Goal: Communication & Community: Answer question/provide support

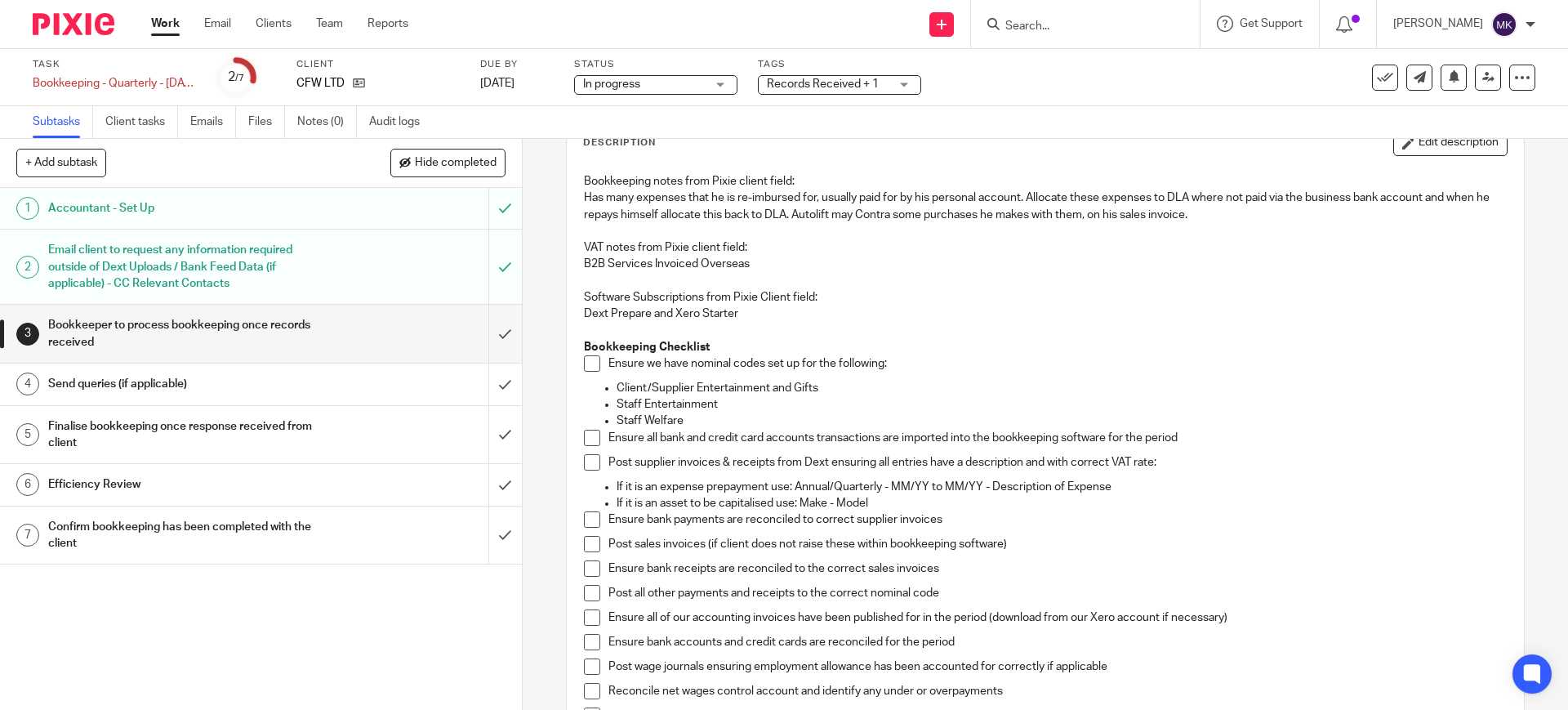
scroll to position [204, 0]
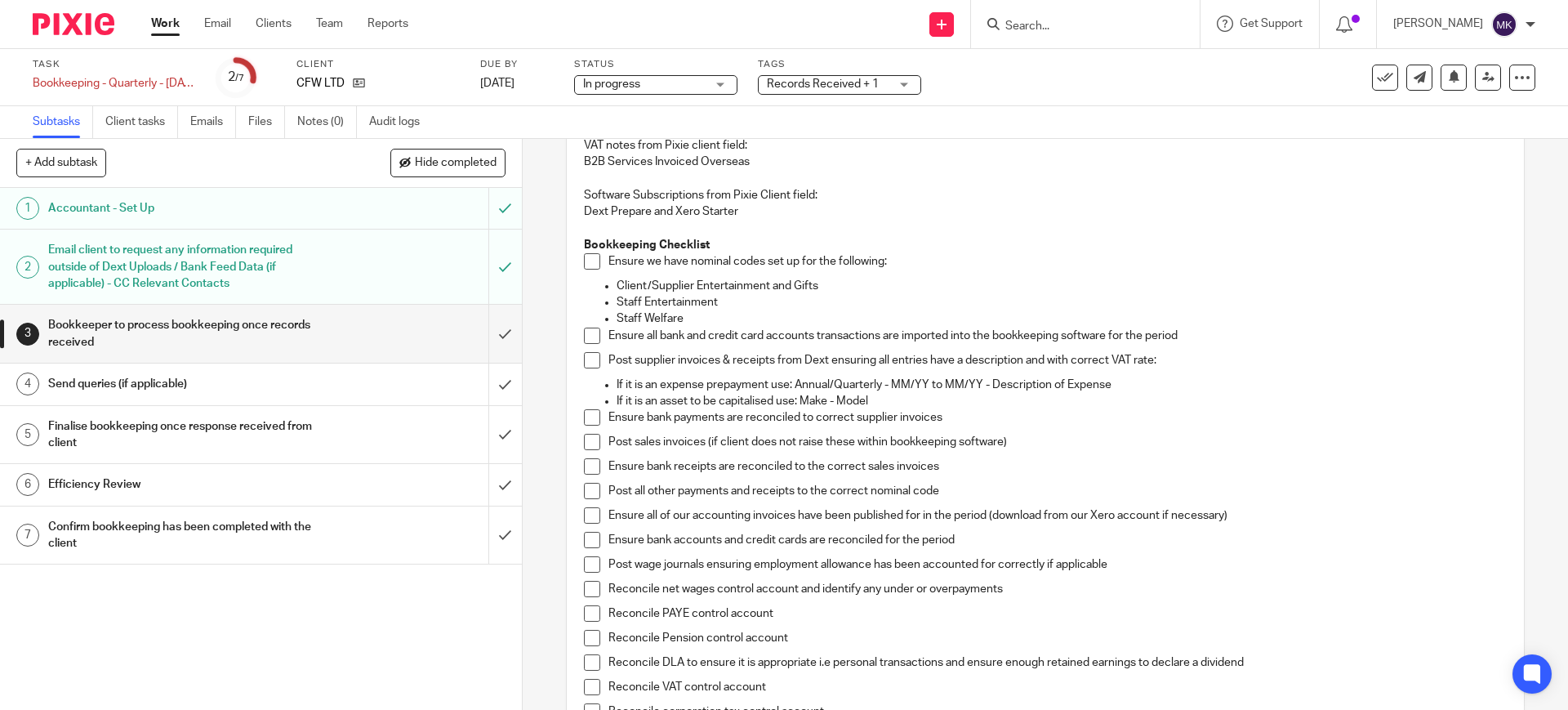
click at [591, 257] on span at bounding box center [593, 261] width 16 height 16
click at [584, 341] on span at bounding box center [593, 336] width 16 height 16
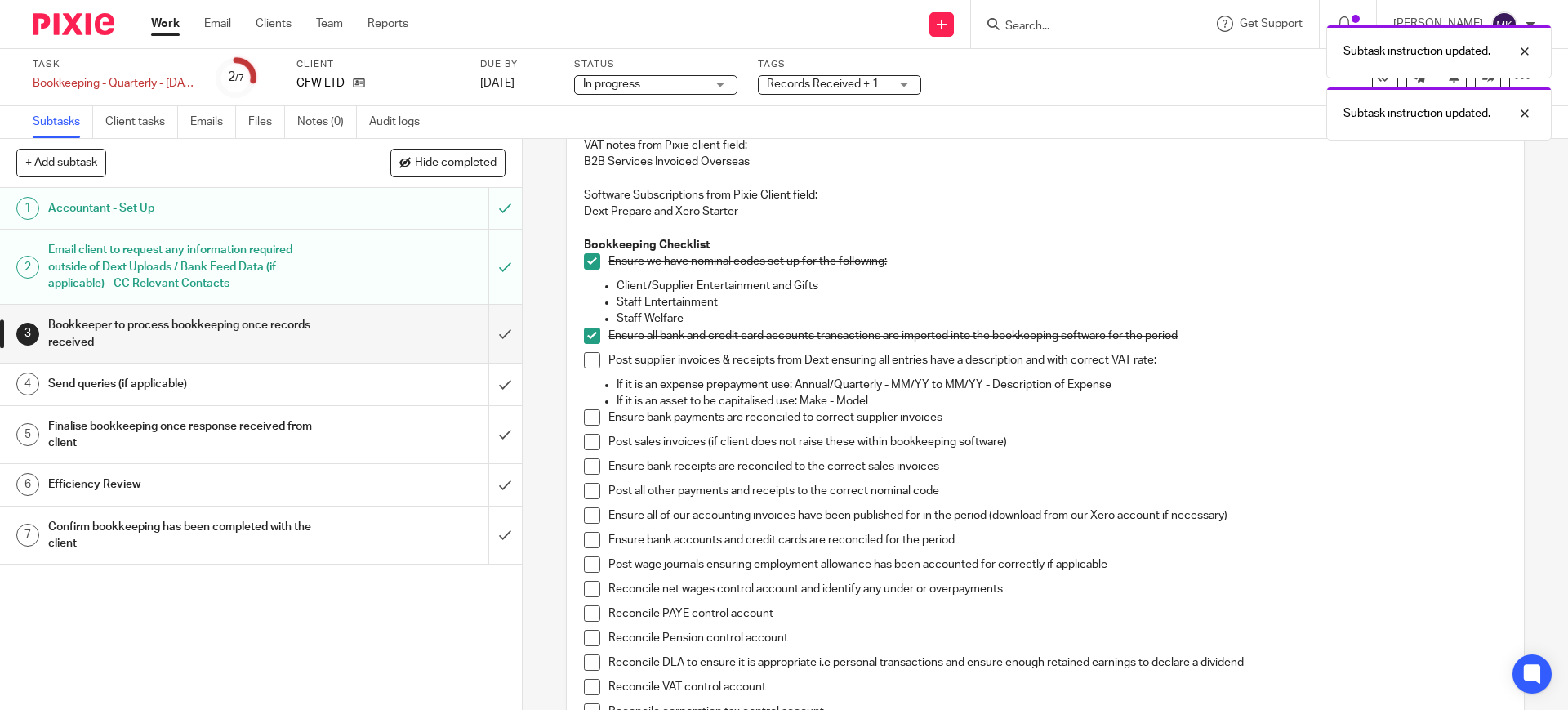
click at [584, 361] on span at bounding box center [593, 360] width 16 height 16
click at [587, 421] on span at bounding box center [593, 417] width 16 height 16
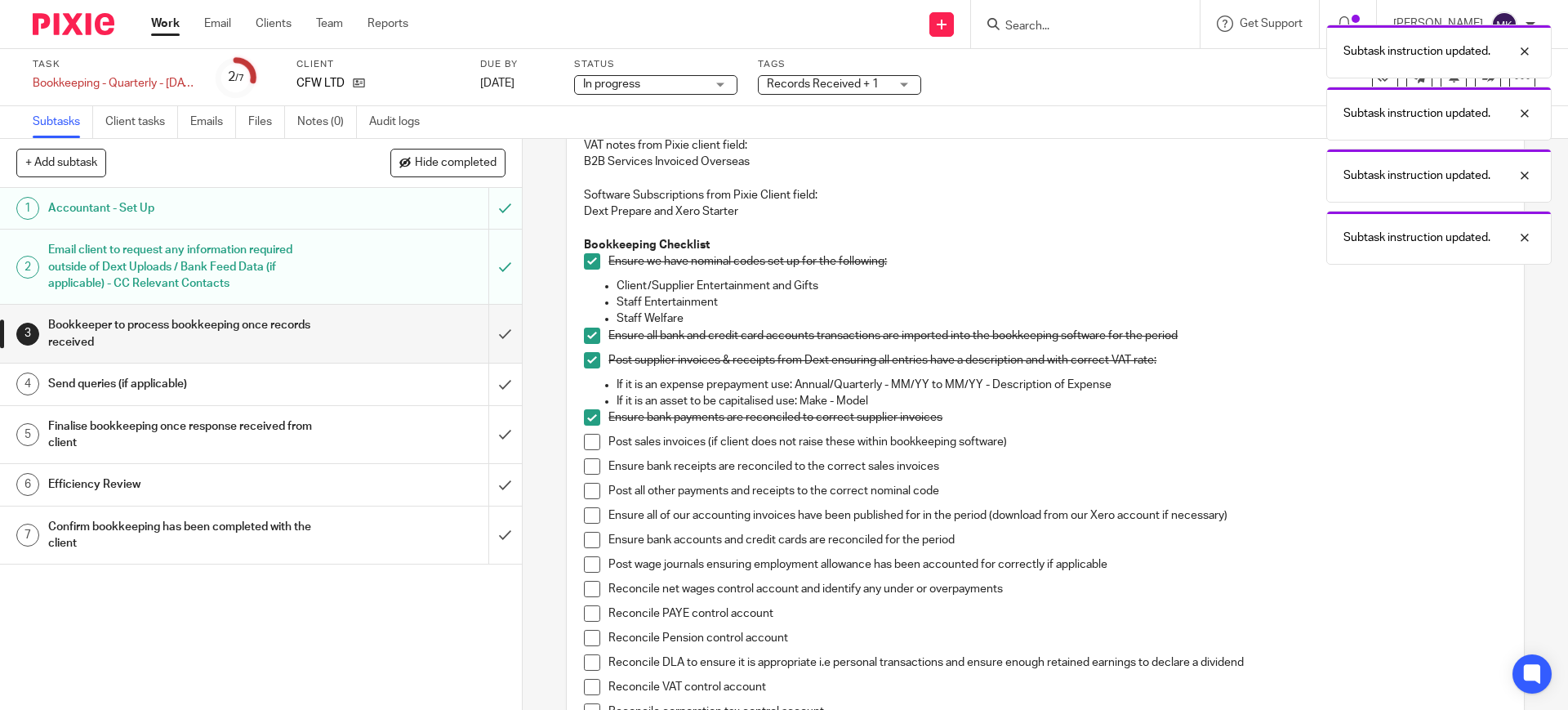
click at [584, 441] on span at bounding box center [593, 441] width 16 height 16
click at [584, 459] on span at bounding box center [593, 466] width 16 height 16
click at [587, 475] on li "Ensure bank receipts are reconciled to the correct sales invoices" at bounding box center [1045, 469] width 922 height 24
click at [591, 491] on span at bounding box center [593, 491] width 16 height 16
click at [592, 507] on span at bounding box center [593, 516] width 16 height 16
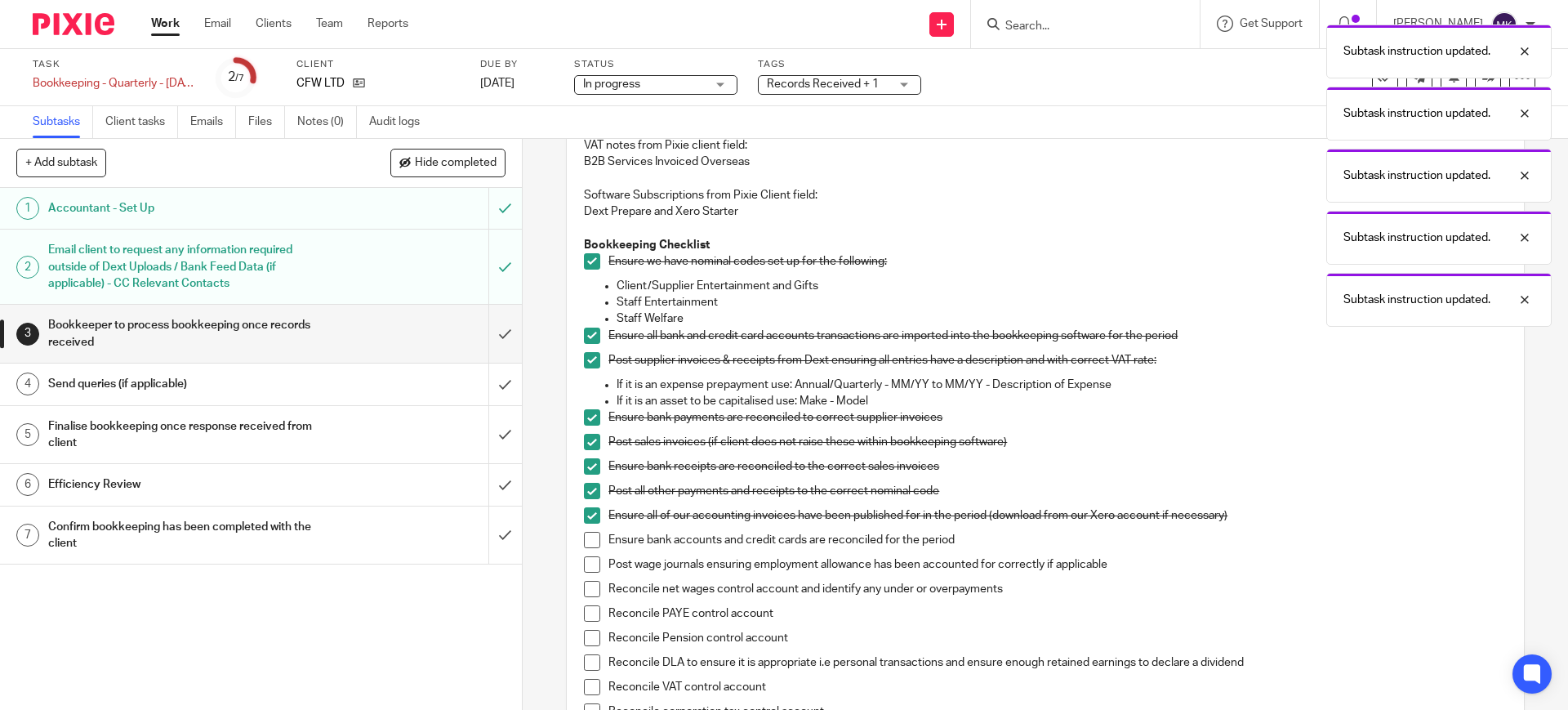
click at [594, 538] on span at bounding box center [593, 540] width 16 height 16
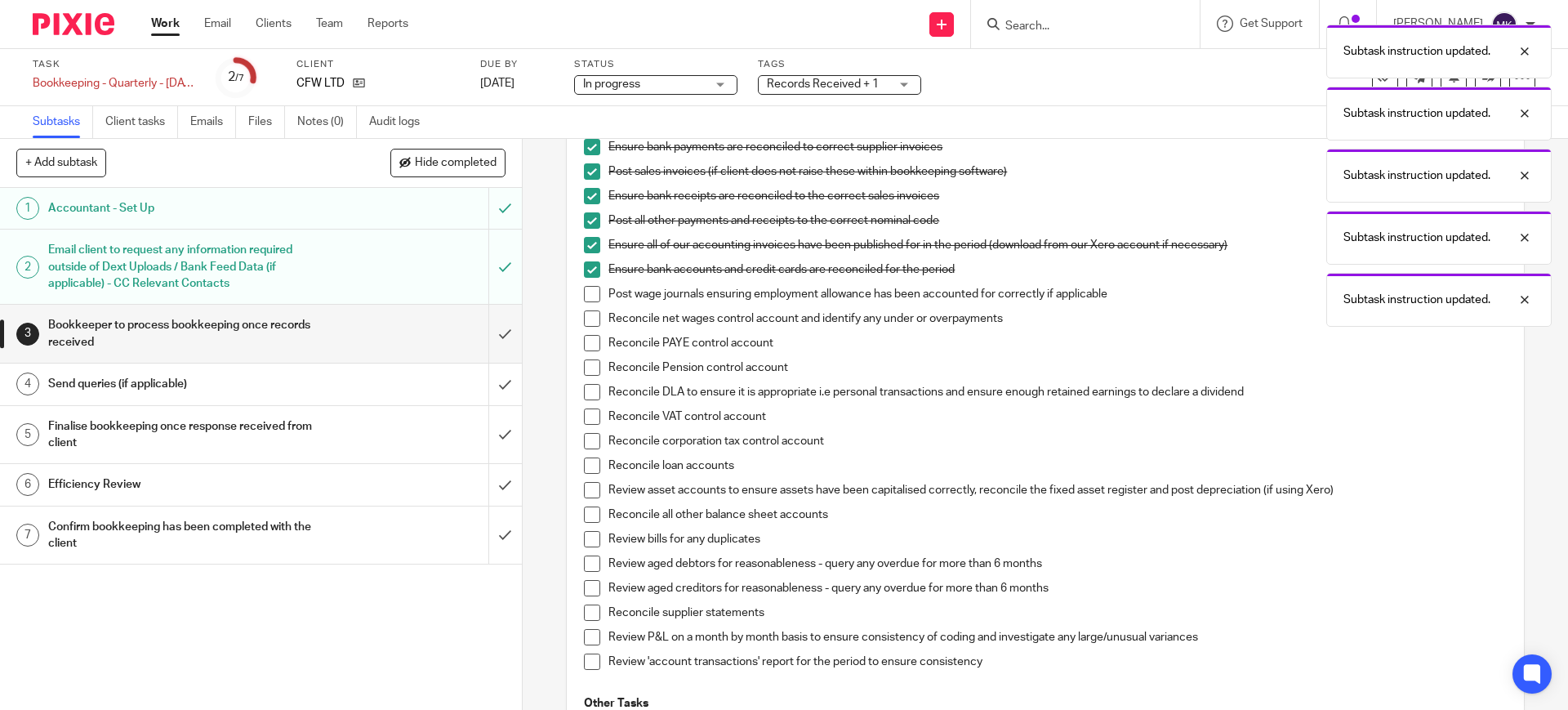
scroll to position [510, 0]
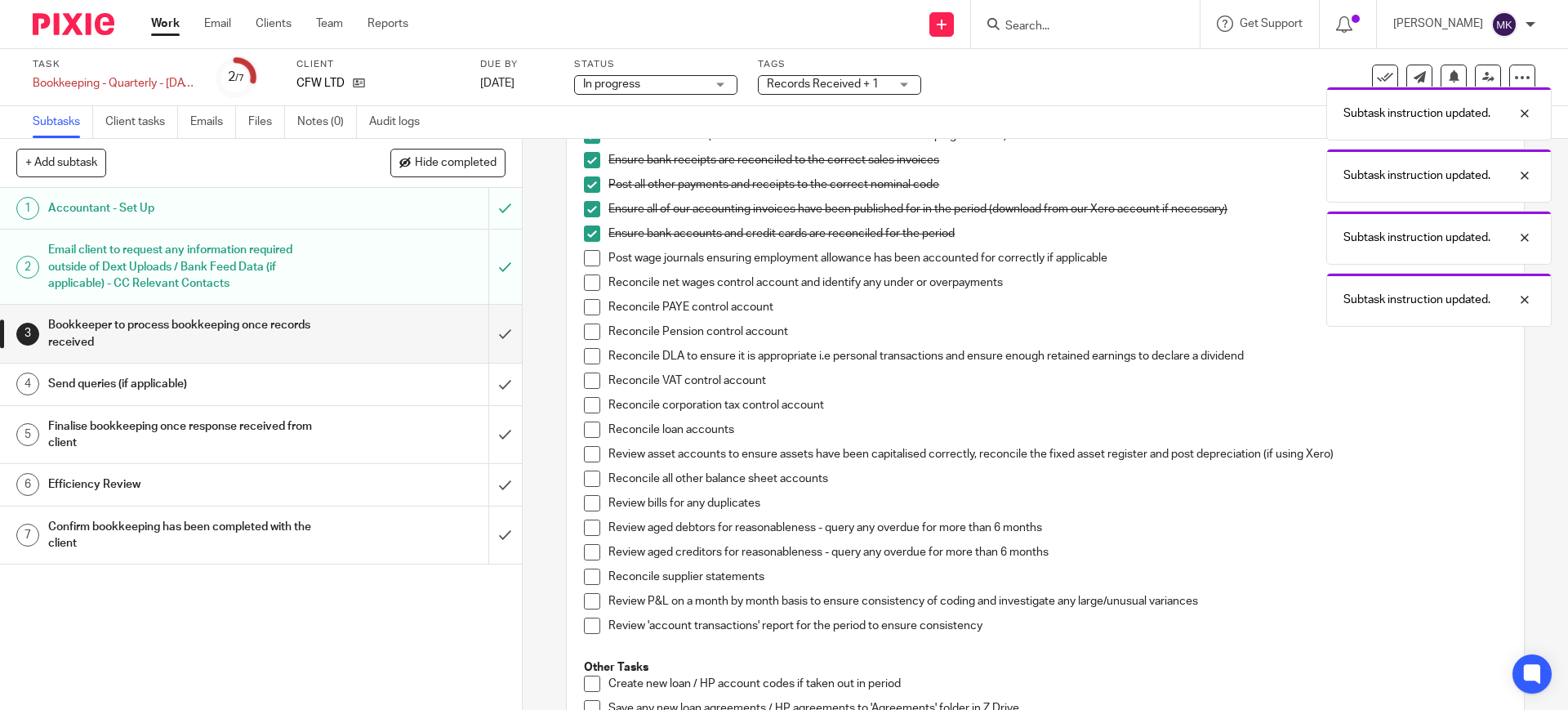
click at [584, 255] on span at bounding box center [593, 258] width 16 height 16
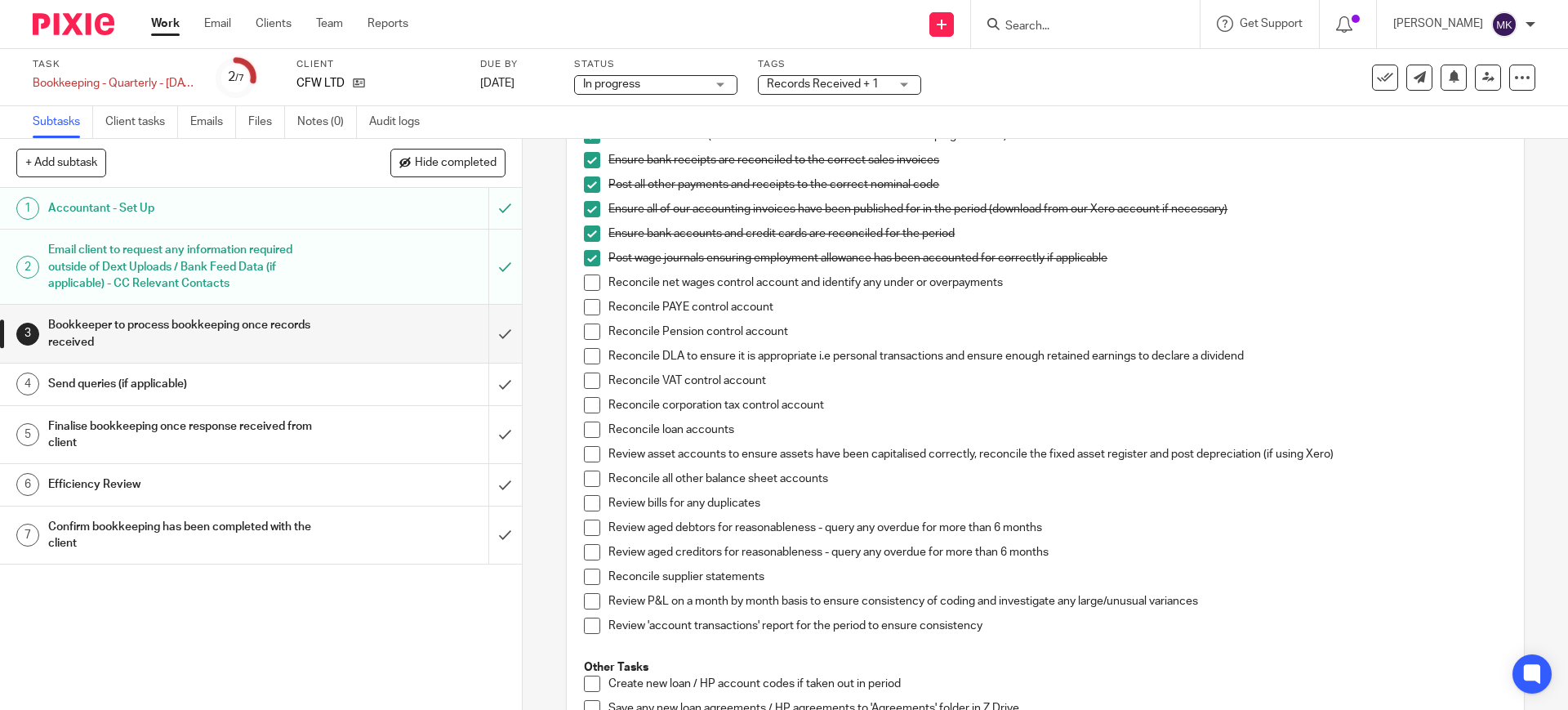
click at [575, 290] on div "Bookkeeping notes from Pixie client field: Has many expenses that he is re-imbu…" at bounding box center [1044, 312] width 938 height 1112
click at [584, 267] on li "Post wage journals ensuring employment allowance has been accounted for correct…" at bounding box center [1045, 261] width 922 height 24
click at [584, 282] on span at bounding box center [593, 282] width 16 height 16
click at [586, 307] on span at bounding box center [593, 307] width 16 height 16
click at [584, 328] on span at bounding box center [593, 332] width 16 height 16
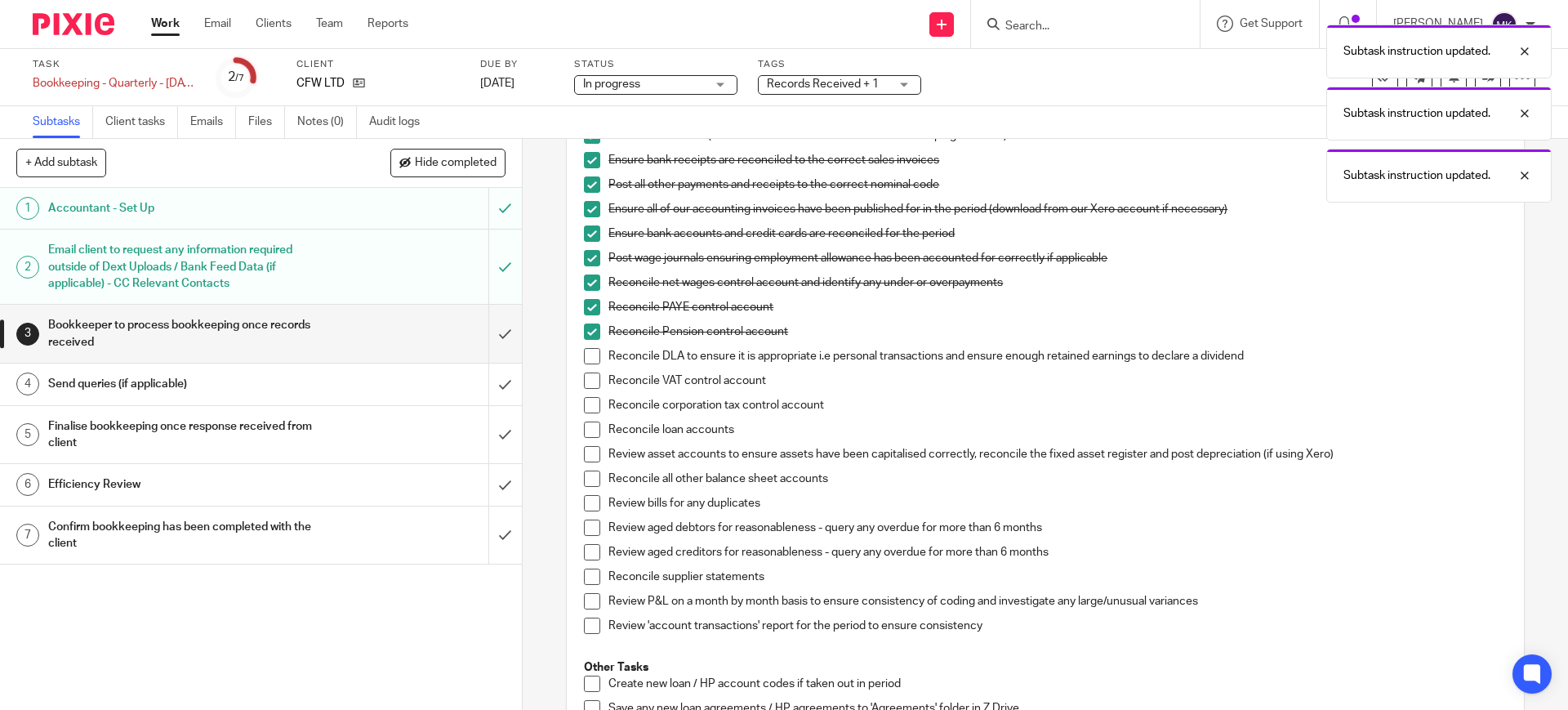
click at [584, 369] on li "Reconcile DLA to ensure it is appropriate i.e personal transactions and ensure …" at bounding box center [1045, 360] width 922 height 24
click at [584, 378] on span at bounding box center [593, 381] width 16 height 16
click at [586, 351] on span at bounding box center [593, 356] width 16 height 16
click at [584, 404] on span at bounding box center [593, 405] width 16 height 16
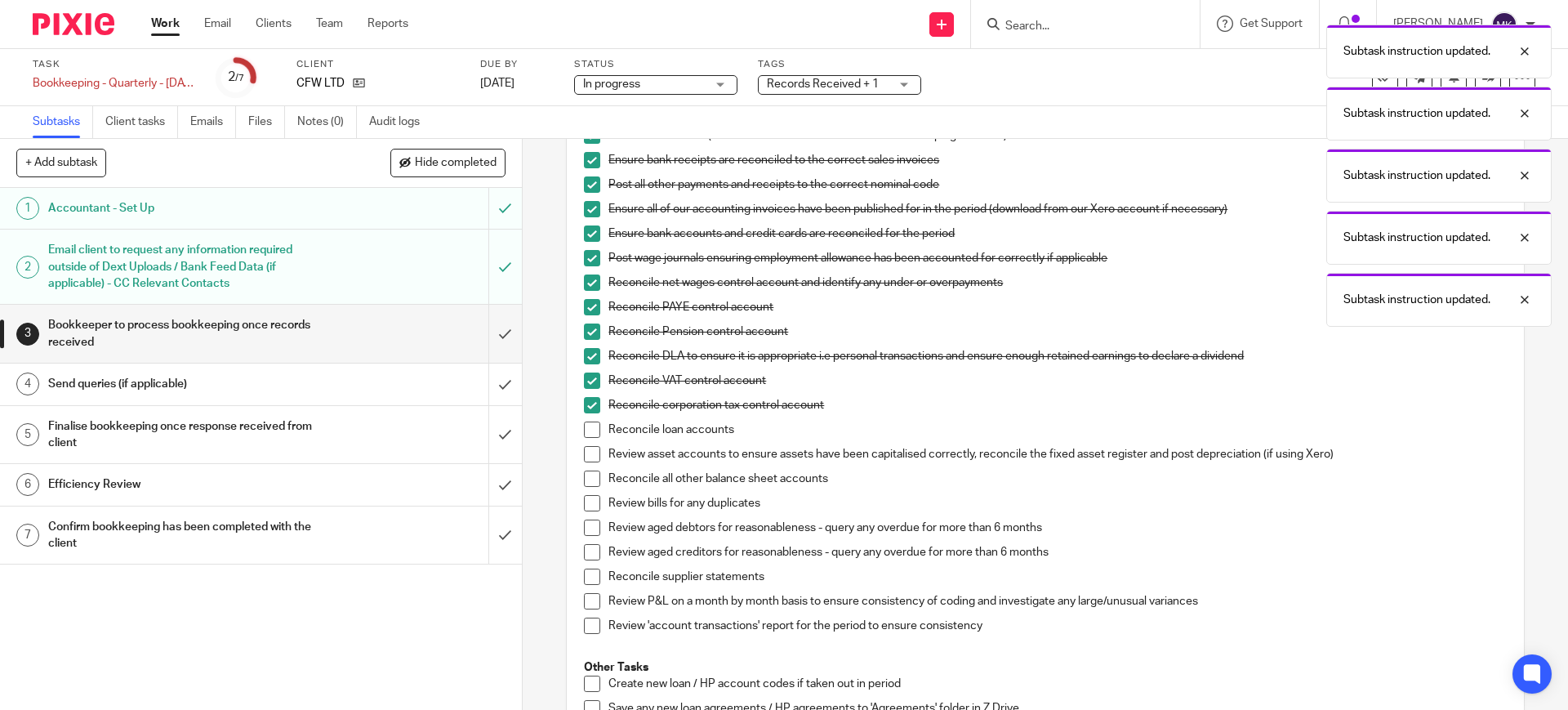
click at [584, 439] on li "Reconcile loan accounts" at bounding box center [1045, 433] width 922 height 24
click at [584, 458] on span at bounding box center [593, 454] width 16 height 16
click at [584, 431] on span at bounding box center [593, 430] width 16 height 16
click at [586, 488] on li "Reconcile all other balance sheet accounts" at bounding box center [1045, 482] width 922 height 24
click at [584, 473] on span at bounding box center [593, 478] width 16 height 16
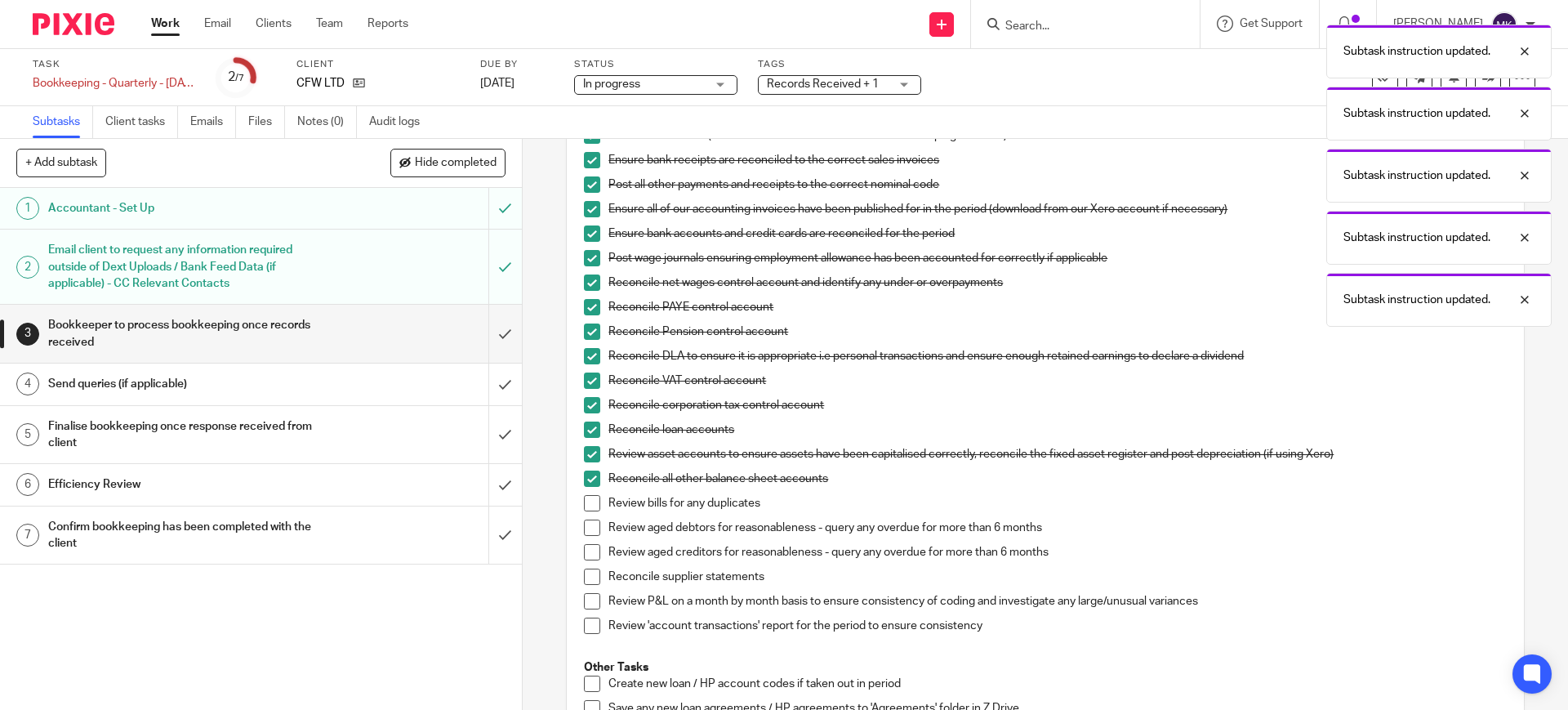
click at [576, 508] on div "Bookkeeping notes from Pixie client field: Has many expenses that he is re-imbu…" at bounding box center [1044, 312] width 938 height 1112
click at [584, 504] on span at bounding box center [593, 503] width 16 height 16
click at [584, 544] on span at bounding box center [593, 552] width 16 height 16
click at [589, 530] on span at bounding box center [593, 527] width 16 height 16
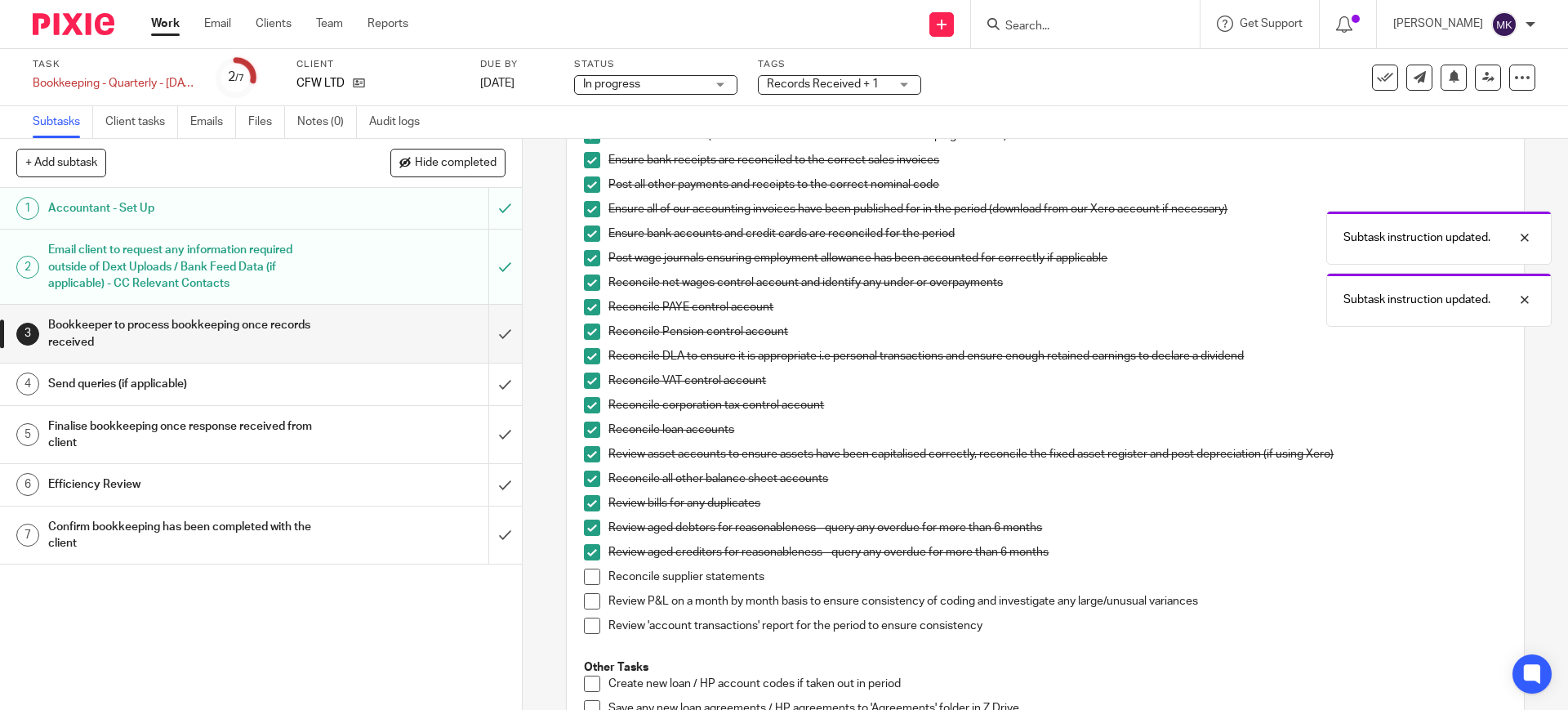
click at [584, 586] on li "Reconcile supplier statements" at bounding box center [1045, 580] width 922 height 24
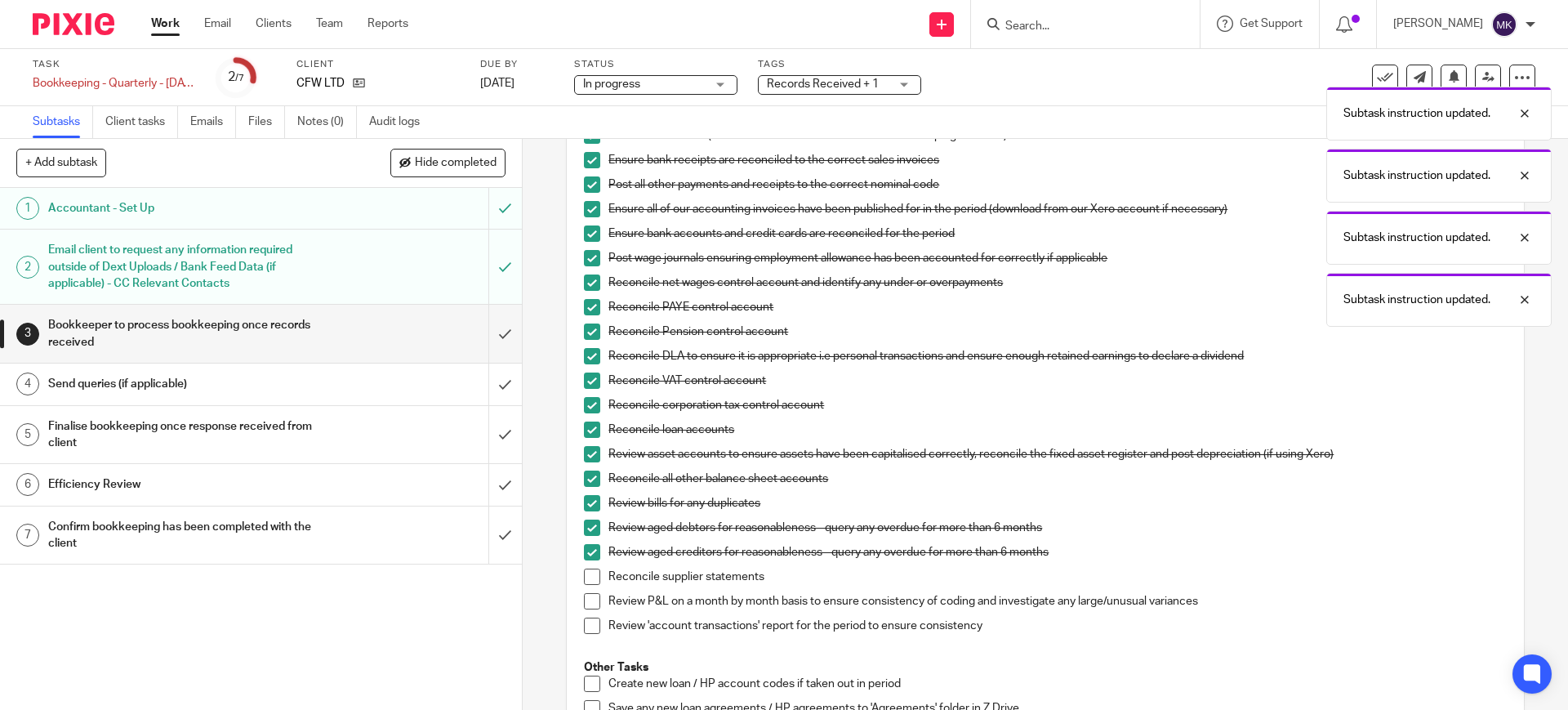
click at [584, 576] on span at bounding box center [593, 576] width 16 height 16
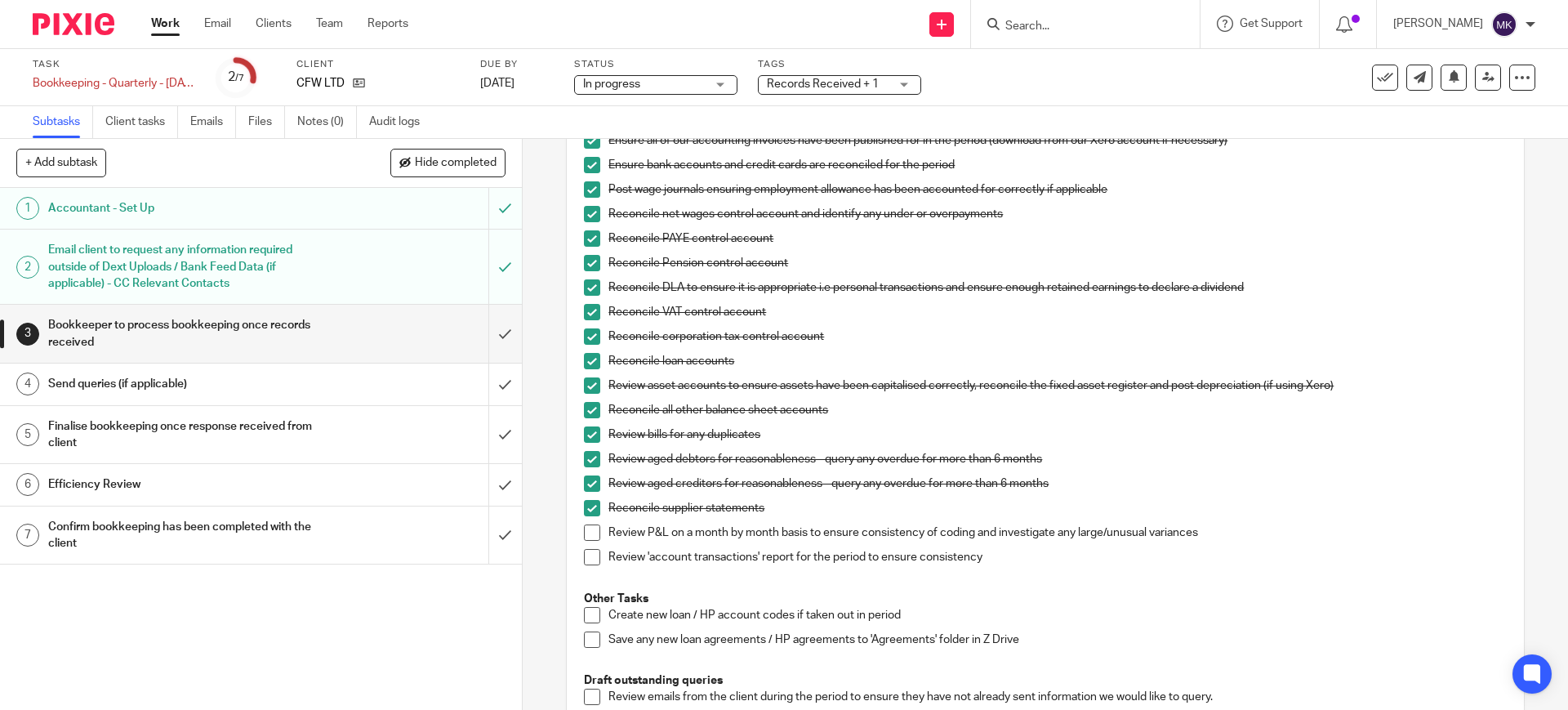
scroll to position [715, 0]
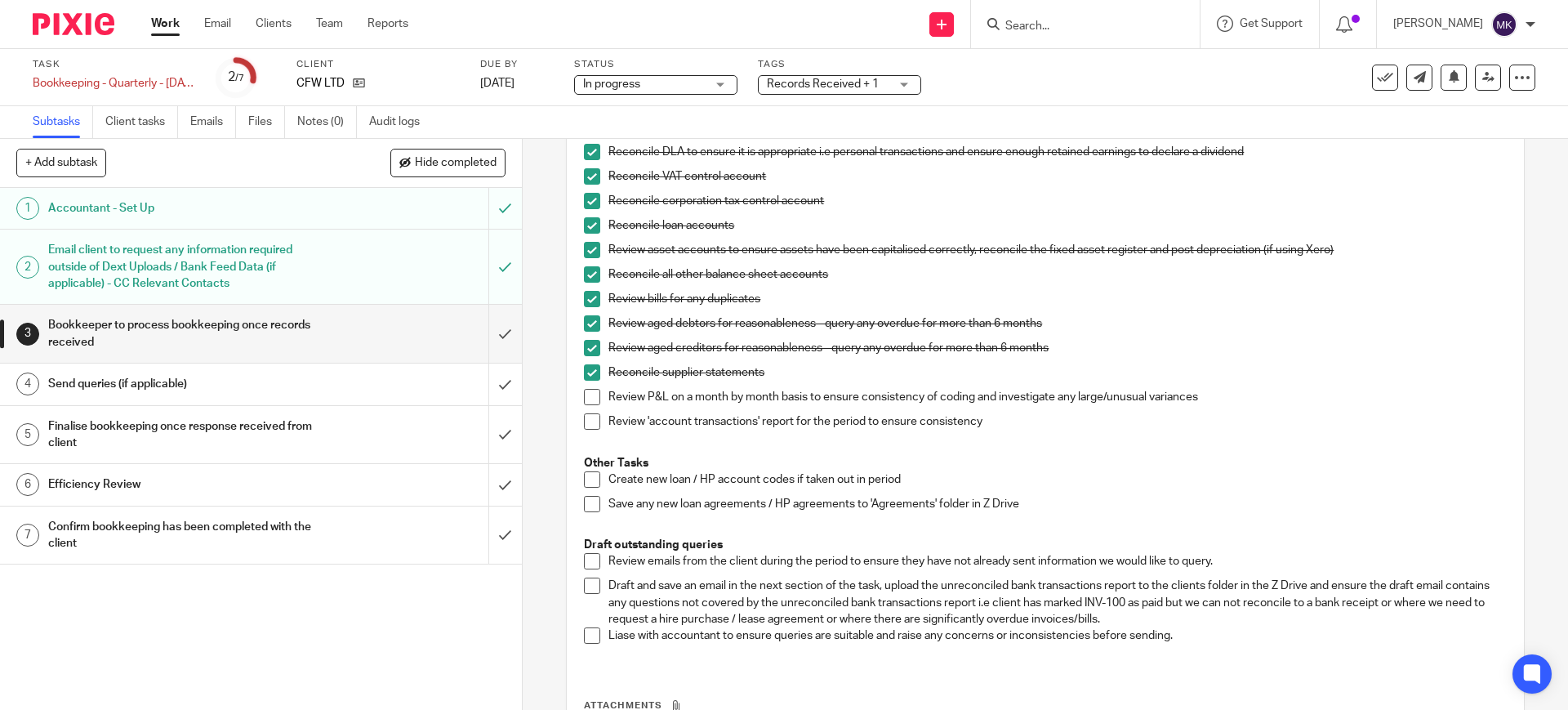
click at [584, 413] on span at bounding box center [593, 421] width 16 height 16
click at [588, 392] on span at bounding box center [593, 397] width 16 height 16
click at [223, 128] on link "Emails" at bounding box center [213, 121] width 46 height 32
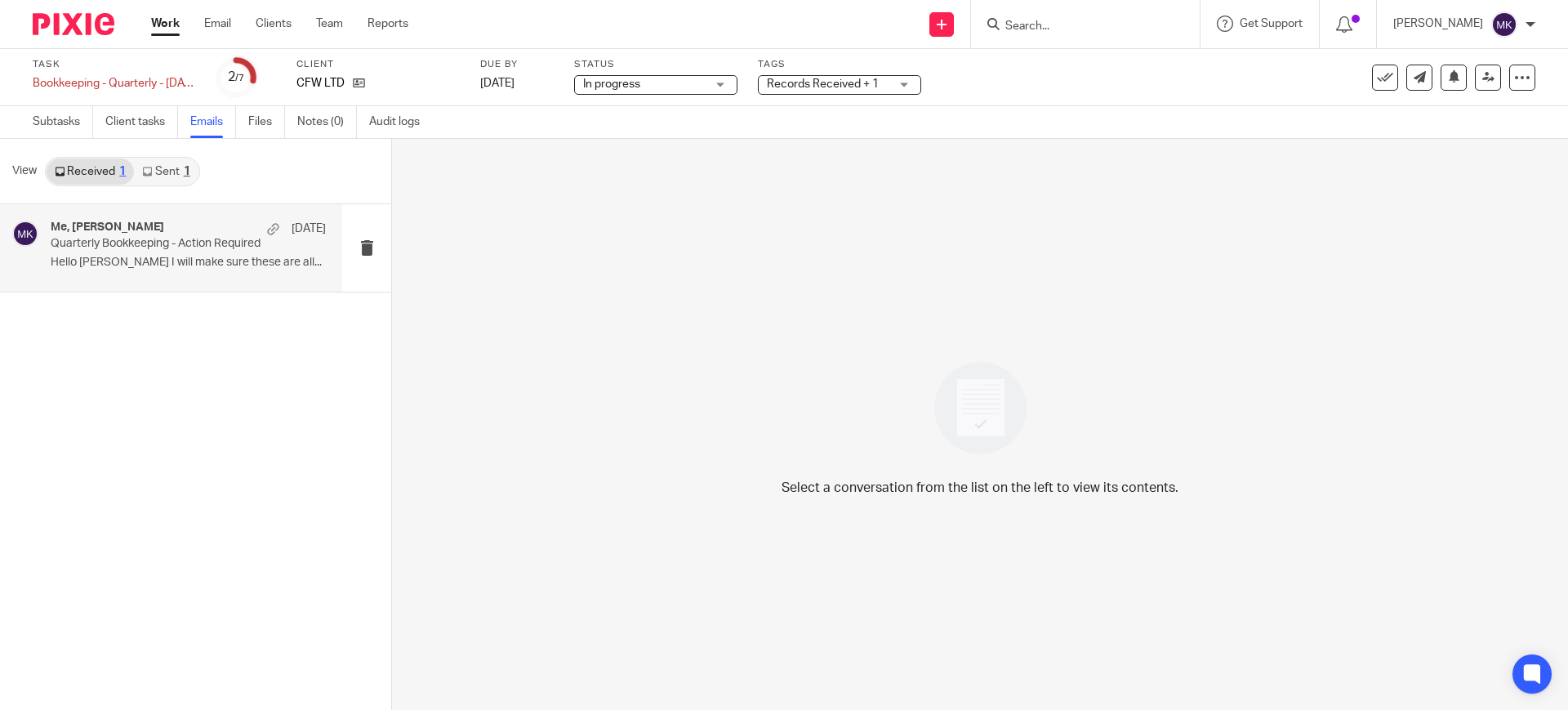
click at [193, 265] on p "Hello Moiz I will make sure these are all..." at bounding box center [188, 262] width 275 height 14
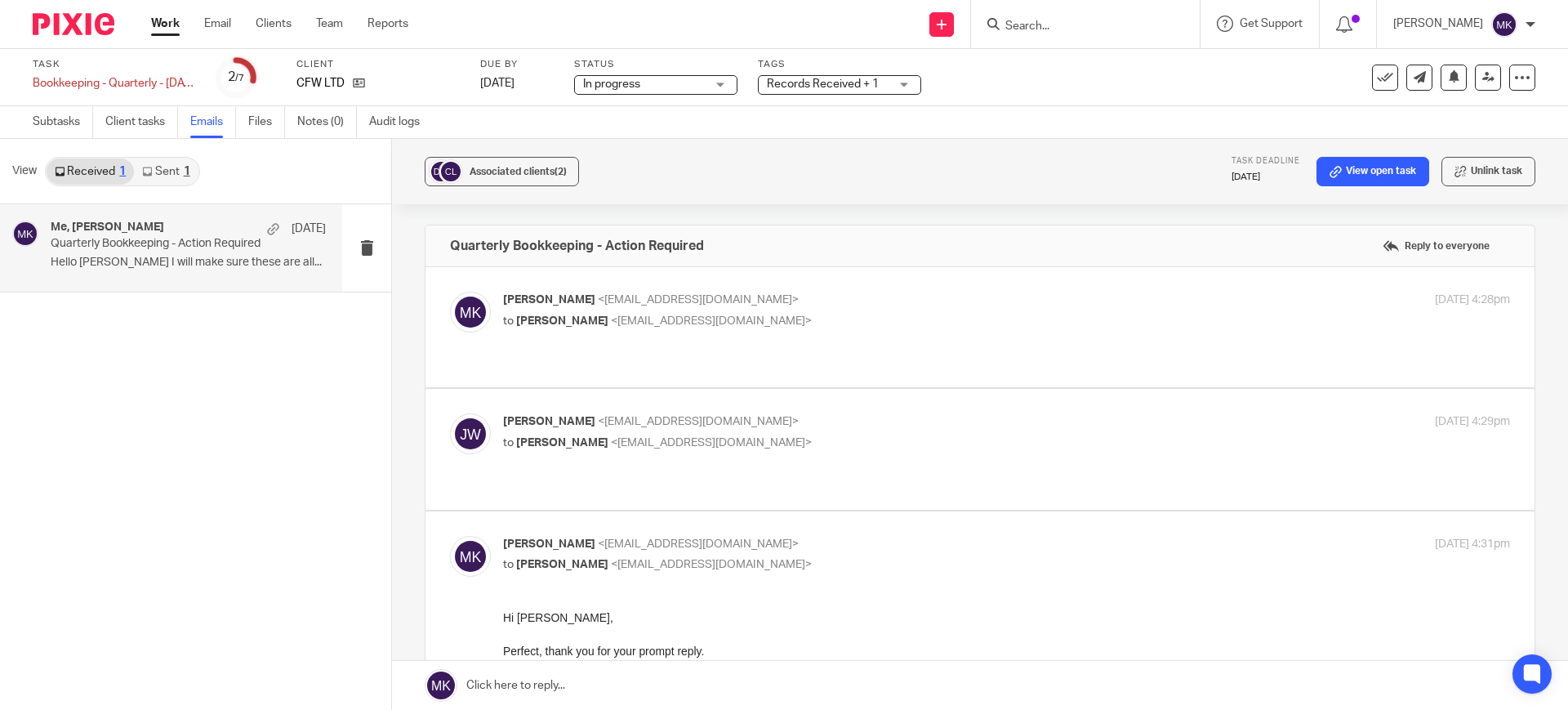
click at [853, 389] on label at bounding box center [980, 449] width 1109 height 120
click at [450, 412] on input "checkbox" at bounding box center [450, 412] width 1 height 1
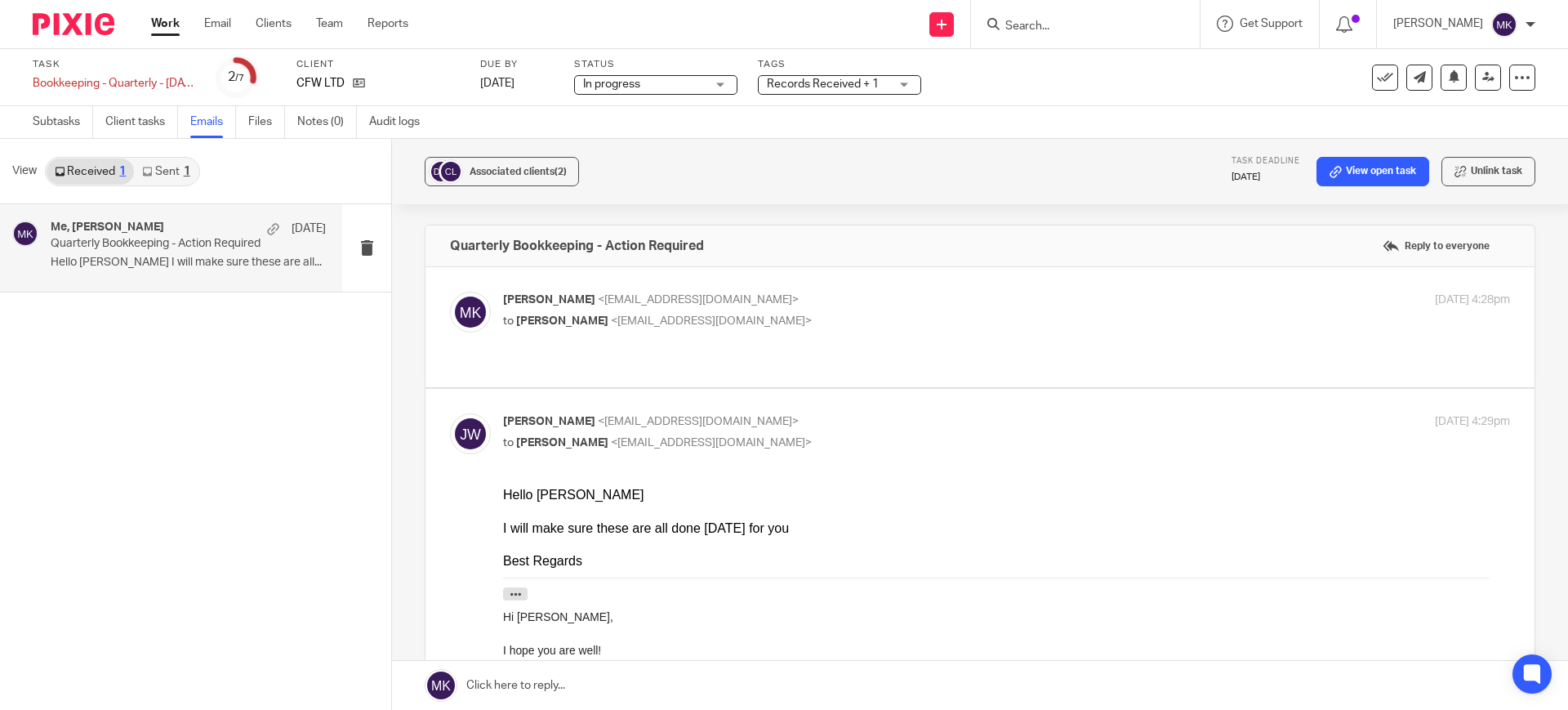
click at [450, 412] on input "checkbox" at bounding box center [450, 412] width 1 height 1
checkbox input "false"
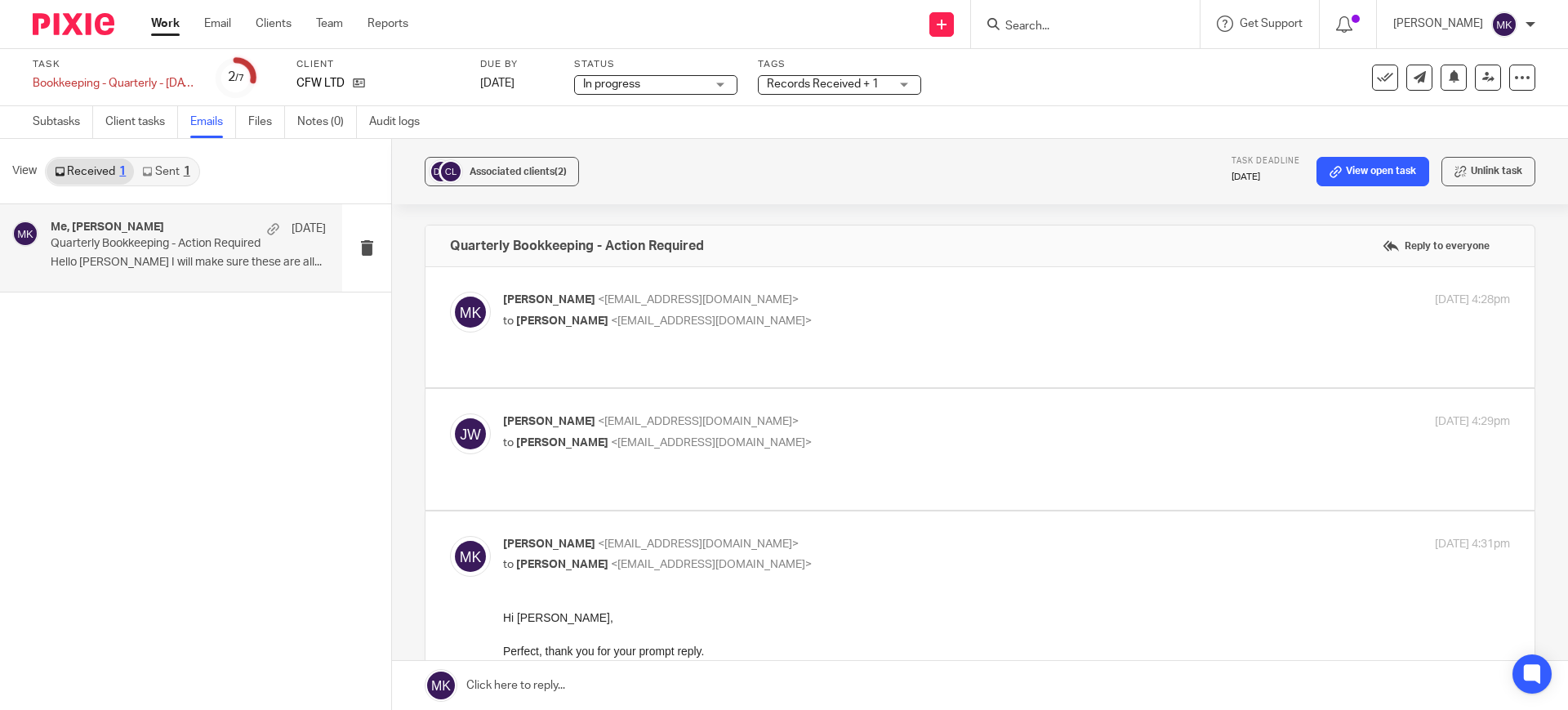
click at [851, 304] on p "[PERSON_NAME] <[EMAIL_ADDRESS][DOMAIN_NAME]>" at bounding box center [839, 299] width 671 height 17
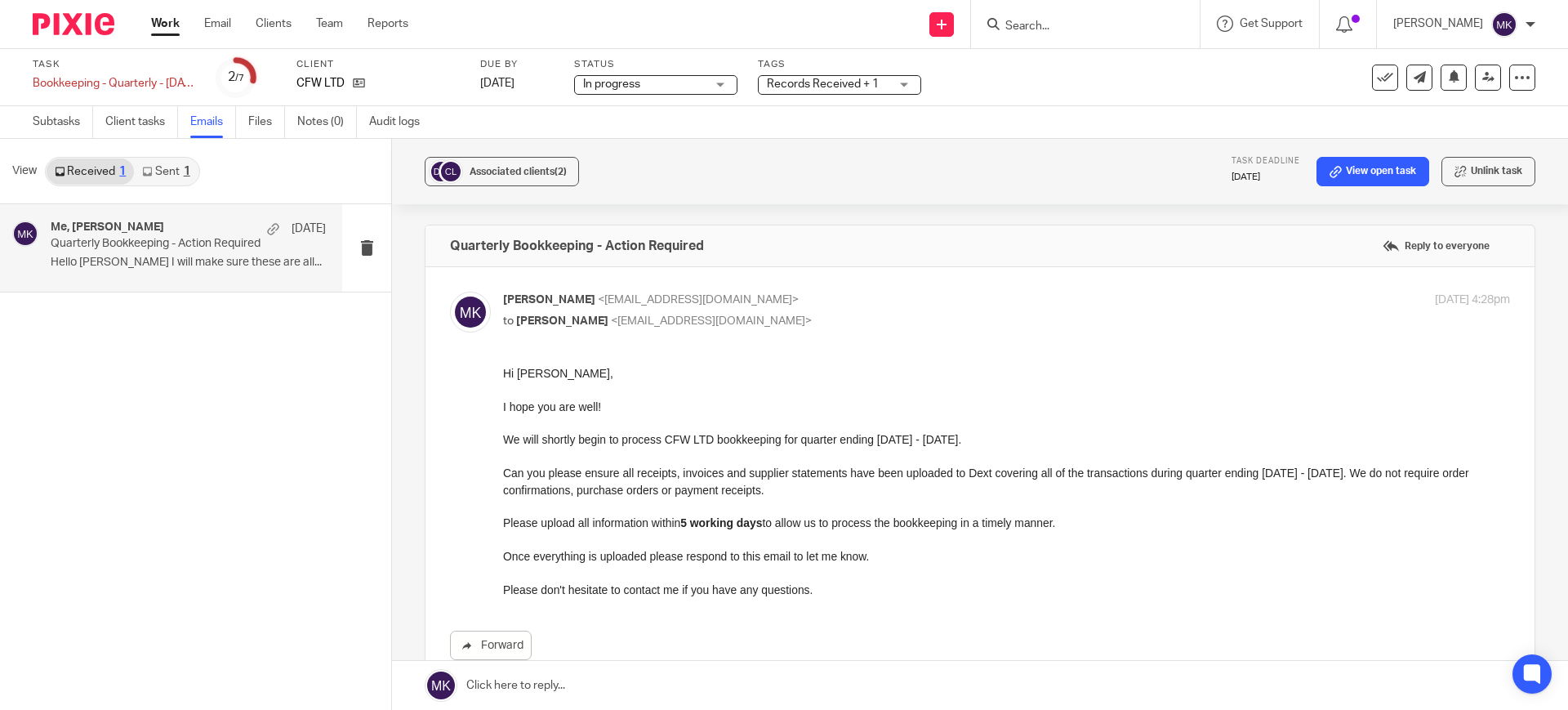
click at [851, 304] on p "[PERSON_NAME] <[EMAIL_ADDRESS][DOMAIN_NAME]>" at bounding box center [839, 299] width 671 height 17
checkbox input "false"
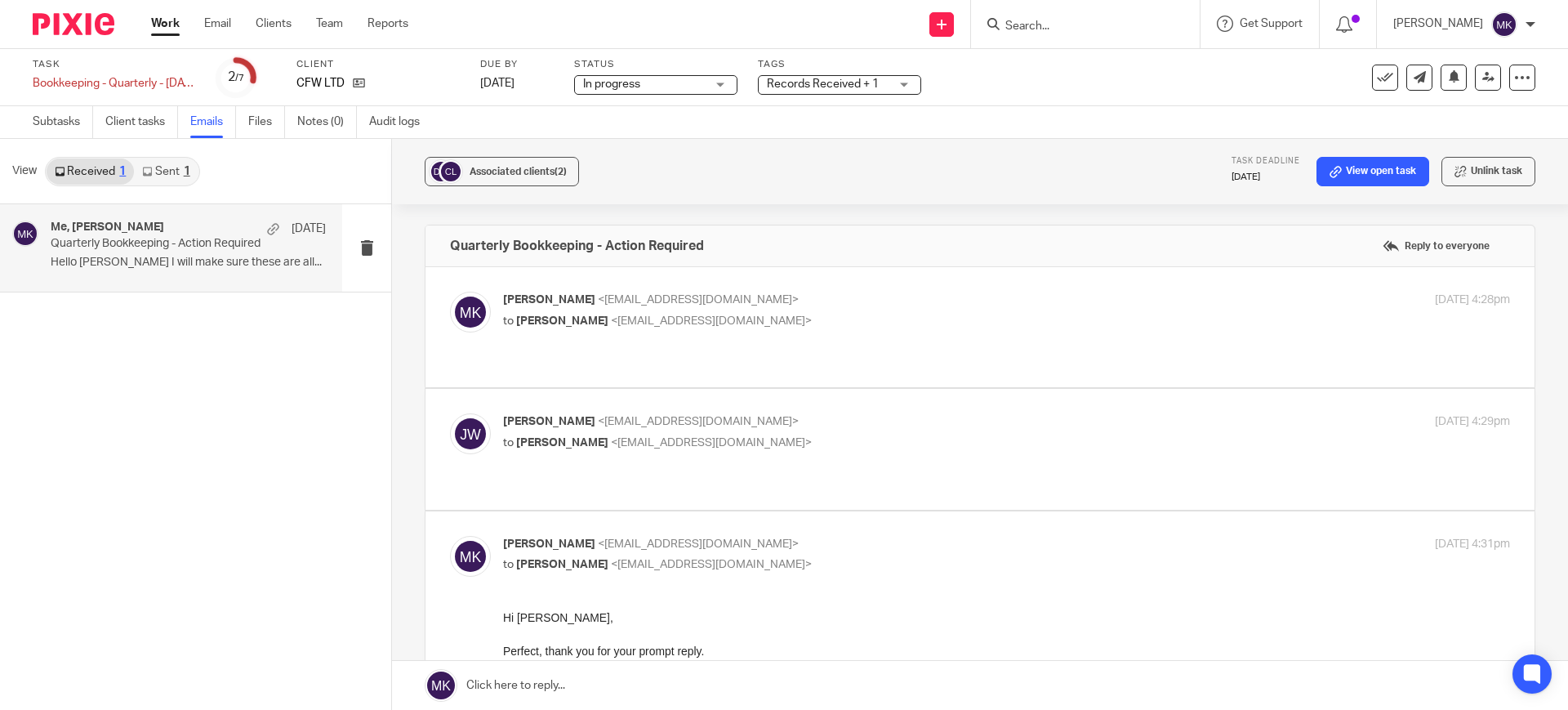
click at [843, 413] on p "Jon Weatherhog <djweatherhog@outlook.com>" at bounding box center [839, 421] width 671 height 17
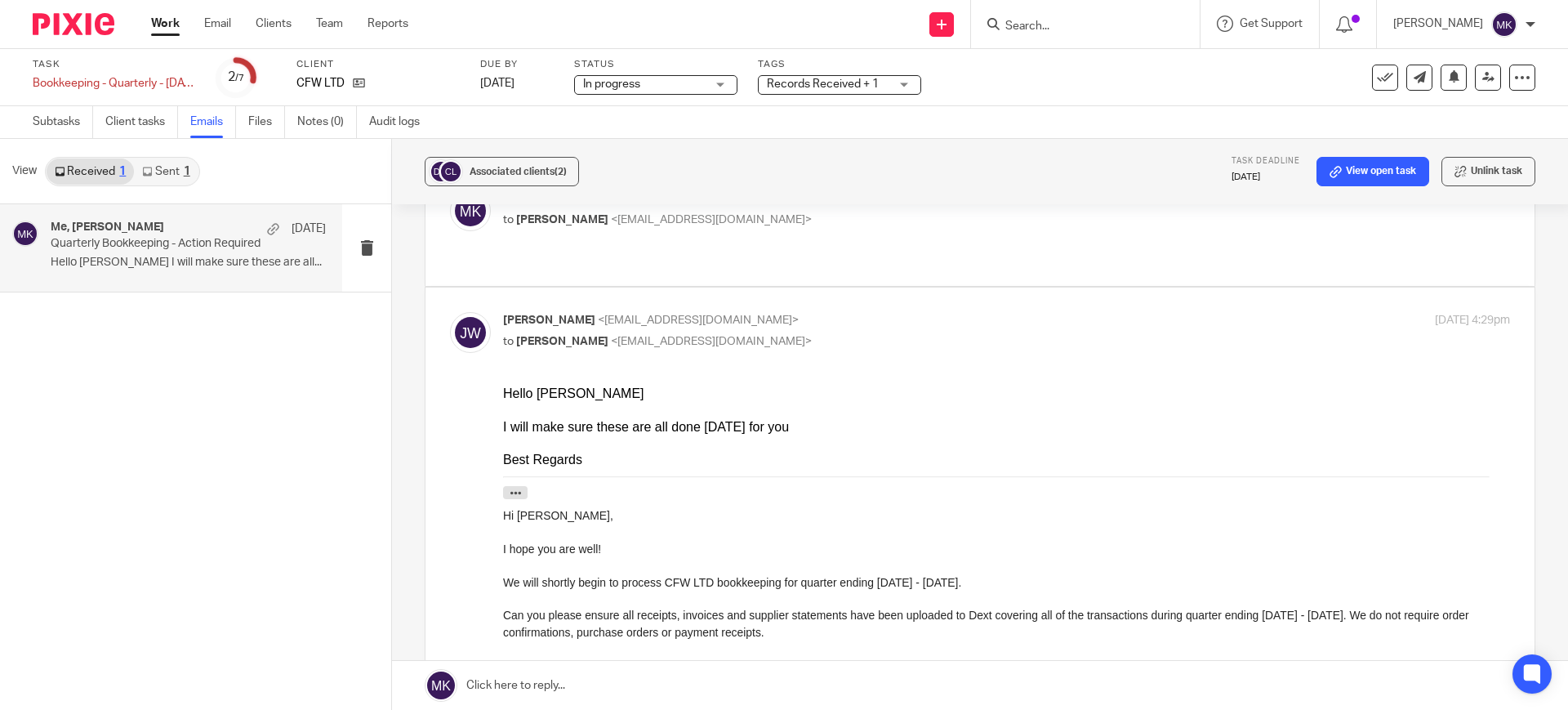
scroll to position [102, 0]
click at [859, 332] on p "to Moiz Khatri <moizkhatri@taxassist.co.uk>" at bounding box center [839, 340] width 671 height 17
checkbox input "false"
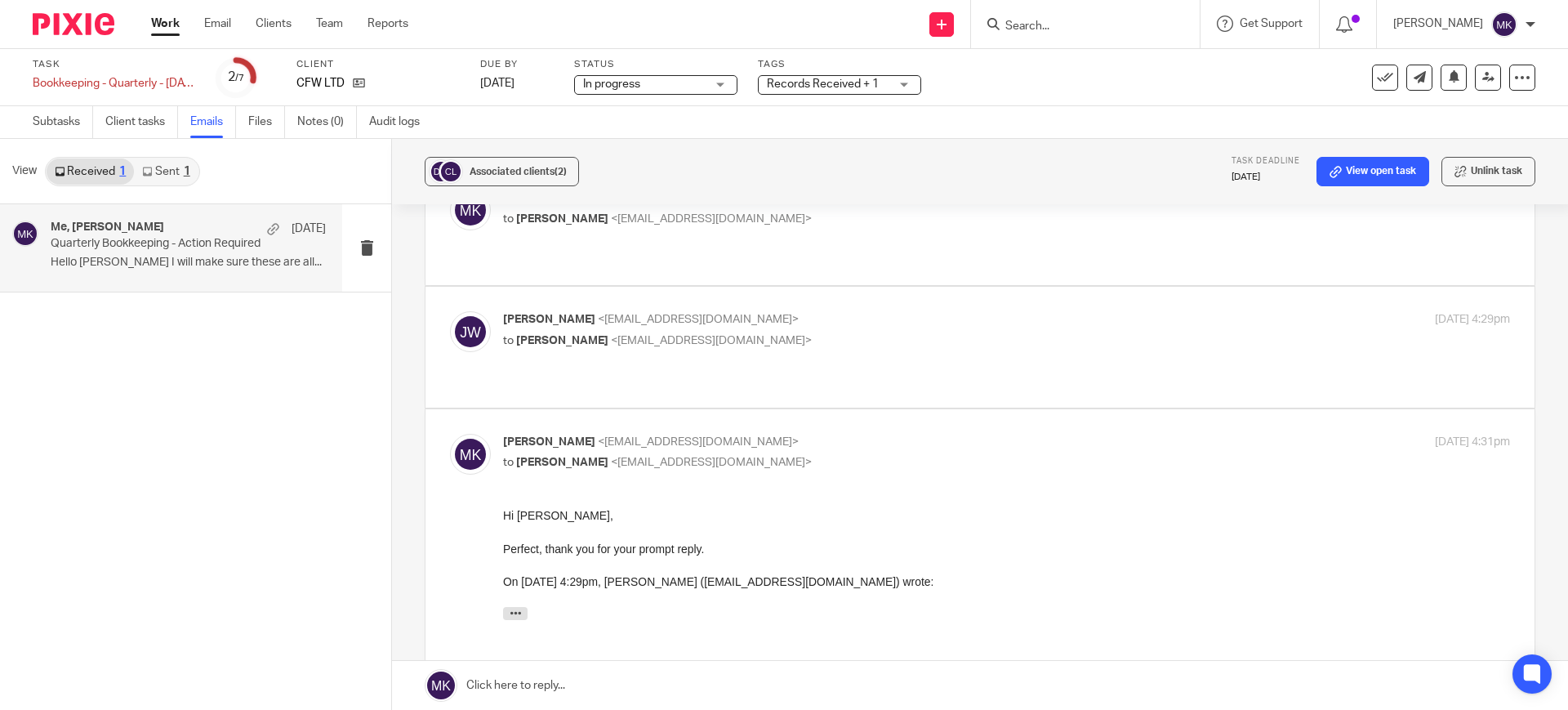
click at [855, 409] on label at bounding box center [980, 576] width 1109 height 336
click at [450, 432] on input "checkbox" at bounding box center [450, 432] width 1 height 1
checkbox input "false"
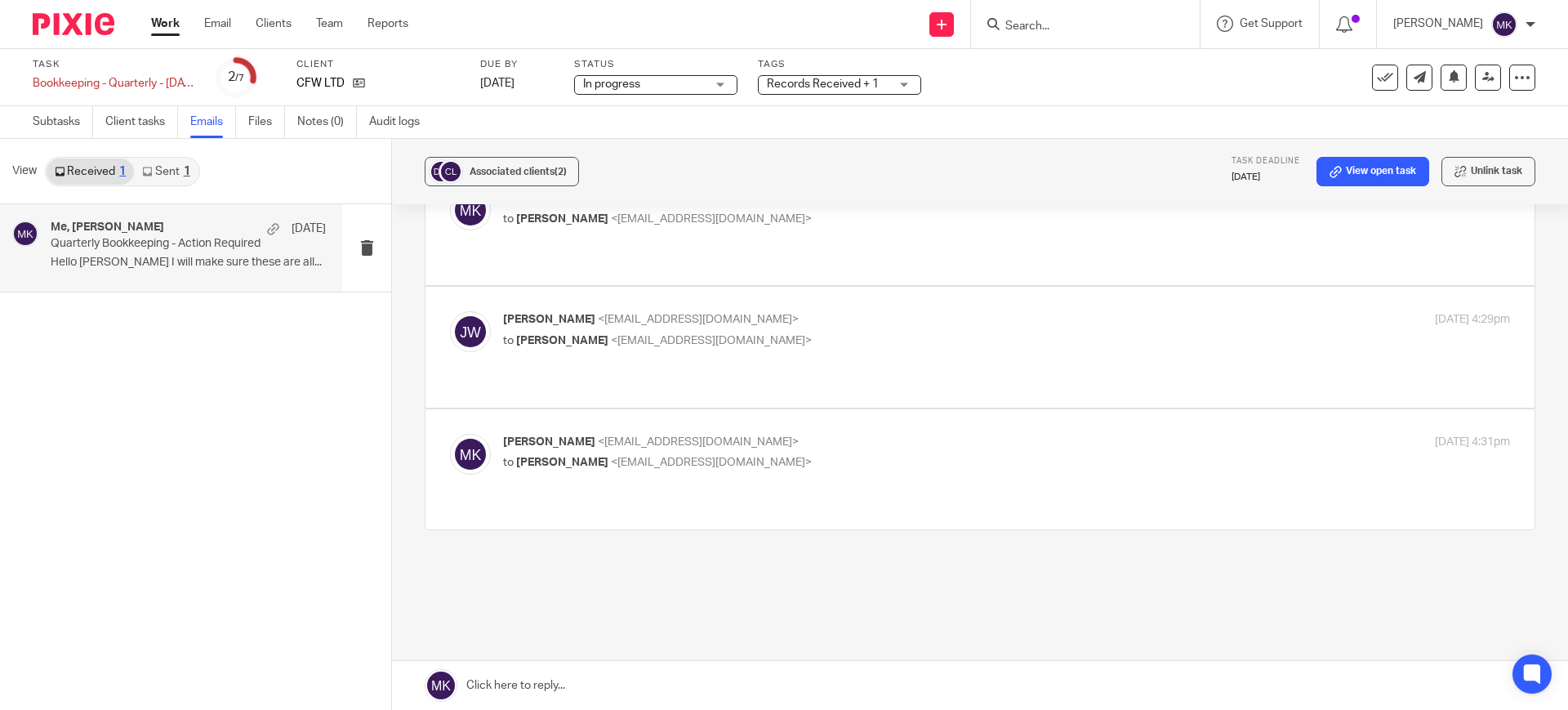
scroll to position [84, 0]
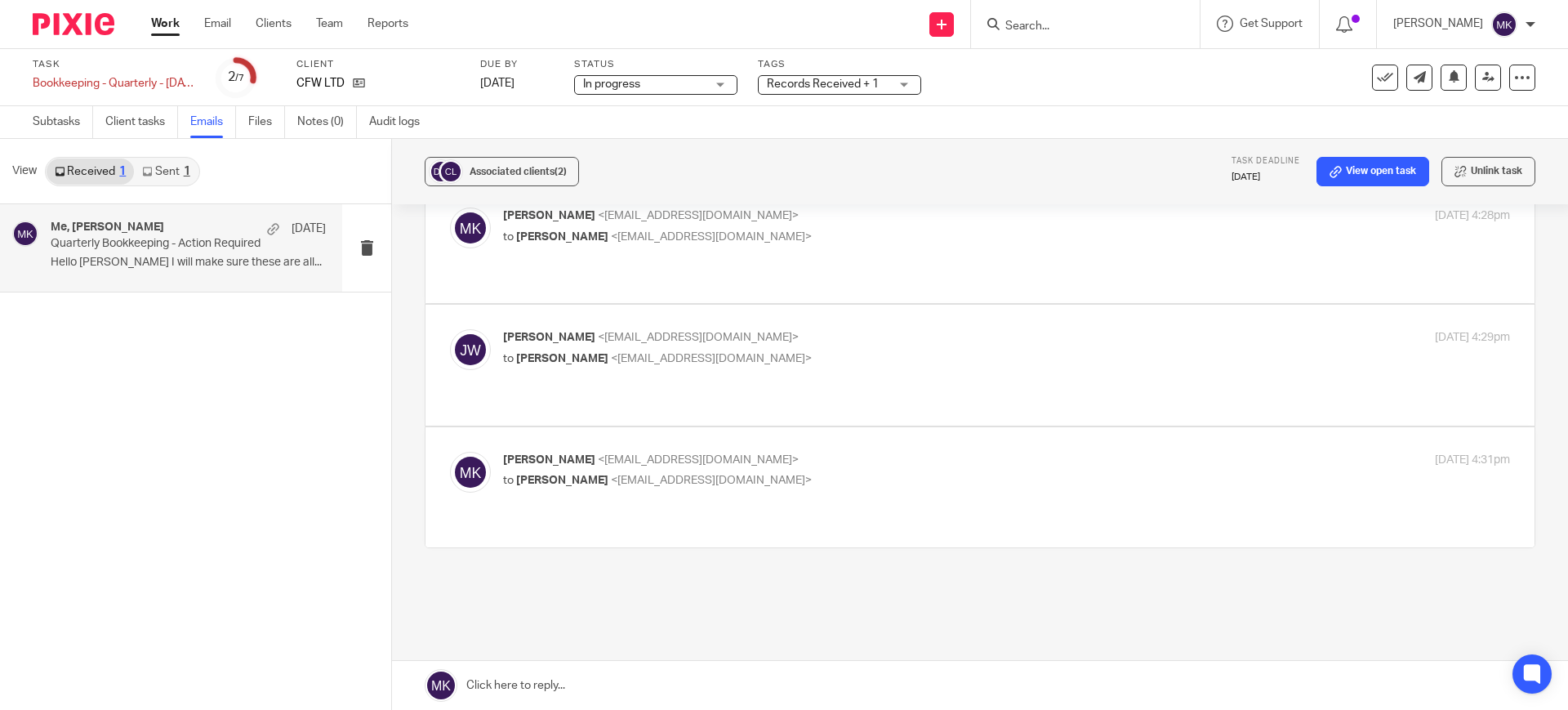
click at [855, 391] on label at bounding box center [980, 364] width 1109 height 120
click at [450, 329] on input "checkbox" at bounding box center [450, 328] width 1 height 1
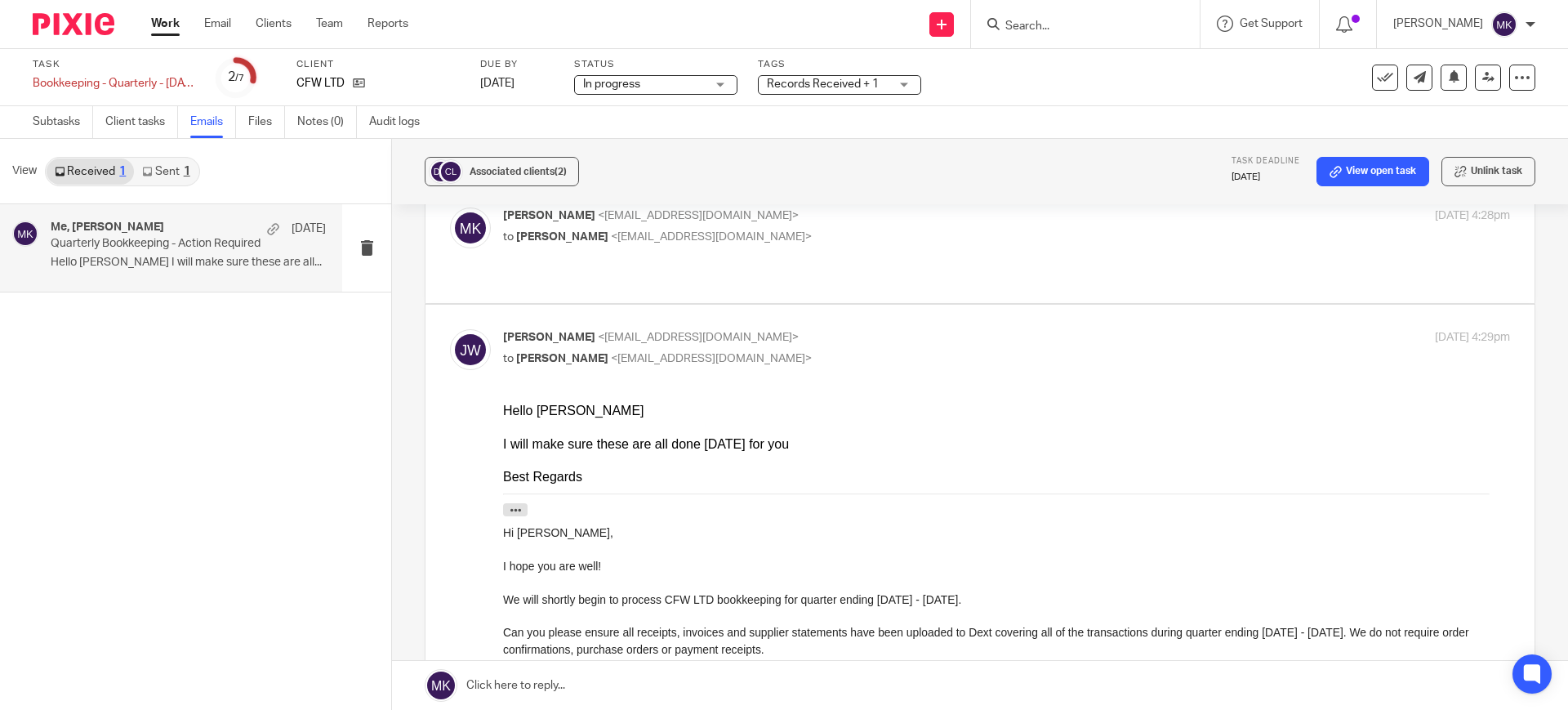
click at [865, 350] on p "to Moiz Khatri <moizkhatri@taxassist.co.uk>" at bounding box center [839, 358] width 671 height 17
checkbox input "false"
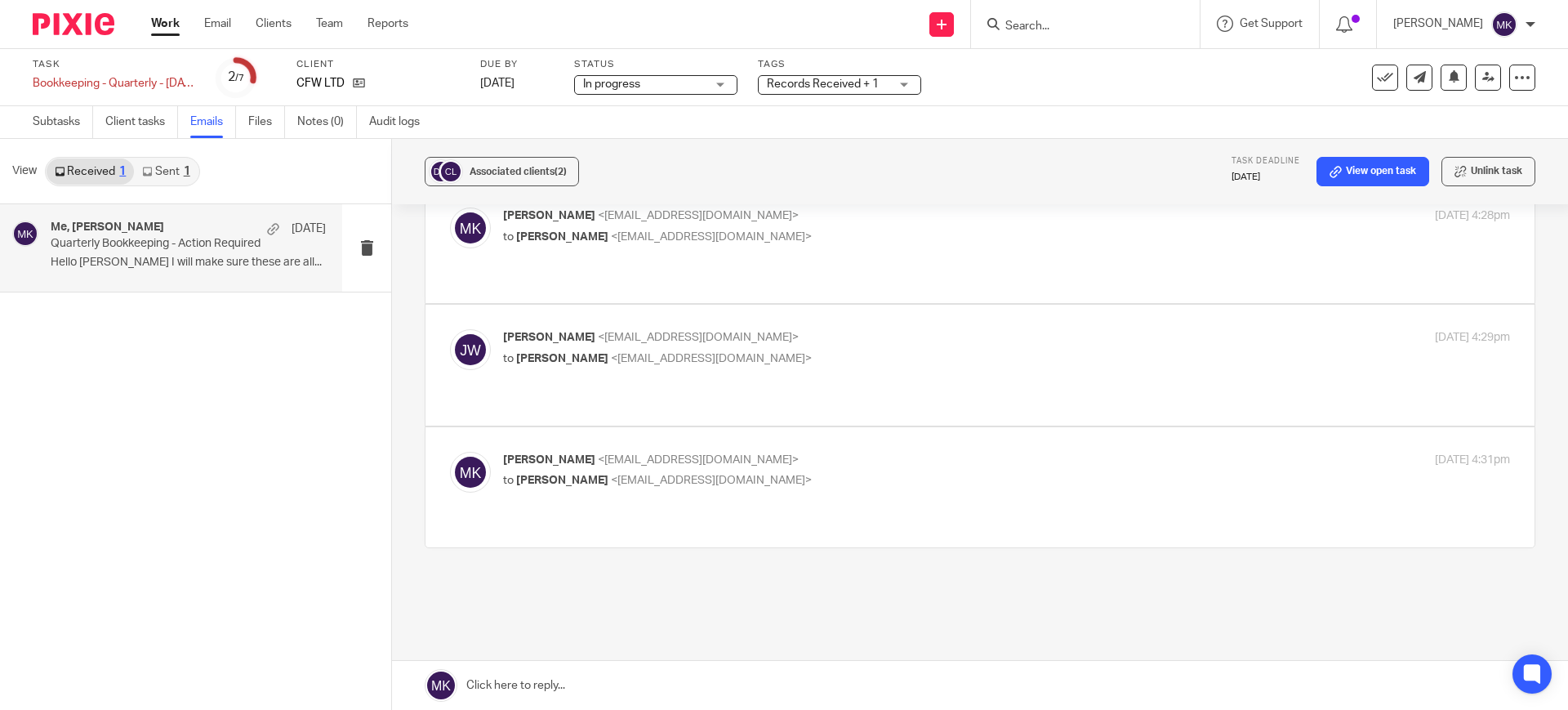
click at [671, 700] on link at bounding box center [980, 685] width 1176 height 49
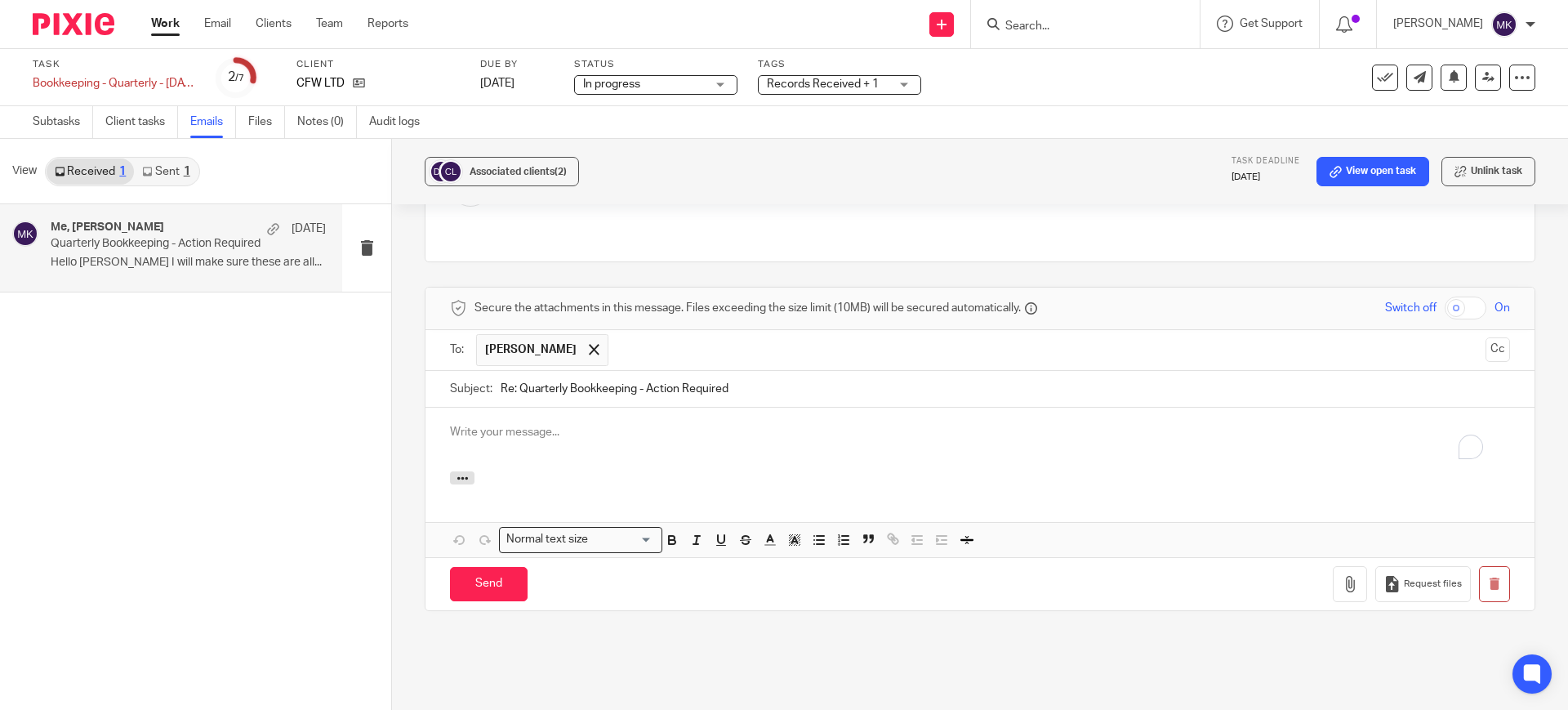
scroll to position [0, 0]
click at [83, 123] on link "Subtasks" at bounding box center [62, 121] width 61 height 32
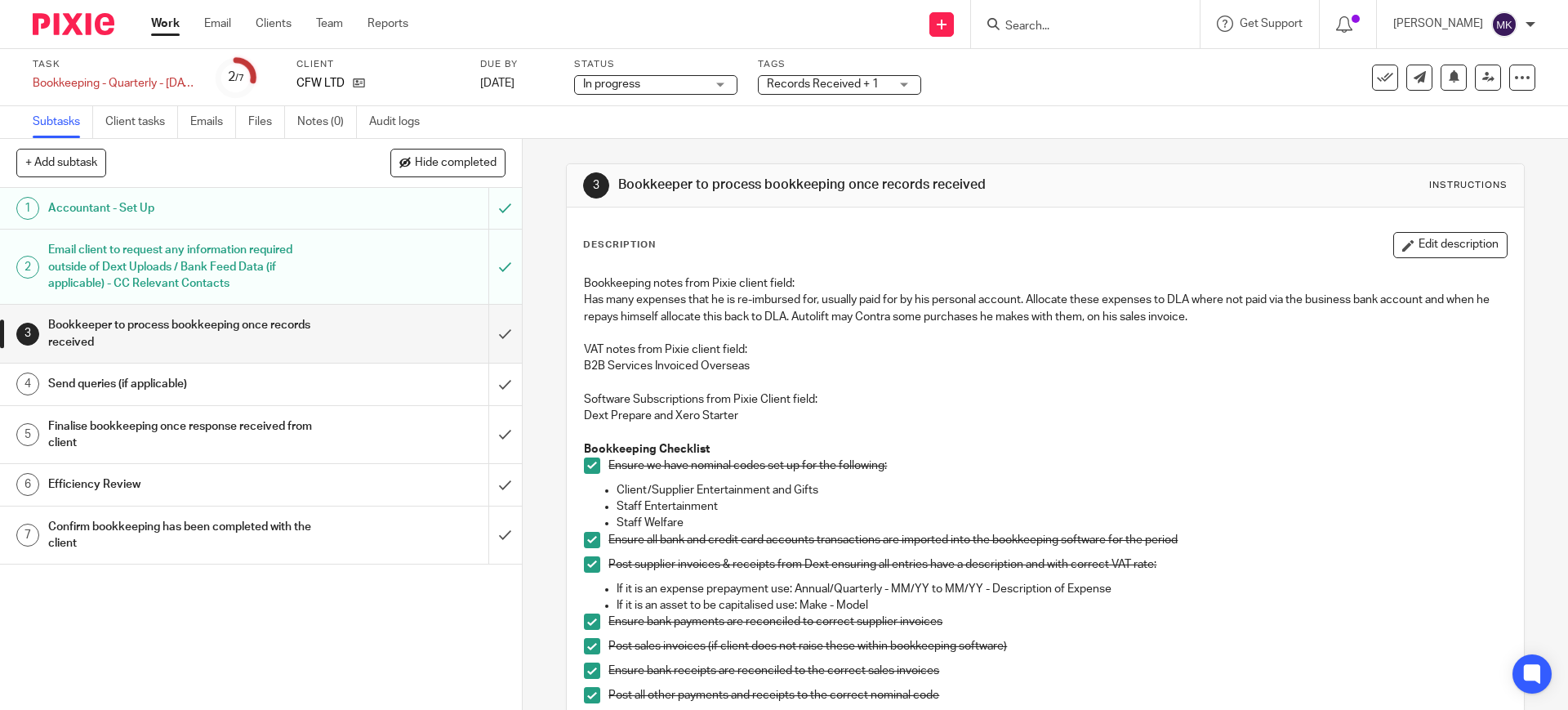
click at [314, 394] on h1 "Send queries (if applicable)" at bounding box center [189, 383] width 282 height 24
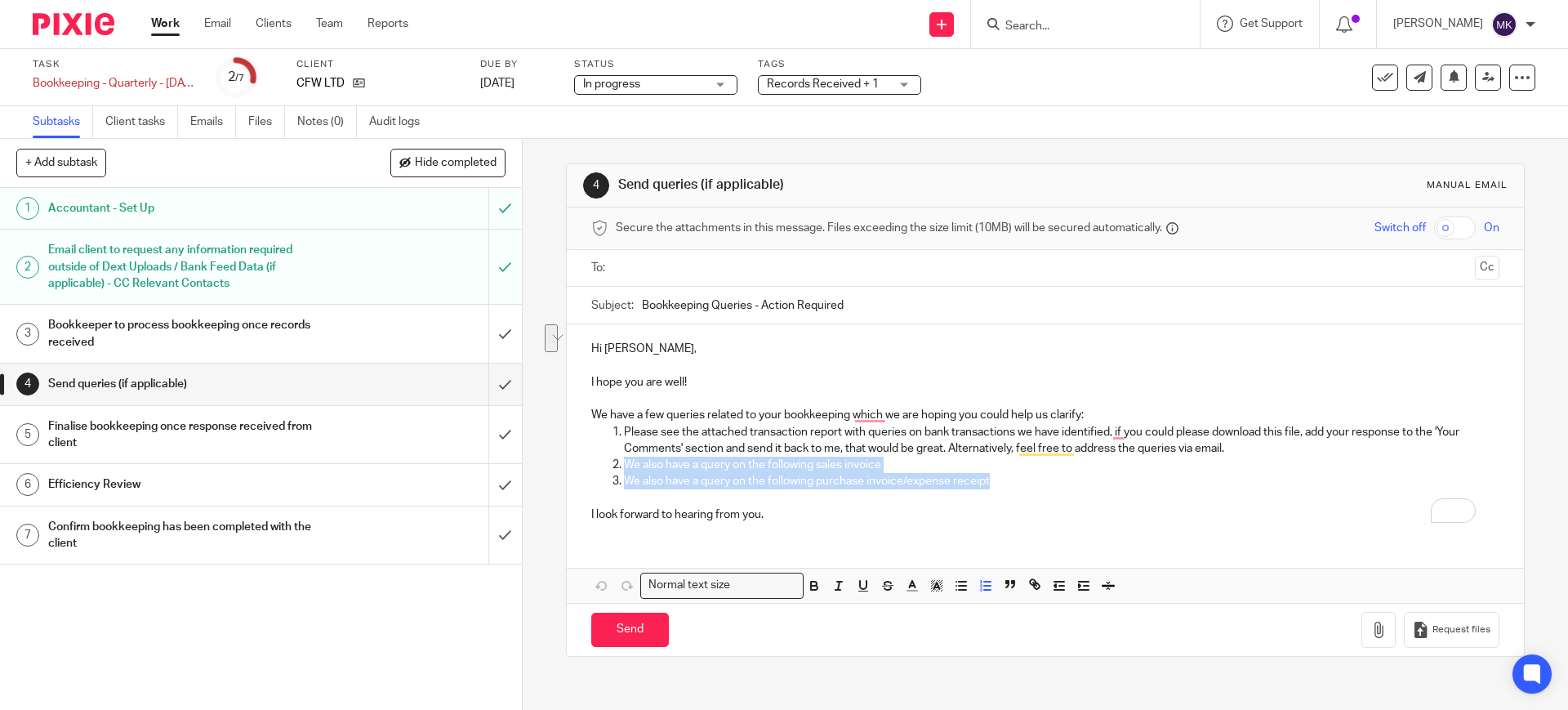
drag, startPoint x: 1083, startPoint y: 483, endPoint x: 618, endPoint y: 458, distance: 465.7
click at [618, 458] on ol "Please see the attached transaction report with queries on bank transactions we…" at bounding box center [1045, 457] width 908 height 66
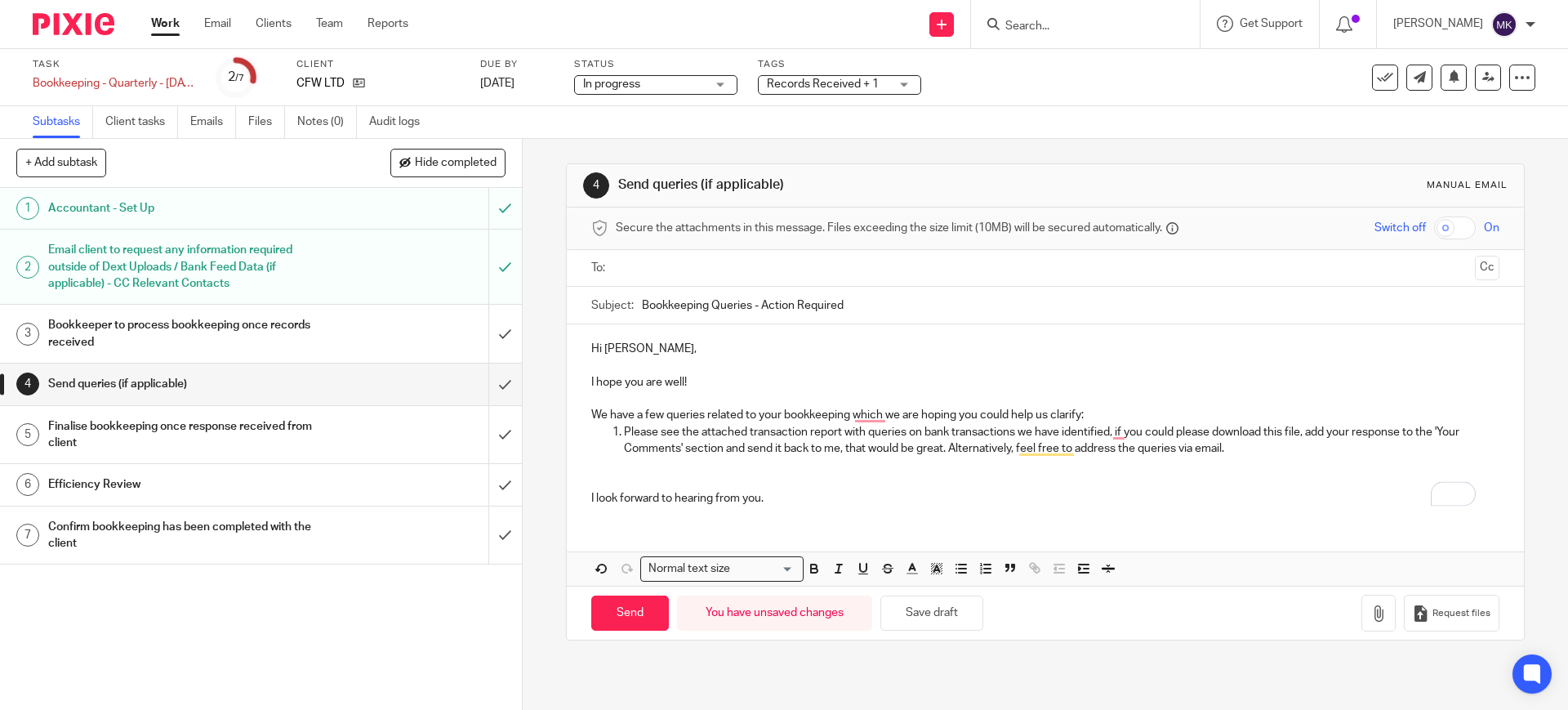
click at [1121, 418] on p "We have a few queries related to your bookkeeping which we are hoping you could…" at bounding box center [1045, 415] width 908 height 16
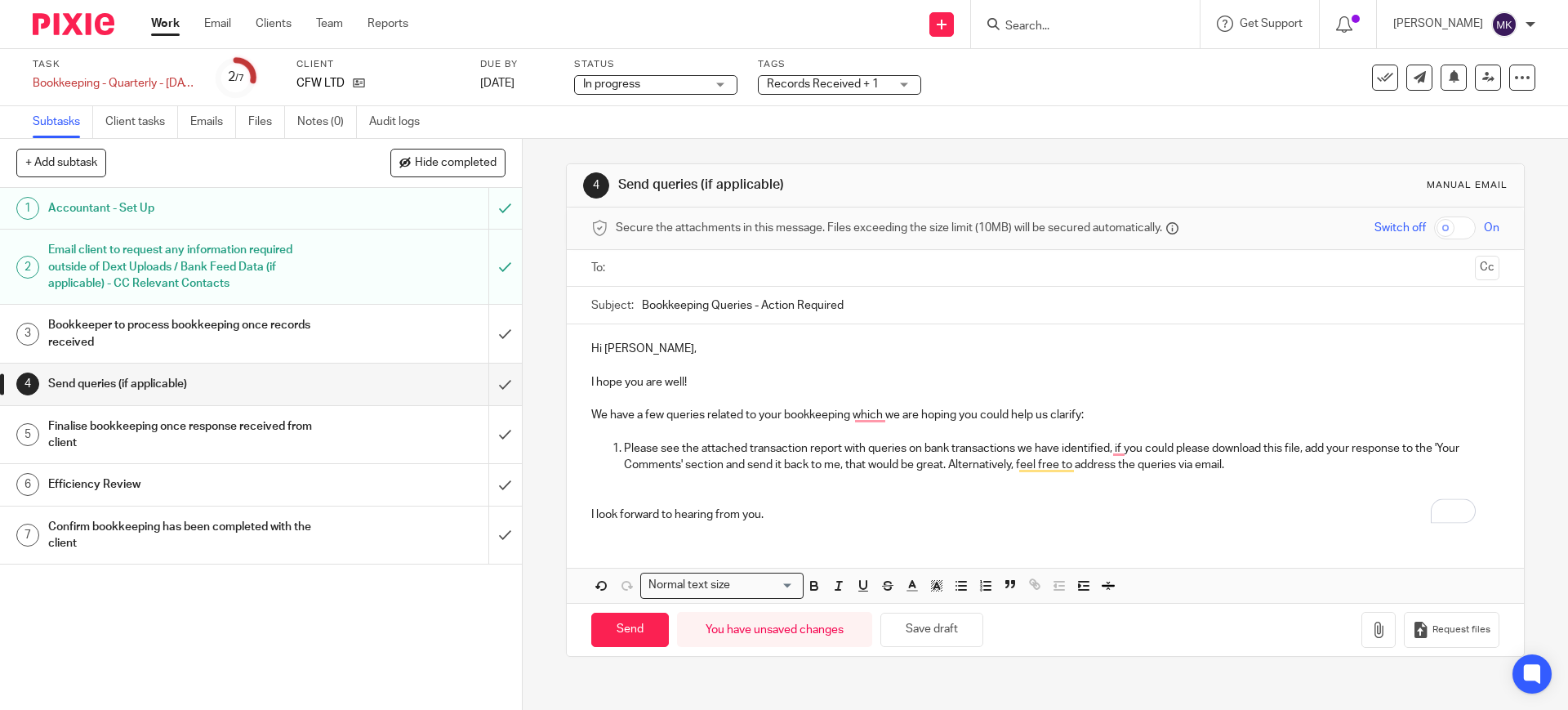
click at [807, 278] on ul at bounding box center [1046, 269] width 857 height 27
click at [826, 260] on input "text" at bounding box center [1044, 268] width 846 height 19
click at [949, 536] on div "Hi David, I hope you are well! We have a few queries related to your bookkeepin…" at bounding box center [1045, 432] width 956 height 211
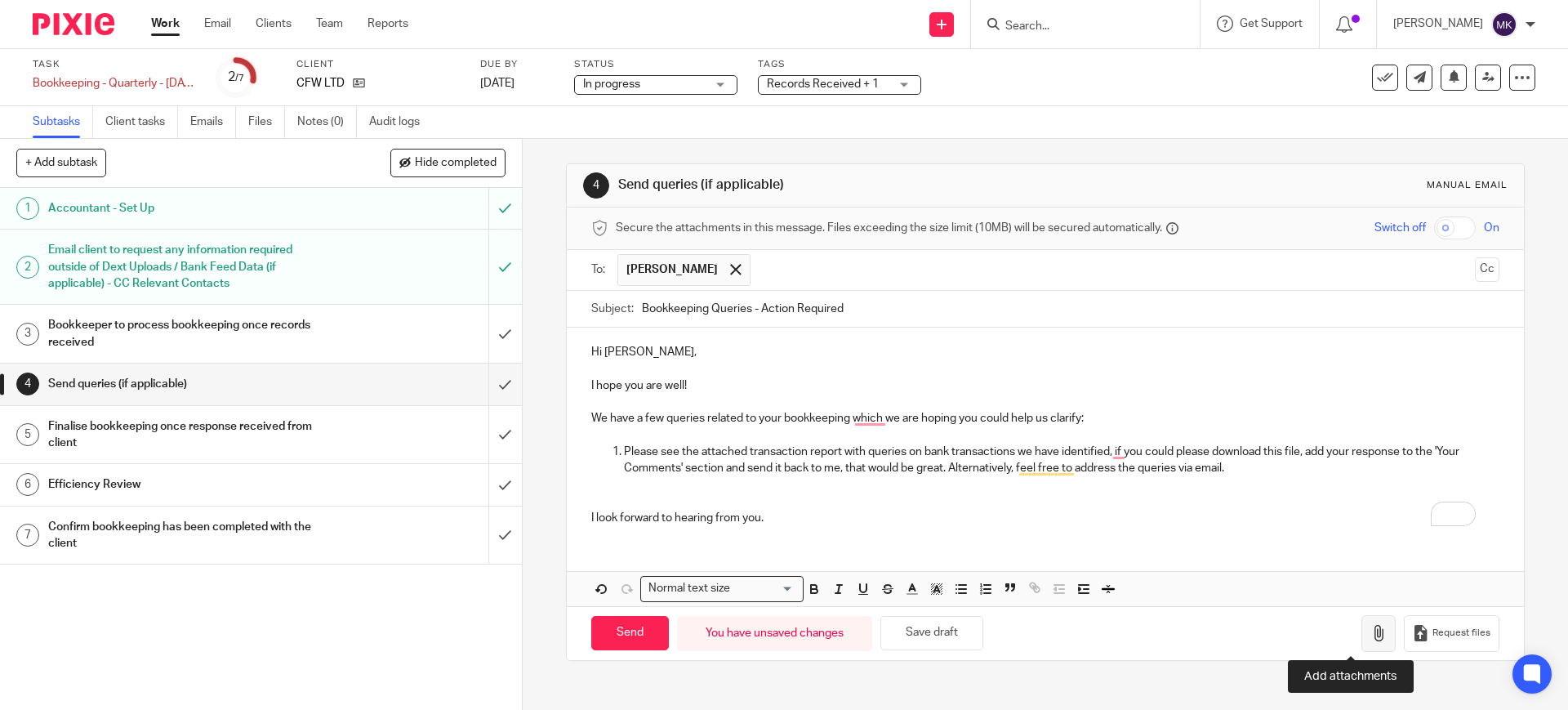
click at [1362, 629] on button "button" at bounding box center [1379, 633] width 34 height 37
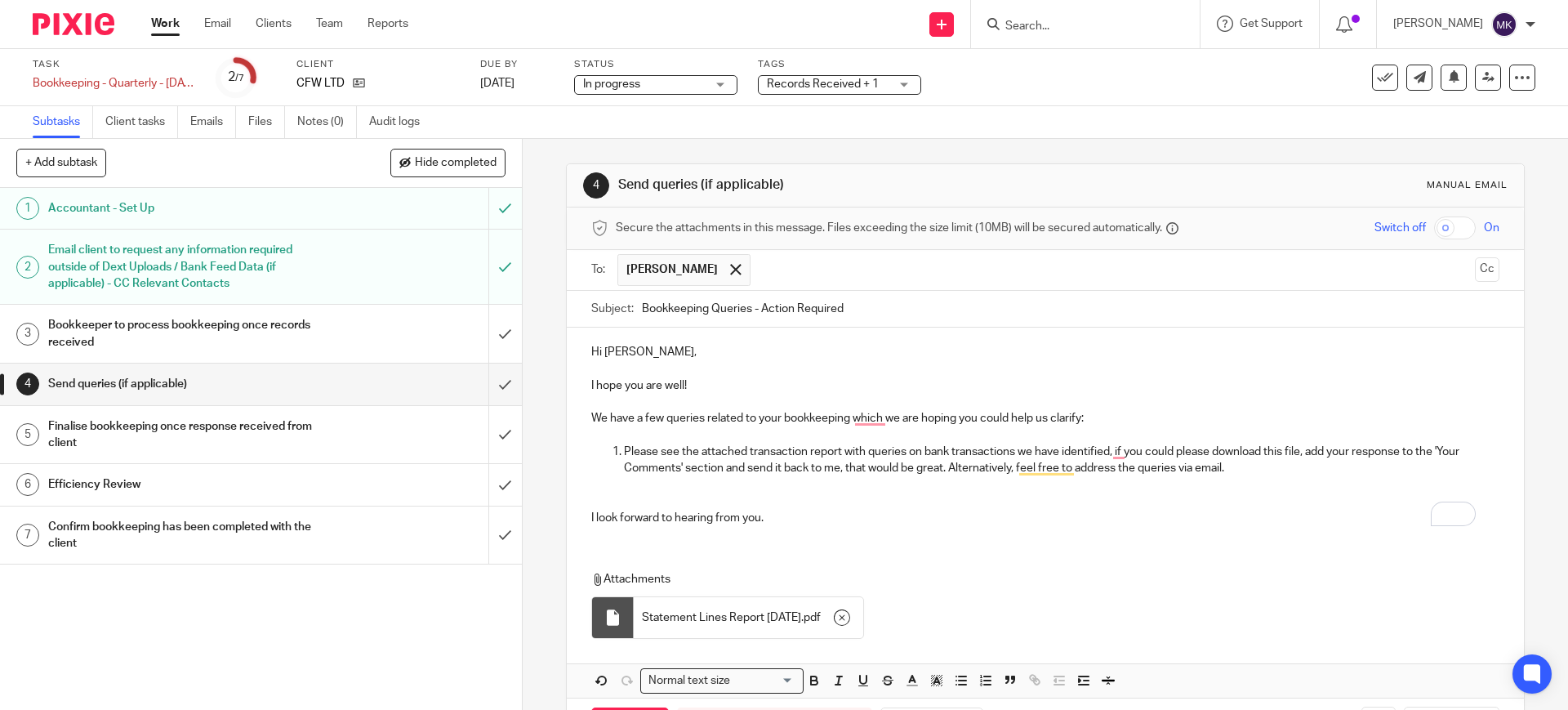
click at [653, 420] on p "We have a few queries related to your bookkeeping which we are hoping you could…" at bounding box center [1045, 418] width 908 height 16
click at [673, 416] on p "We have a queries related to your bookkeeping which we are hoping you could hel…" at bounding box center [1045, 418] width 908 height 16
click at [1056, 534] on div "Hi David, I hope you are well! We have a query related to your bookkeeping whic…" at bounding box center [1045, 432] width 956 height 211
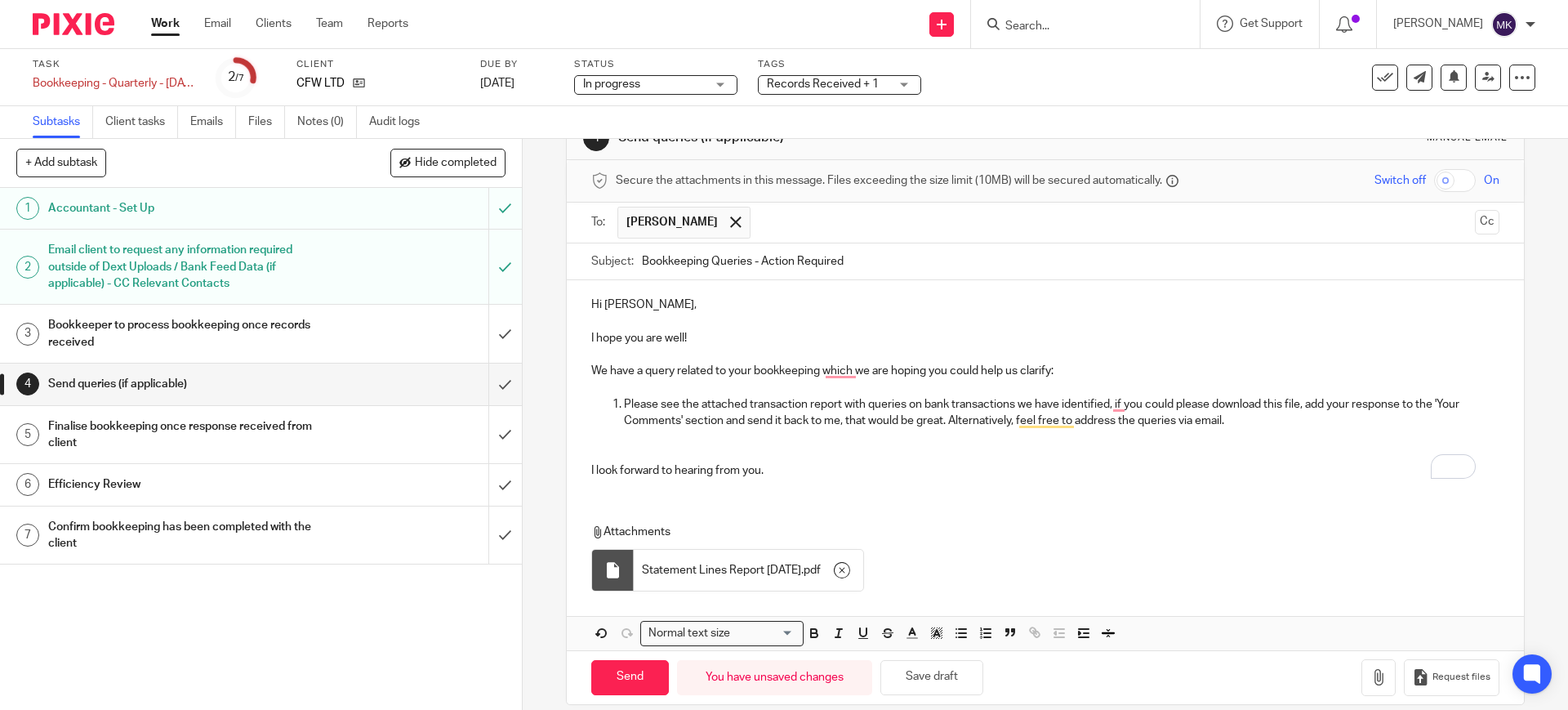
scroll to position [67, 0]
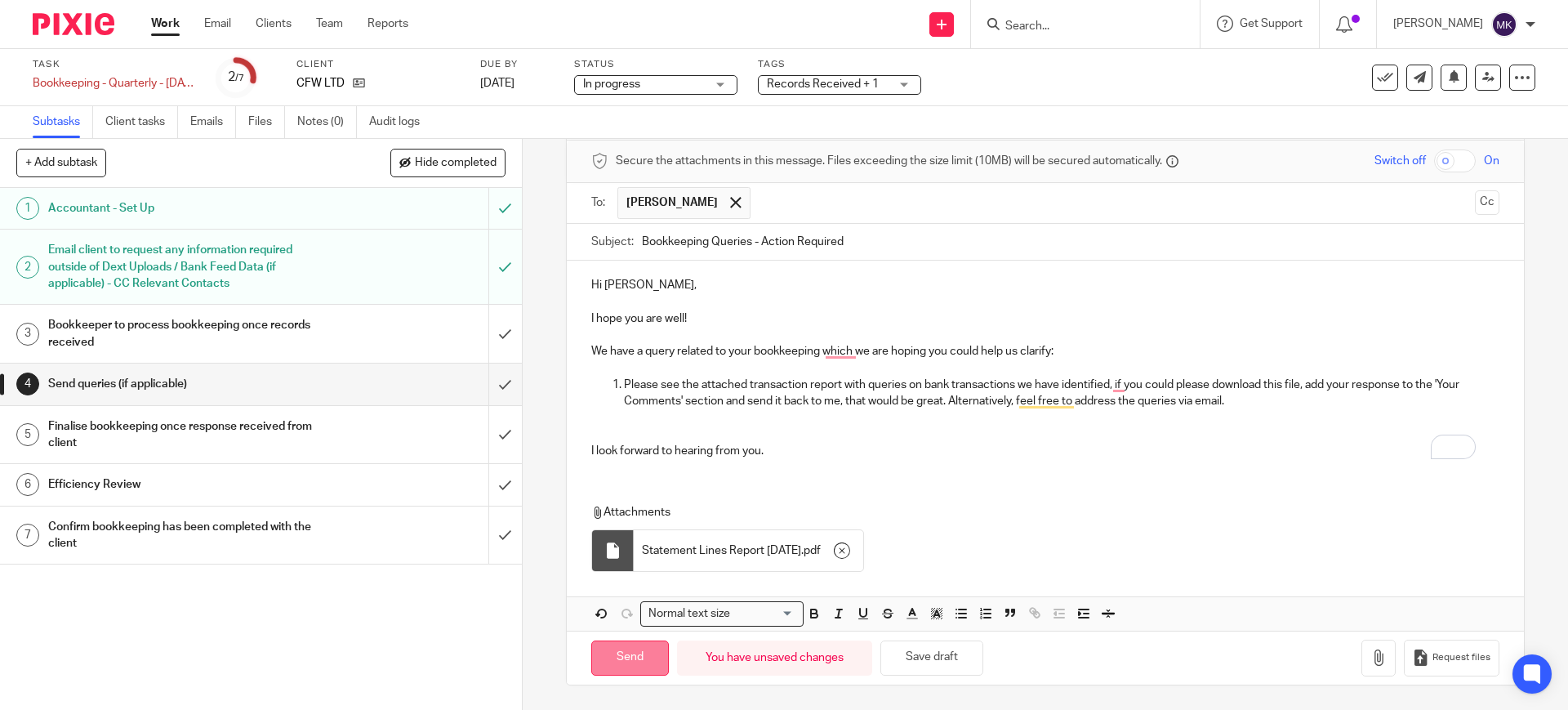
click at [646, 648] on input "Send" at bounding box center [631, 658] width 78 height 35
type input "Sent"
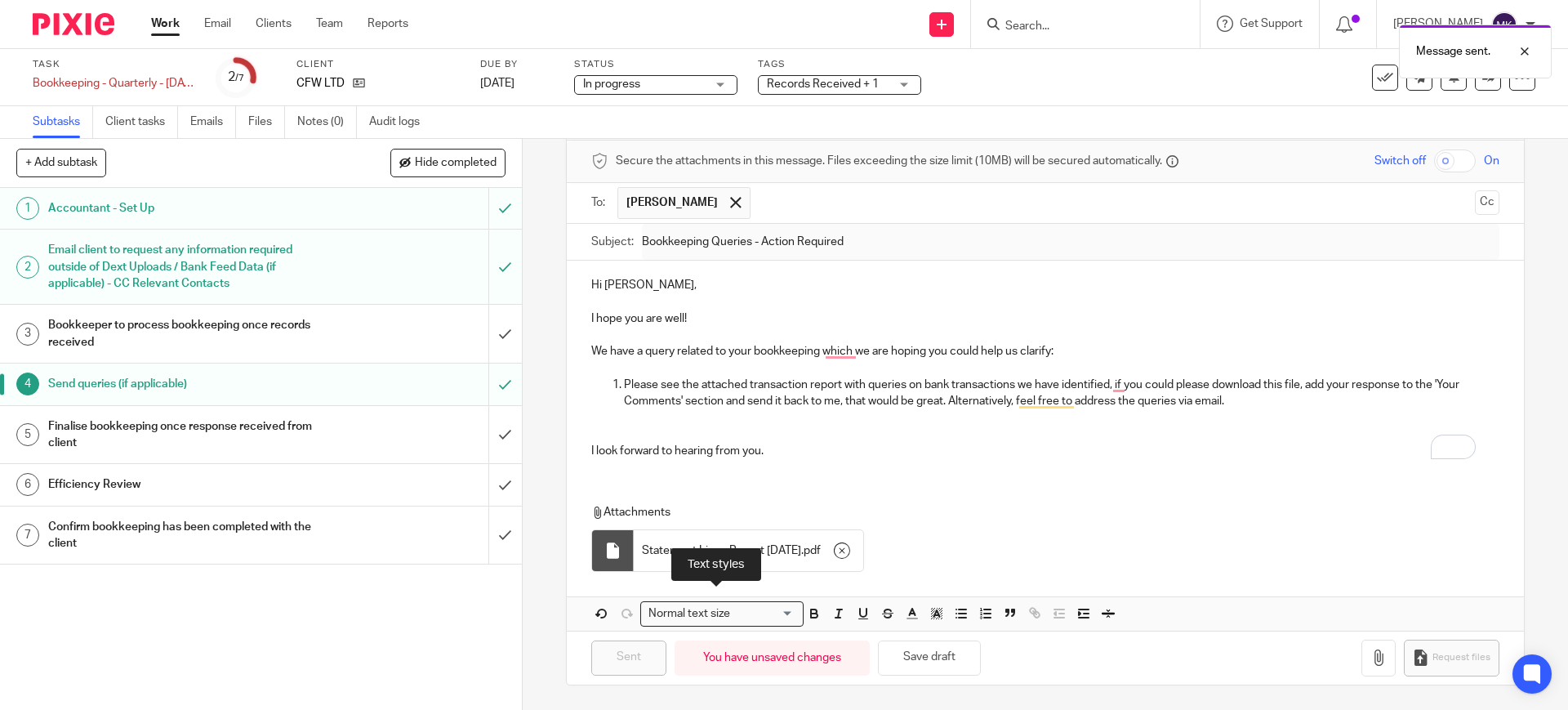
scroll to position [0, 0]
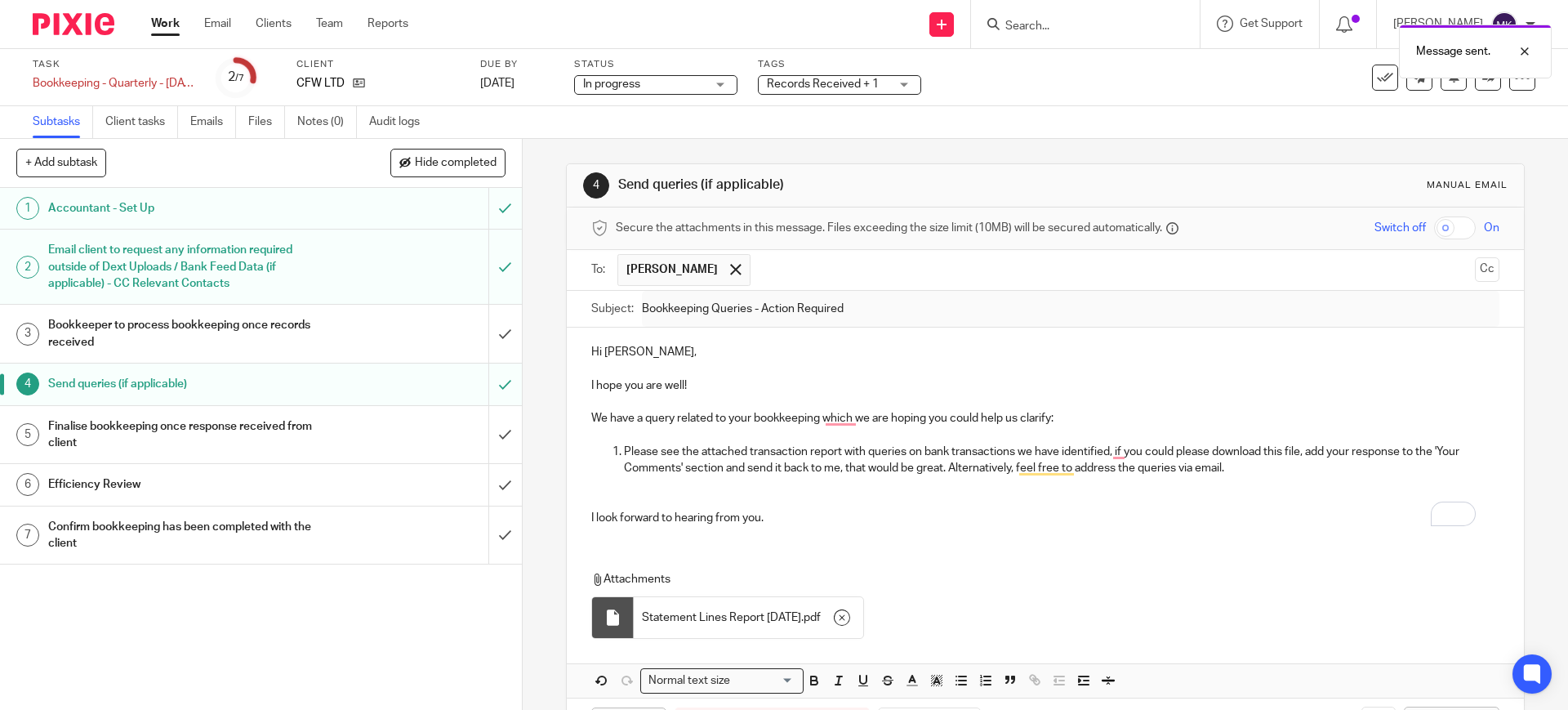
click at [844, 89] on span "Records Received + 1" at bounding box center [823, 84] width 112 height 12
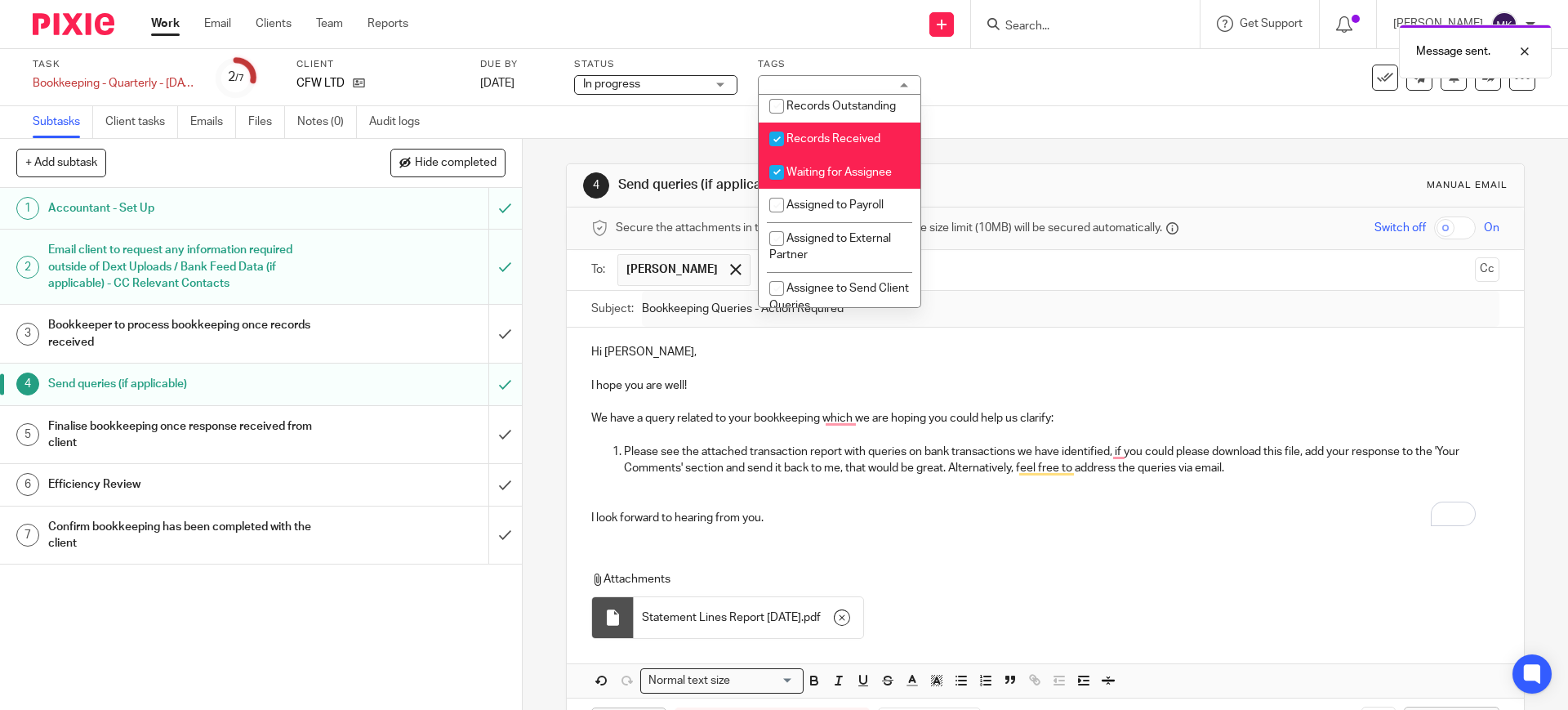
scroll to position [307, 0]
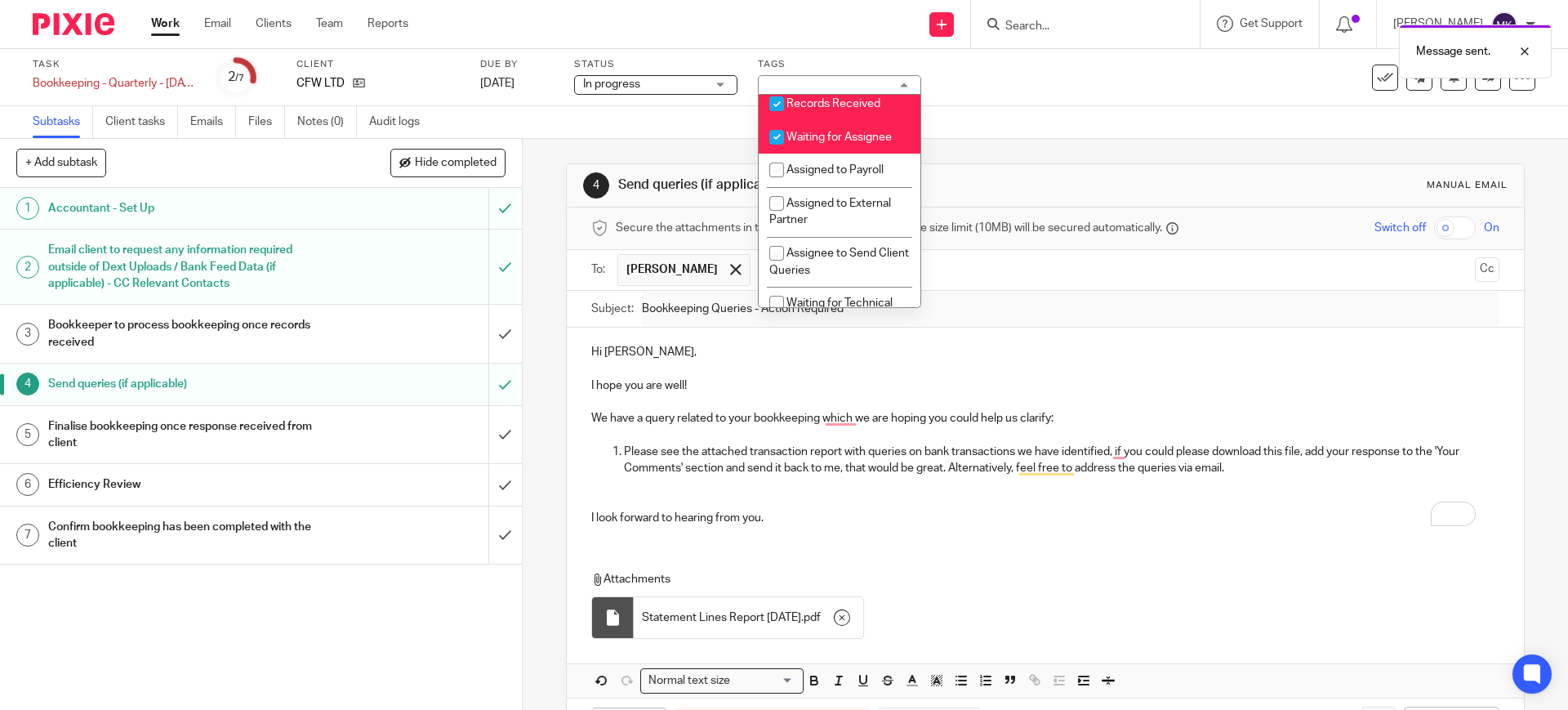
click at [844, 154] on li "Waiting for Assignee" at bounding box center [840, 137] width 162 height 33
checkbox input "false"
click at [855, 109] on span "Records Received" at bounding box center [833, 103] width 94 height 12
checkbox input "false"
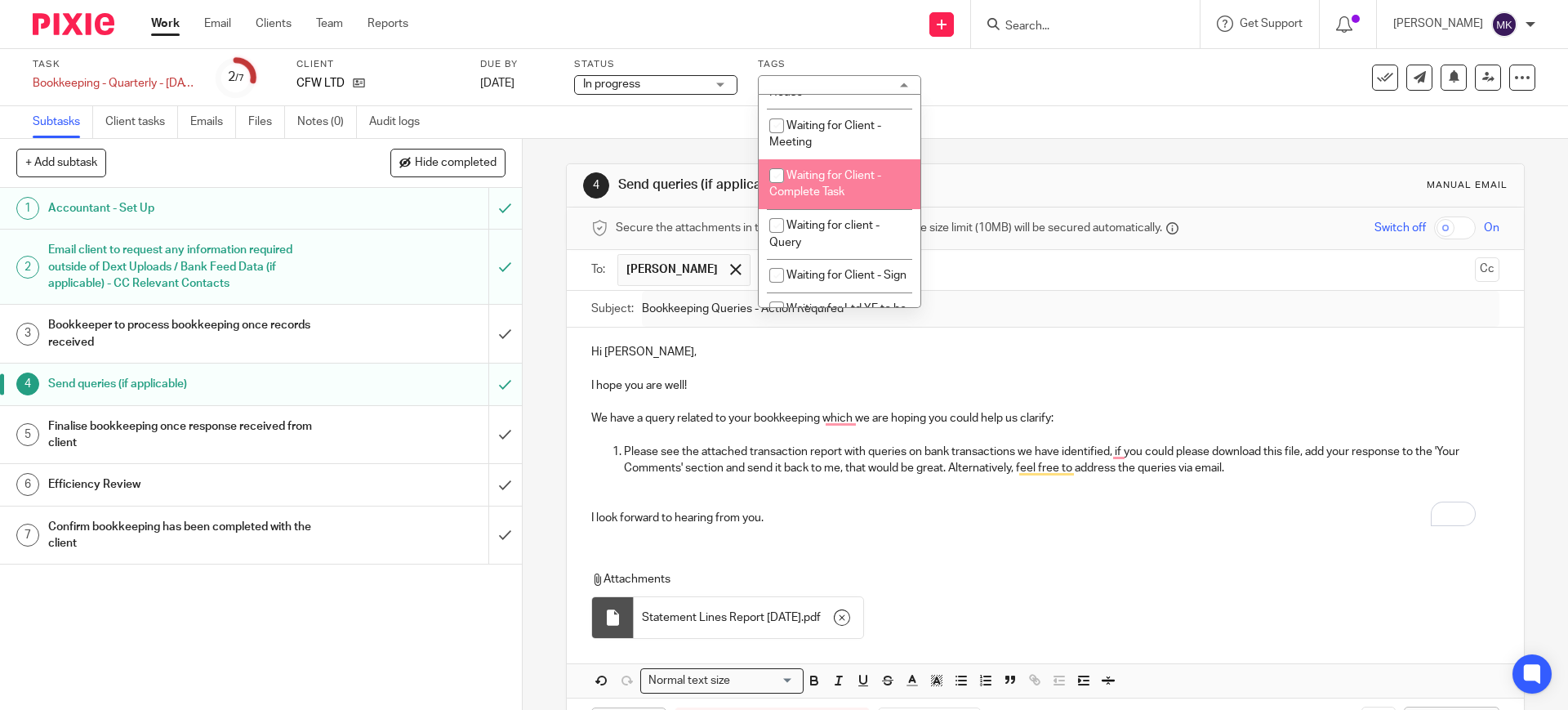
scroll to position [919, 0]
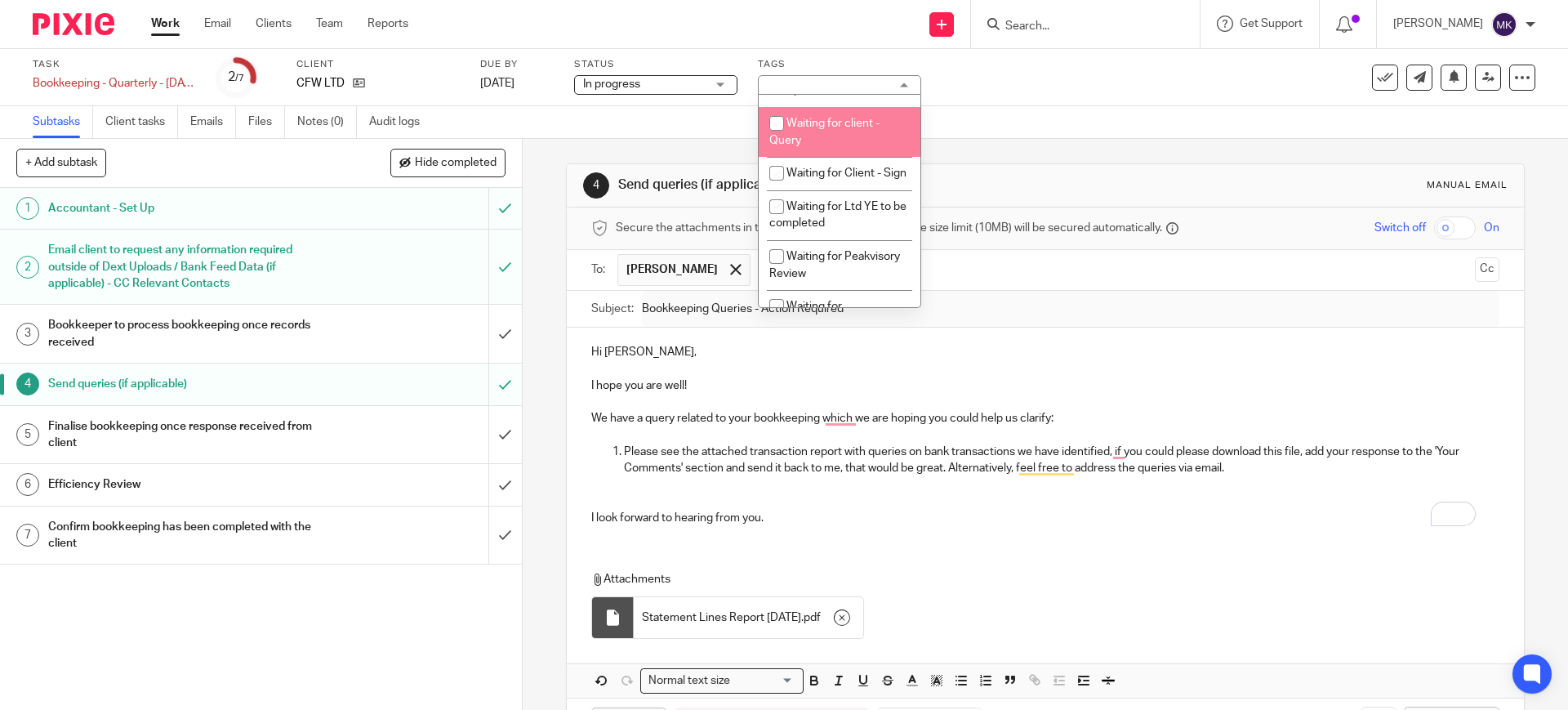
click at [816, 156] on li "Waiting for client - Query" at bounding box center [840, 131] width 162 height 50
checkbox input "true"
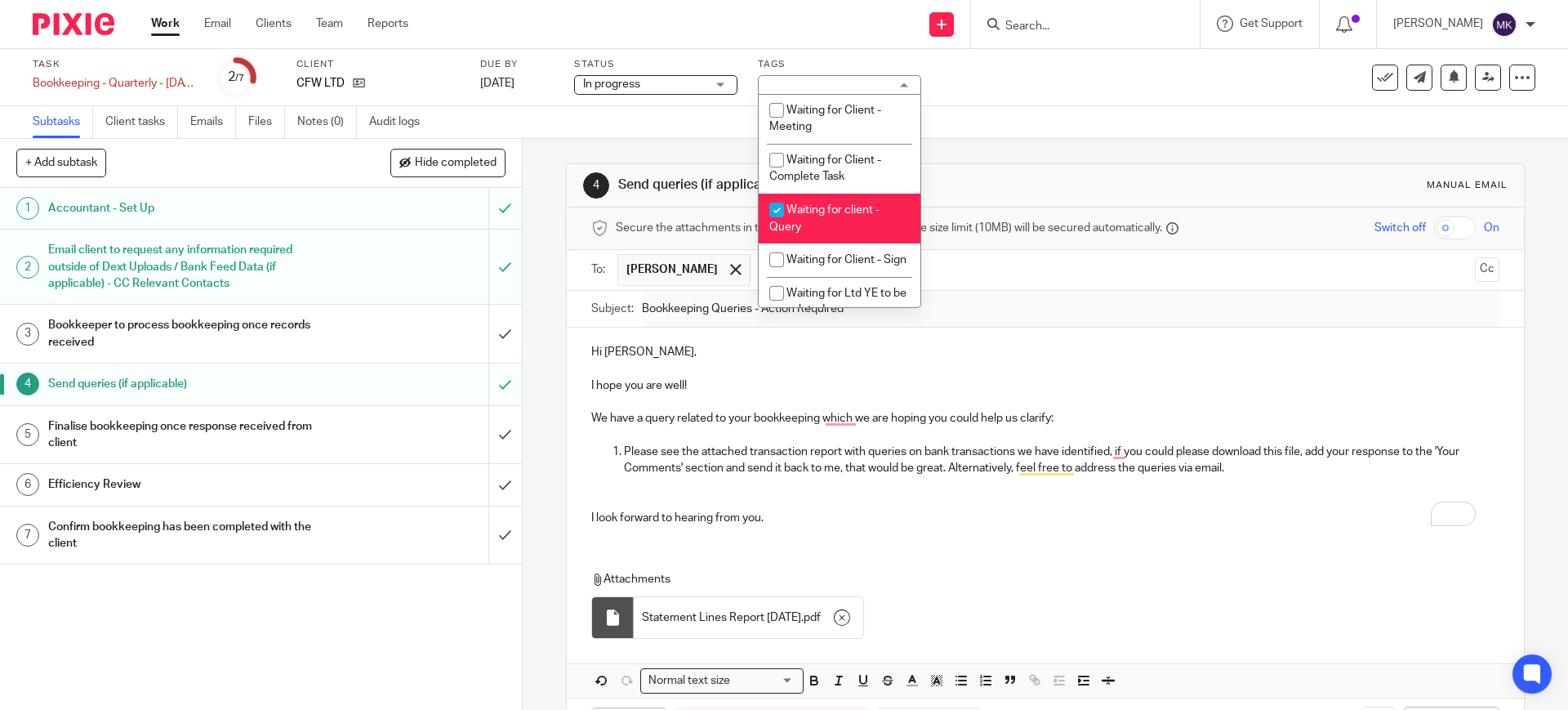
scroll to position [817, 0]
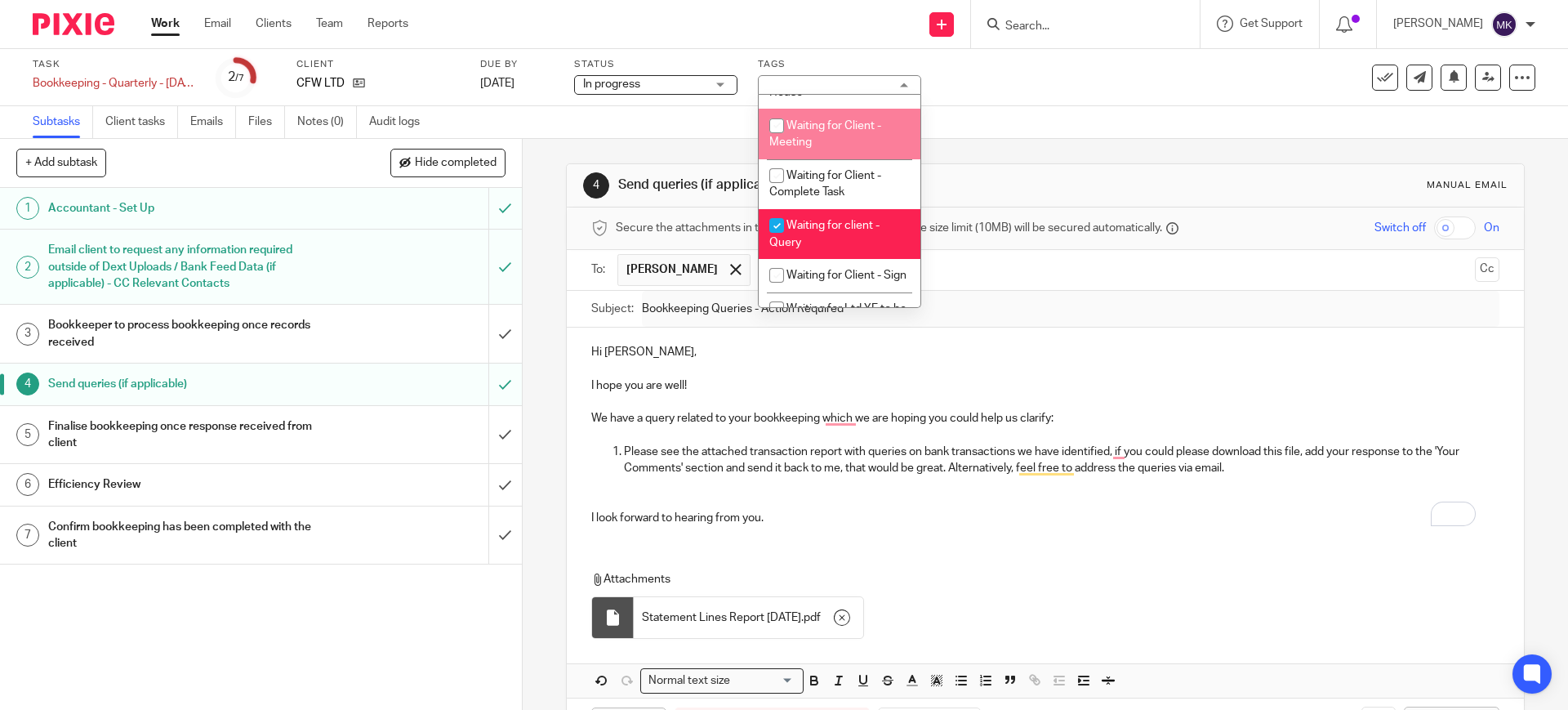
click at [975, 89] on div "Task Bookkeeping - Quarterly - June - August, 2025 Save Bookkeeping - Quarterly…" at bounding box center [659, 77] width 1252 height 39
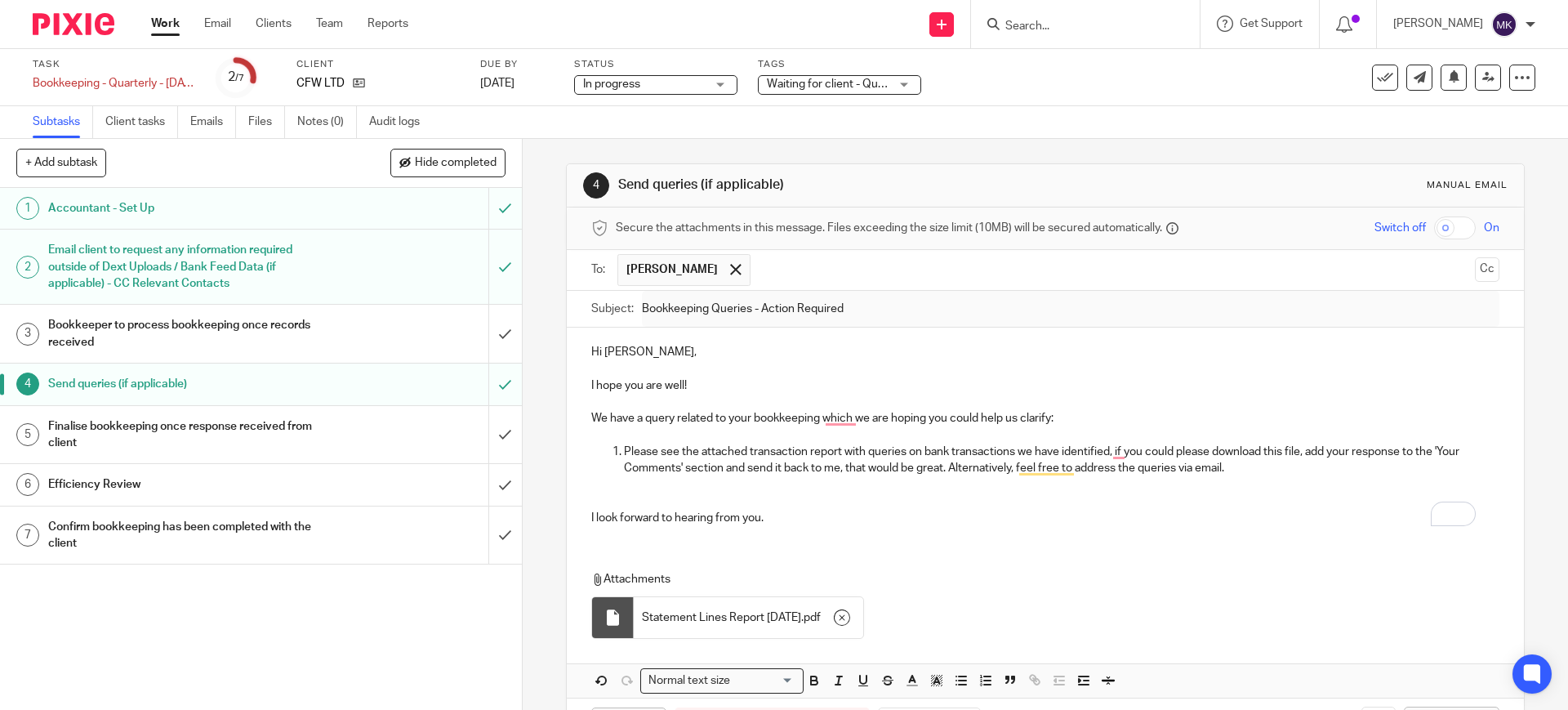
click at [173, 25] on link "Work" at bounding box center [166, 24] width 29 height 16
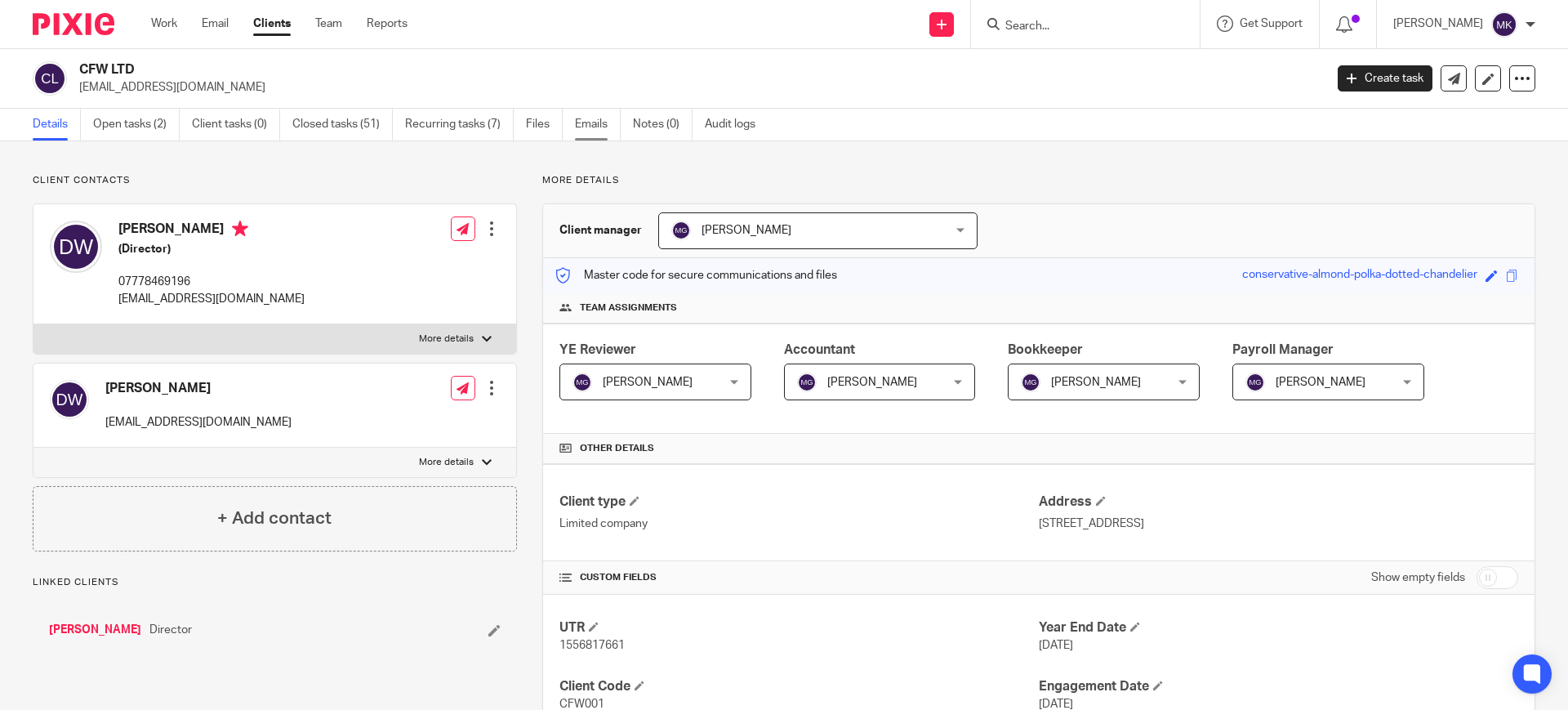
click at [581, 129] on link "Emails" at bounding box center [598, 124] width 46 height 32
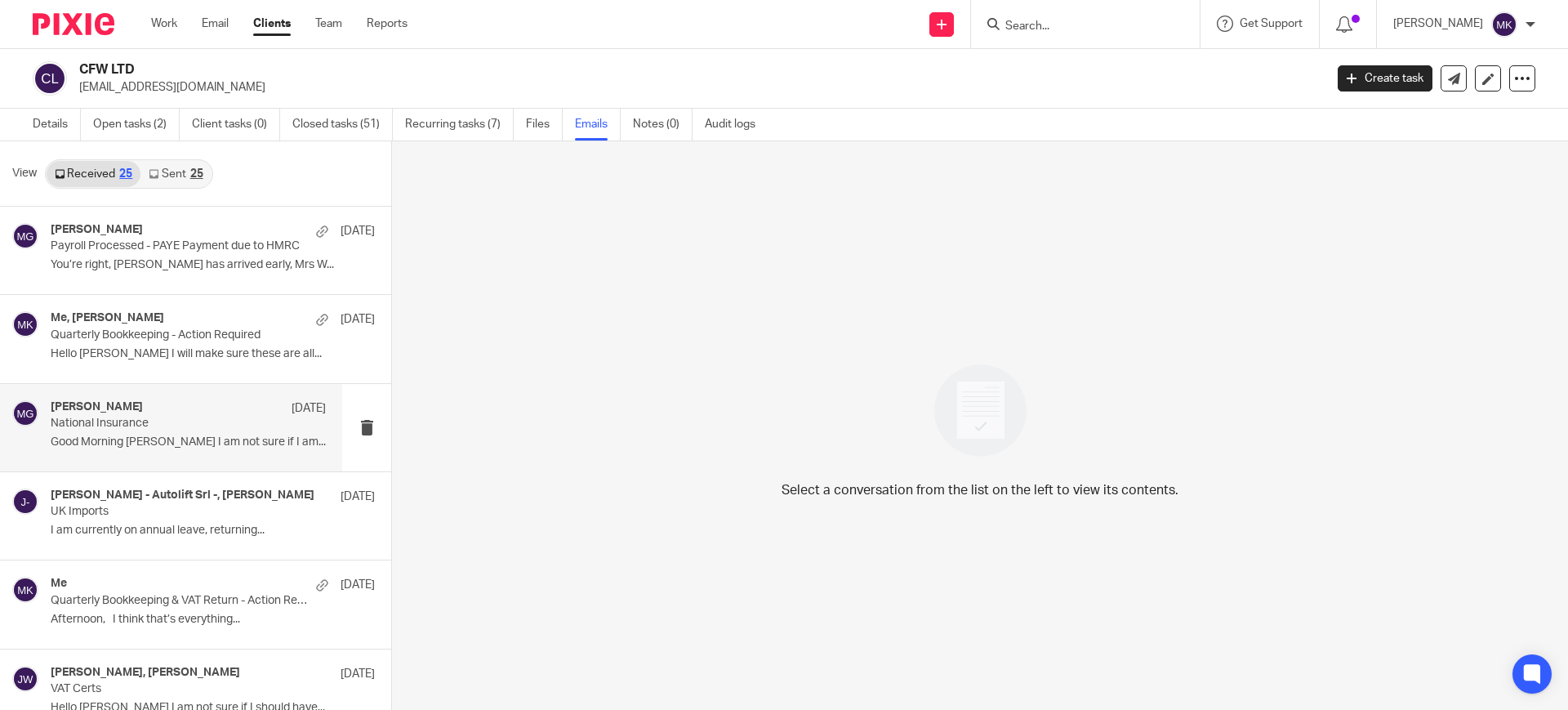
click at [215, 419] on p "National Insurance" at bounding box center [161, 422] width 221 height 14
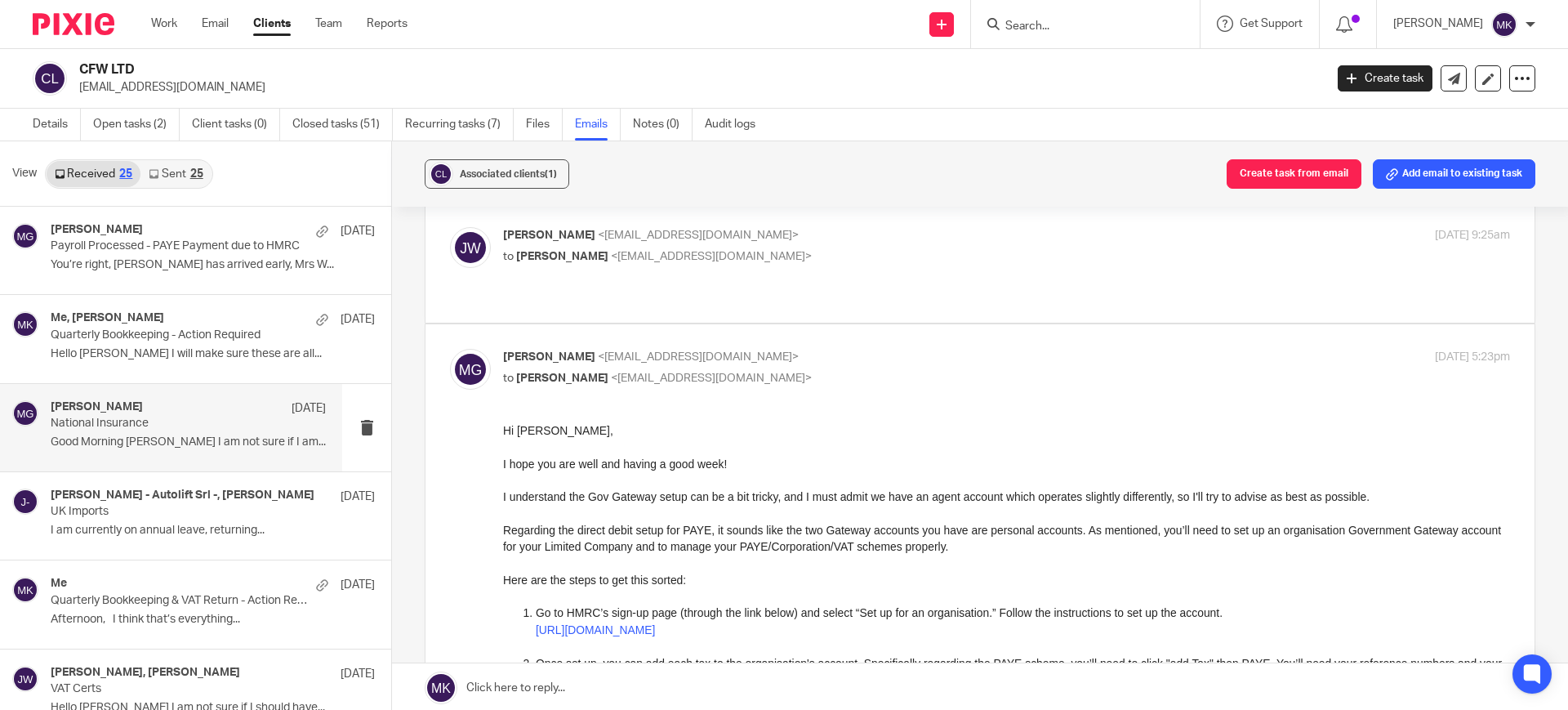
scroll to position [102, 0]
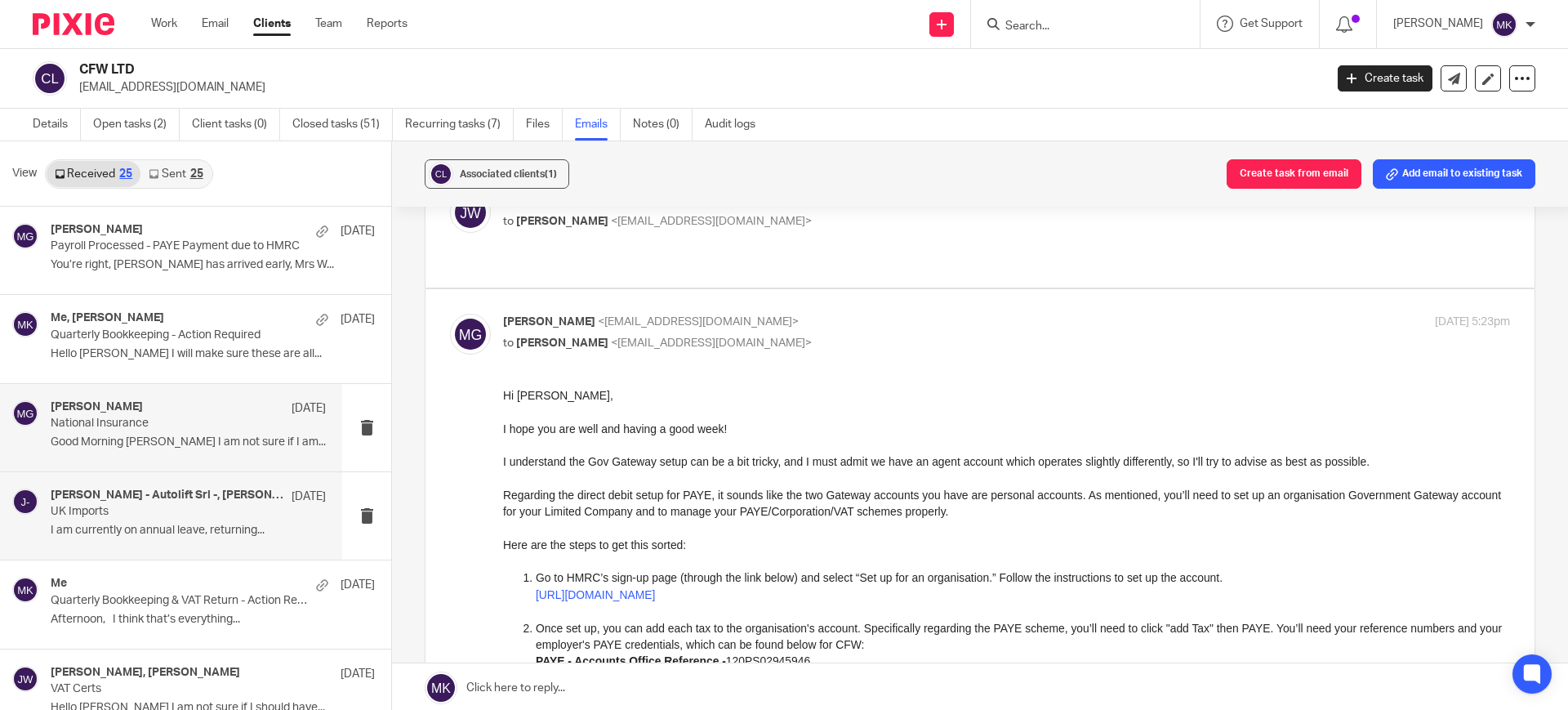
click at [181, 492] on h4 "Jon Weatherhog - Autolift Srl -, Mason Graves" at bounding box center [166, 495] width 233 height 14
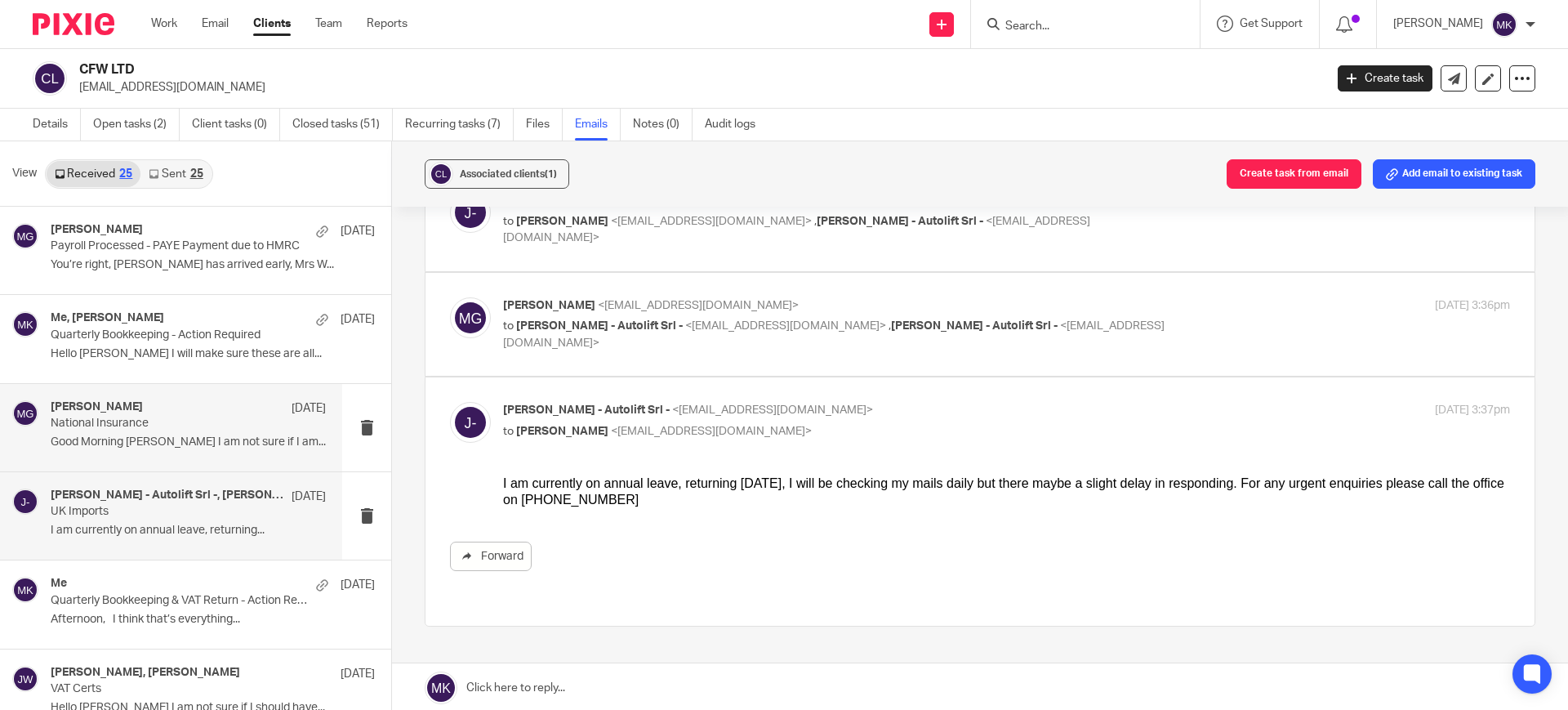
click at [214, 445] on p "Good Morning Mason I am not sure if I am..." at bounding box center [188, 441] width 275 height 14
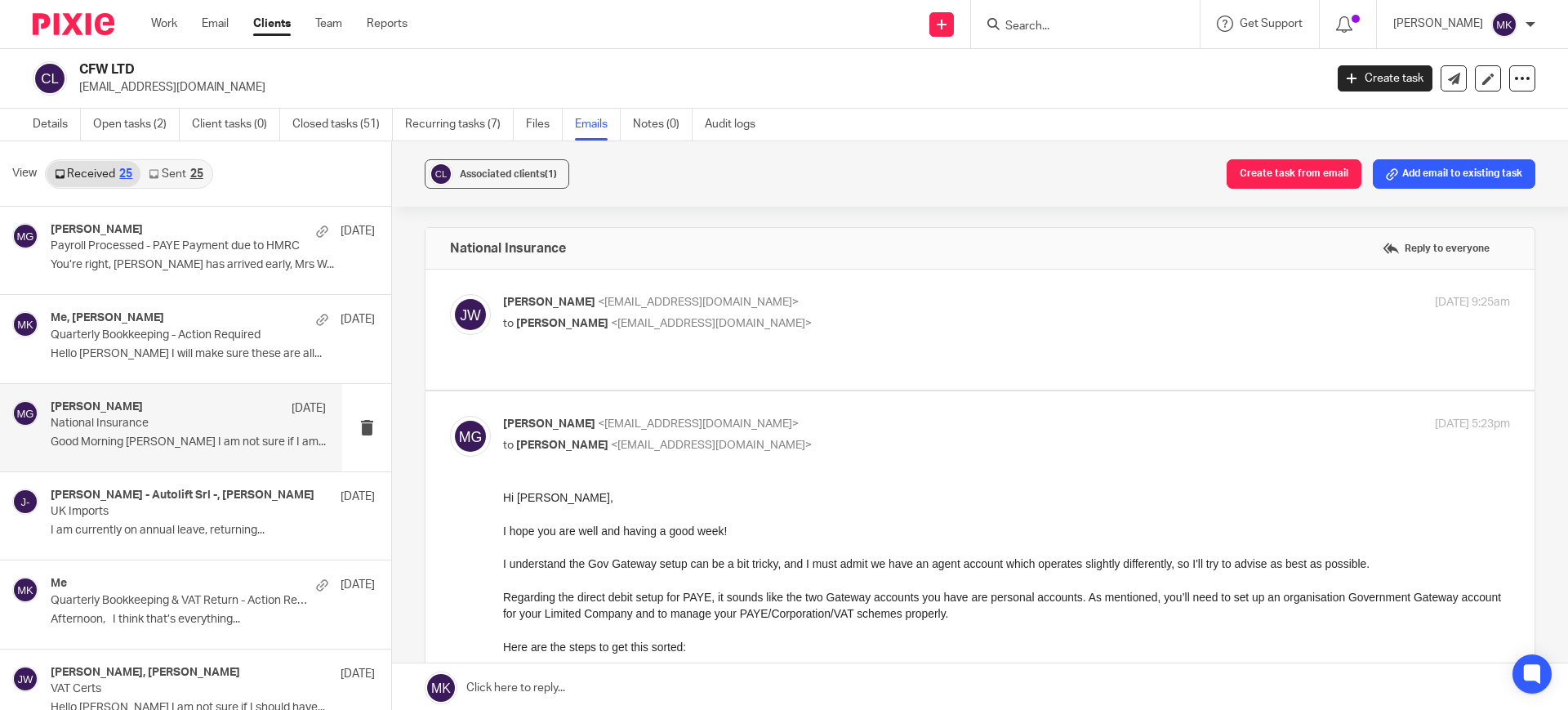
scroll to position [0, 0]
click at [194, 333] on p "Quarterly Bookkeeping - Action Required" at bounding box center [161, 335] width 221 height 14
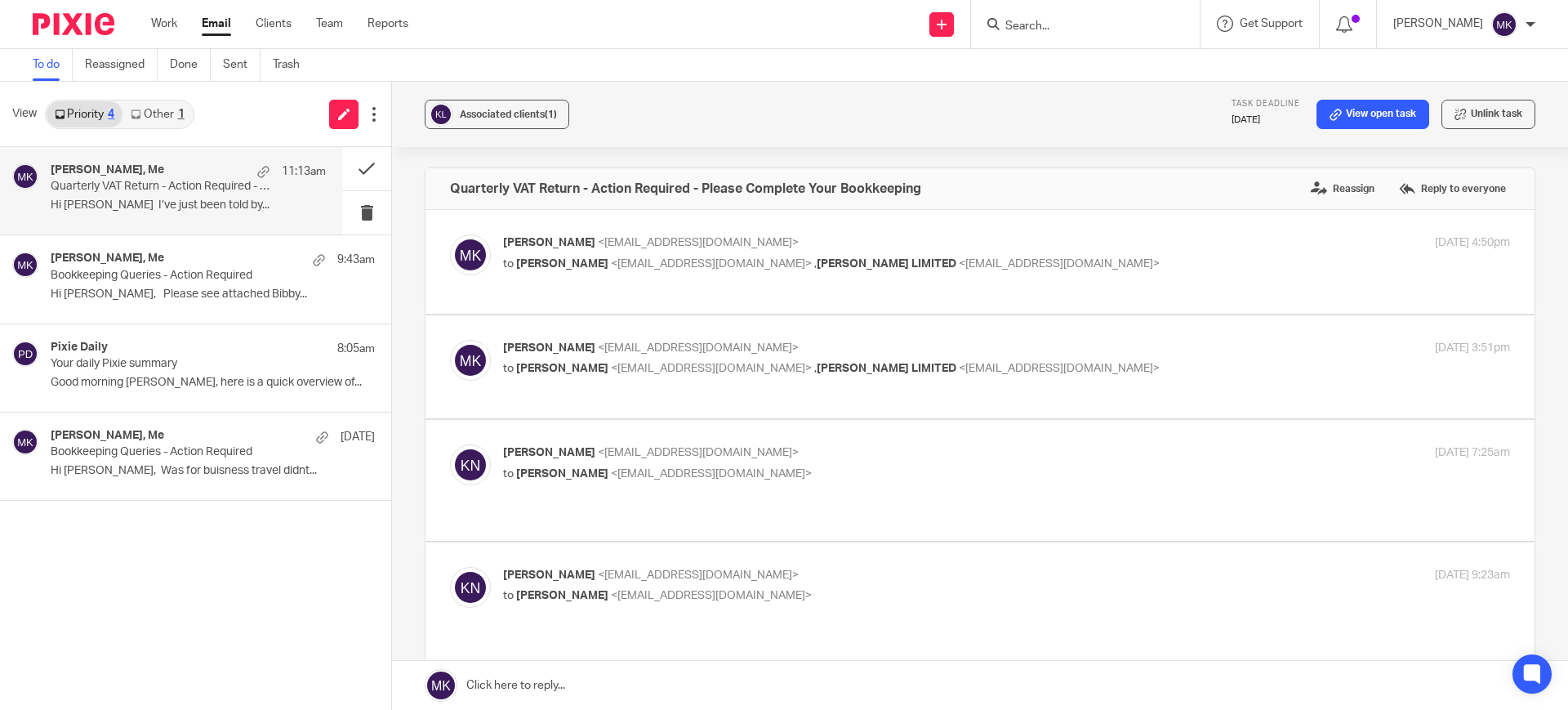
scroll to position [715, 0]
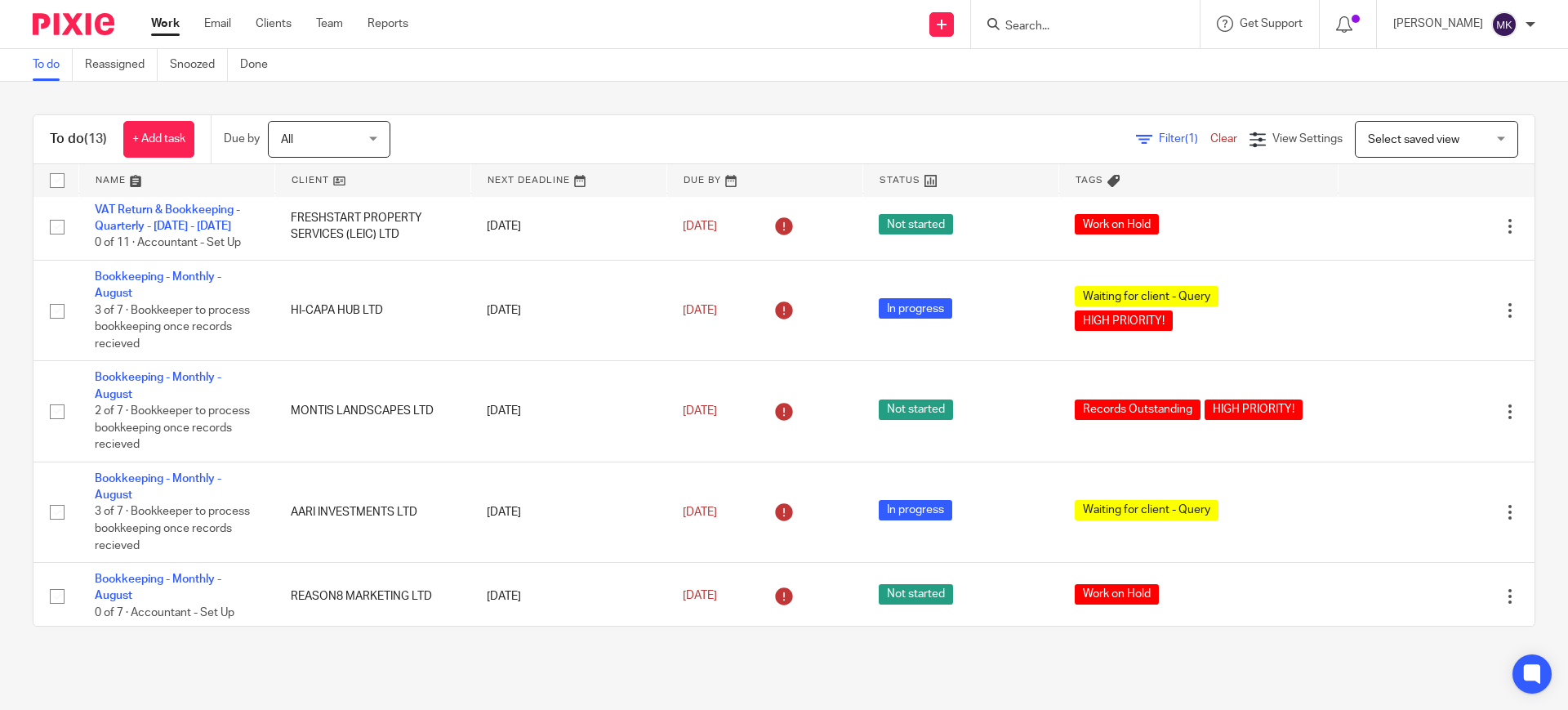
scroll to position [715, 0]
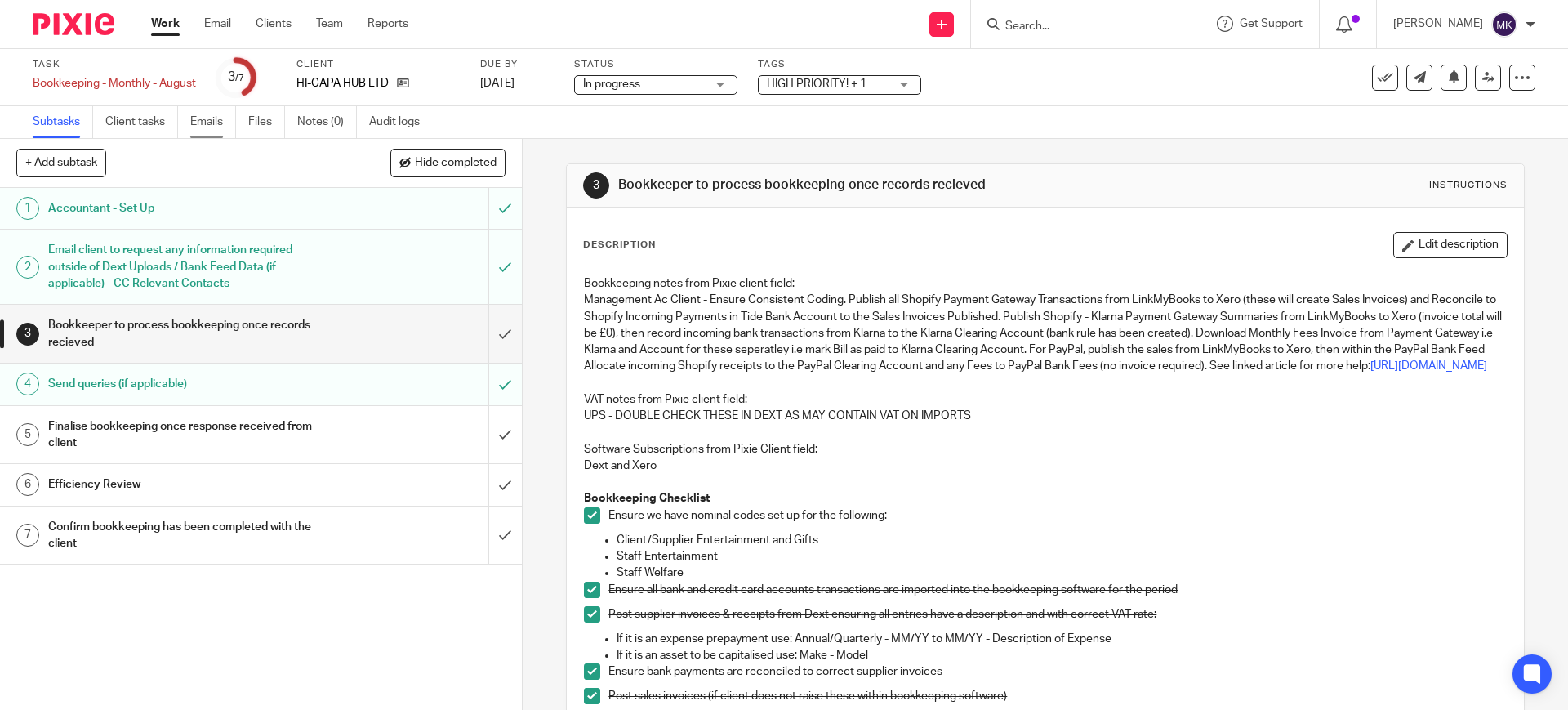
click at [230, 130] on link "Emails" at bounding box center [213, 121] width 46 height 32
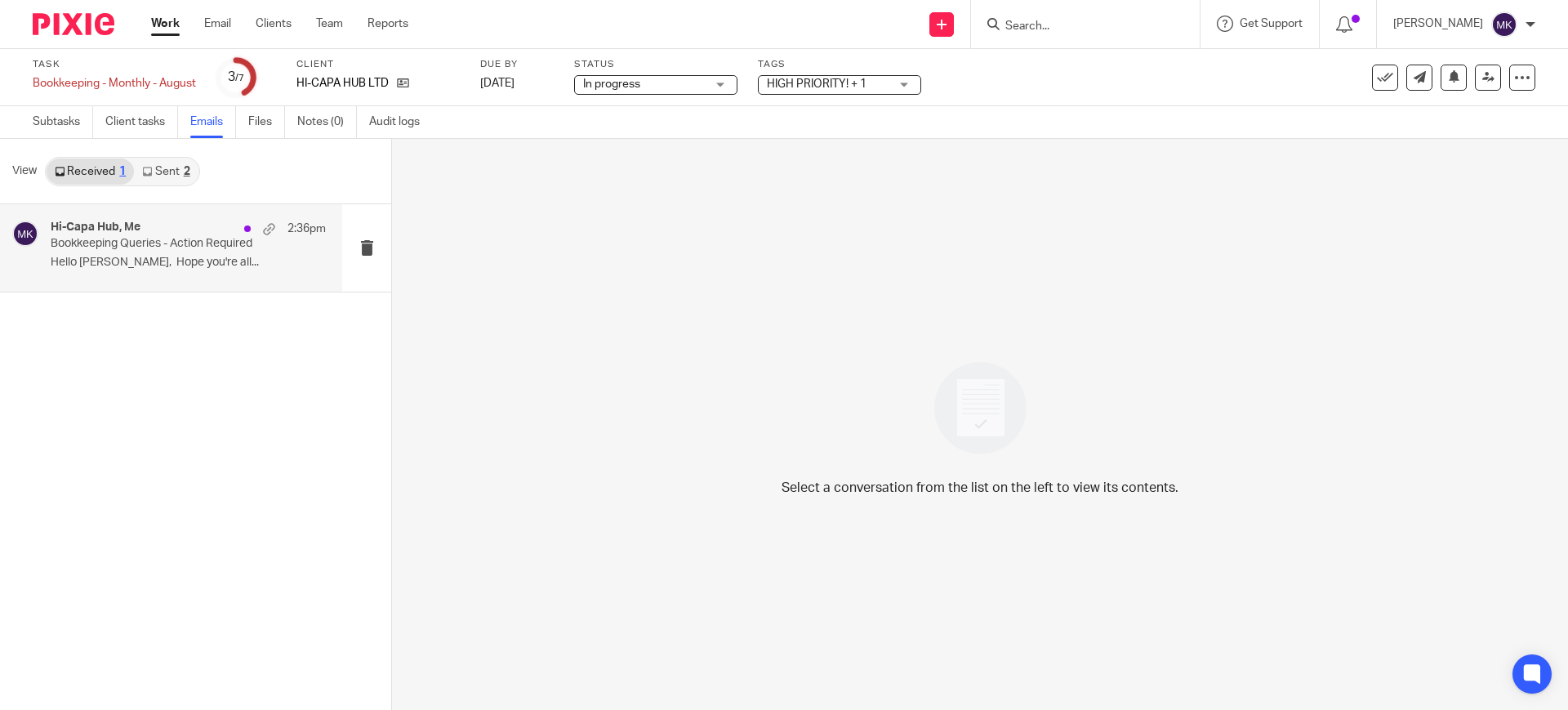
click at [153, 257] on p "Hello [PERSON_NAME], Hope you're all..." at bounding box center [188, 262] width 275 height 14
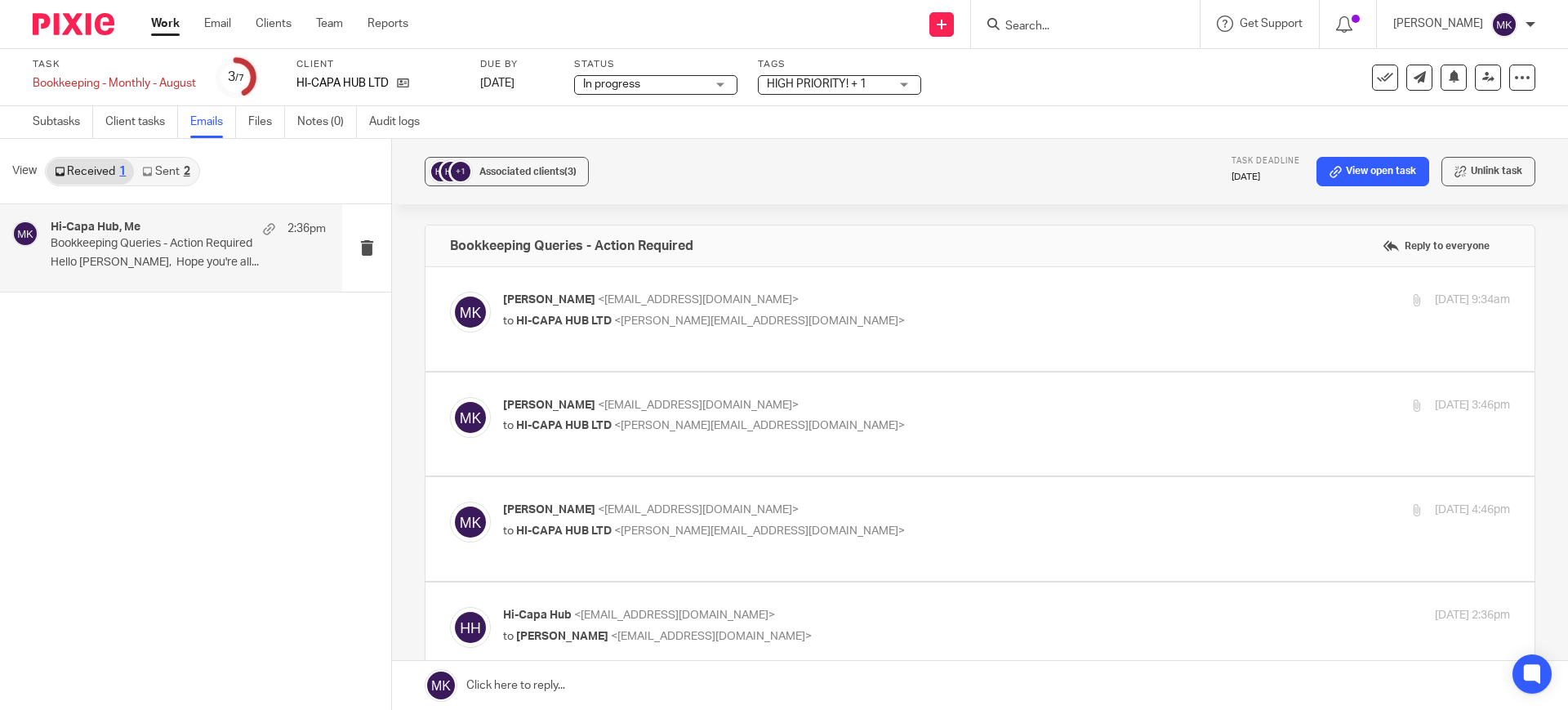
scroll to position [510, 0]
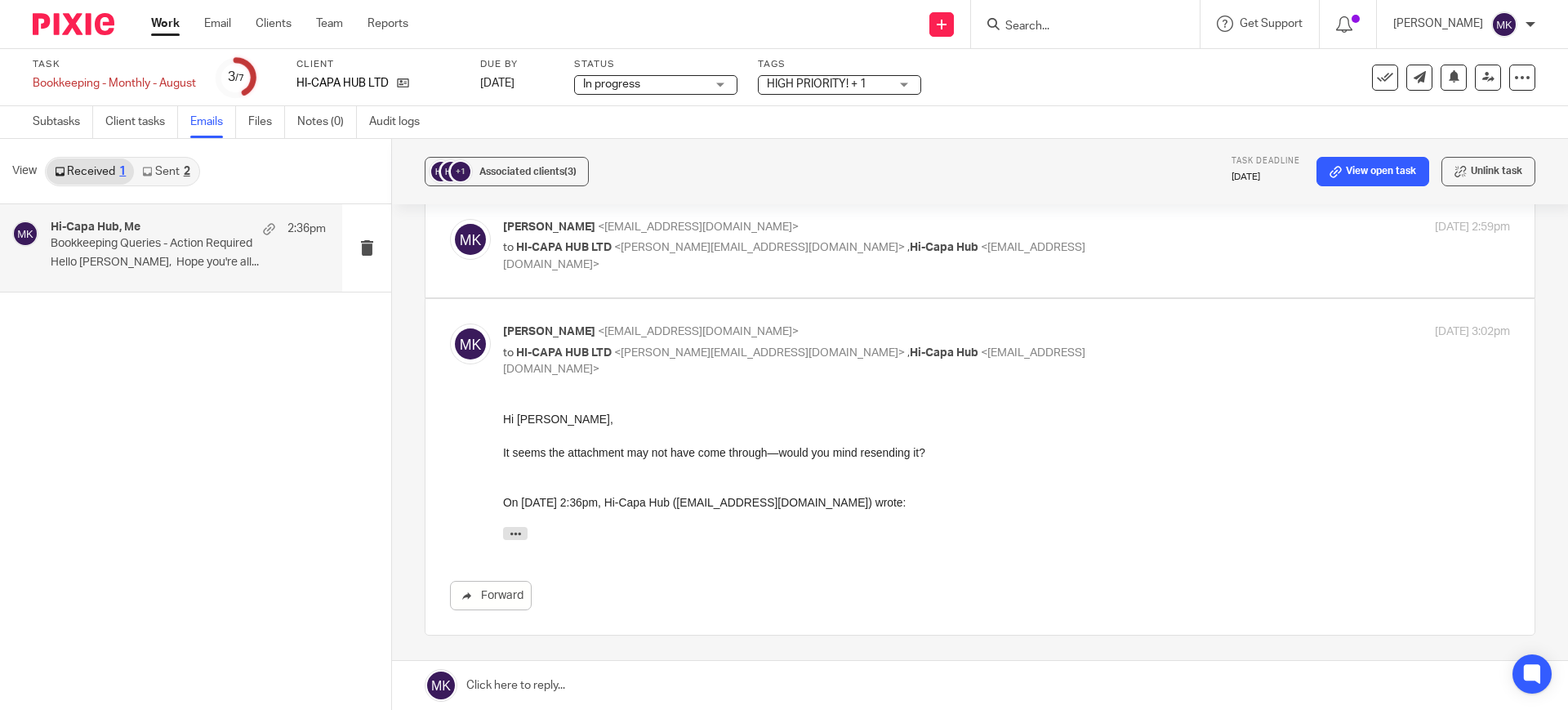
click at [163, 177] on link "Sent 2" at bounding box center [166, 171] width 63 height 26
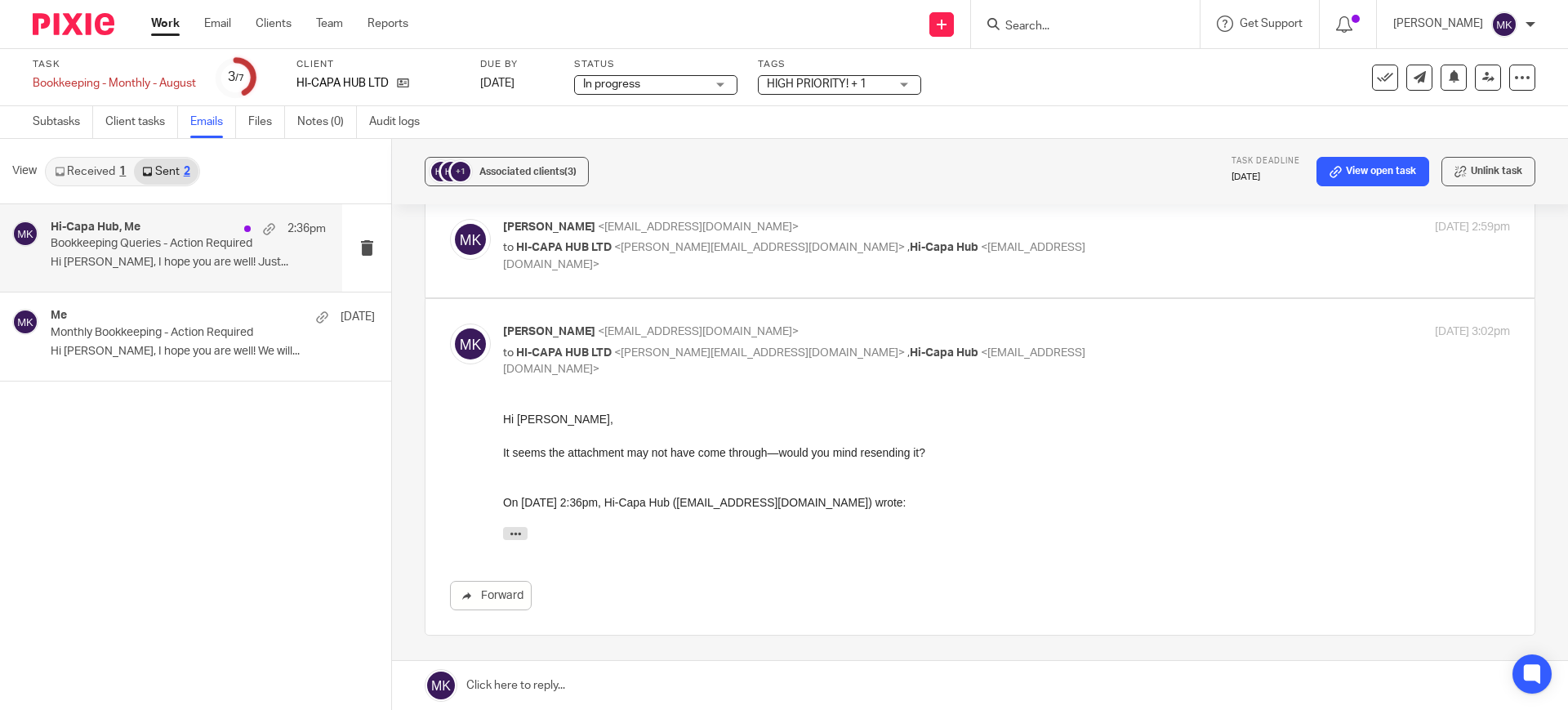
click at [166, 251] on div "Hi-Capa Hub, Me 2:36pm Bookkeeping Queries - Action Required Hi Kyle, I hope yo…" at bounding box center [188, 248] width 275 height 54
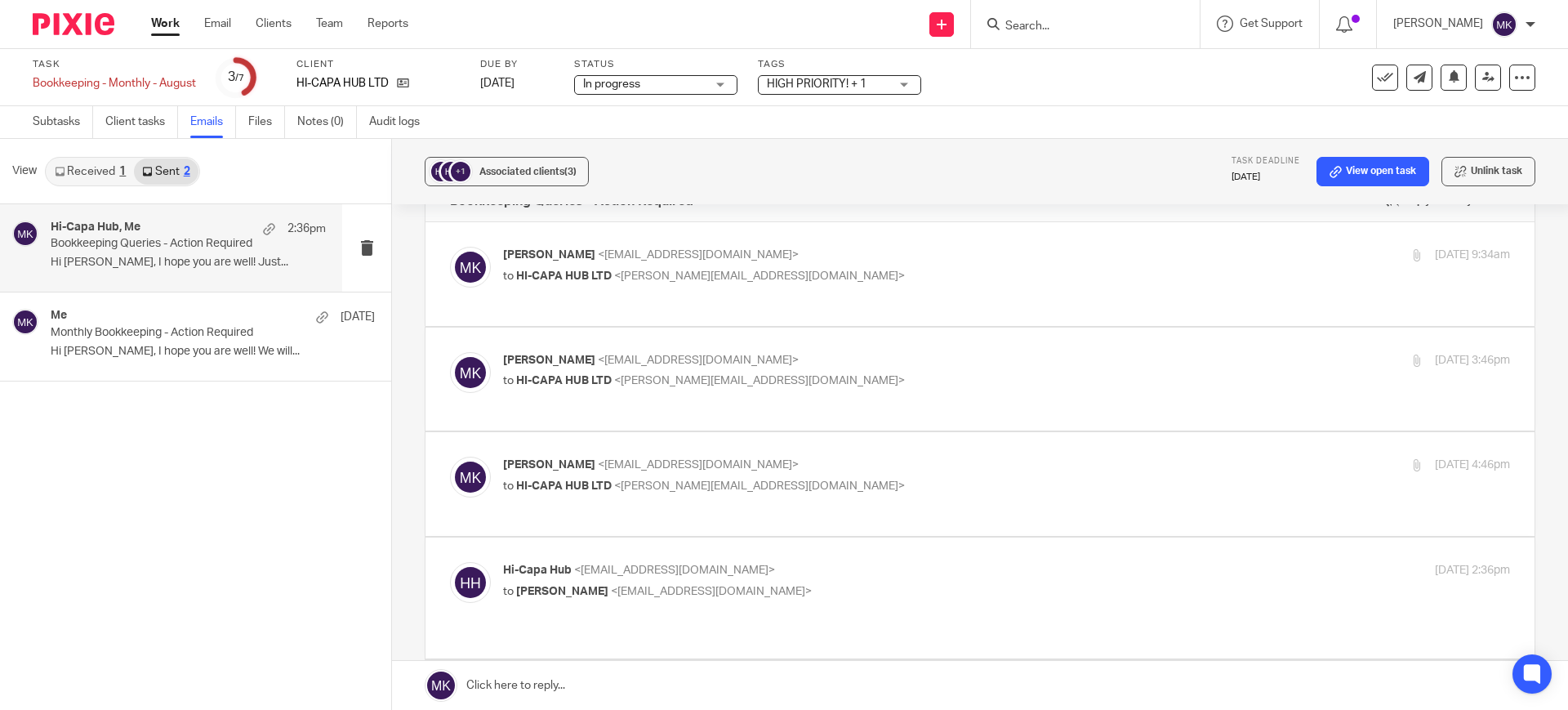
scroll to position [0, 0]
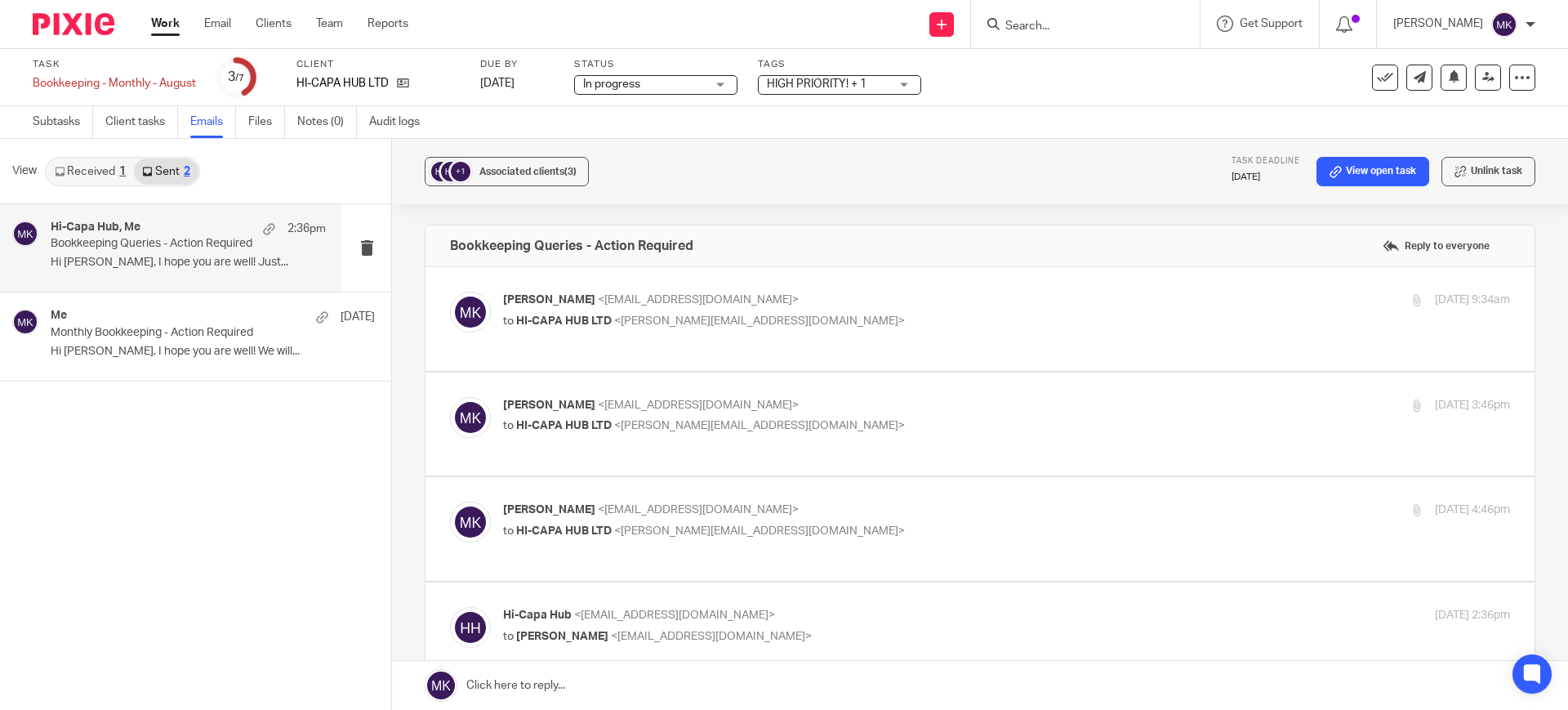
click at [904, 288] on label at bounding box center [980, 318] width 1109 height 104
click at [450, 290] on input "checkbox" at bounding box center [450, 290] width 1 height 1
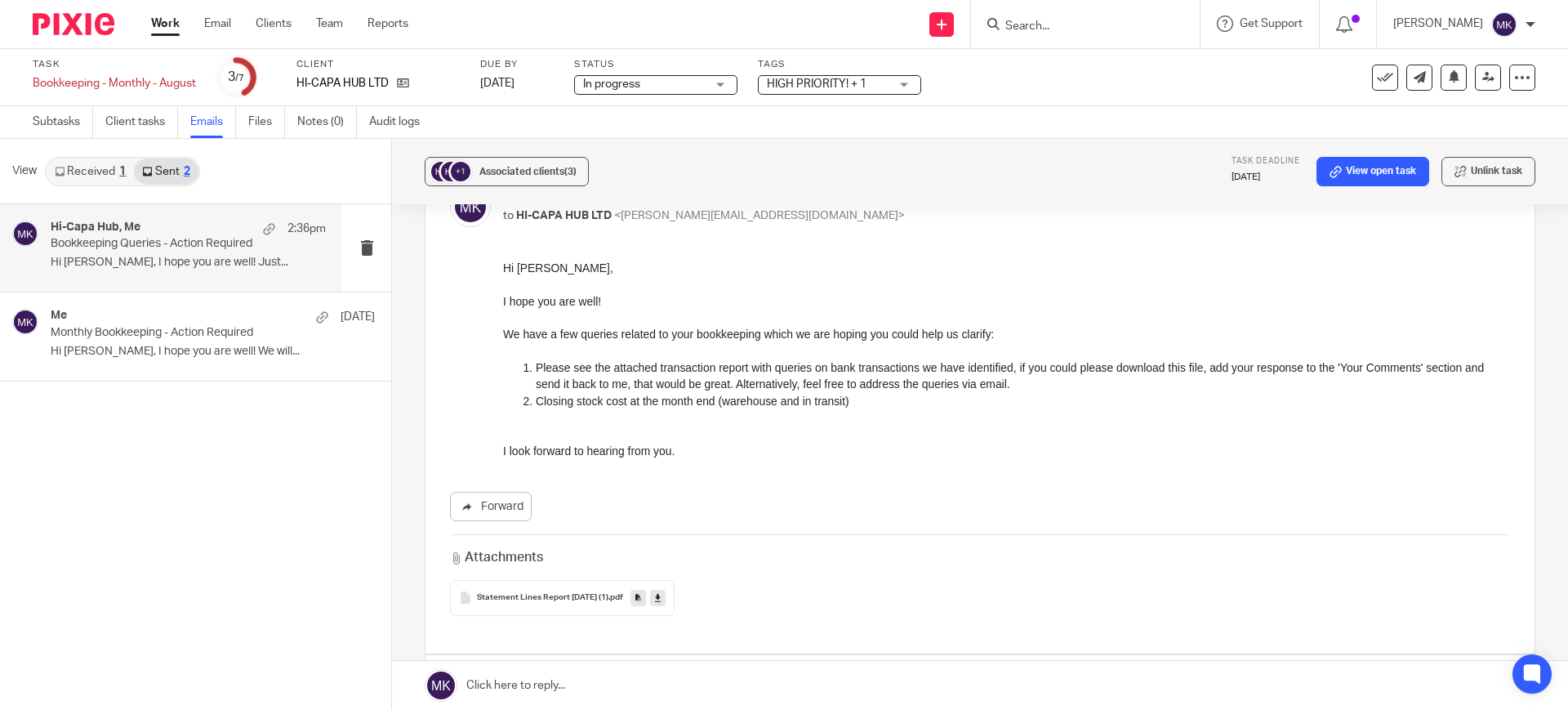
scroll to position [307, 0]
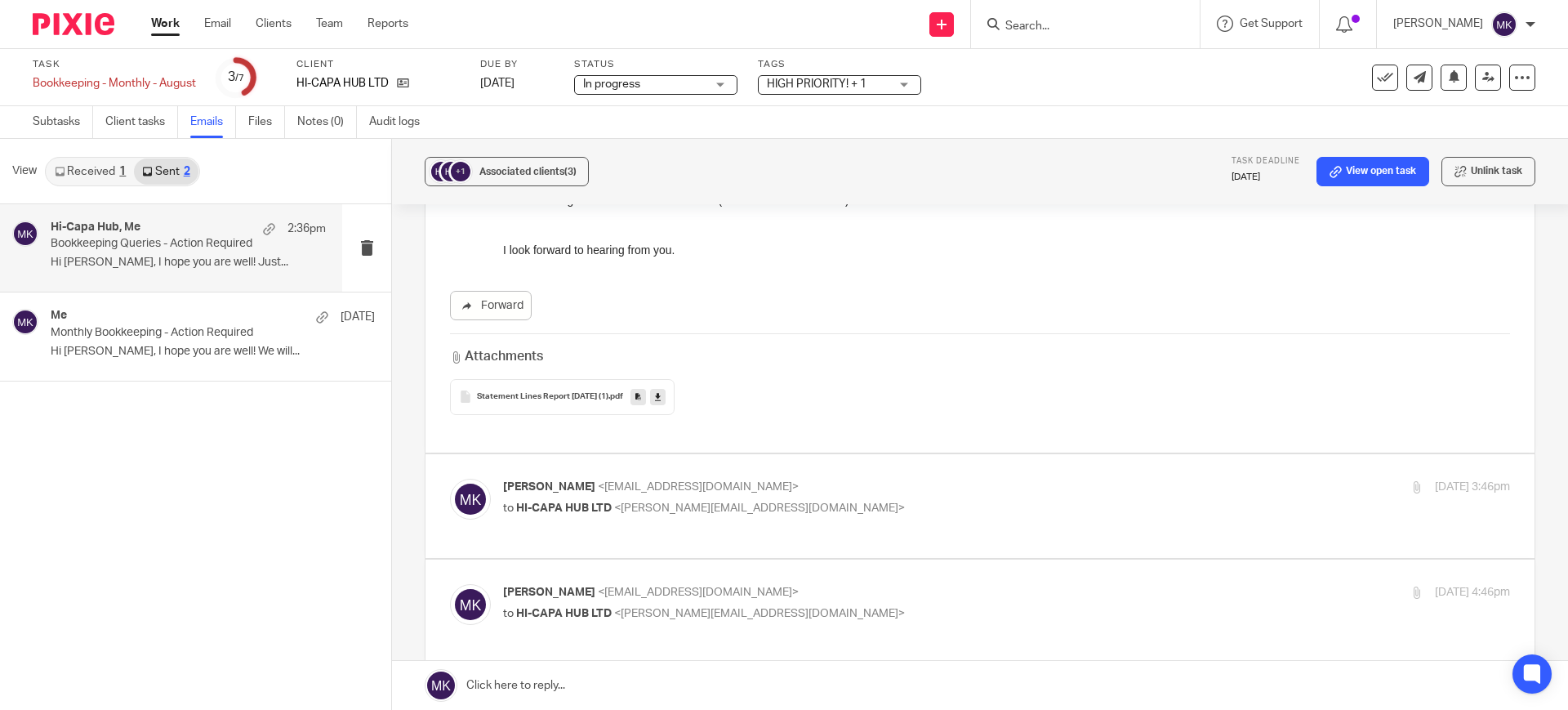
click at [660, 399] on icon at bounding box center [658, 397] width 5 height 13
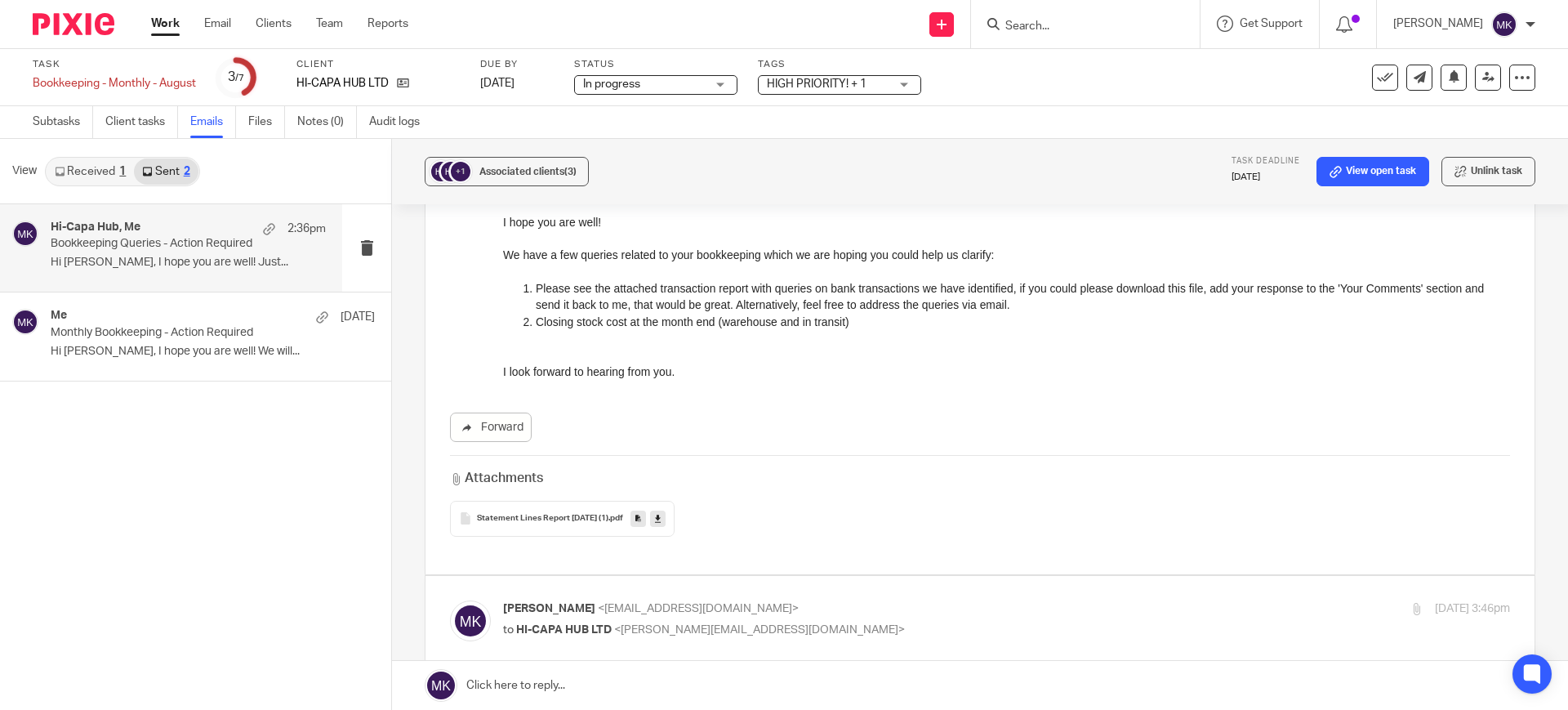
scroll to position [0, 0]
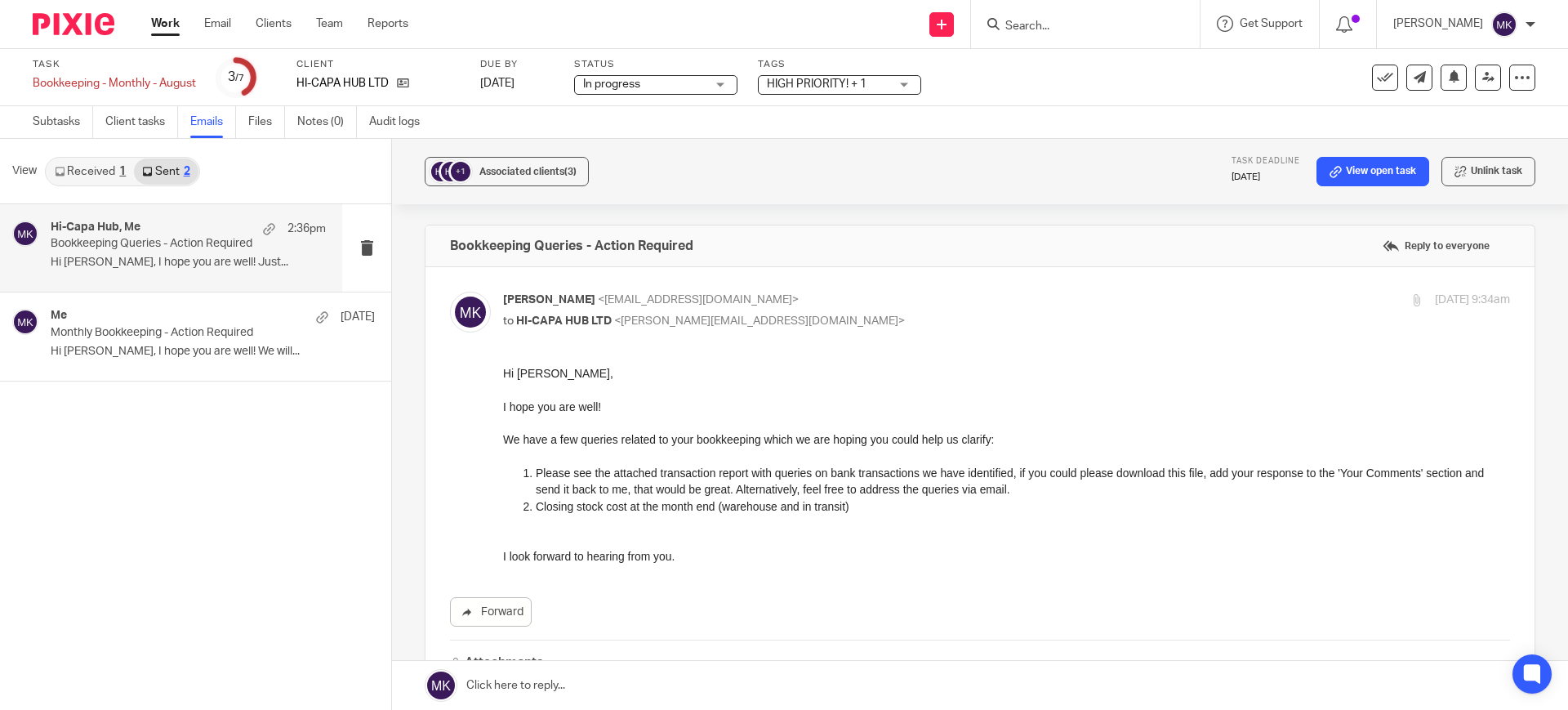
click at [1130, 298] on p "Moiz Khatri <moizkhatri@taxassist.co.uk>" at bounding box center [839, 299] width 671 height 17
checkbox input "false"
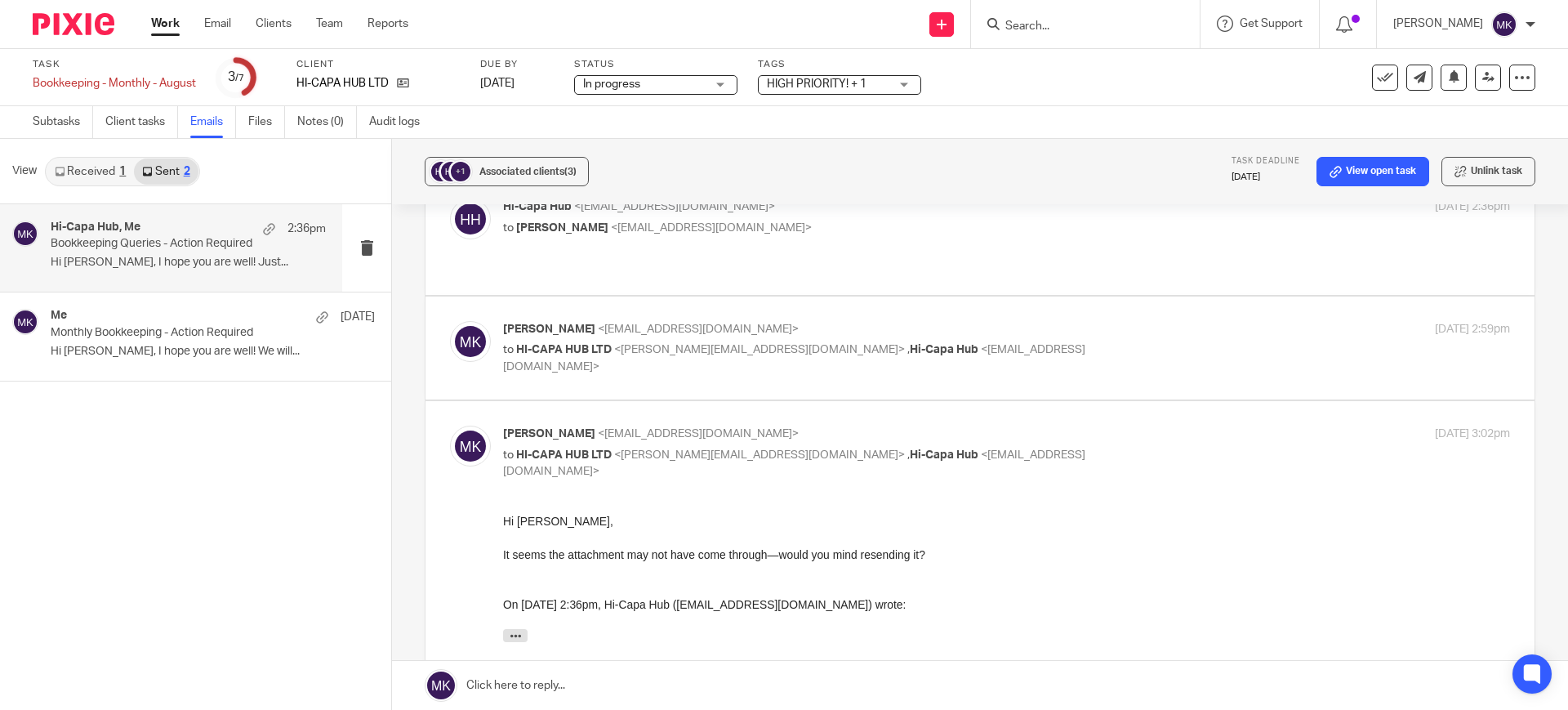
scroll to position [510, 0]
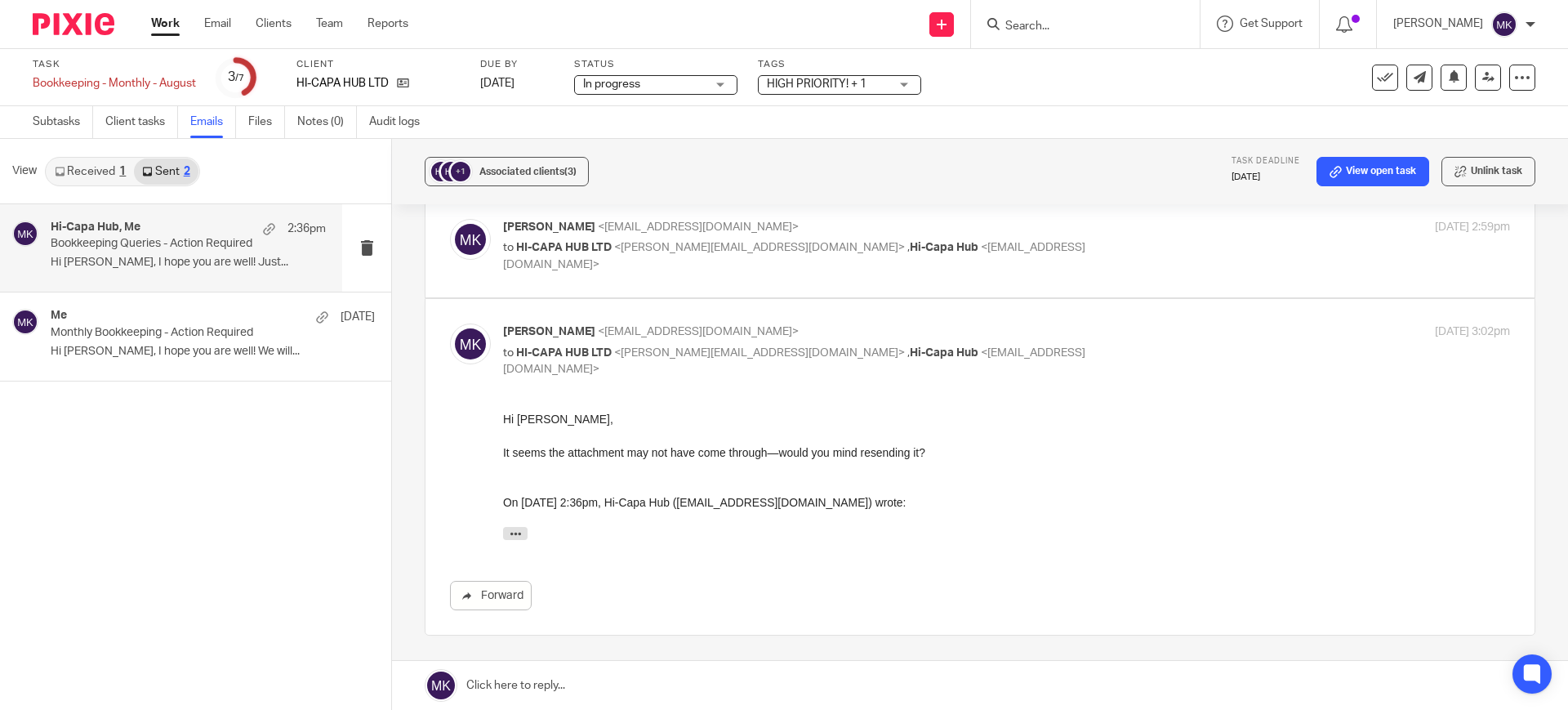
drag, startPoint x: 338, startPoint y: 27, endPoint x: 422, endPoint y: 3, distance: 87.4
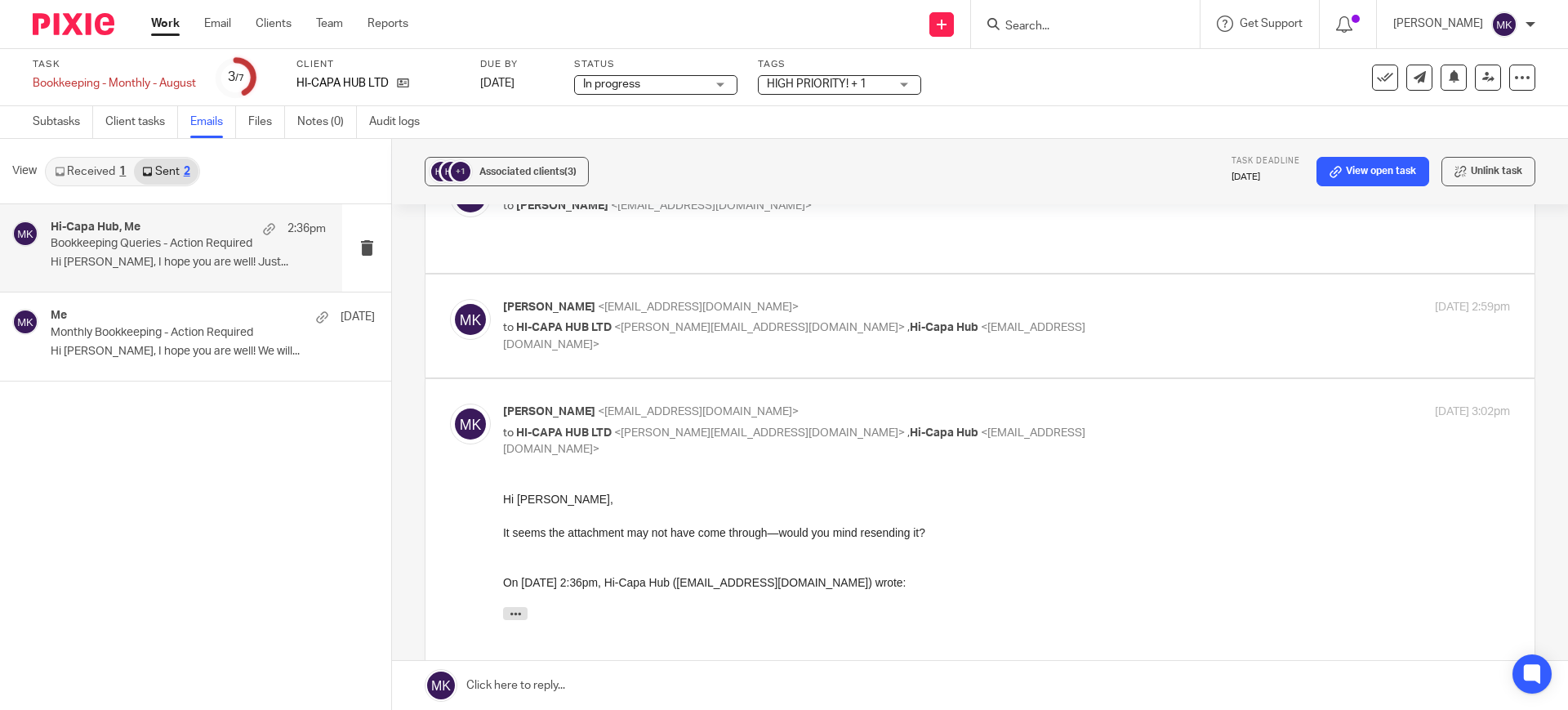
scroll to position [307, 0]
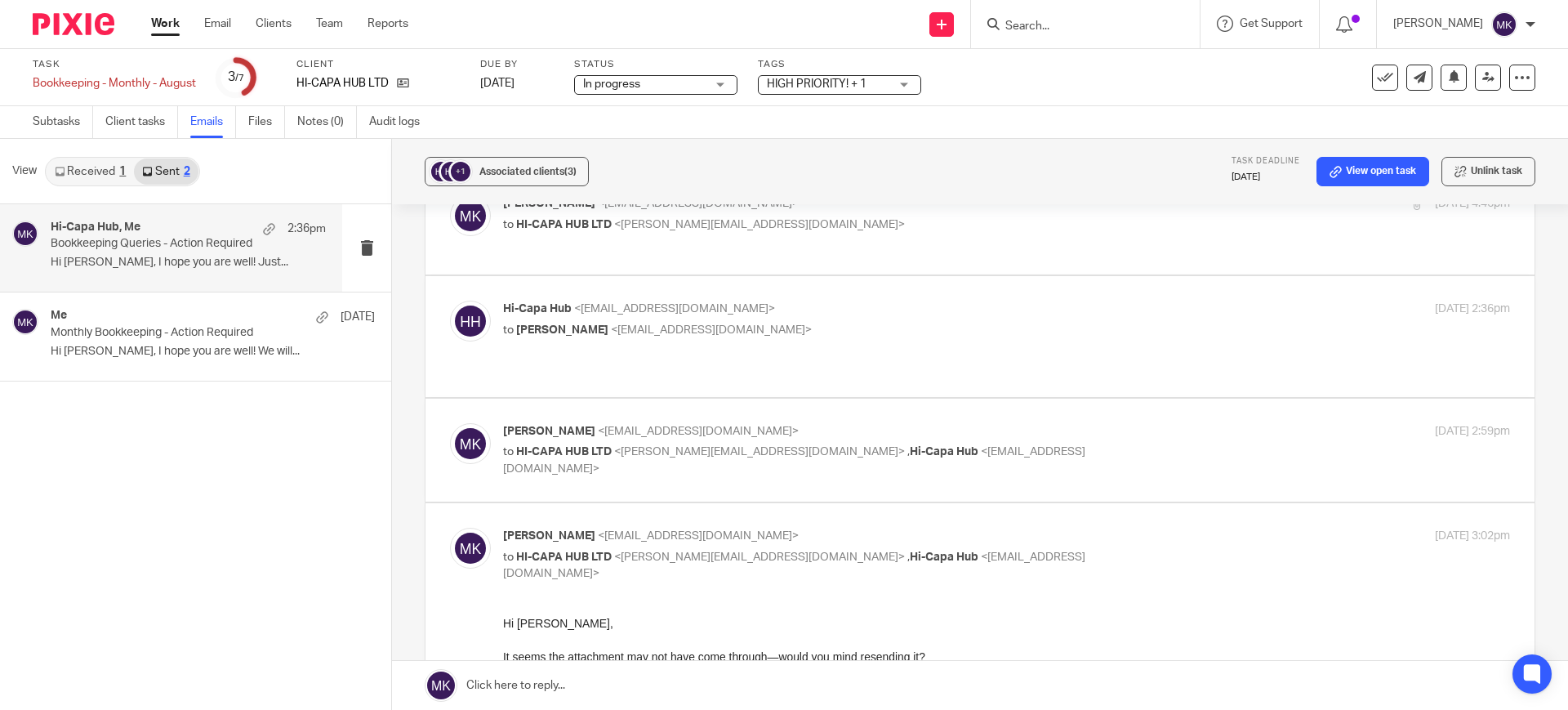
click at [962, 423] on p "Moiz Khatri <moizkhatri@taxassist.co.uk>" at bounding box center [839, 431] width 671 height 17
checkbox input "true"
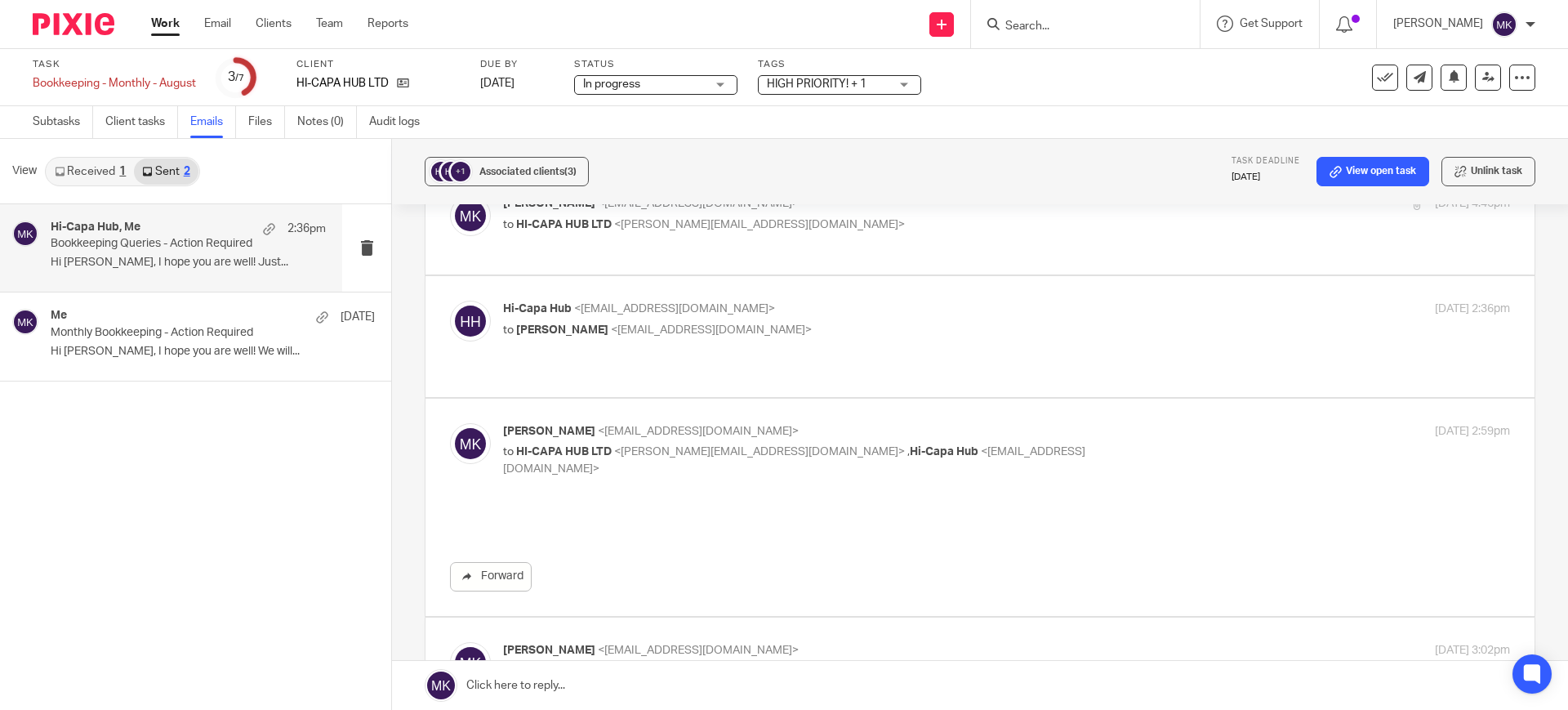
scroll to position [0, 0]
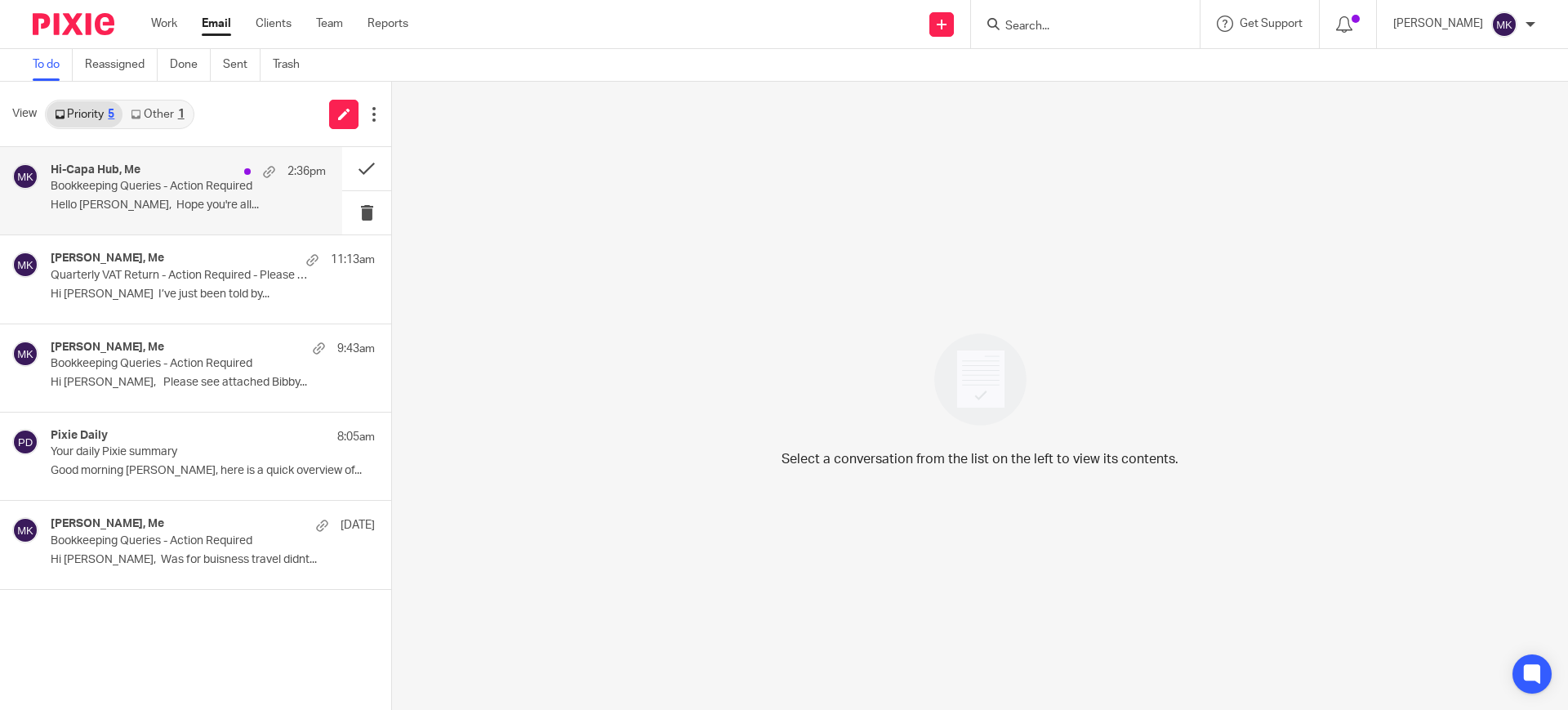
click at [213, 227] on div "Hi-Capa Hub, Me 2:36pm Bookkeeping Queries - Action Required Hello [PERSON_NAME…" at bounding box center [171, 191] width 342 height 88
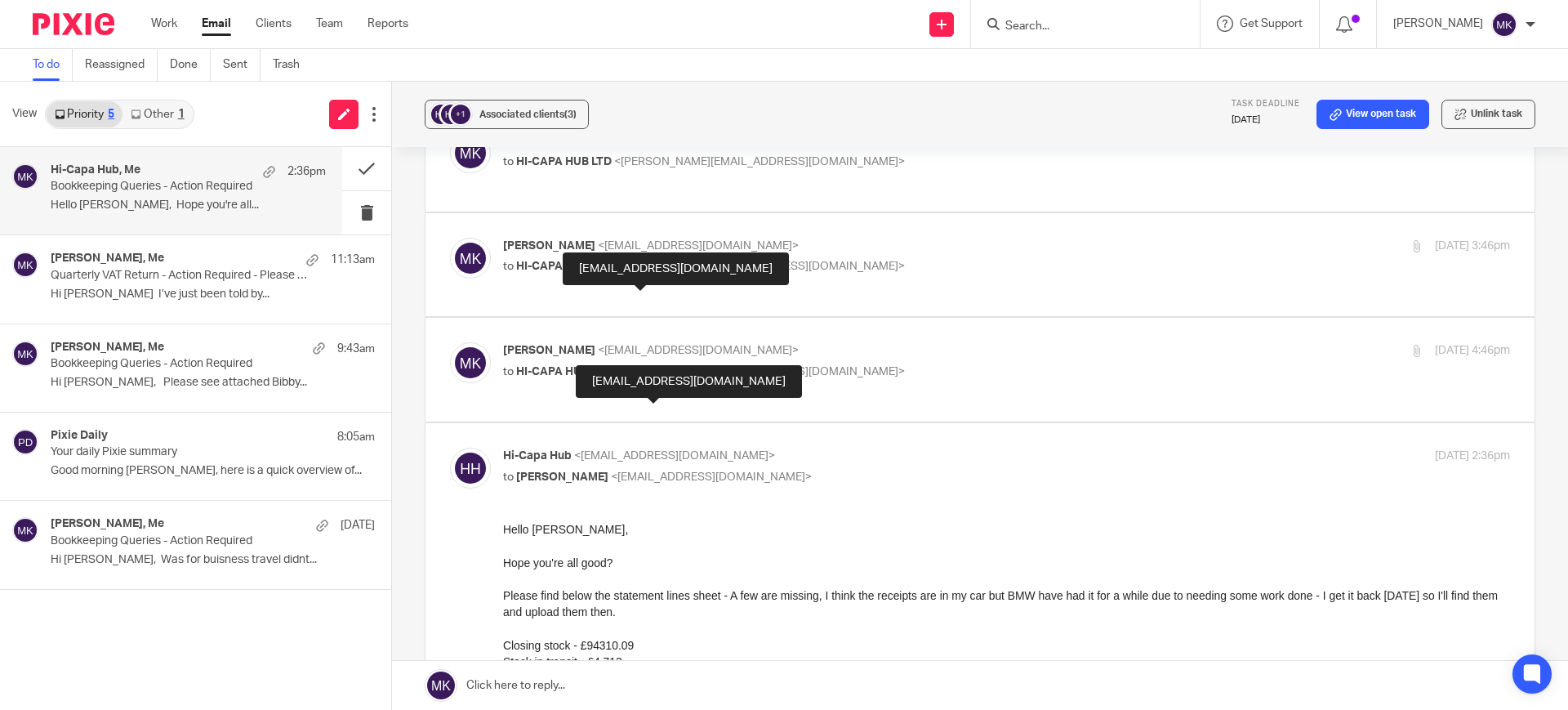
scroll to position [204, 0]
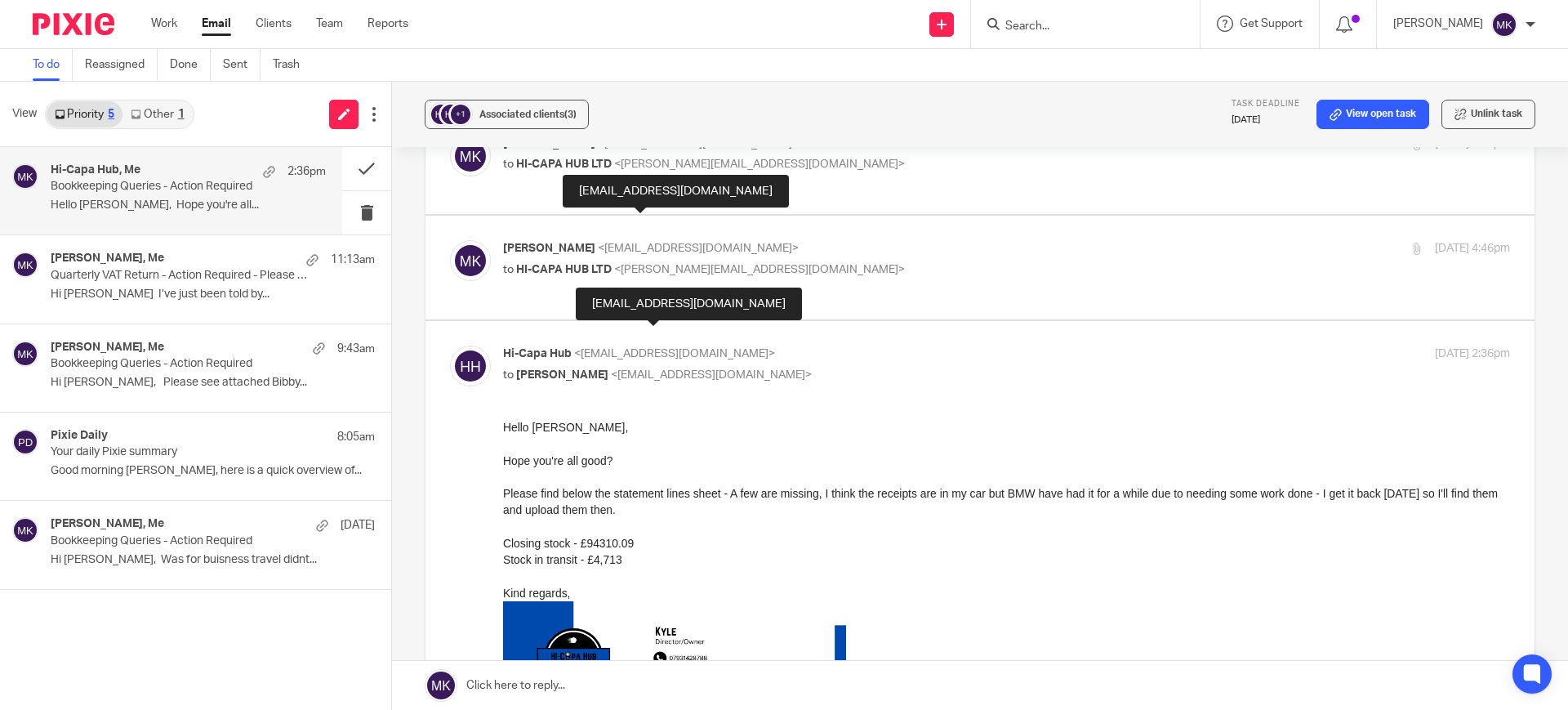
click at [863, 537] on div "Closing stock - £94310.09" at bounding box center [1006, 543] width 1007 height 16
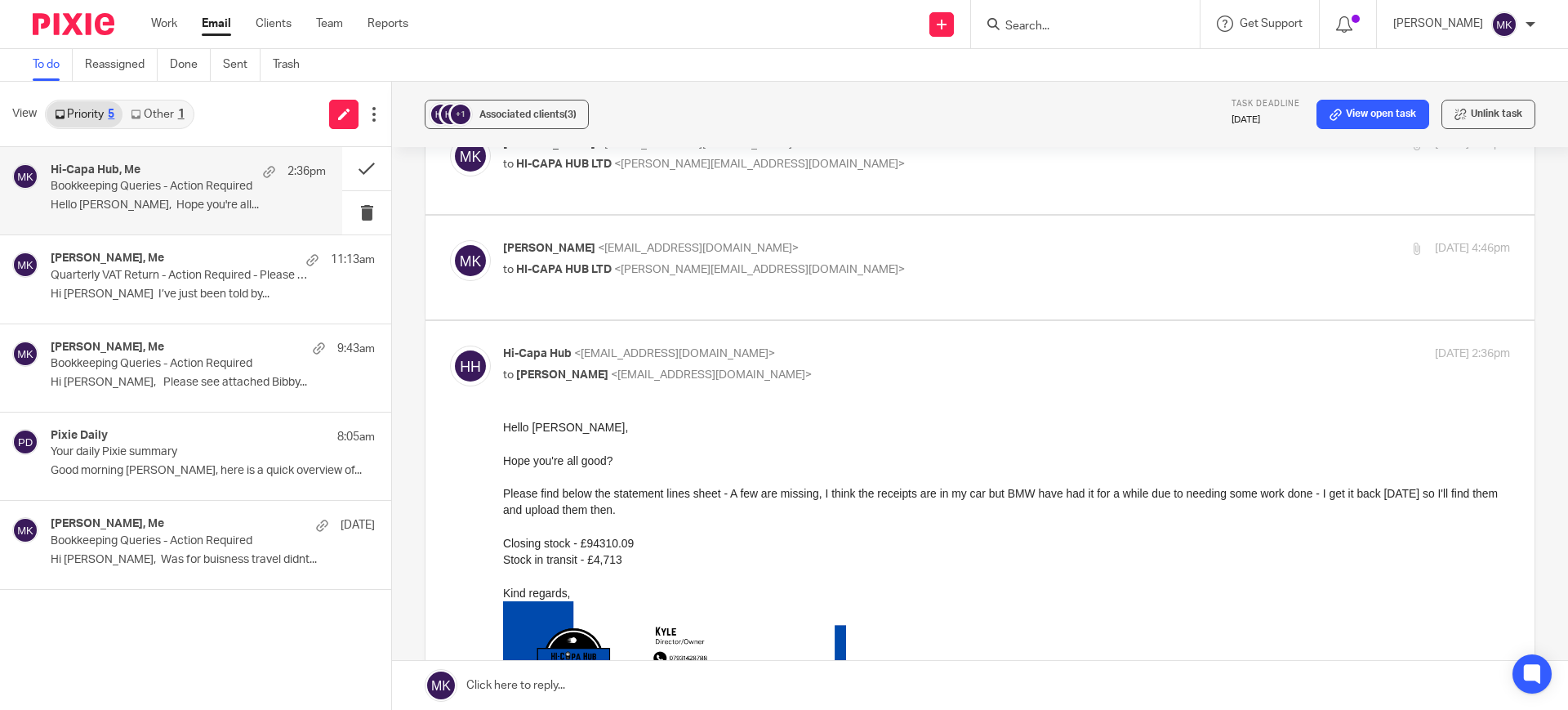
click at [786, 369] on div "Hi-Capa Hub <[EMAIL_ADDRESS][DOMAIN_NAME]> to [PERSON_NAME] <[EMAIL_ADDRESS][DO…" at bounding box center [980, 611] width 1060 height 533
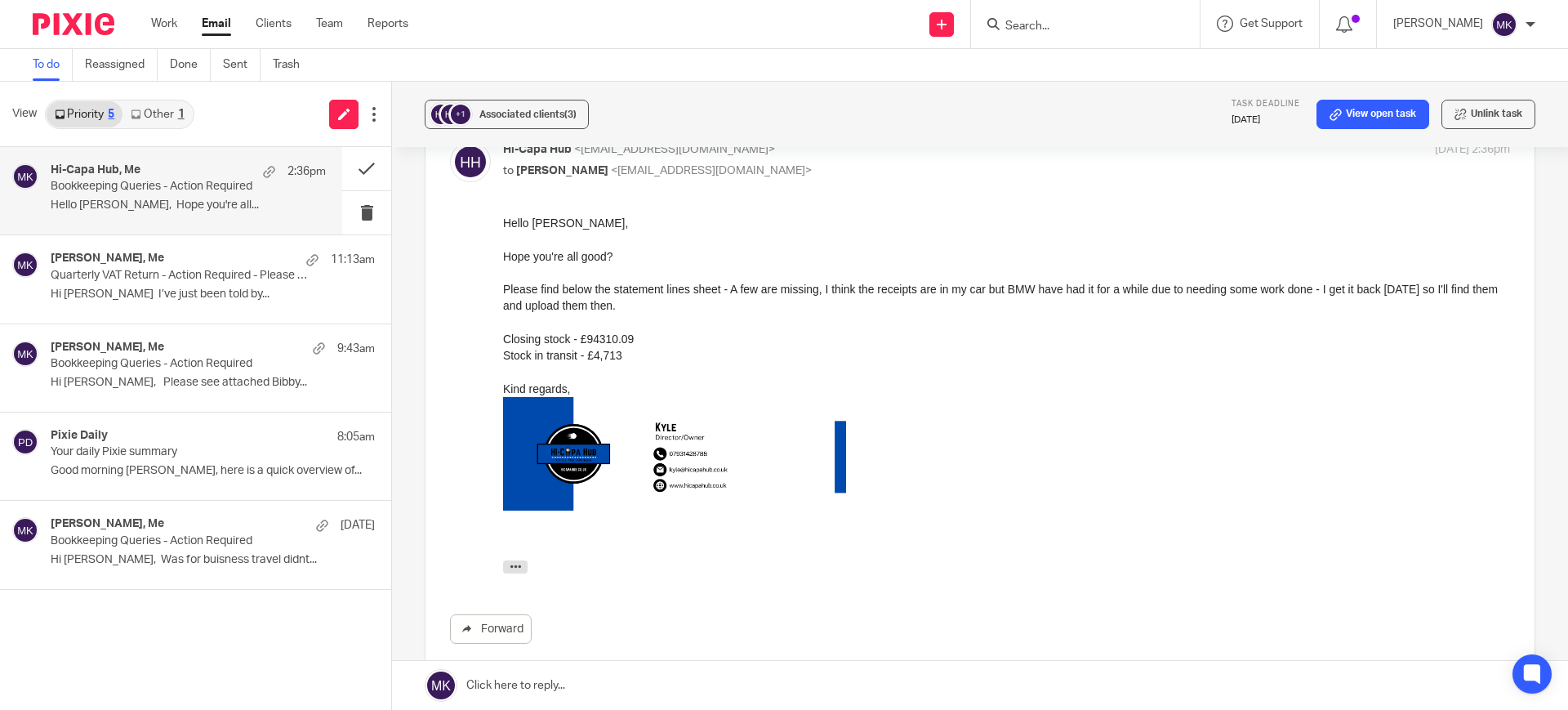
scroll to position [307, 0]
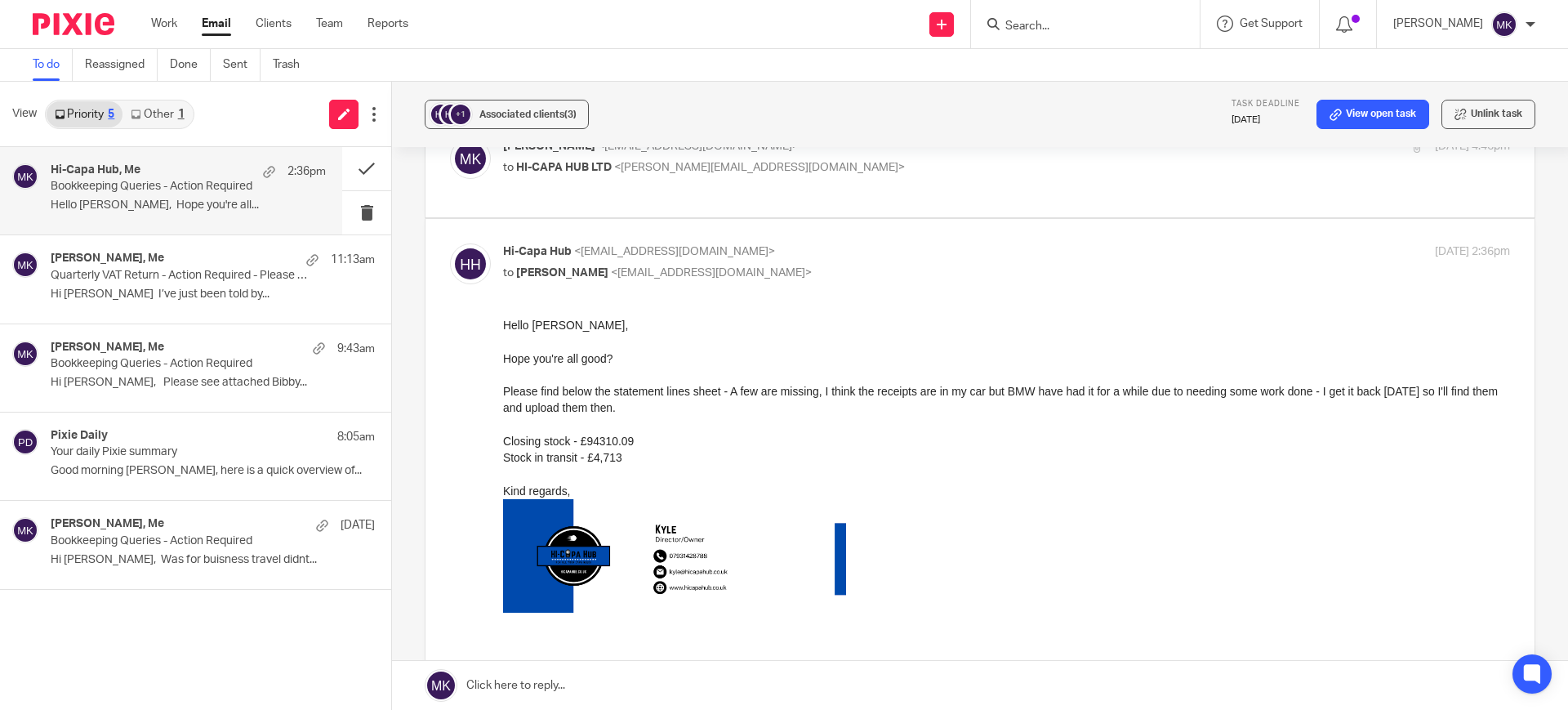
click at [534, 681] on link at bounding box center [980, 685] width 1176 height 49
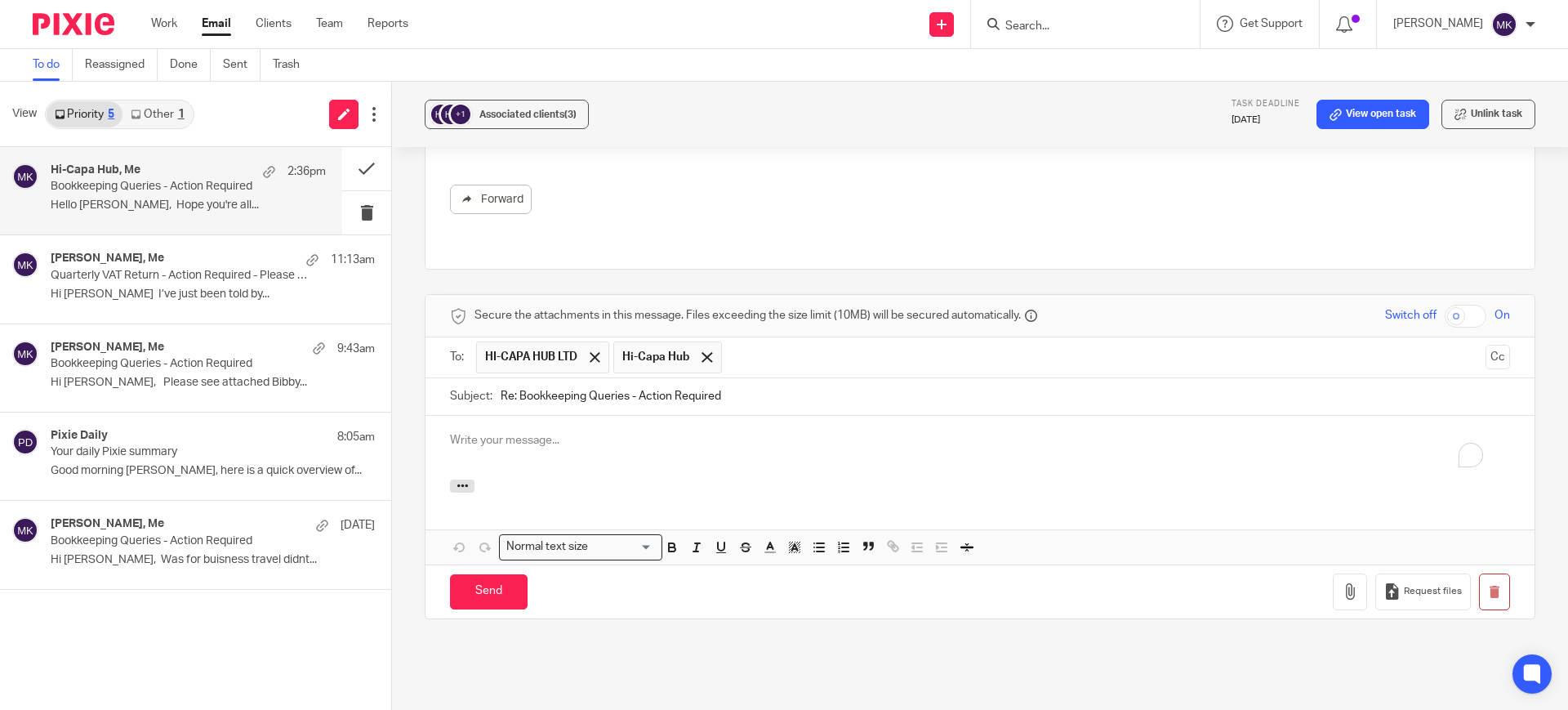
scroll to position [0, 0]
click at [554, 432] on p "To enrich screen reader interactions, please activate Accessibility in Grammarl…" at bounding box center [980, 440] width 1060 height 16
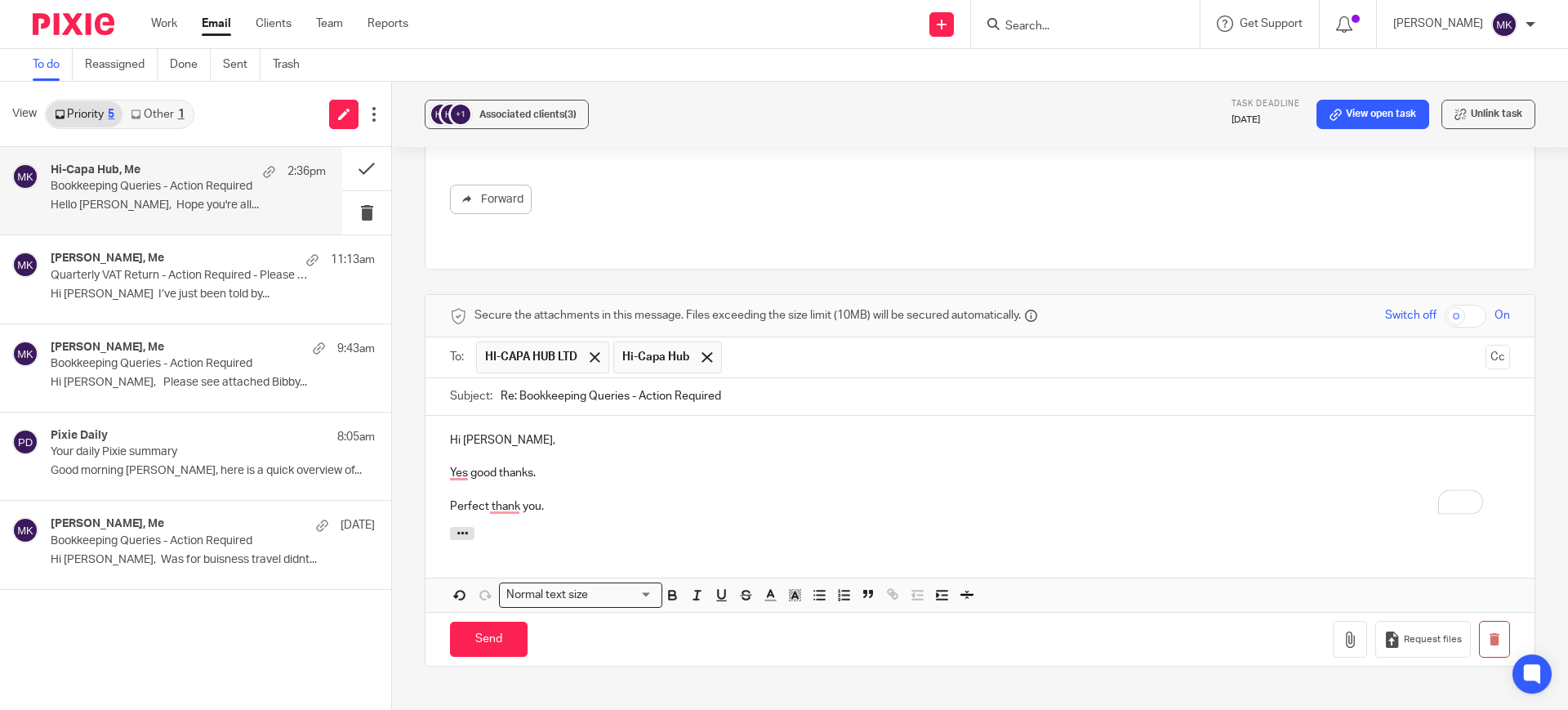
click at [630, 498] on p "Perfect thank you." at bounding box center [980, 506] width 1060 height 16
click at [457, 465] on p "Yes good thanks." at bounding box center [980, 473] width 1060 height 16
click at [646, 481] on p "To enrich screen reader interactions, please activate Accessibility in Grammarl…" at bounding box center [980, 489] width 1060 height 16
click at [496, 498] on p "Perfect thank you." at bounding box center [980, 506] width 1060 height 16
click at [623, 465] on p "Yes, good thanks." at bounding box center [980, 473] width 1060 height 16
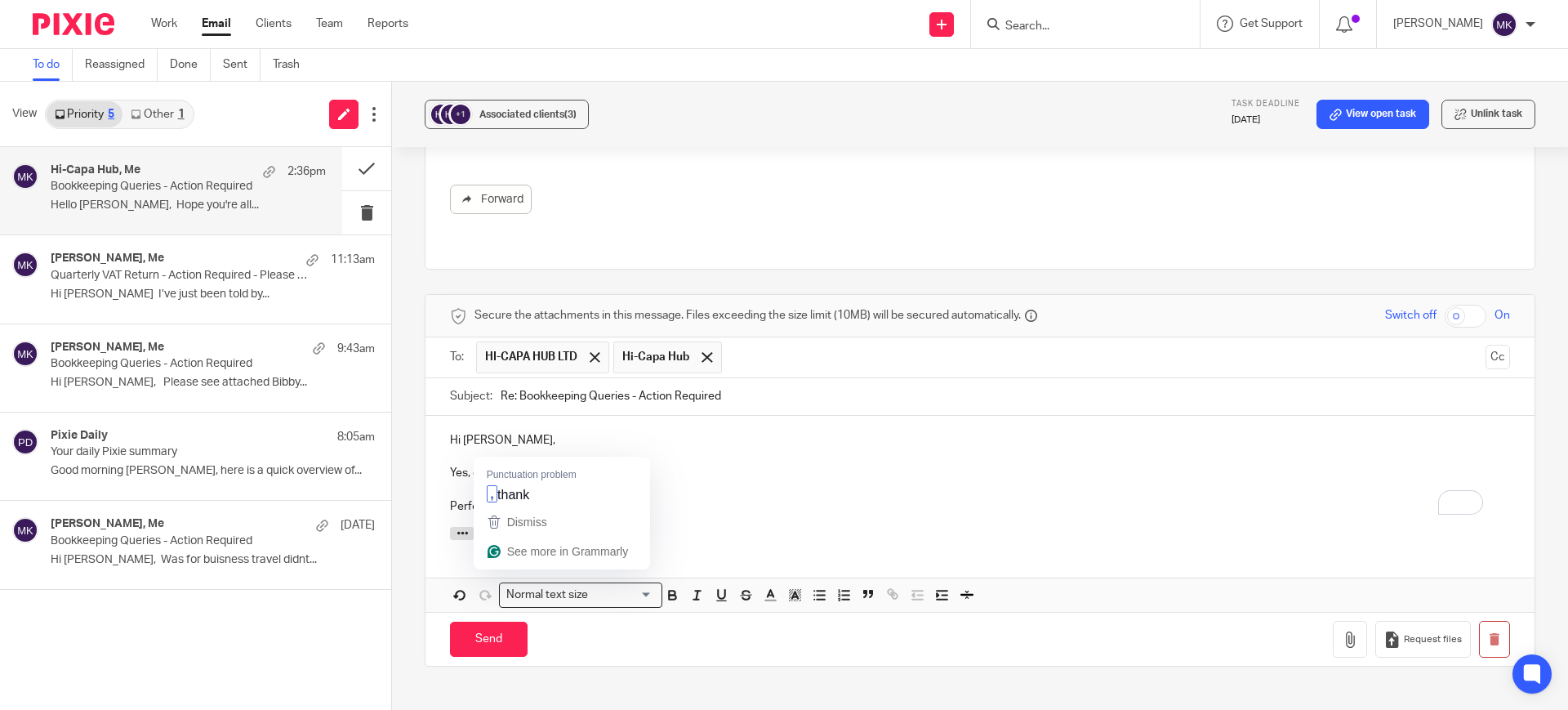
click at [501, 498] on p "Perfect thank you." at bounding box center [980, 506] width 1060 height 16
click at [584, 464] on div "Hi [PERSON_NAME], Yes, good thanks. Perfect, thank you." at bounding box center [980, 471] width 1109 height 111
click at [475, 621] on input "Send" at bounding box center [489, 639] width 78 height 35
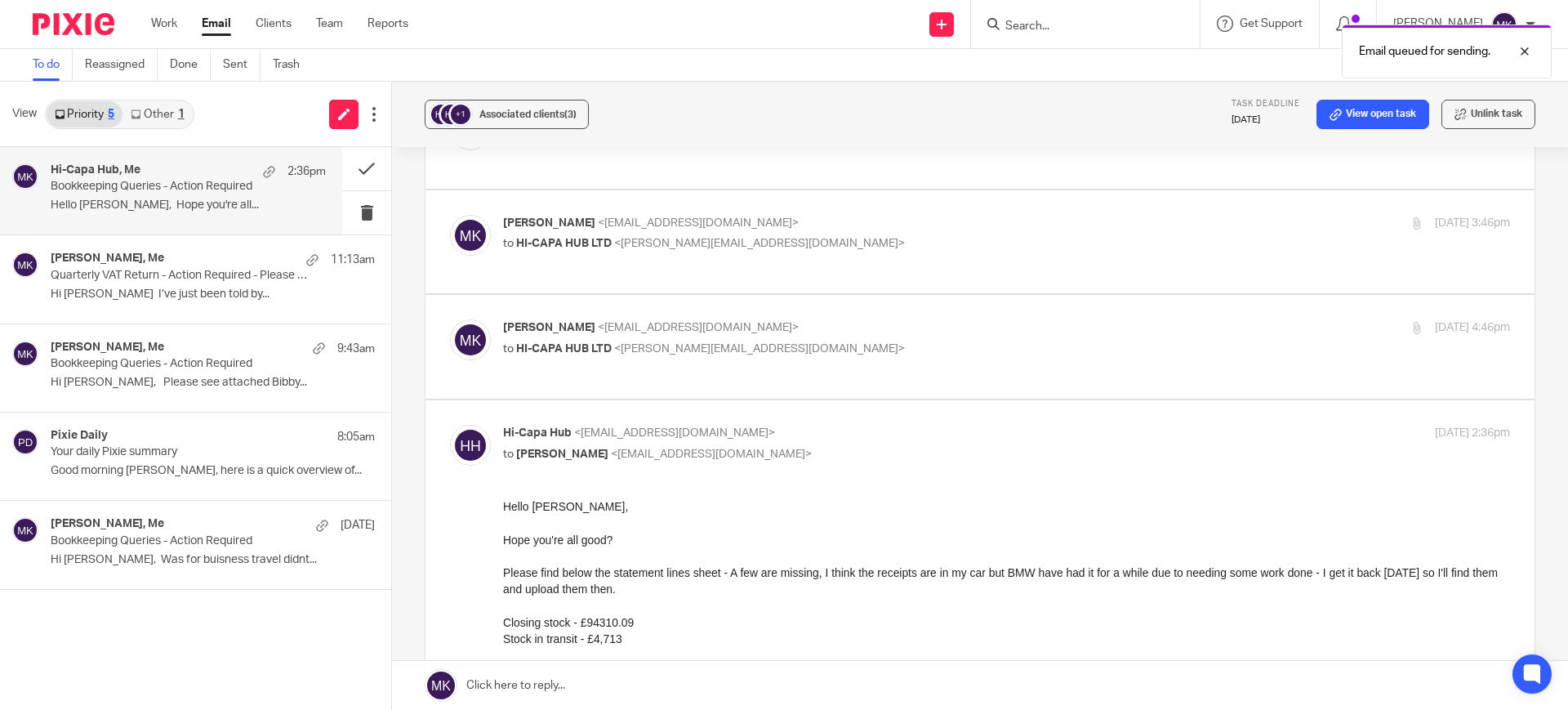
scroll to position [42, 0]
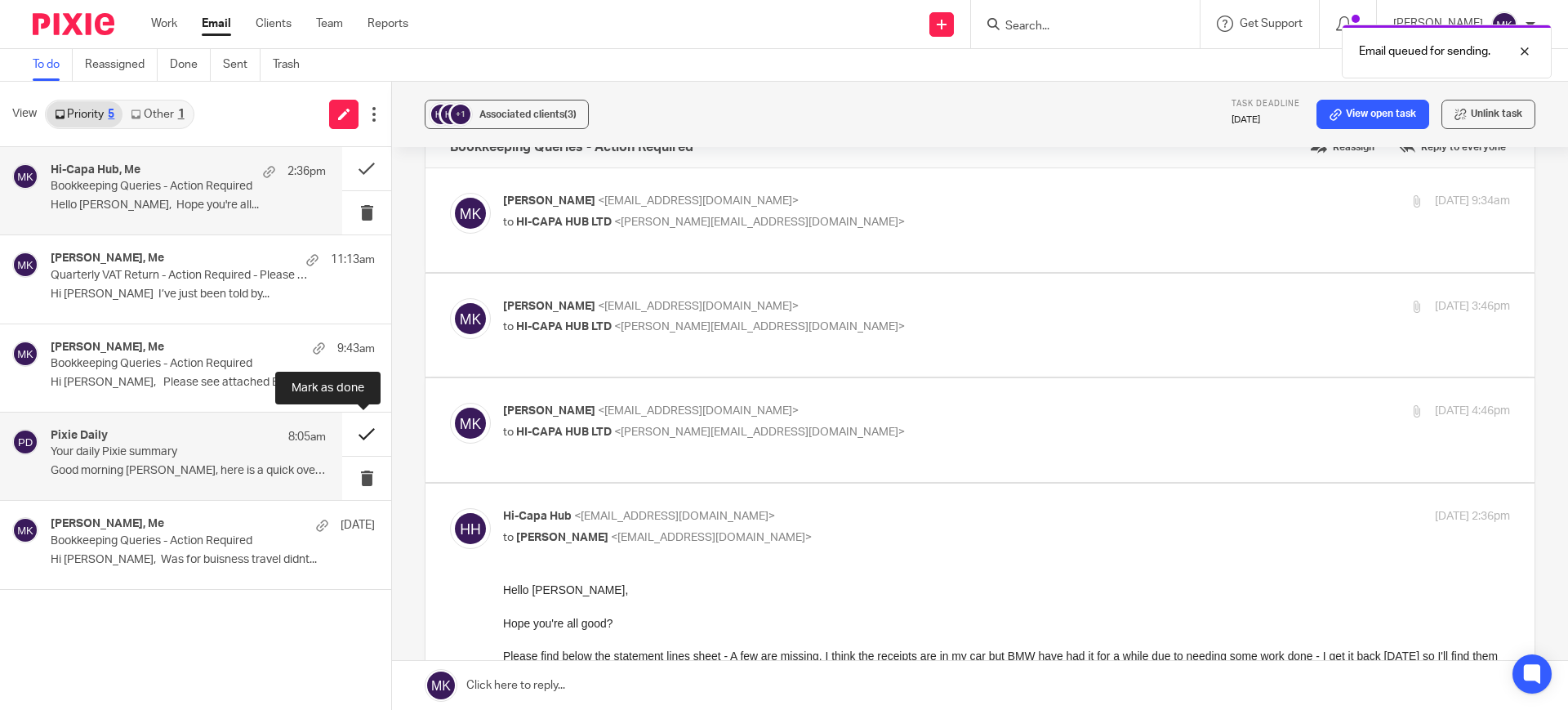
click at [356, 437] on button at bounding box center [366, 434] width 49 height 43
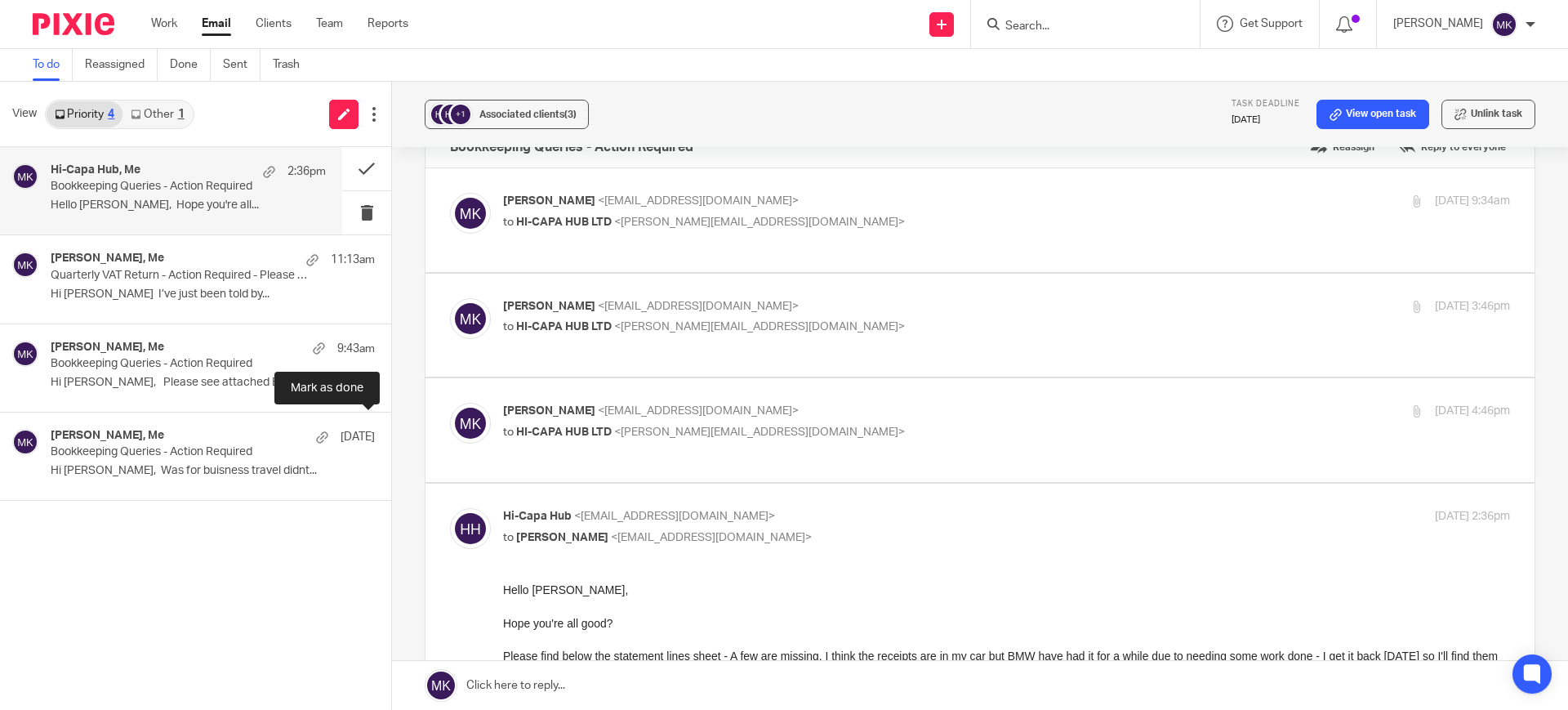
click at [391, 437] on button at bounding box center [397, 434] width 13 height 43
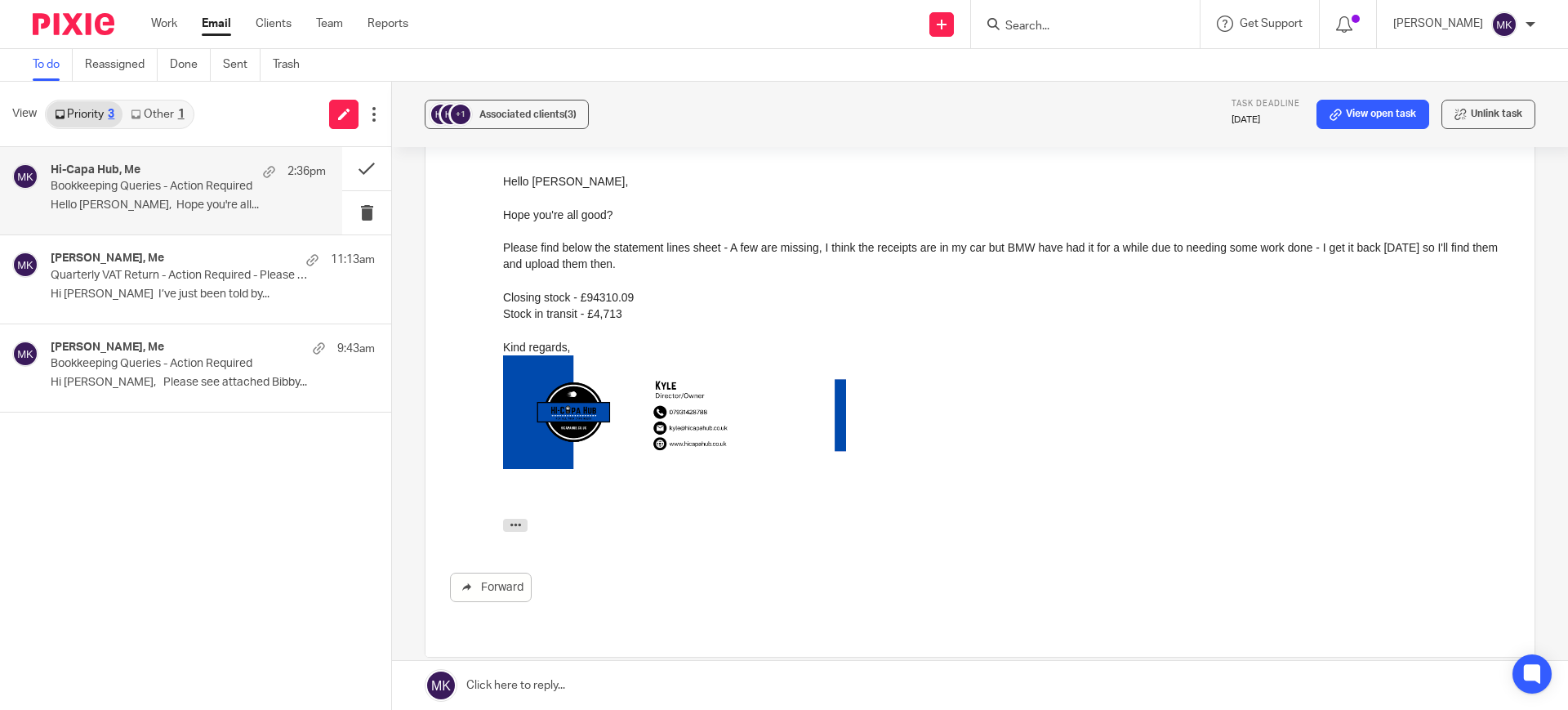
scroll to position [348, 0]
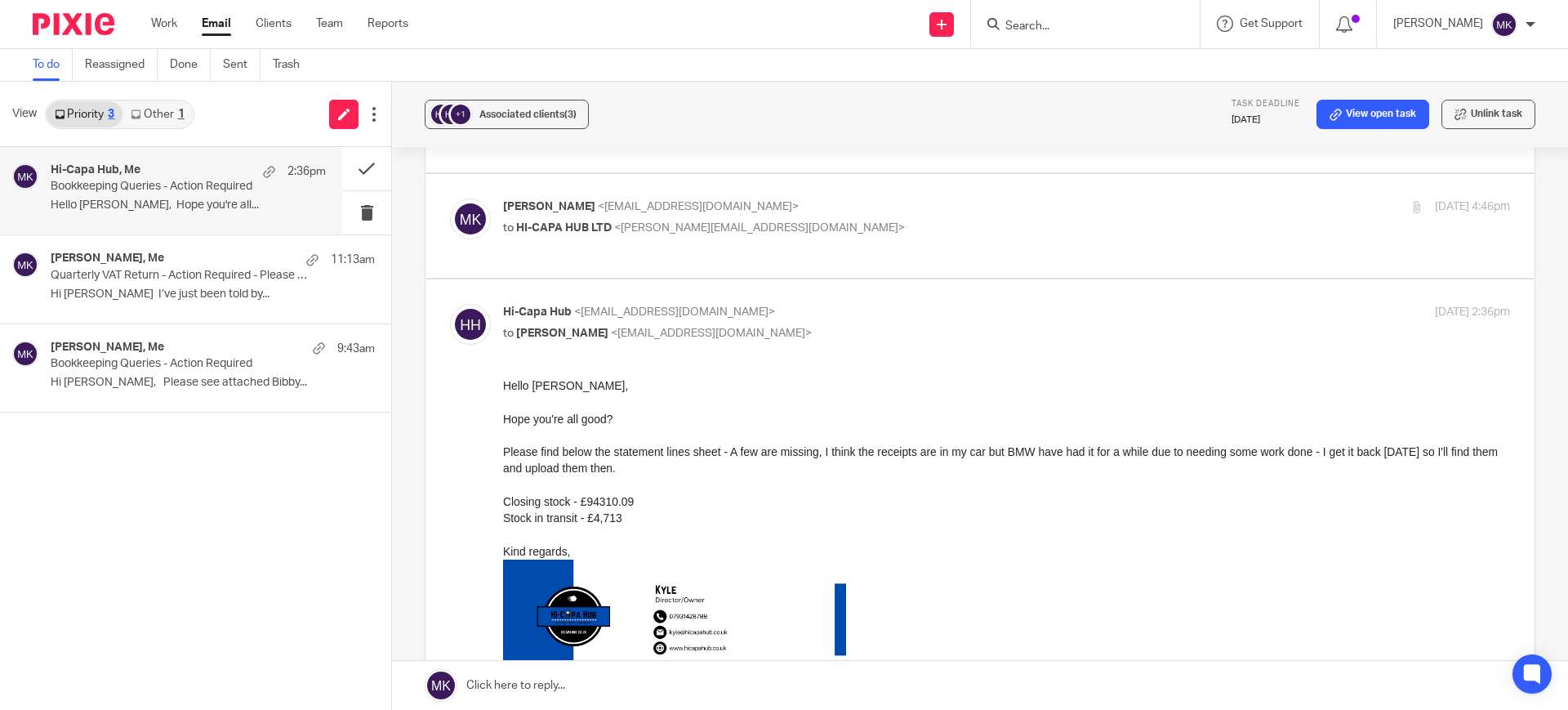
click at [783, 279] on label at bounding box center [980, 570] width 1109 height 582
click at [450, 303] on input "checkbox" at bounding box center [450, 303] width 1 height 1
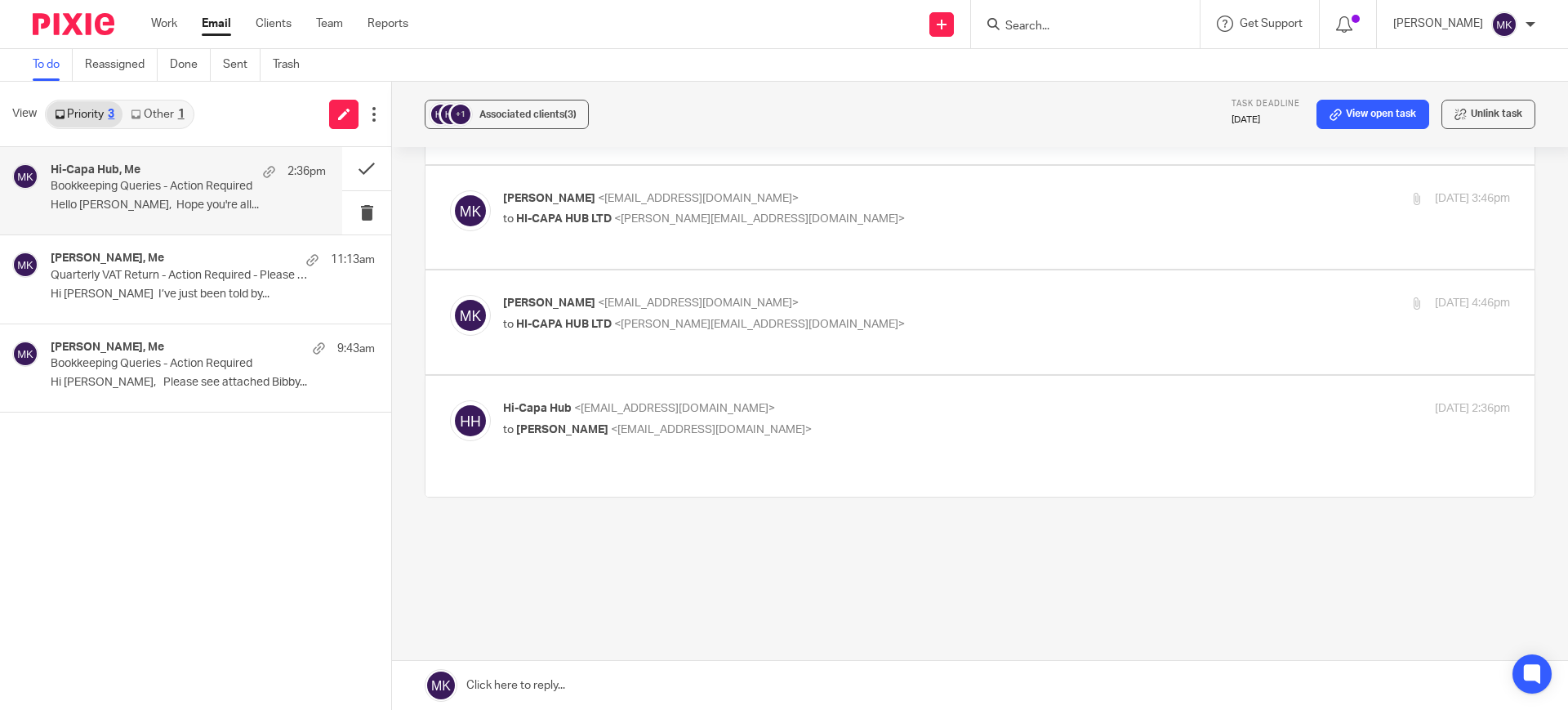
scroll to position [91, 0]
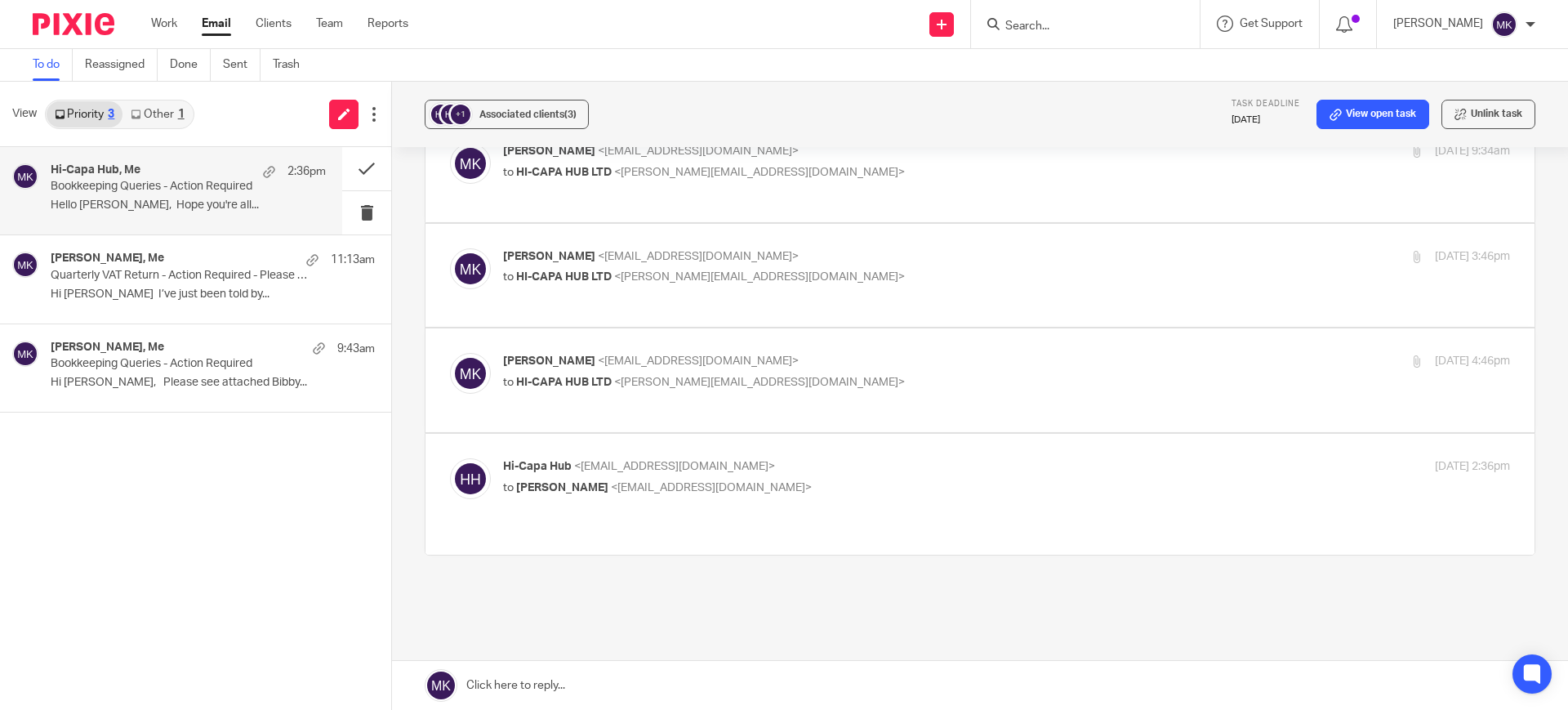
click at [783, 433] on label at bounding box center [980, 493] width 1109 height 120
click at [450, 458] on input "checkbox" at bounding box center [450, 458] width 1 height 1
checkbox input "true"
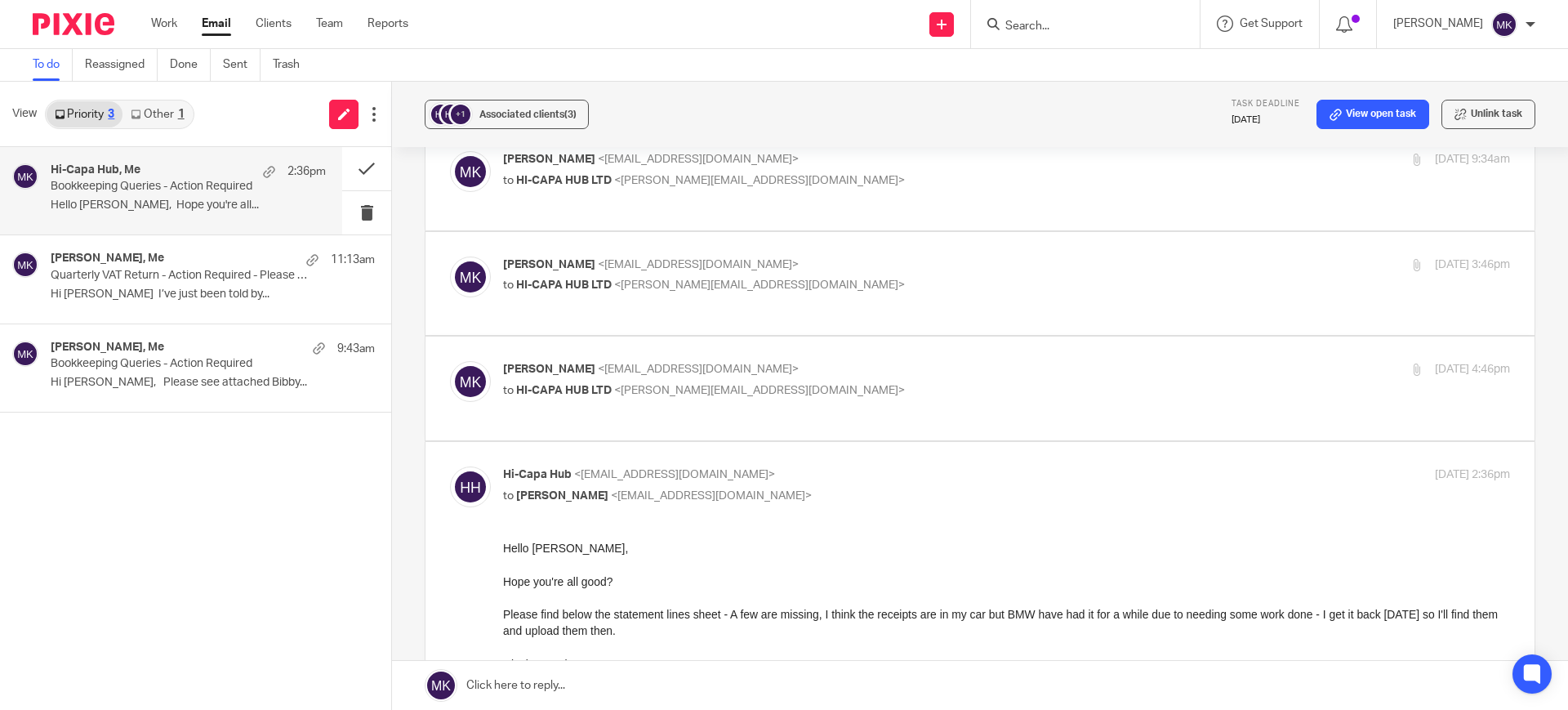
scroll to position [42, 0]
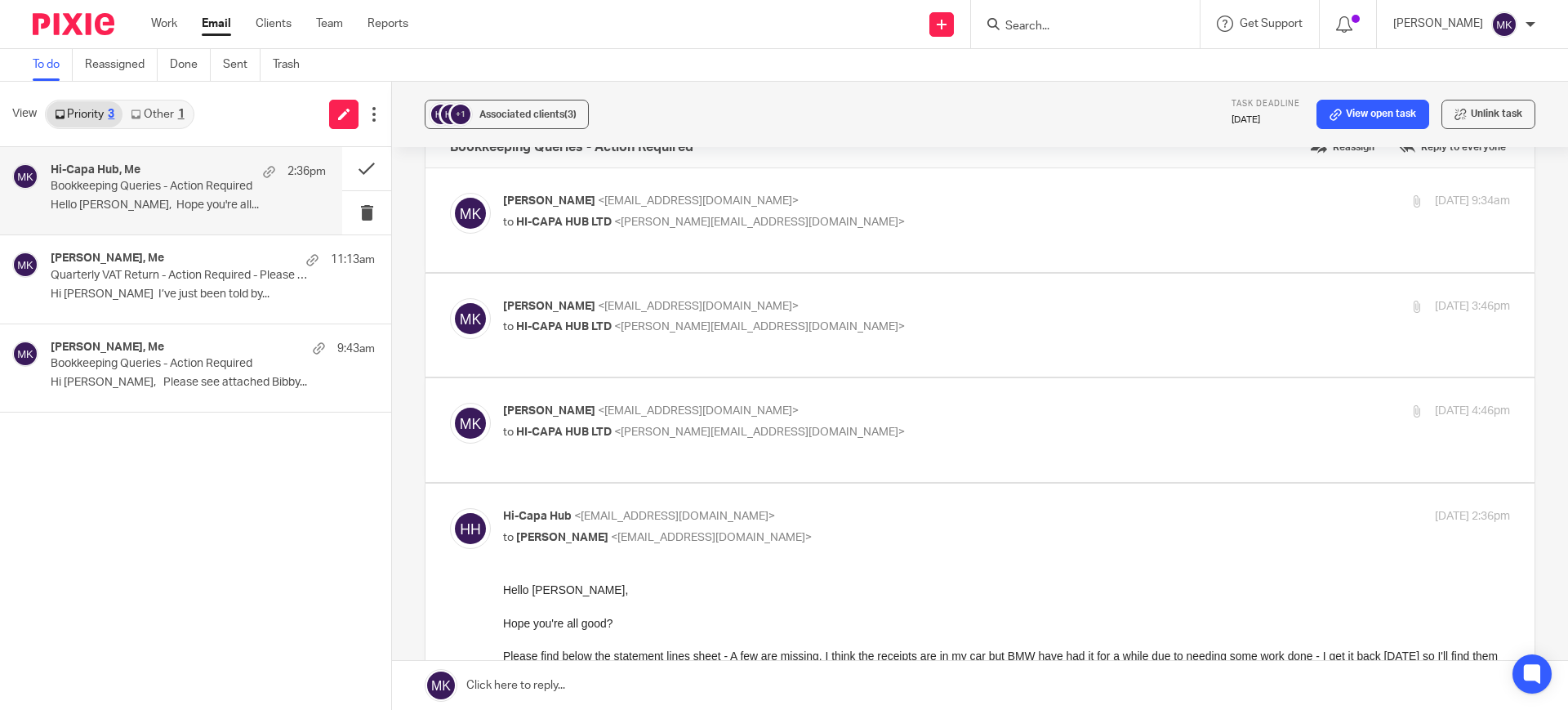
click at [803, 344] on label at bounding box center [980, 325] width 1109 height 104
click at [450, 298] on input "checkbox" at bounding box center [450, 298] width 1 height 1
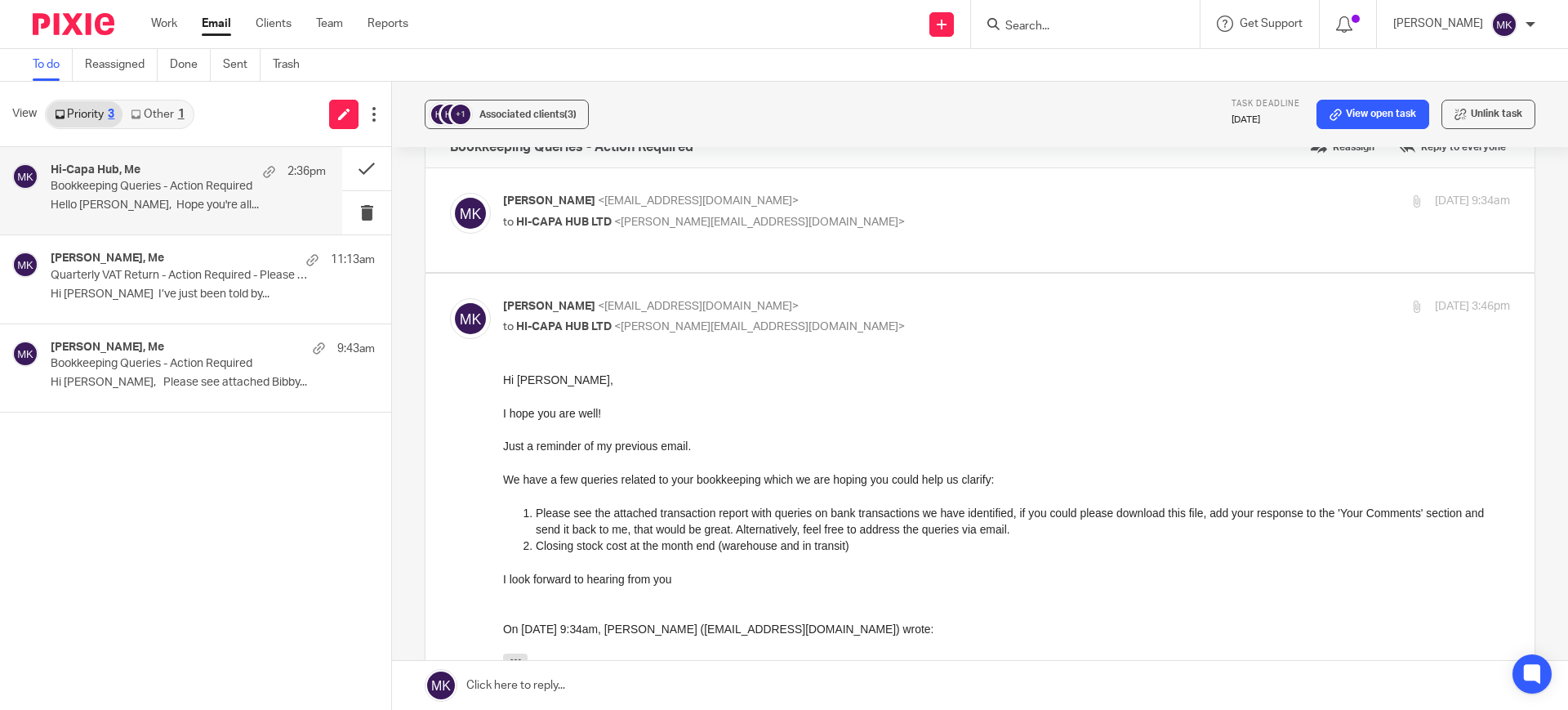
scroll to position [0, 0]
click at [796, 320] on p "to HI-CAPA HUB LTD <[PERSON_NAME][EMAIL_ADDRESS][DOMAIN_NAME]>" at bounding box center [839, 327] width 671 height 17
checkbox input "false"
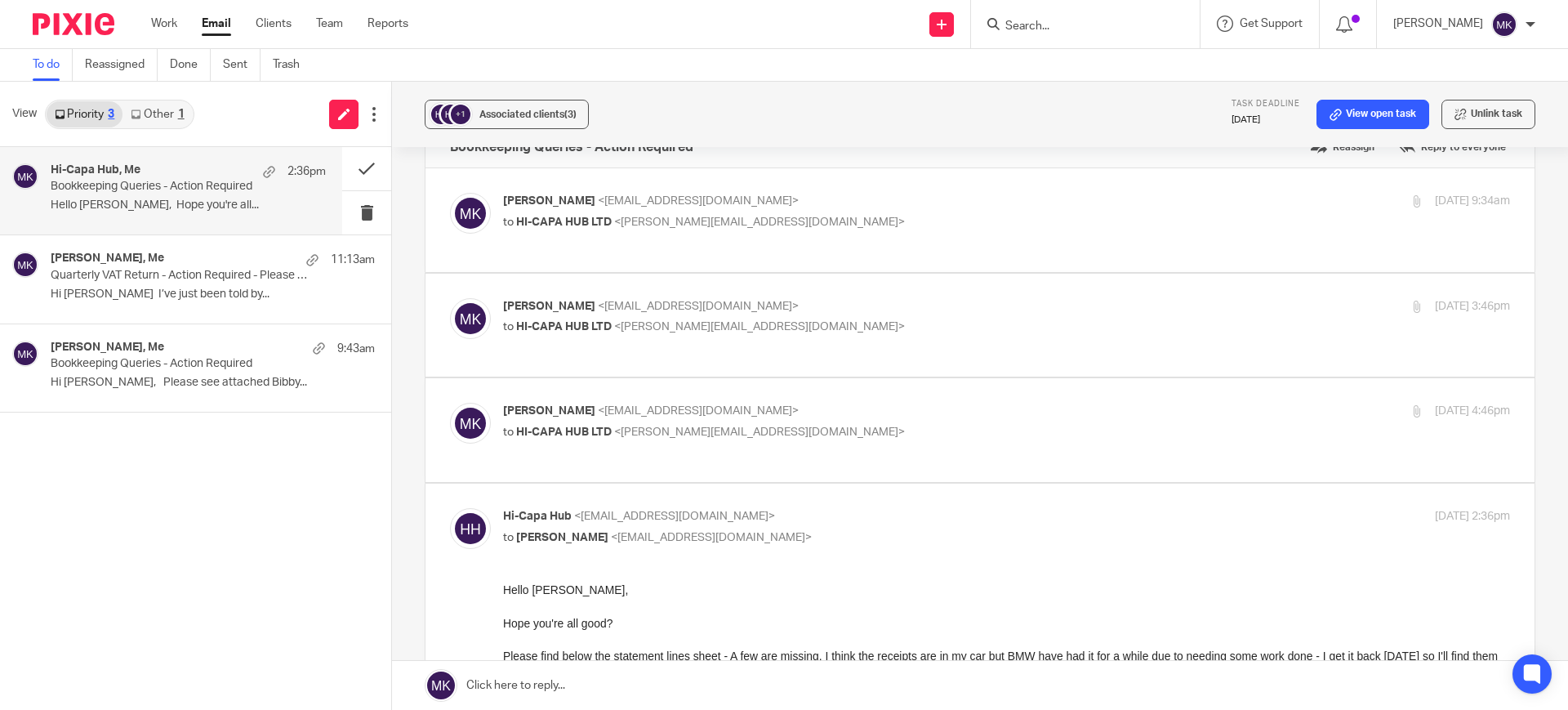
click at [800, 402] on p "[PERSON_NAME] <[EMAIL_ADDRESS][DOMAIN_NAME]>" at bounding box center [839, 411] width 671 height 17
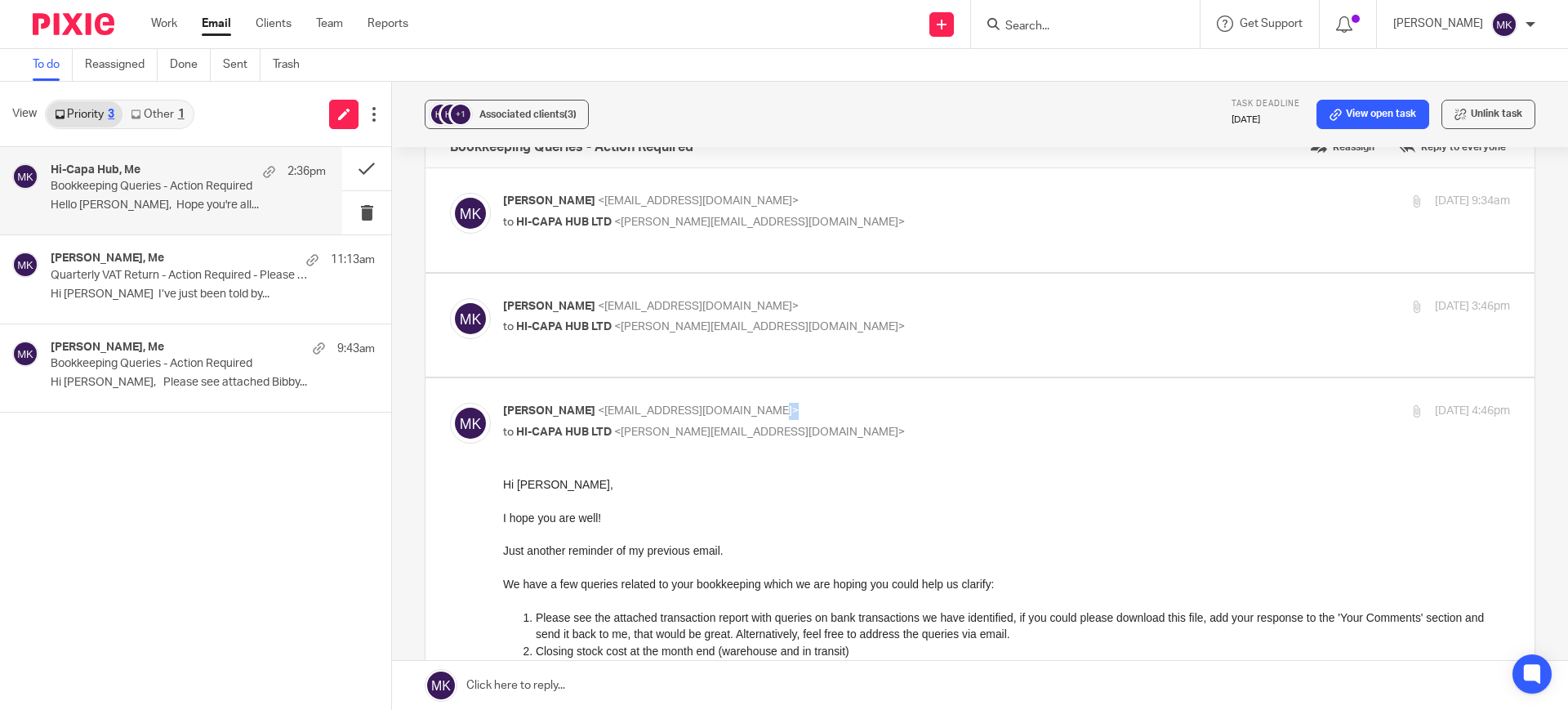
click at [800, 402] on p "[PERSON_NAME] <[EMAIL_ADDRESS][DOMAIN_NAME]>" at bounding box center [839, 411] width 671 height 17
click at [796, 378] on label at bounding box center [980, 684] width 1109 height 612
click at [450, 402] on input "checkbox" at bounding box center [450, 402] width 1 height 1
checkbox input "false"
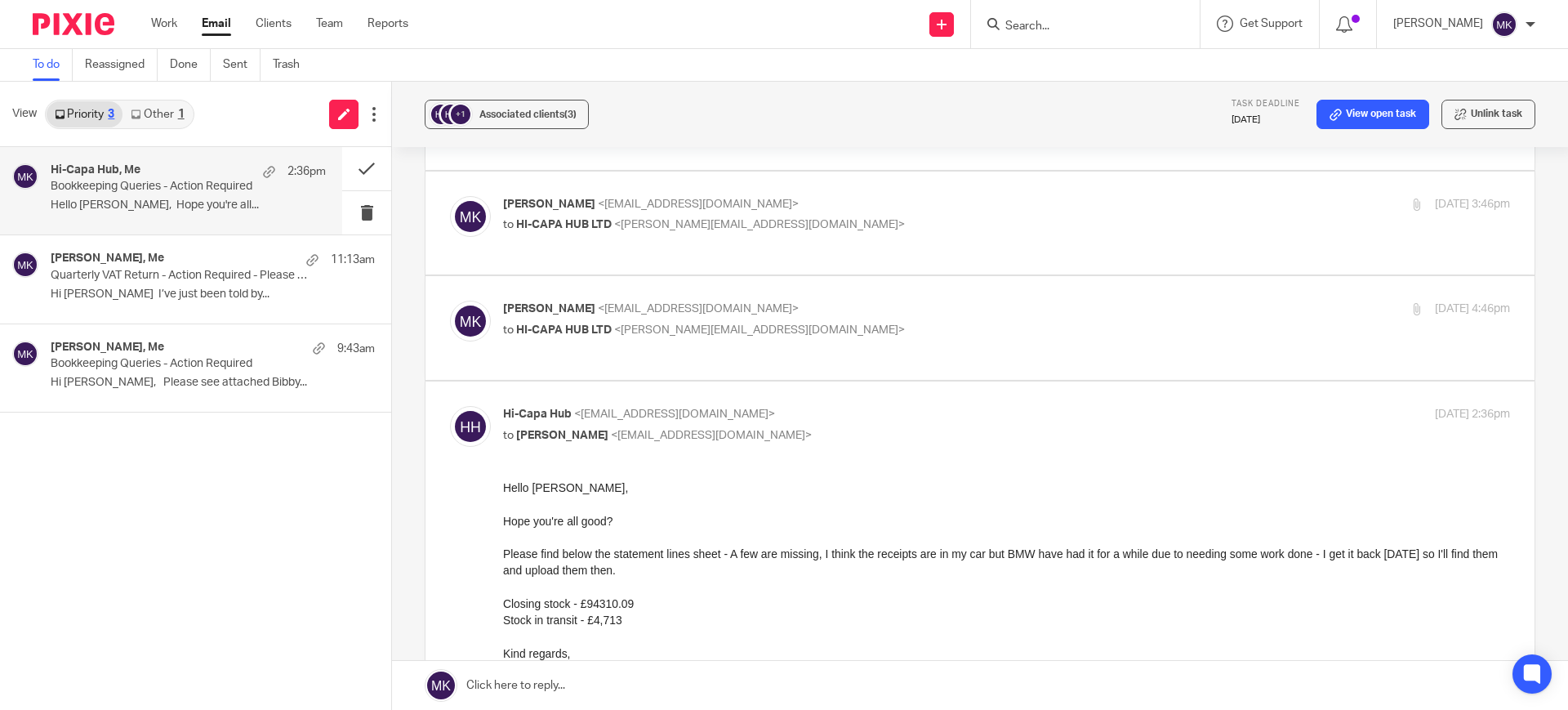
click at [811, 406] on div "Hi-Capa Hub <[EMAIL_ADDRESS][DOMAIN_NAME]> to [PERSON_NAME] <[EMAIL_ADDRESS][DO…" at bounding box center [1006, 426] width 1007 height 41
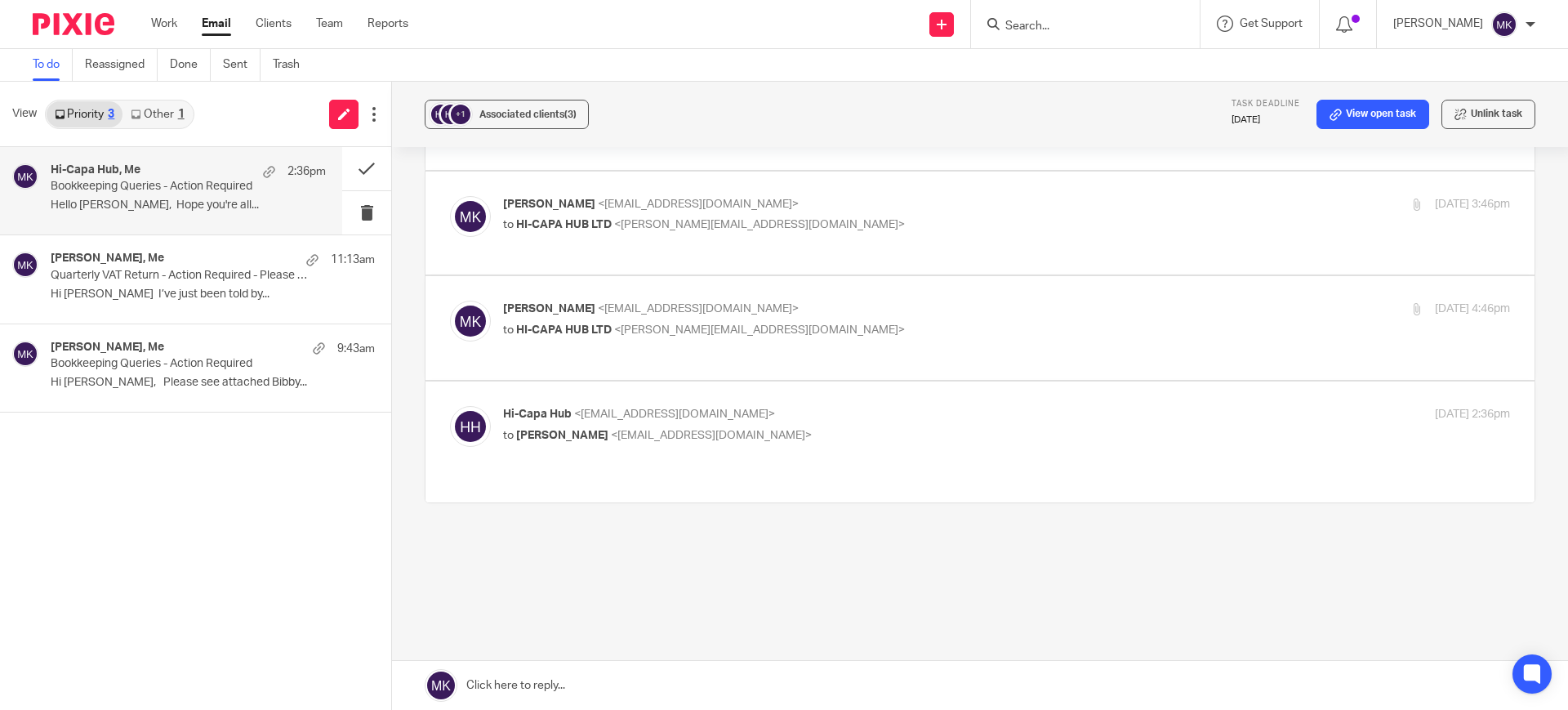
scroll to position [91, 0]
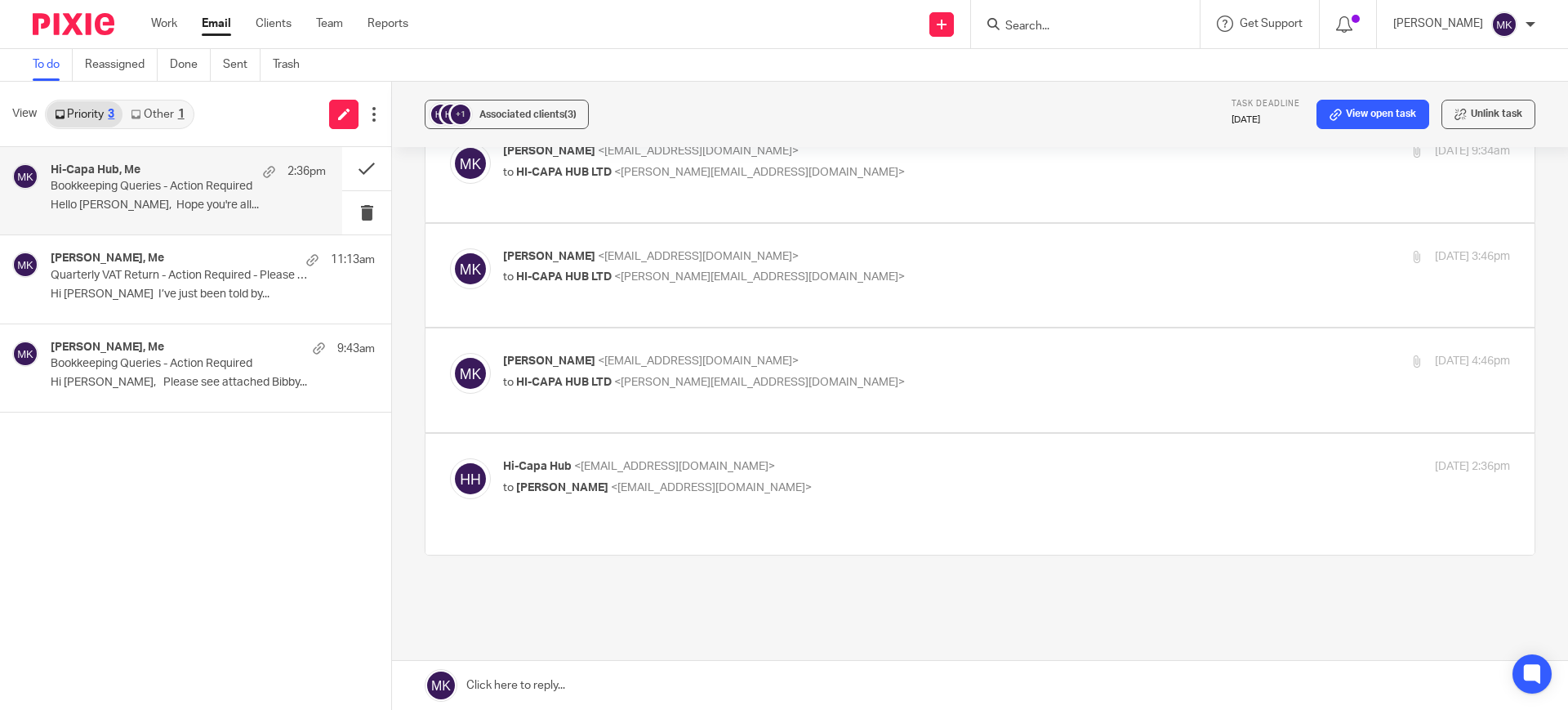
click at [804, 433] on label at bounding box center [980, 493] width 1109 height 120
click at [450, 458] on input "checkbox" at bounding box center [450, 458] width 1 height 1
checkbox input "true"
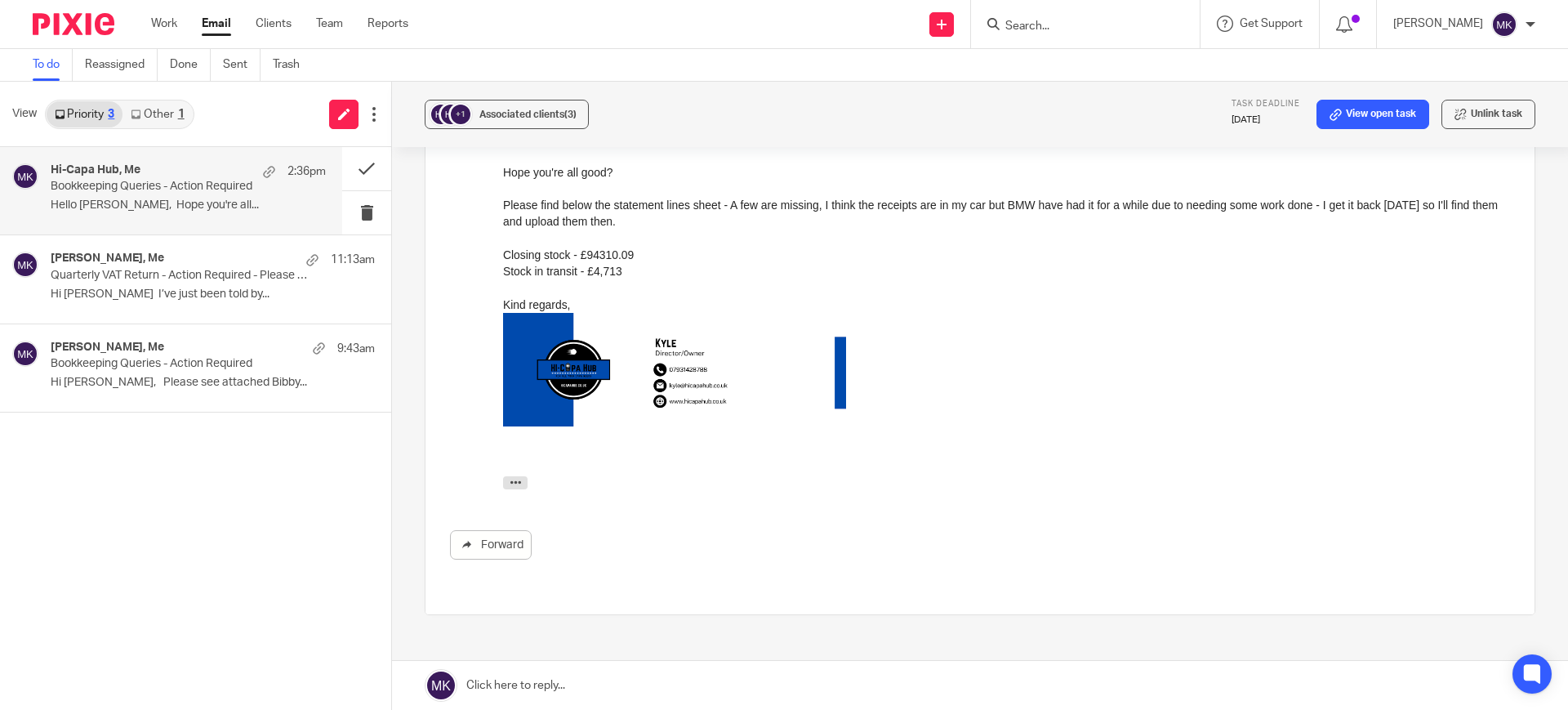
scroll to position [500, 0]
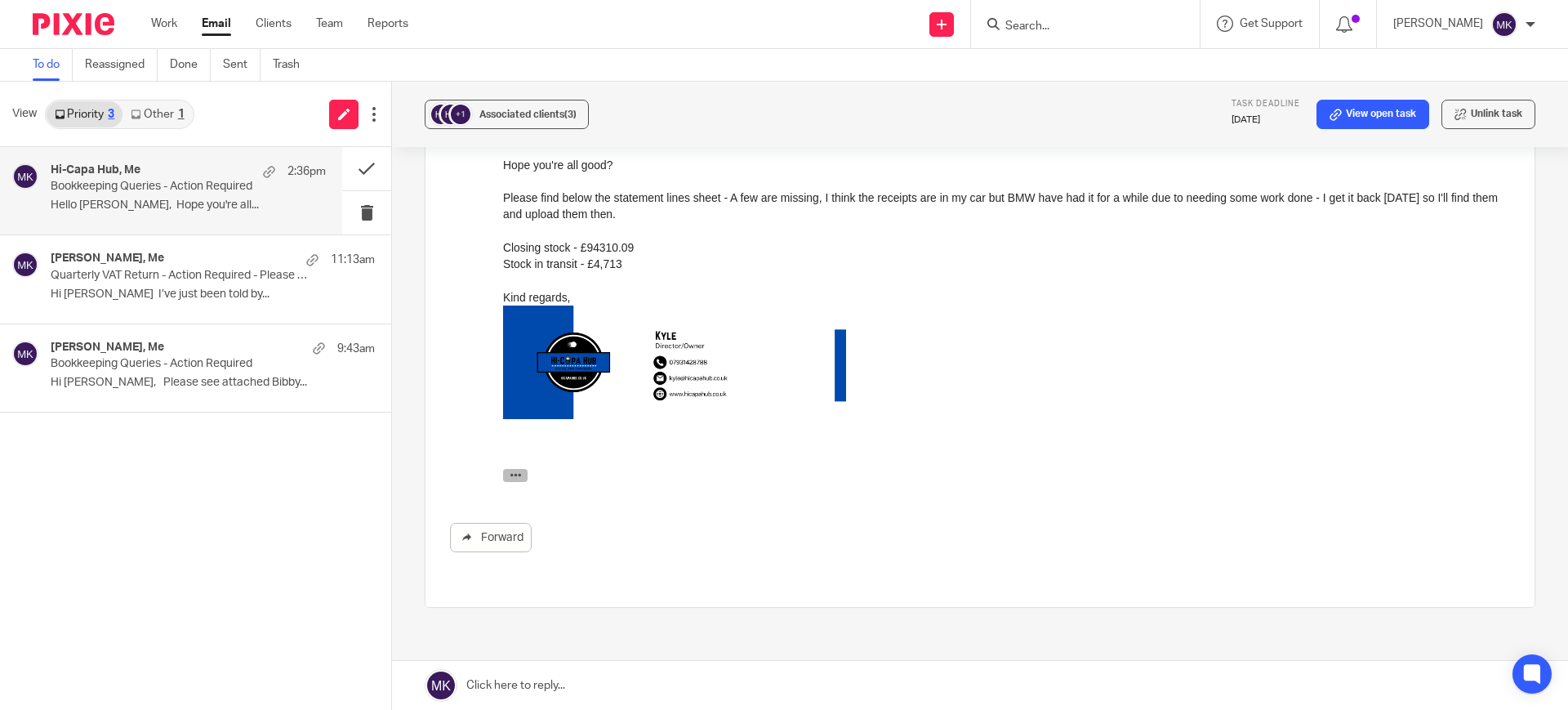
click at [525, 474] on button "button" at bounding box center [515, 475] width 24 height 13
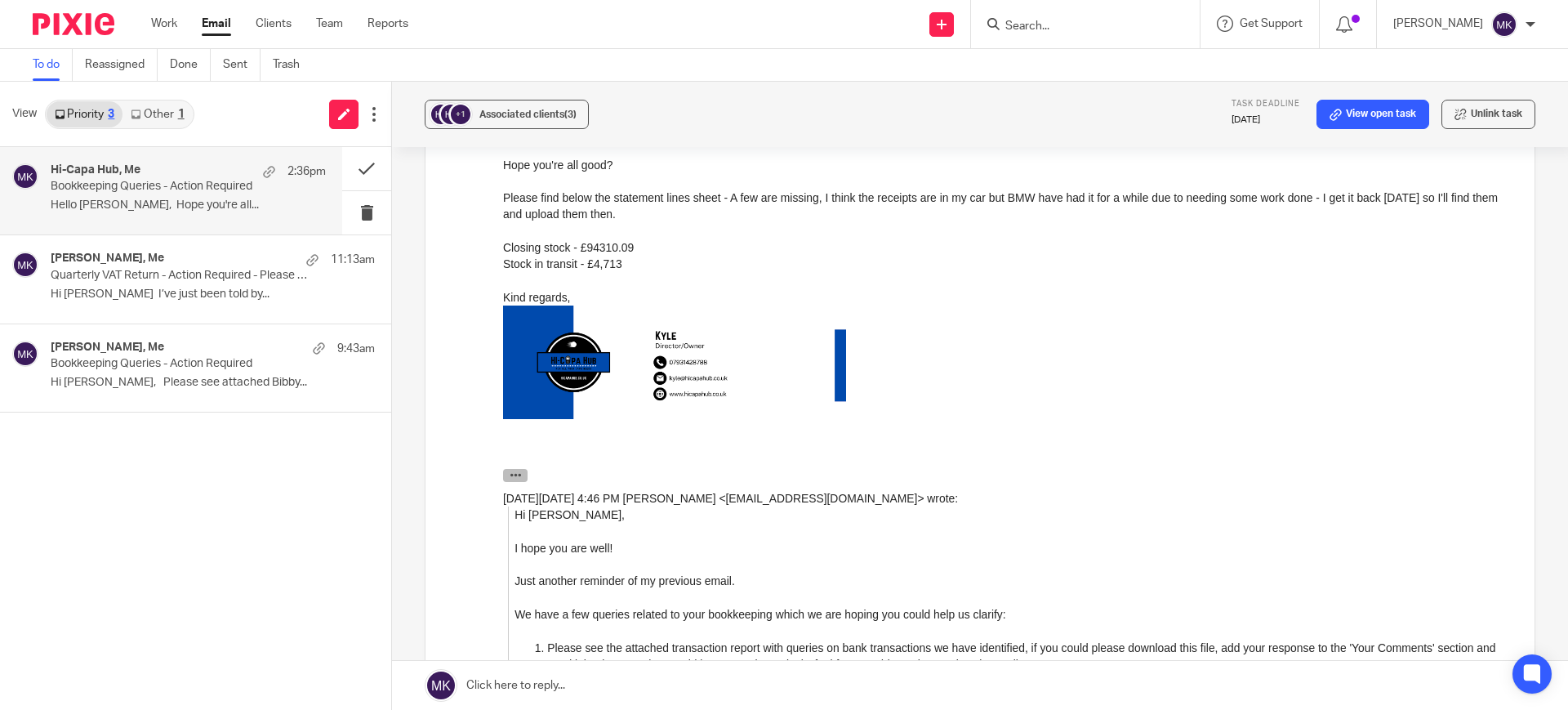
click at [525, 474] on button "button" at bounding box center [515, 475] width 24 height 13
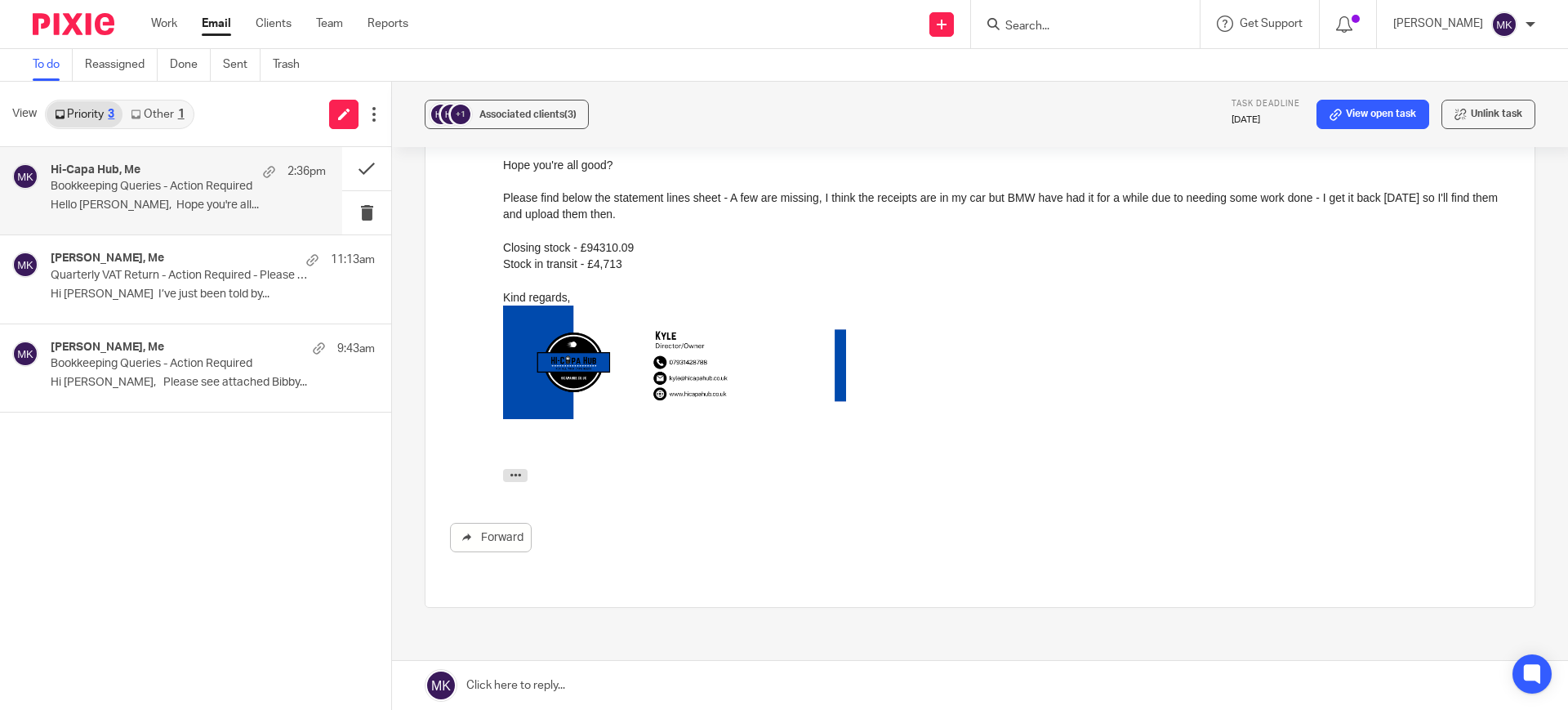
click at [574, 682] on link at bounding box center [980, 685] width 1176 height 49
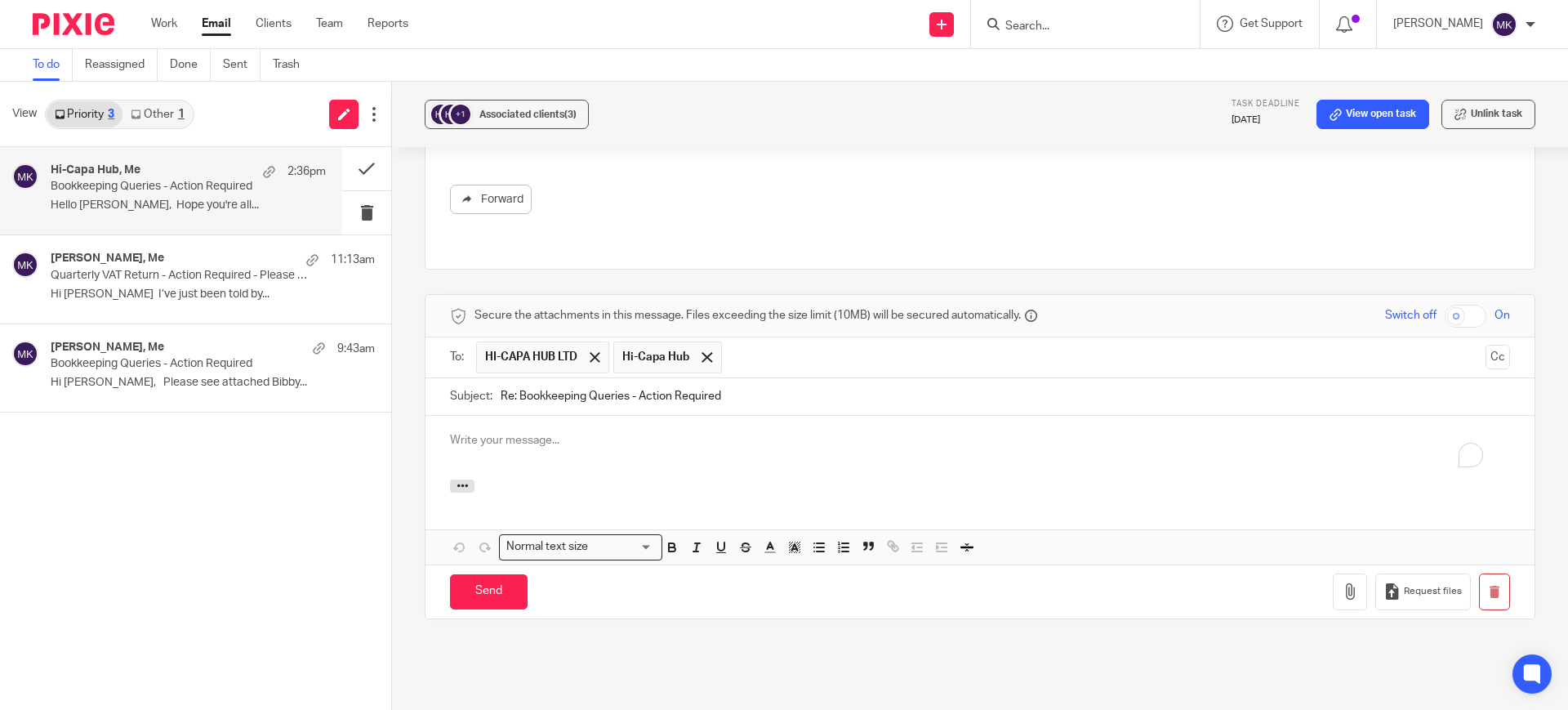
scroll to position [0, 0]
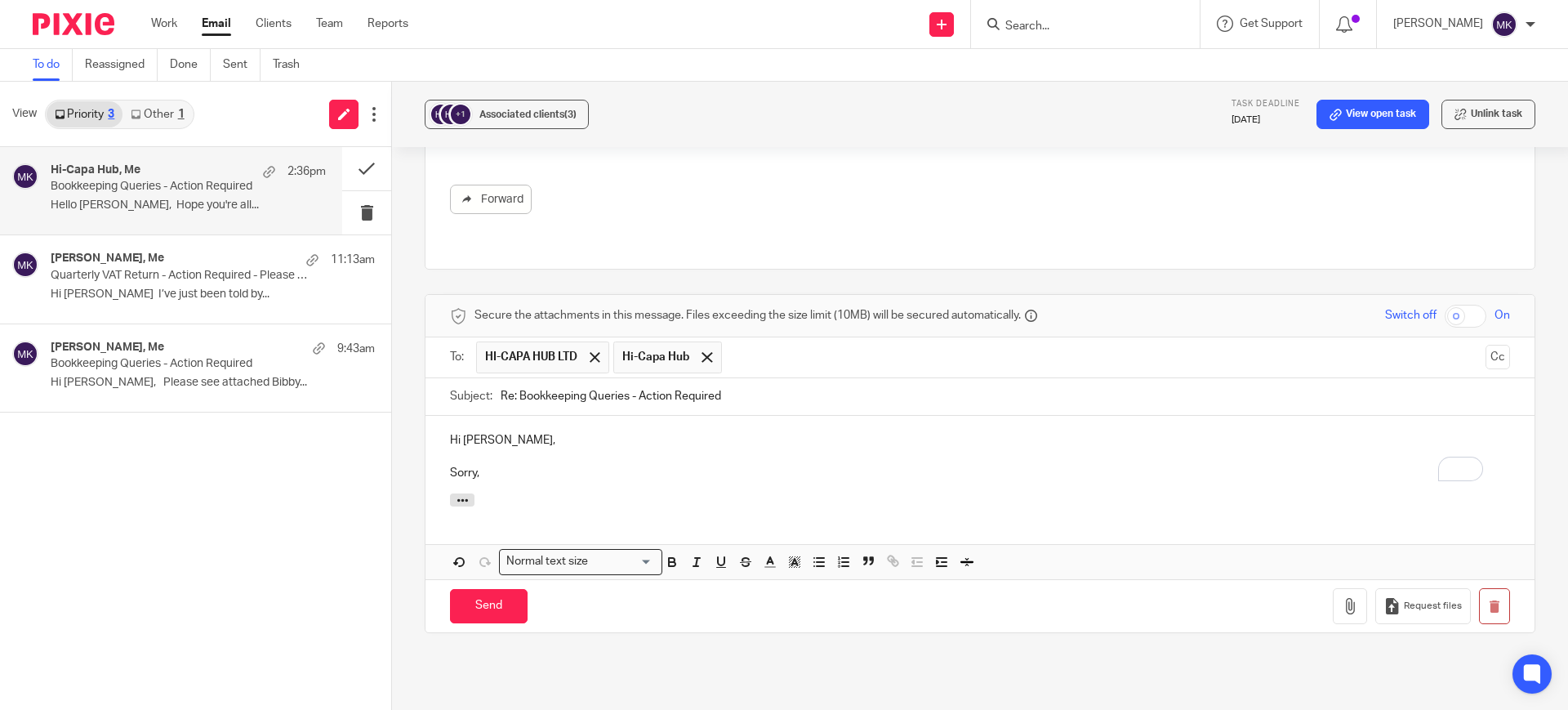
click at [508, 465] on p "Sorry," at bounding box center [980, 473] width 1060 height 16
click at [703, 493] on div at bounding box center [980, 502] width 1109 height 18
drag, startPoint x: 1012, startPoint y: 415, endPoint x: 872, endPoint y: 414, distance: 140.0
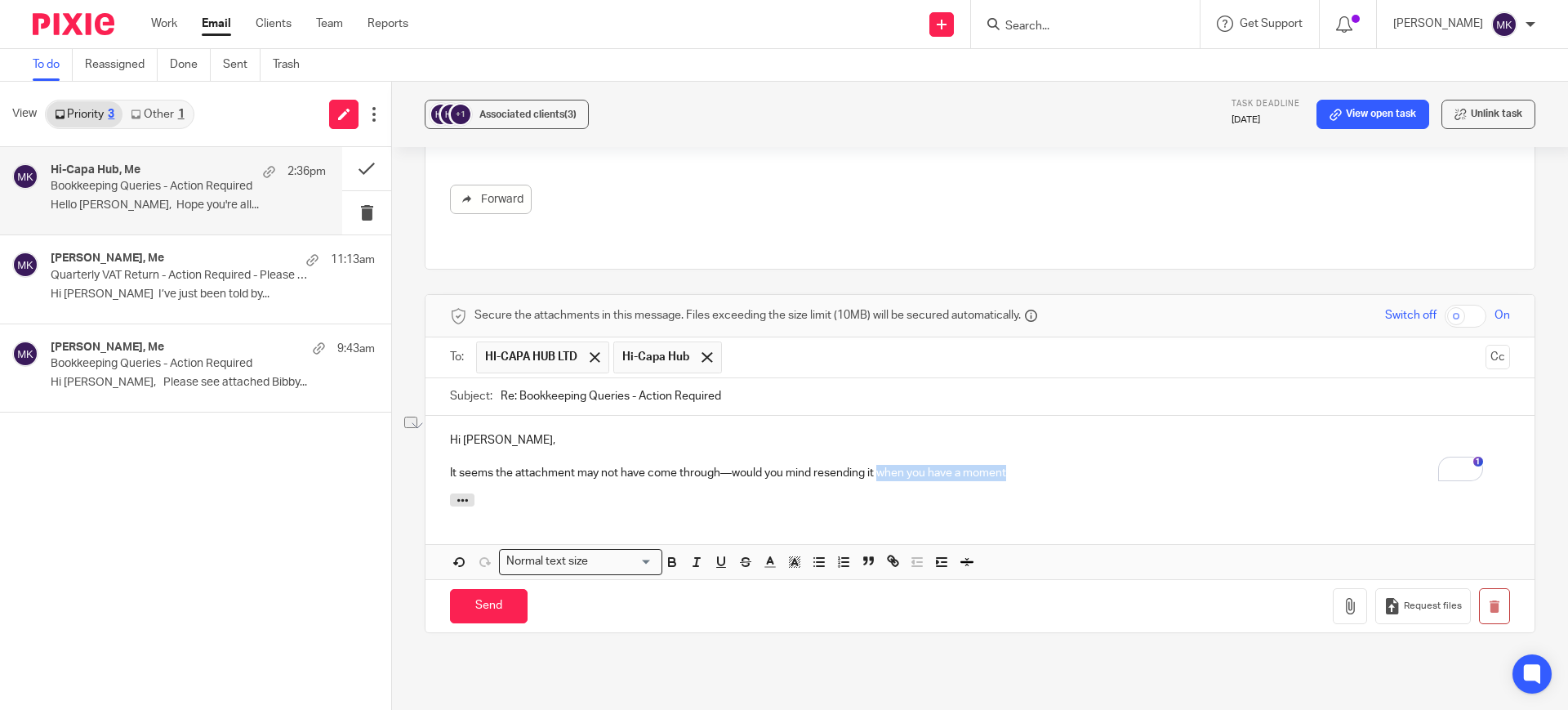
click at [872, 465] on p "It seems the attachment may not have come through—would you mind resending it w…" at bounding box center [980, 473] width 1060 height 16
click at [870, 465] on p "It seems the attachment may not have come through—would you mind resending it ?" at bounding box center [980, 473] width 1060 height 16
click at [857, 493] on div at bounding box center [980, 502] width 1109 height 18
click at [983, 465] on p "It seems the attachment may not have come through—would you mind resending it?" at bounding box center [980, 473] width 1060 height 16
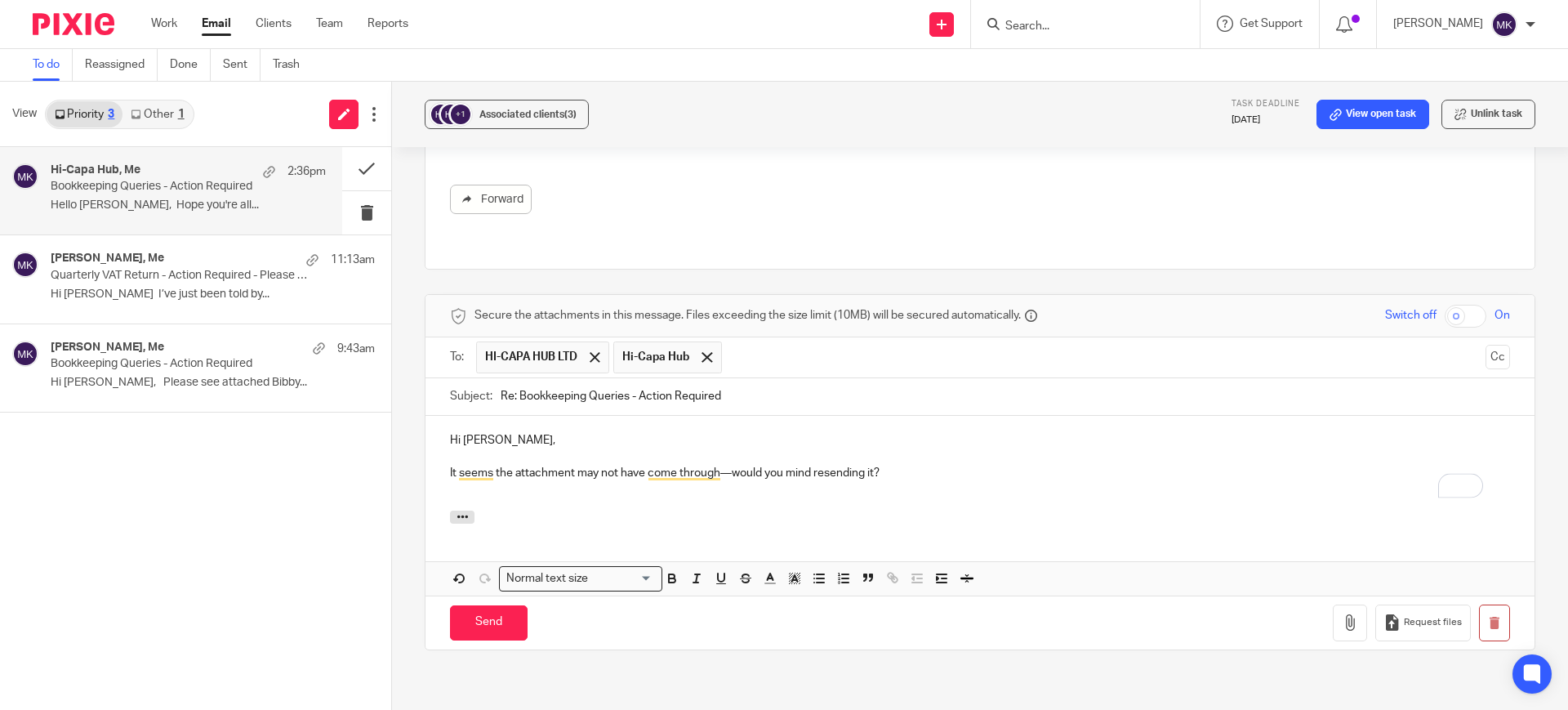
click at [962, 510] on div at bounding box center [980, 519] width 1109 height 18
click at [510, 605] on input "Send" at bounding box center [489, 622] width 78 height 35
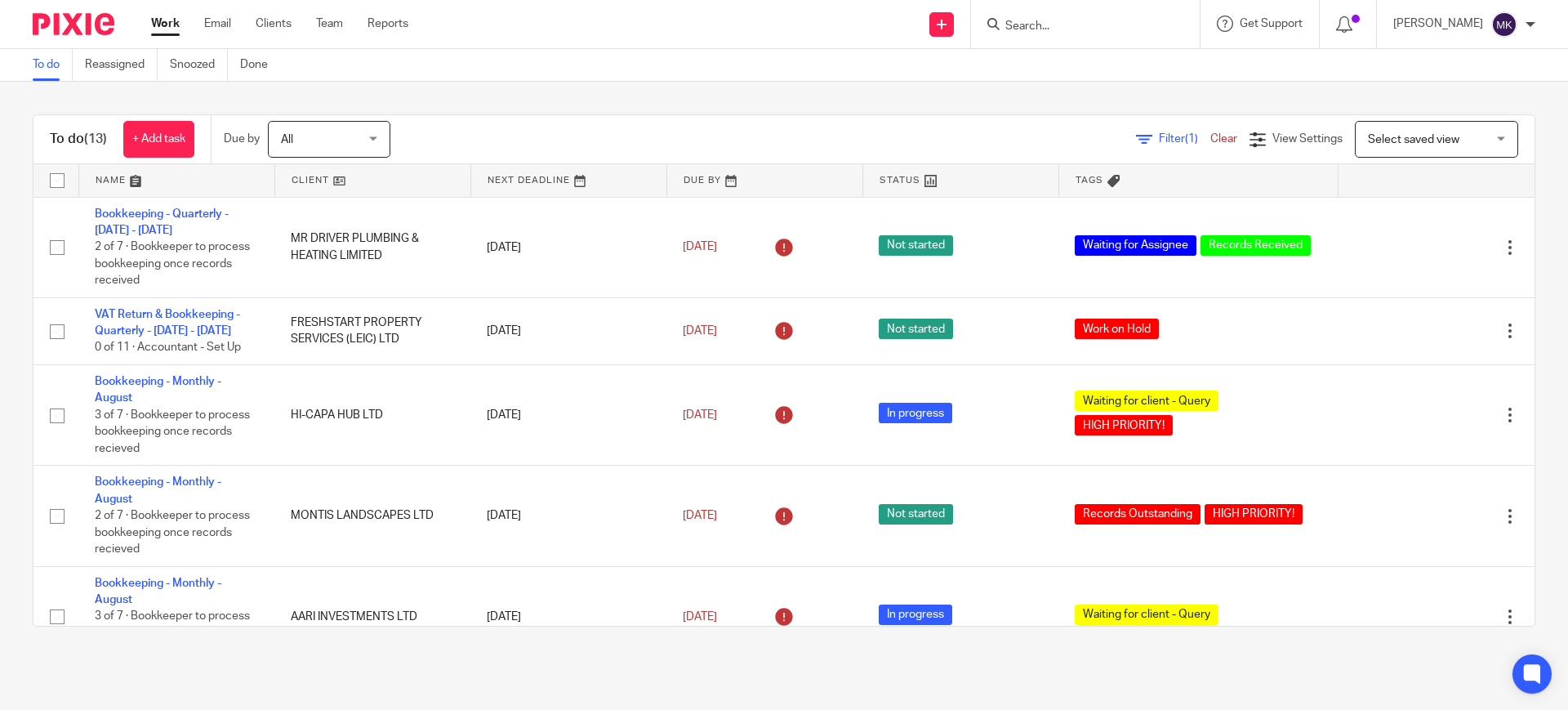
scroll to position [204, 0]
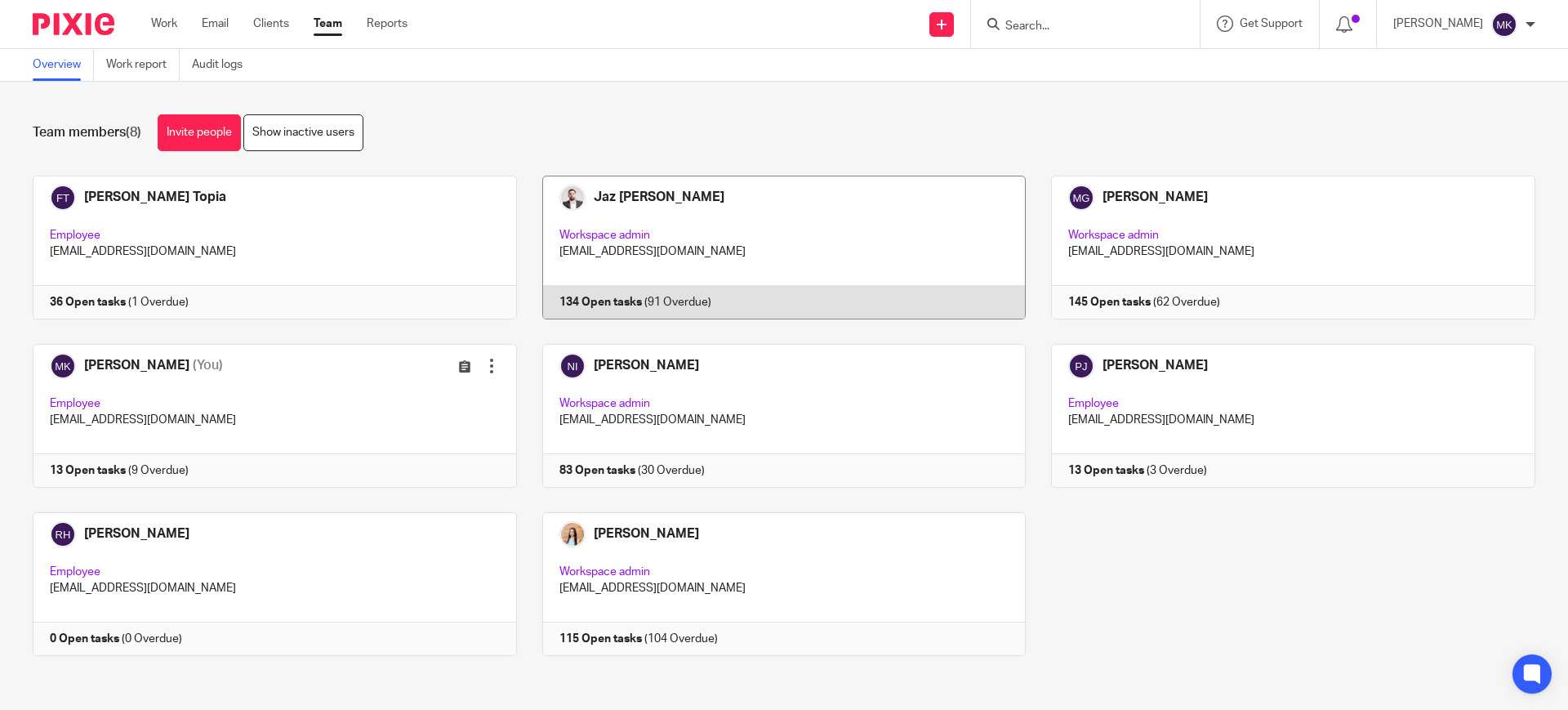
click at [698, 222] on link at bounding box center [771, 247] width 509 height 144
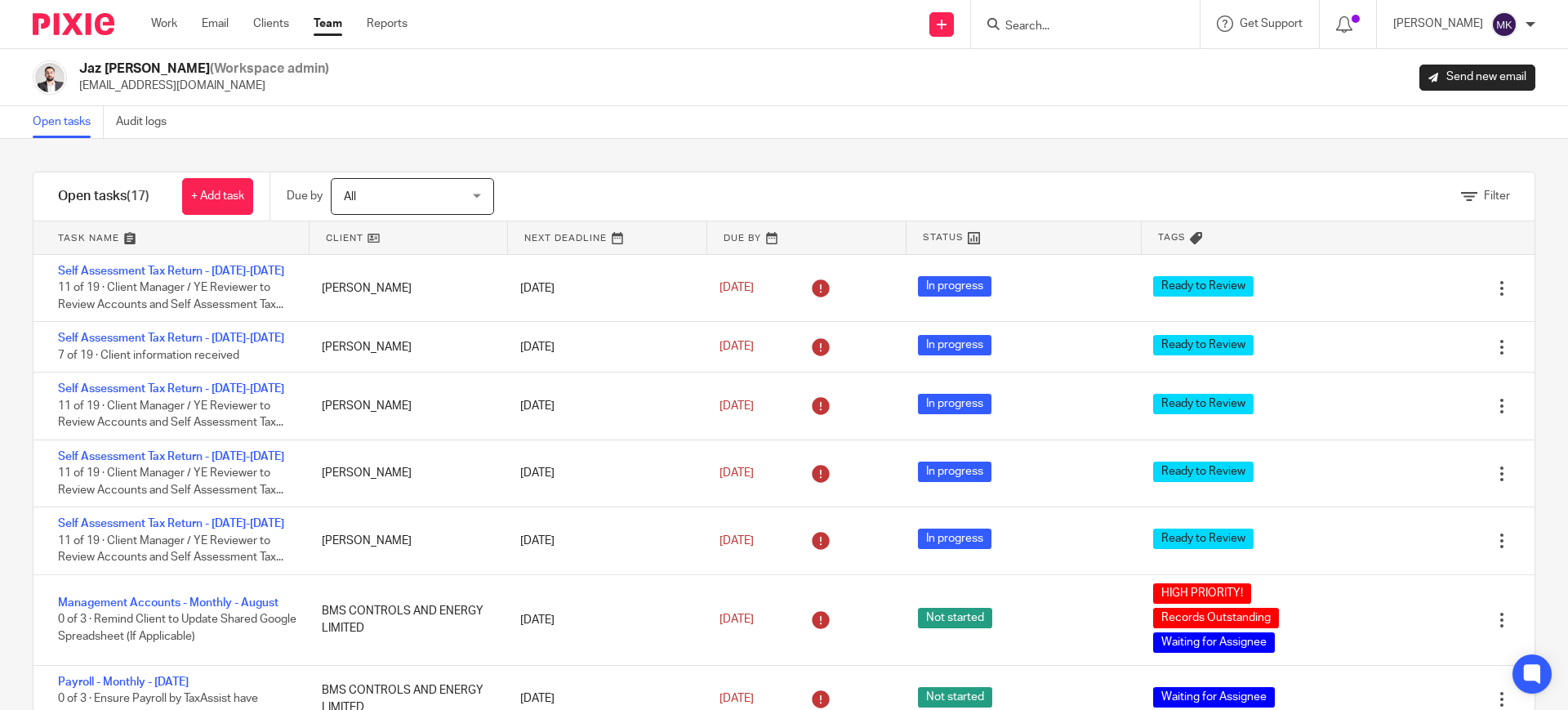
click at [1102, 34] on div at bounding box center [1085, 24] width 229 height 48
click at [1072, 24] on input "Search" at bounding box center [1078, 27] width 147 height 14
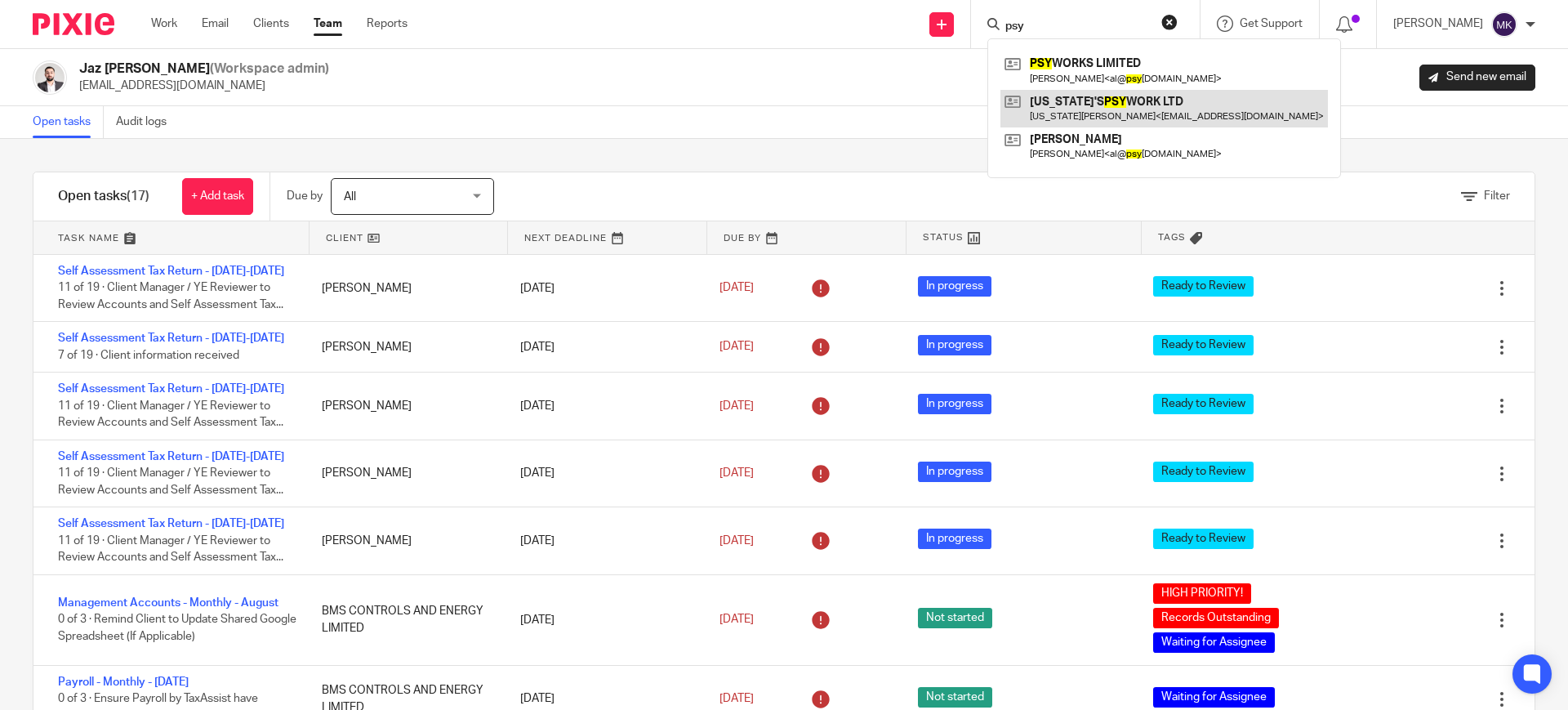
type input "psy"
click at [1157, 105] on link at bounding box center [1164, 109] width 328 height 38
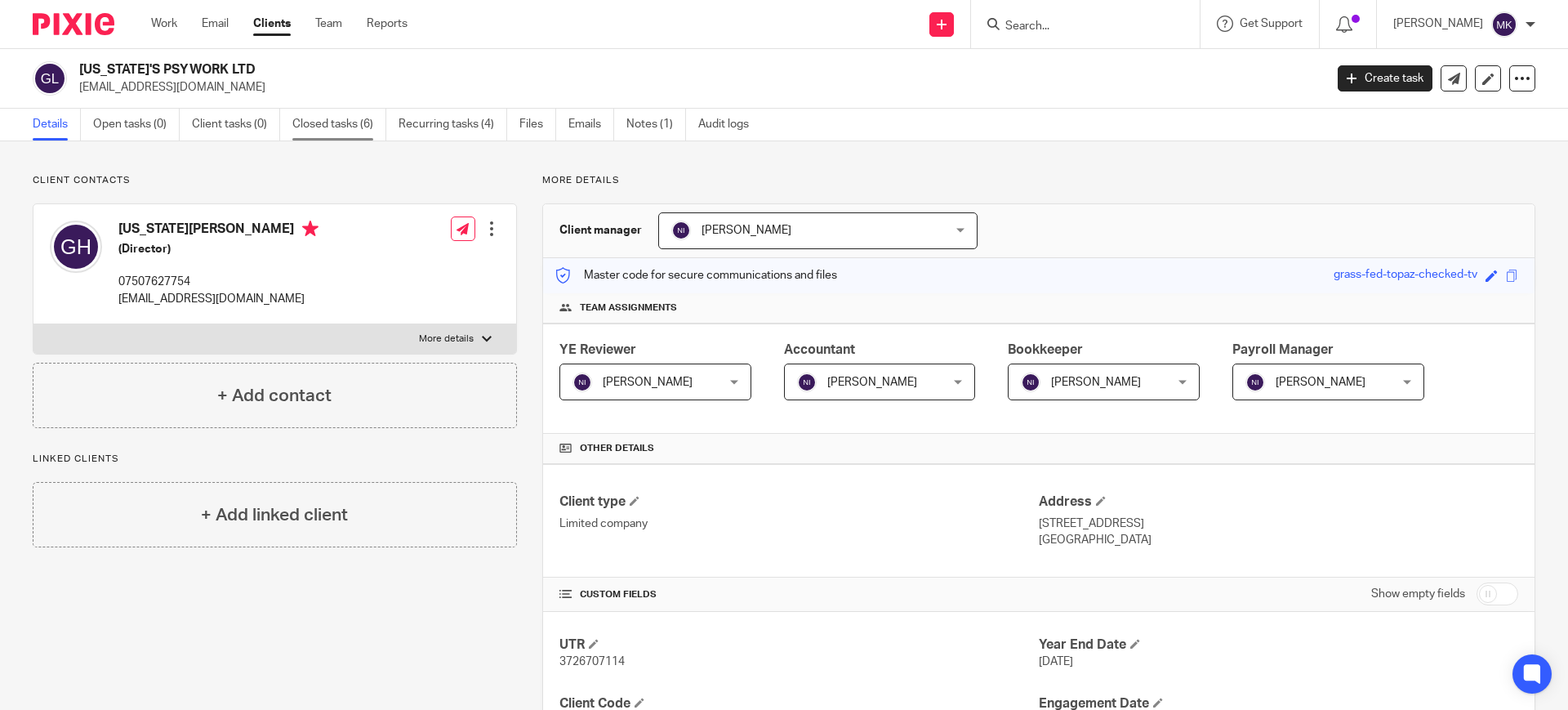
click at [340, 124] on link "Closed tasks (6)" at bounding box center [339, 124] width 94 height 32
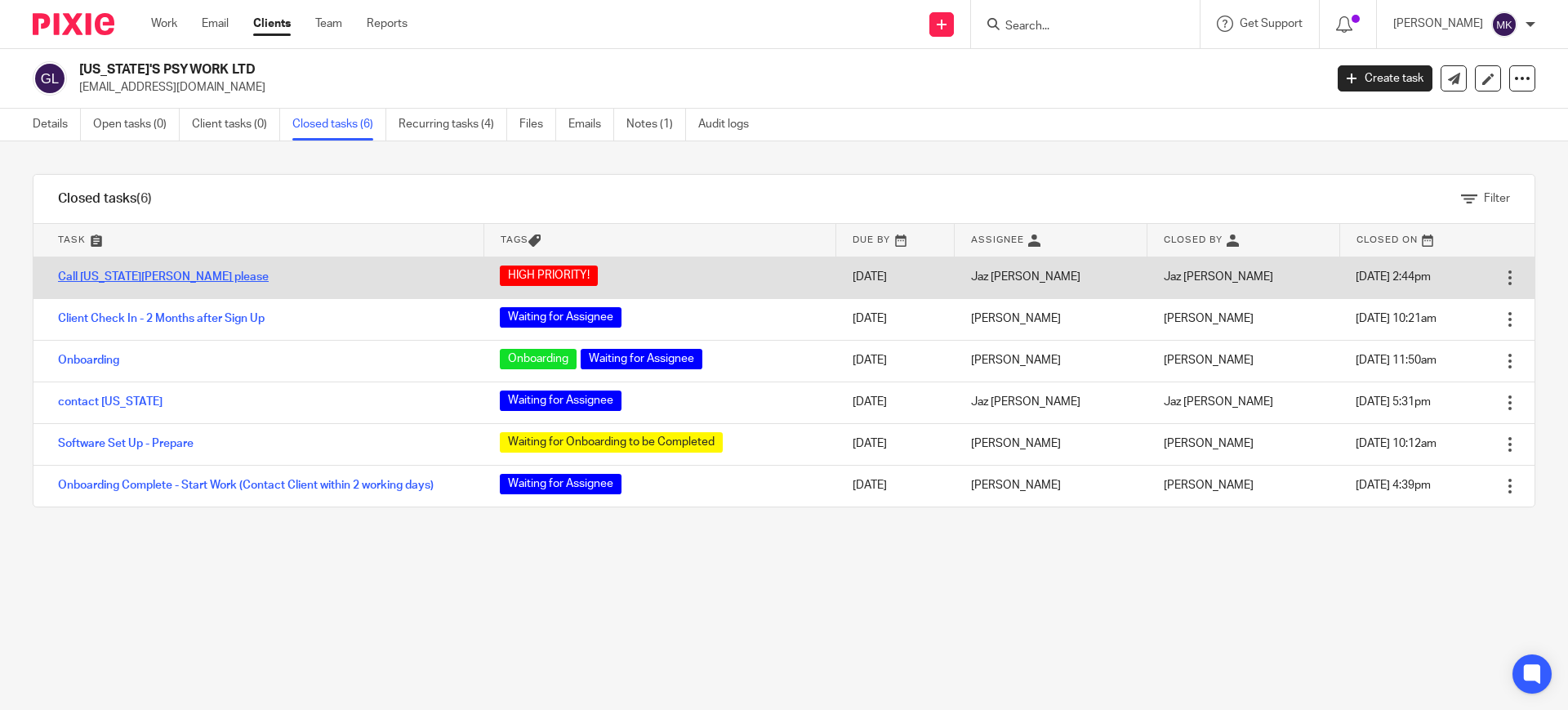
click at [214, 277] on link "Call [US_STATE][PERSON_NAME] please" at bounding box center [163, 277] width 211 height 12
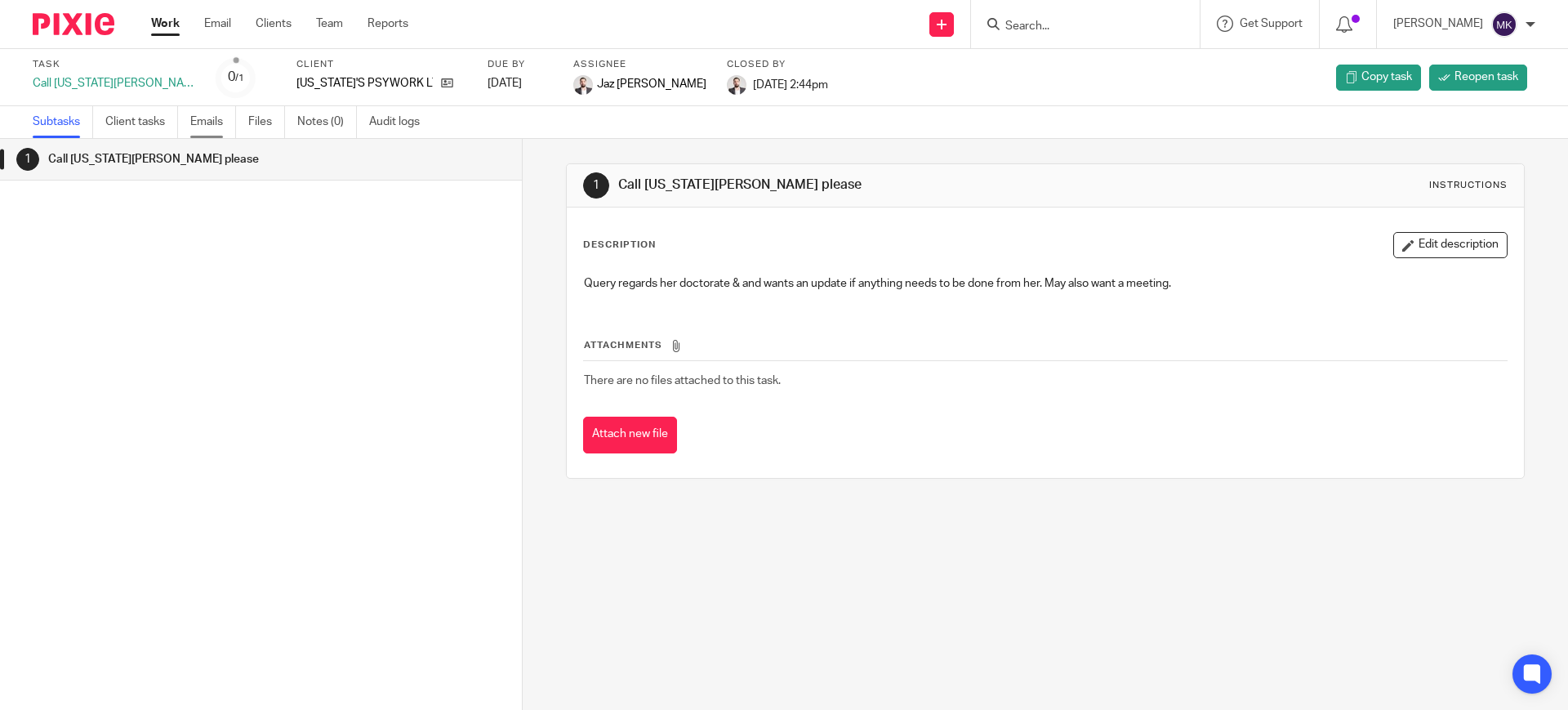
click at [216, 137] on link "Emails" at bounding box center [213, 121] width 46 height 32
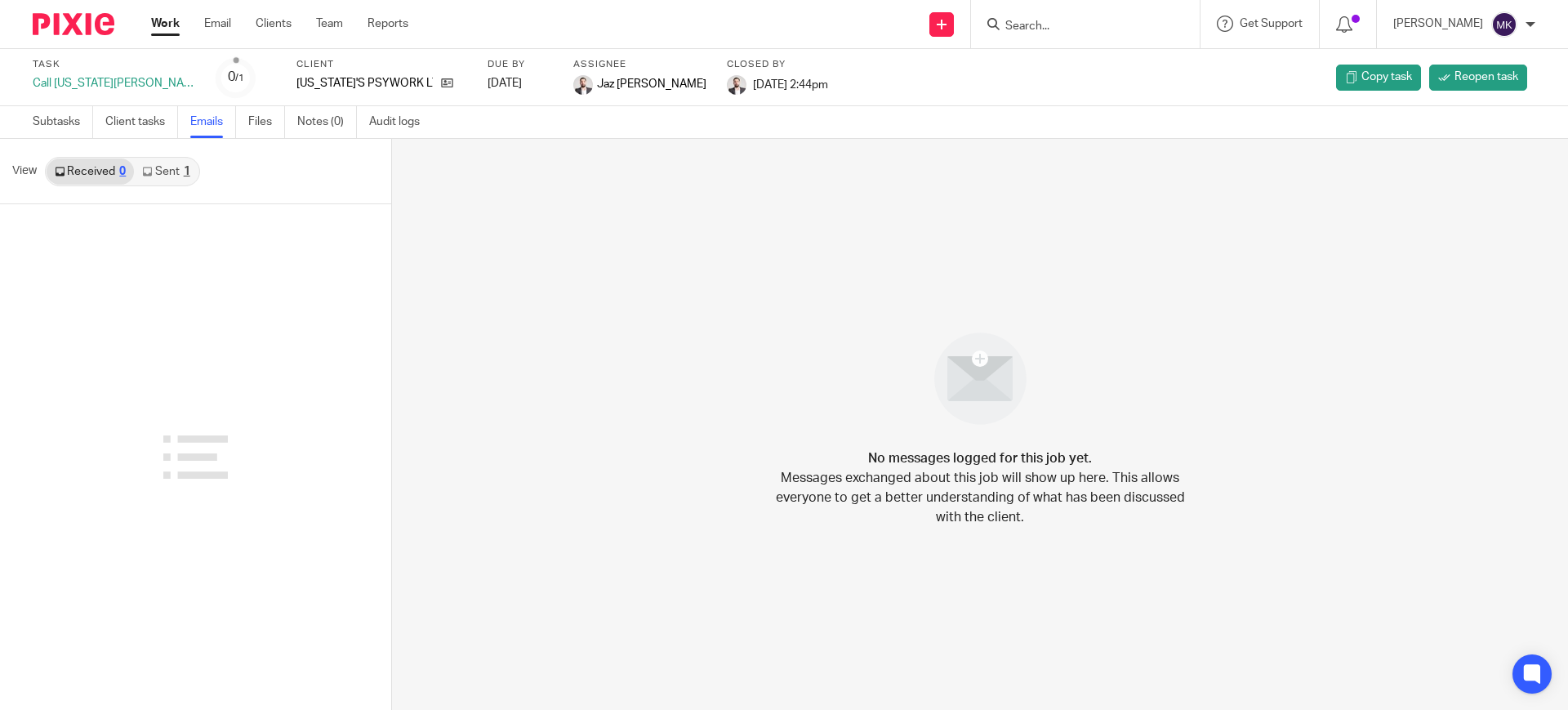
click at [153, 166] on link "Sent 1" at bounding box center [166, 171] width 63 height 26
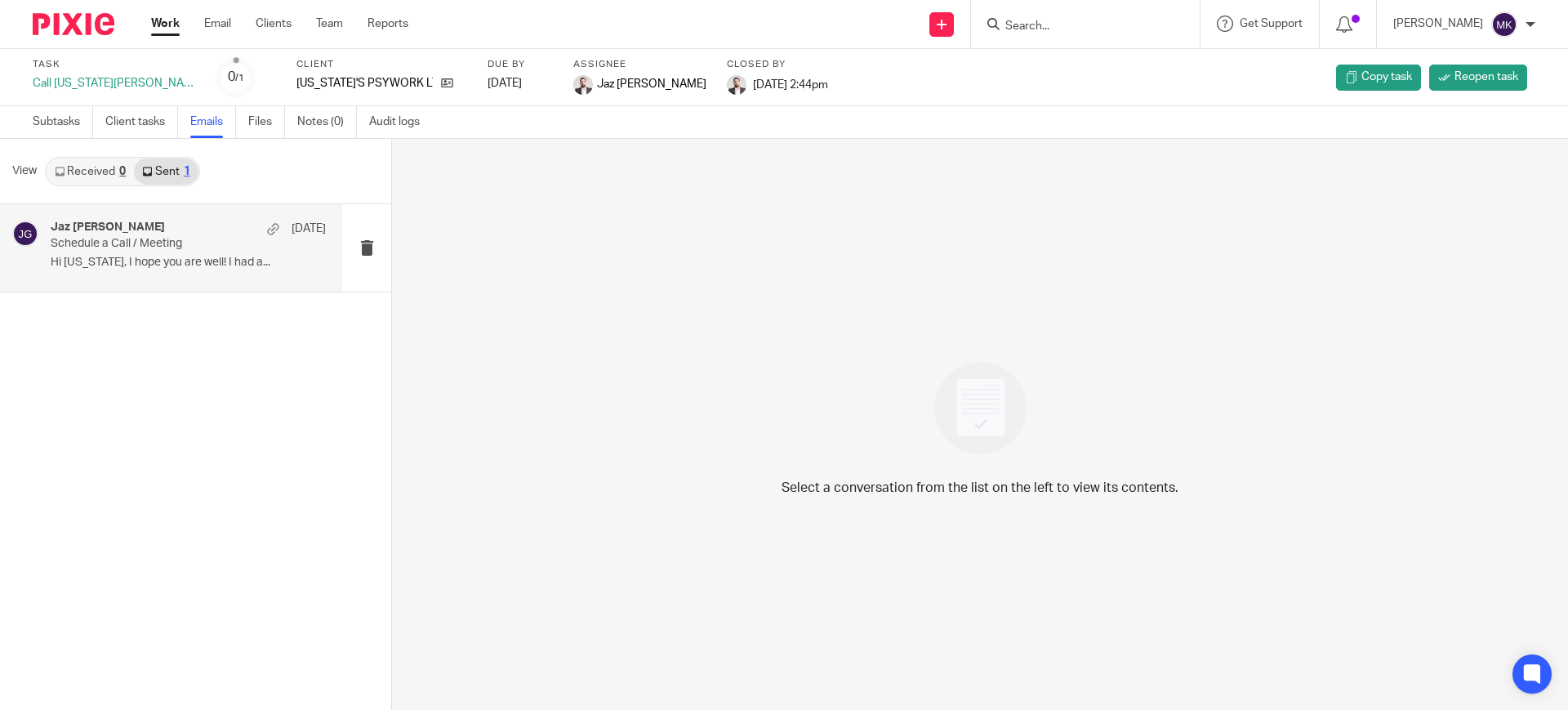
click at [249, 273] on div "Jaz Grewal 17 Sep Schedule a Call / Meeting Hi Georgia, I hope you are well! I …" at bounding box center [188, 248] width 275 height 54
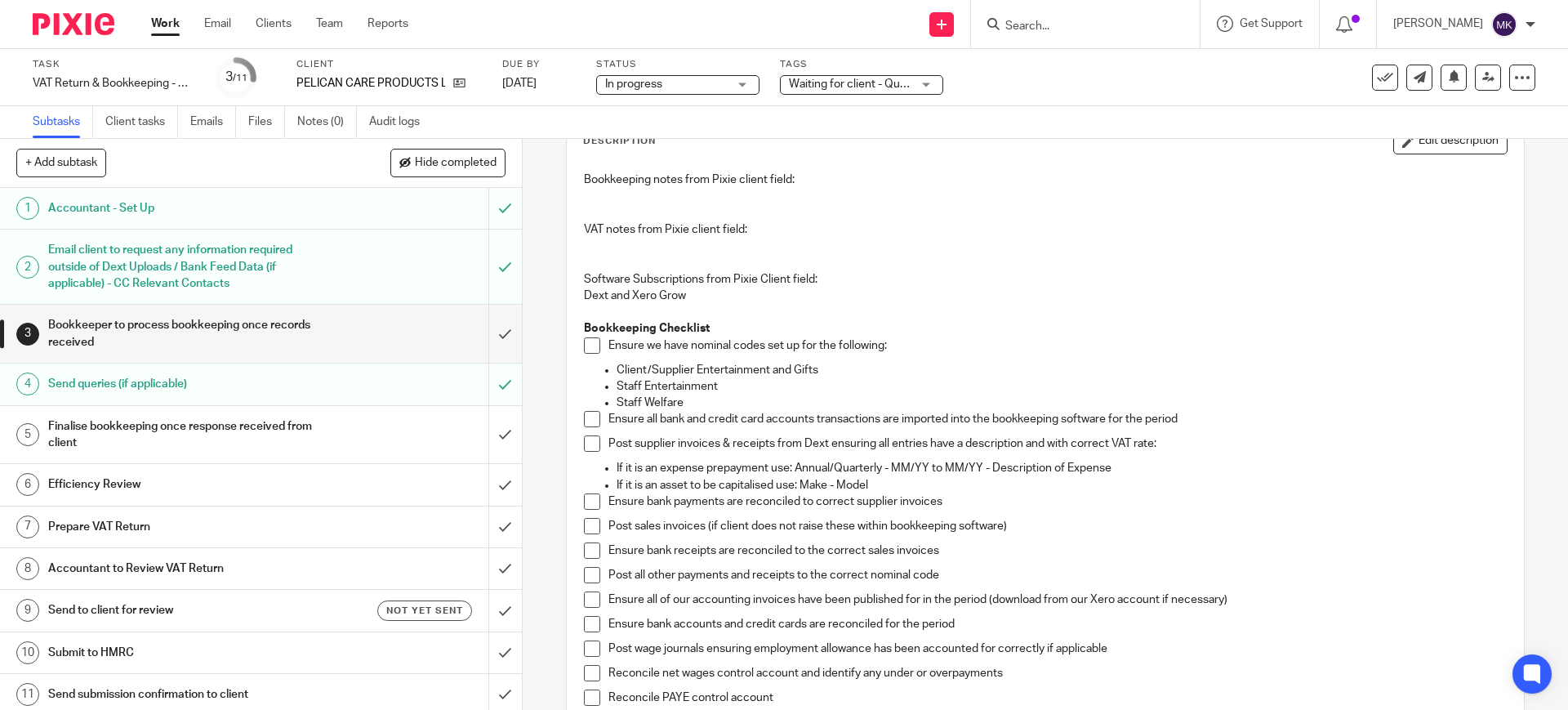
scroll to position [204, 0]
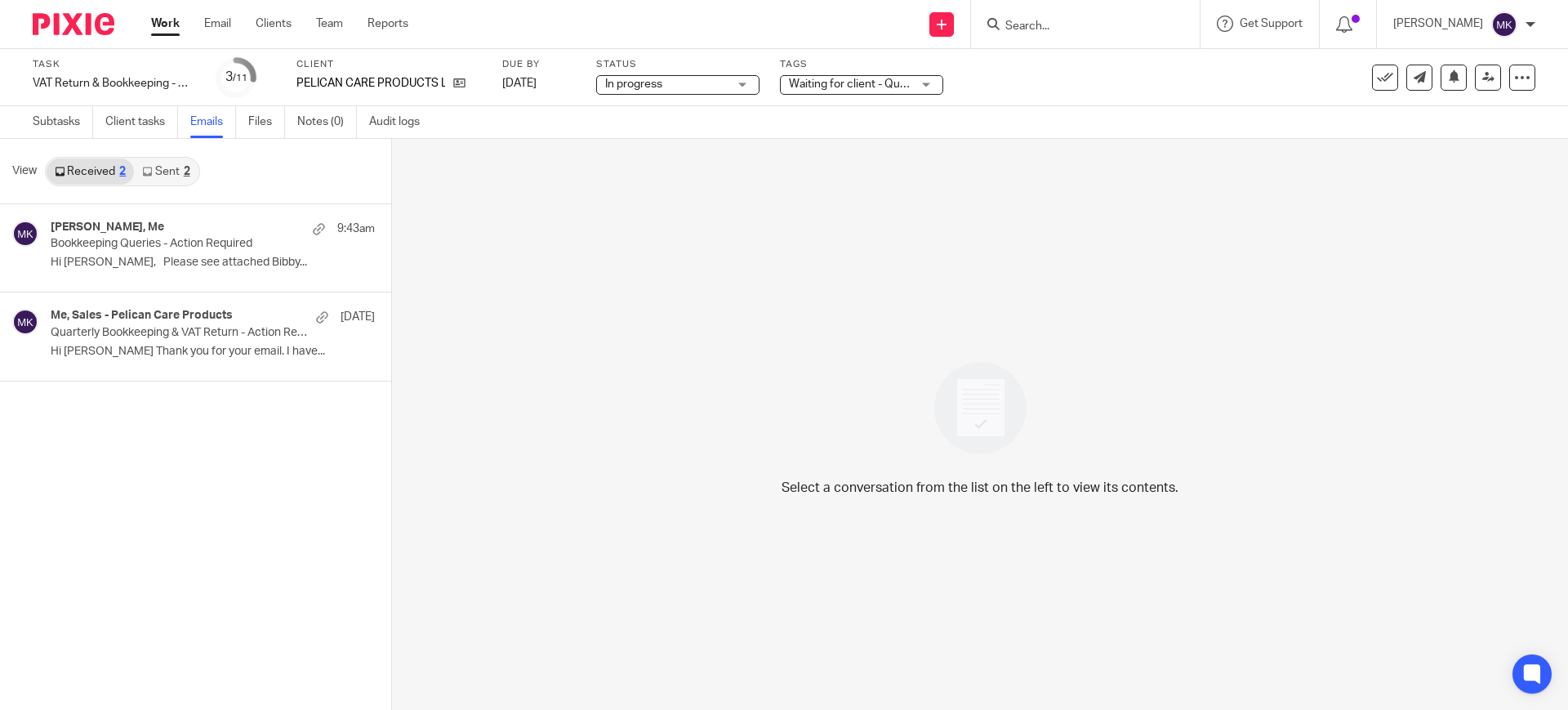
click at [145, 179] on link "Sent 2" at bounding box center [166, 171] width 63 height 26
click at [147, 243] on p "Bookkeeping Queries - Action Required" at bounding box center [161, 243] width 221 height 14
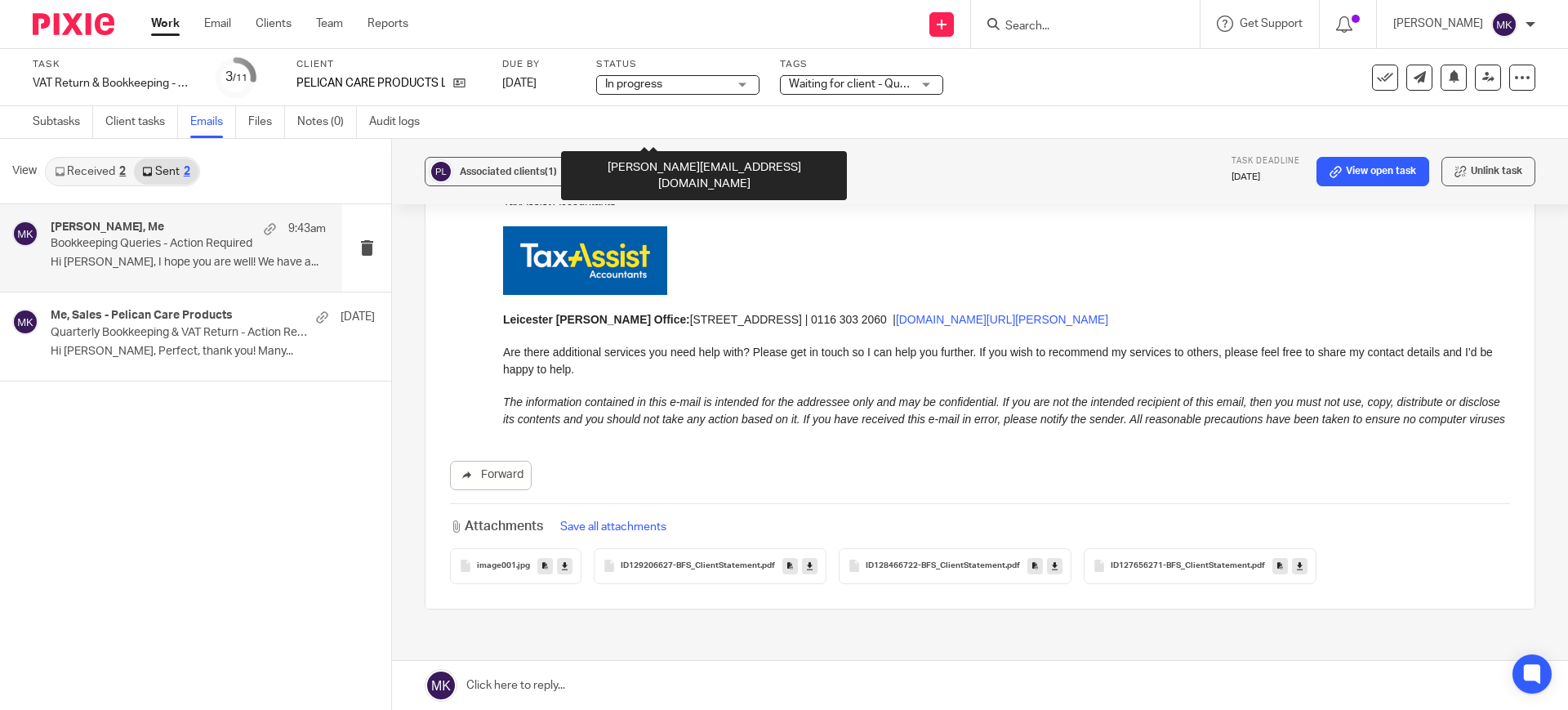
scroll to position [1405, 0]
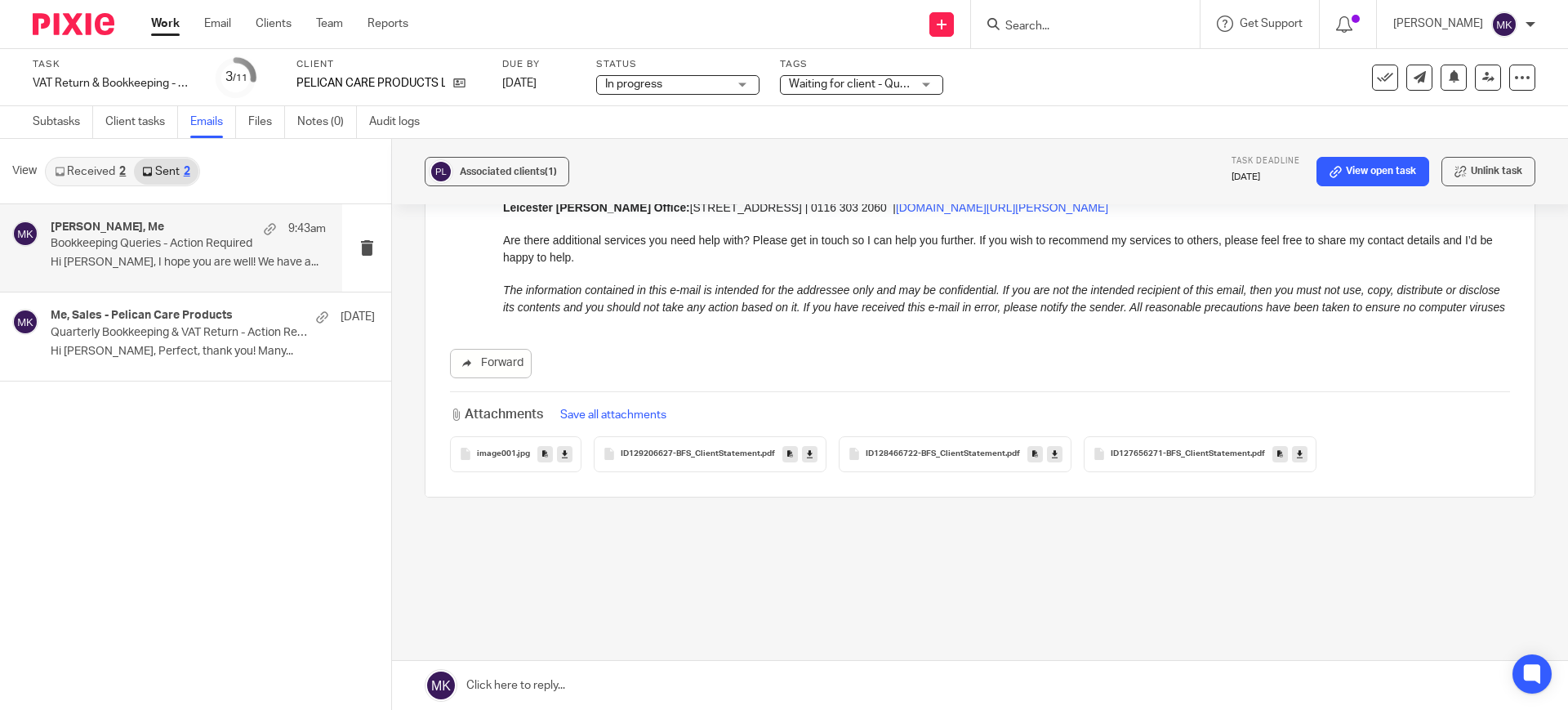
click at [809, 452] on link at bounding box center [810, 454] width 15 height 16
click at [1297, 449] on icon at bounding box center [1300, 454] width 5 height 13
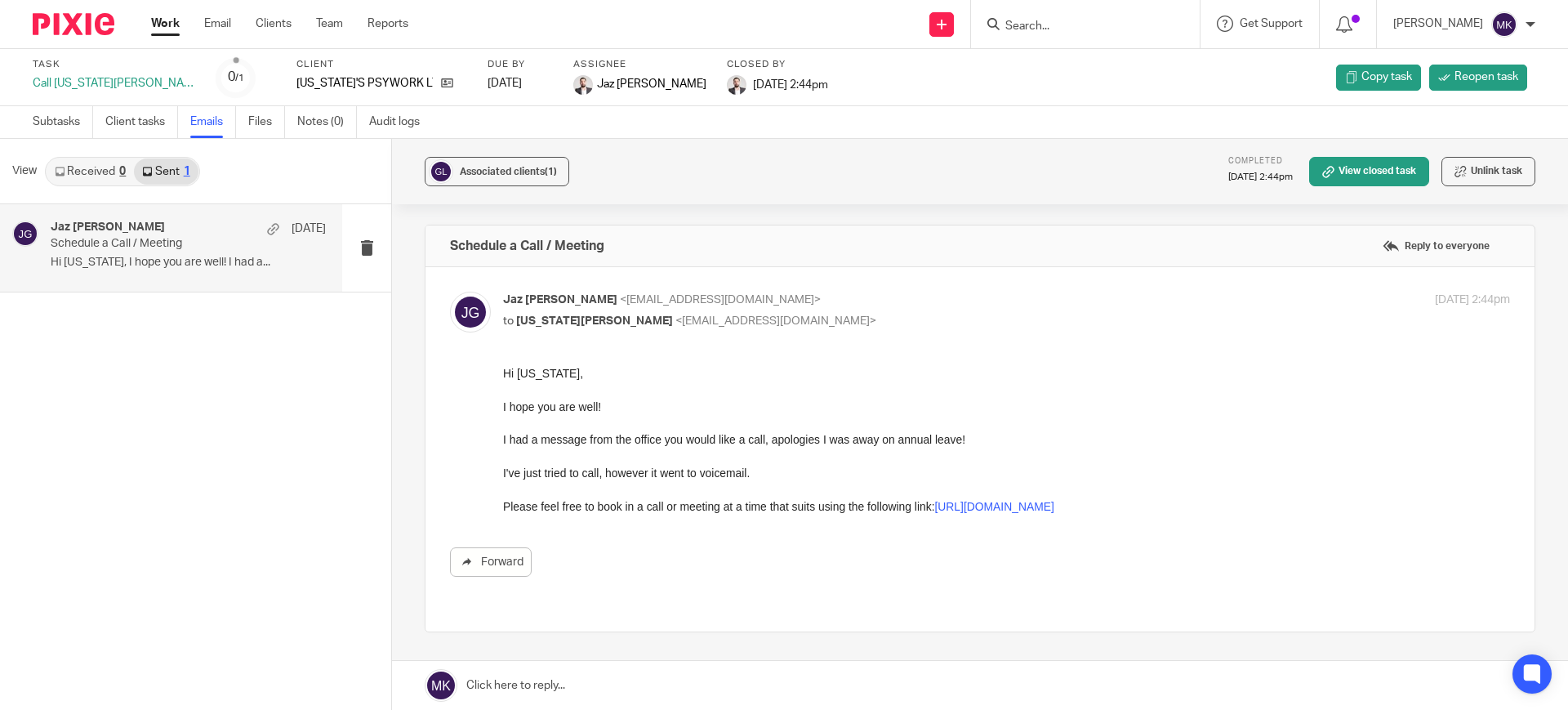
click at [1087, 21] on input "Search" at bounding box center [1078, 27] width 147 height 14
type input "tej"
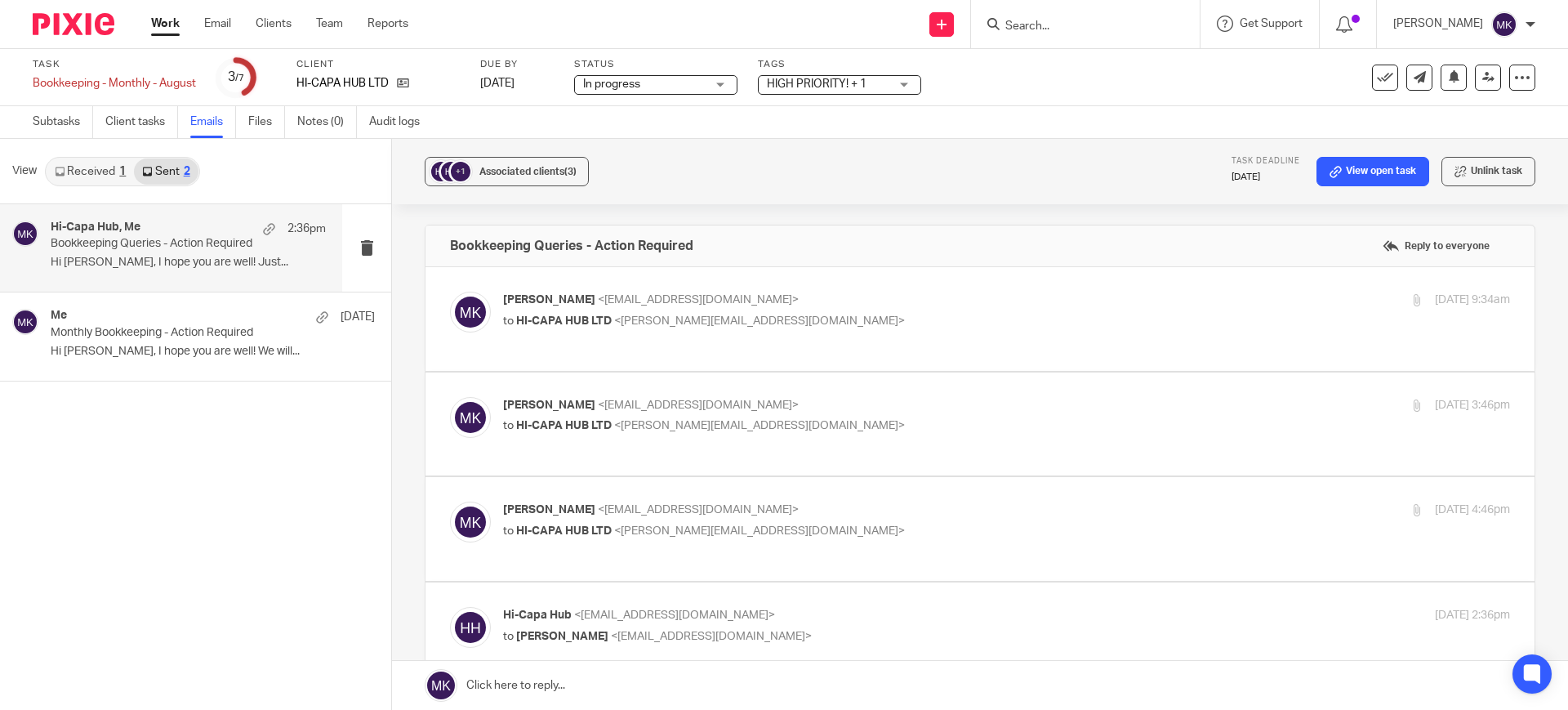
scroll to position [307, 0]
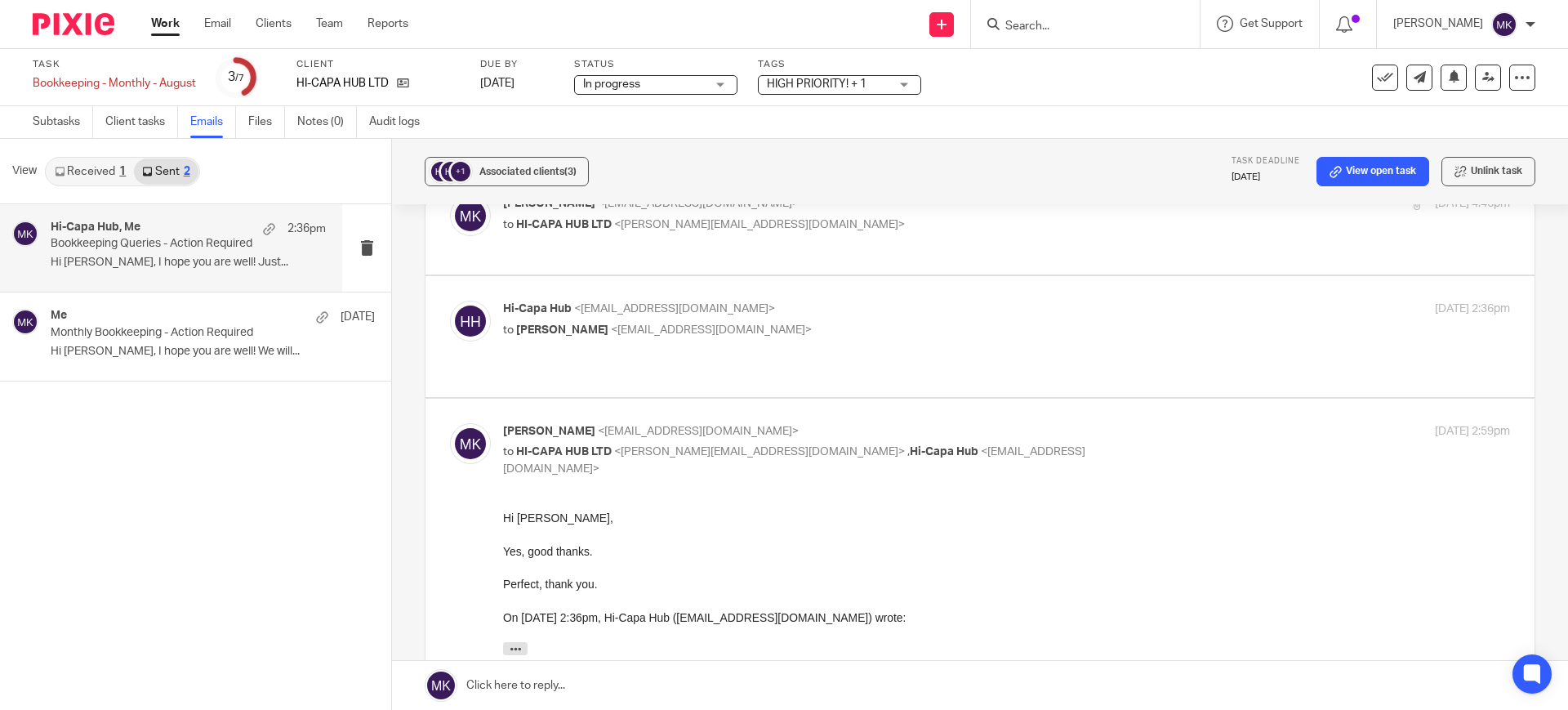
click at [670, 82] on span "In progress" at bounding box center [644, 84] width 122 height 17
click at [872, 82] on span "HIGH PRIORITY! + 1" at bounding box center [828, 84] width 122 height 17
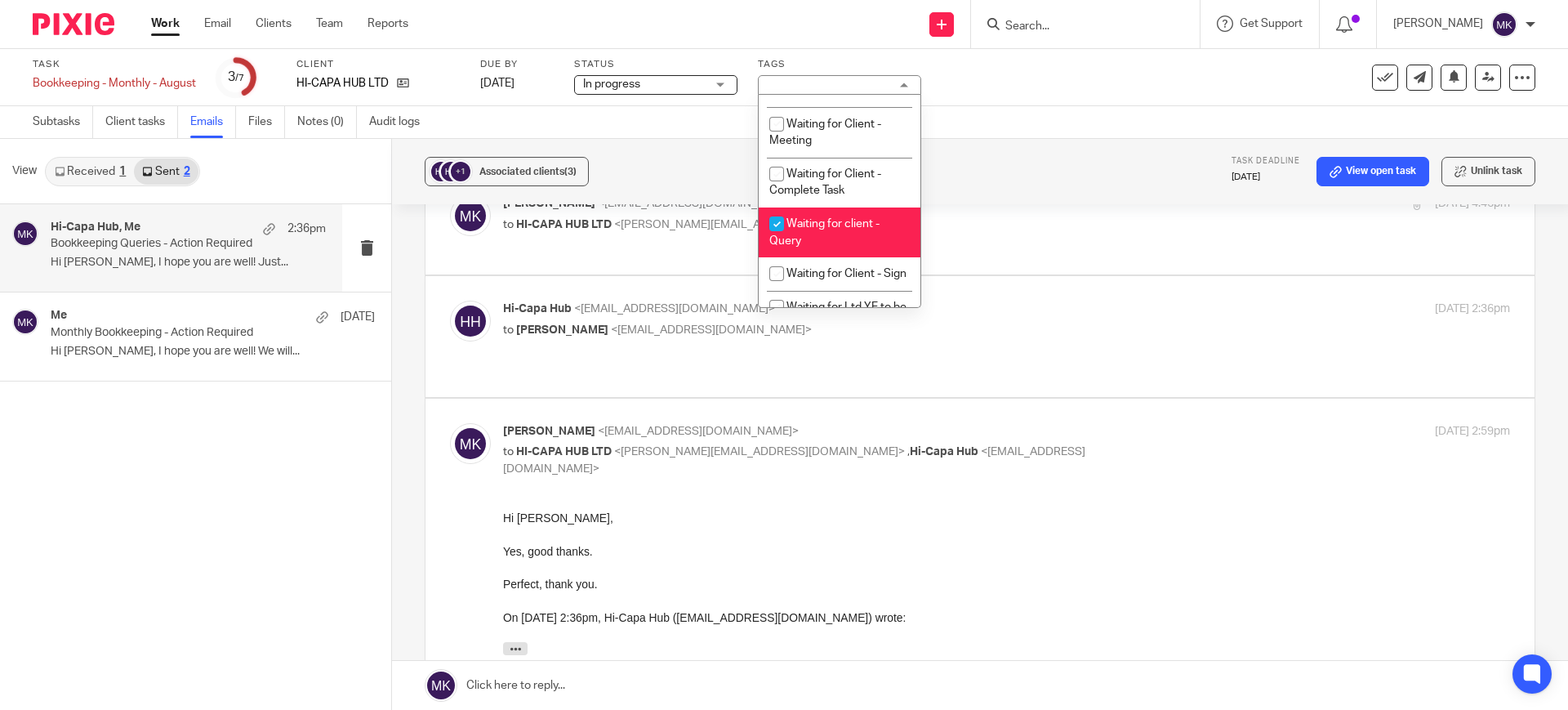
scroll to position [919, 0]
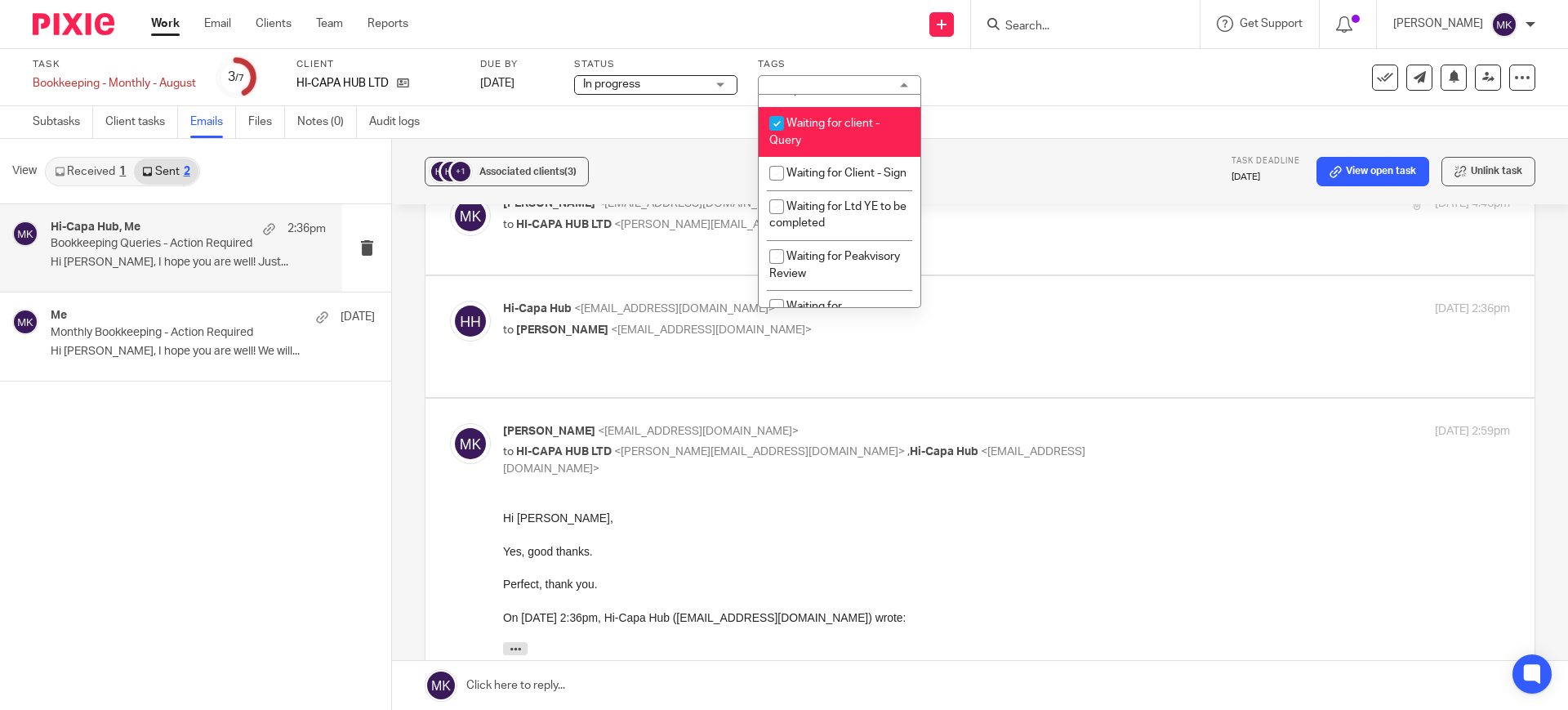
click at [871, 147] on span "Waiting for client - Query" at bounding box center [824, 132] width 110 height 29
checkbox input "false"
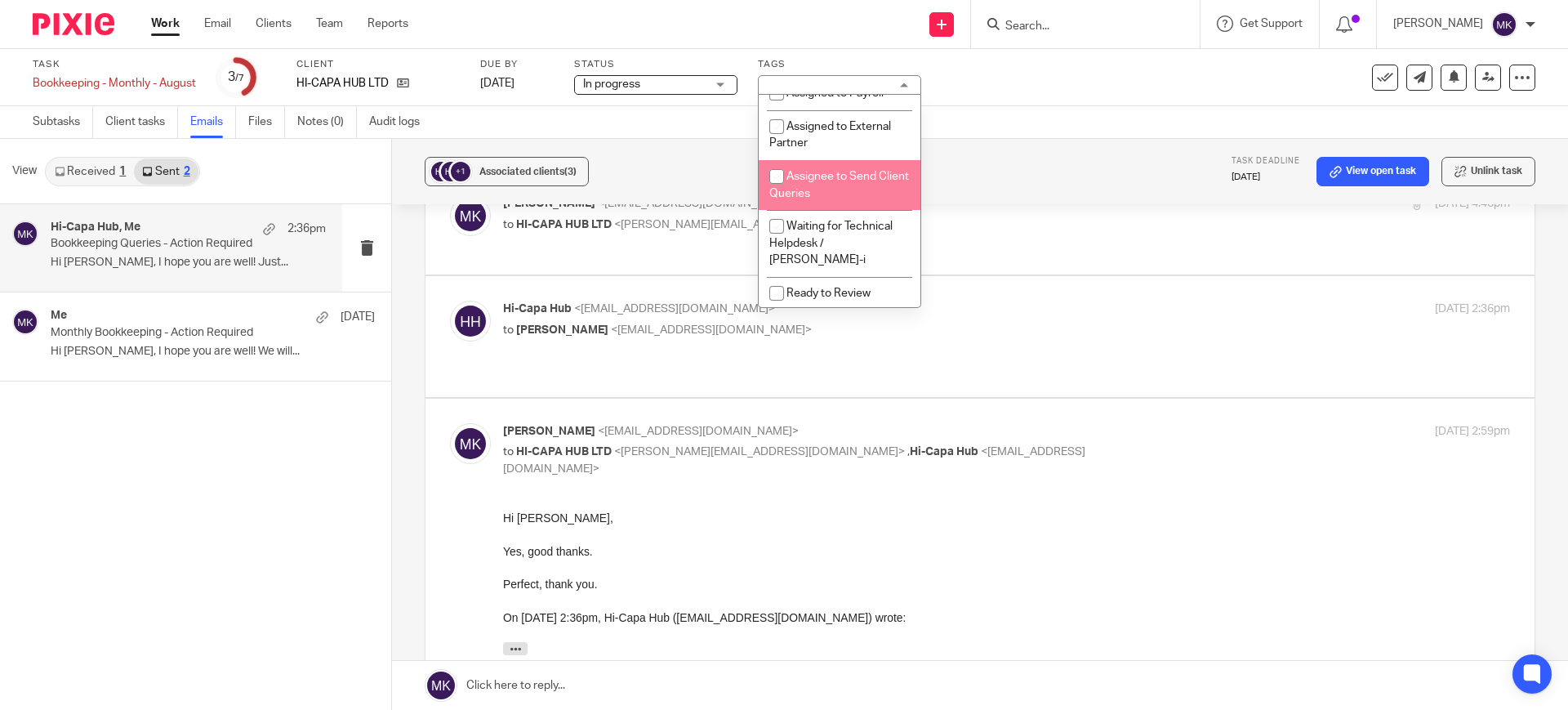
scroll to position [351, 0]
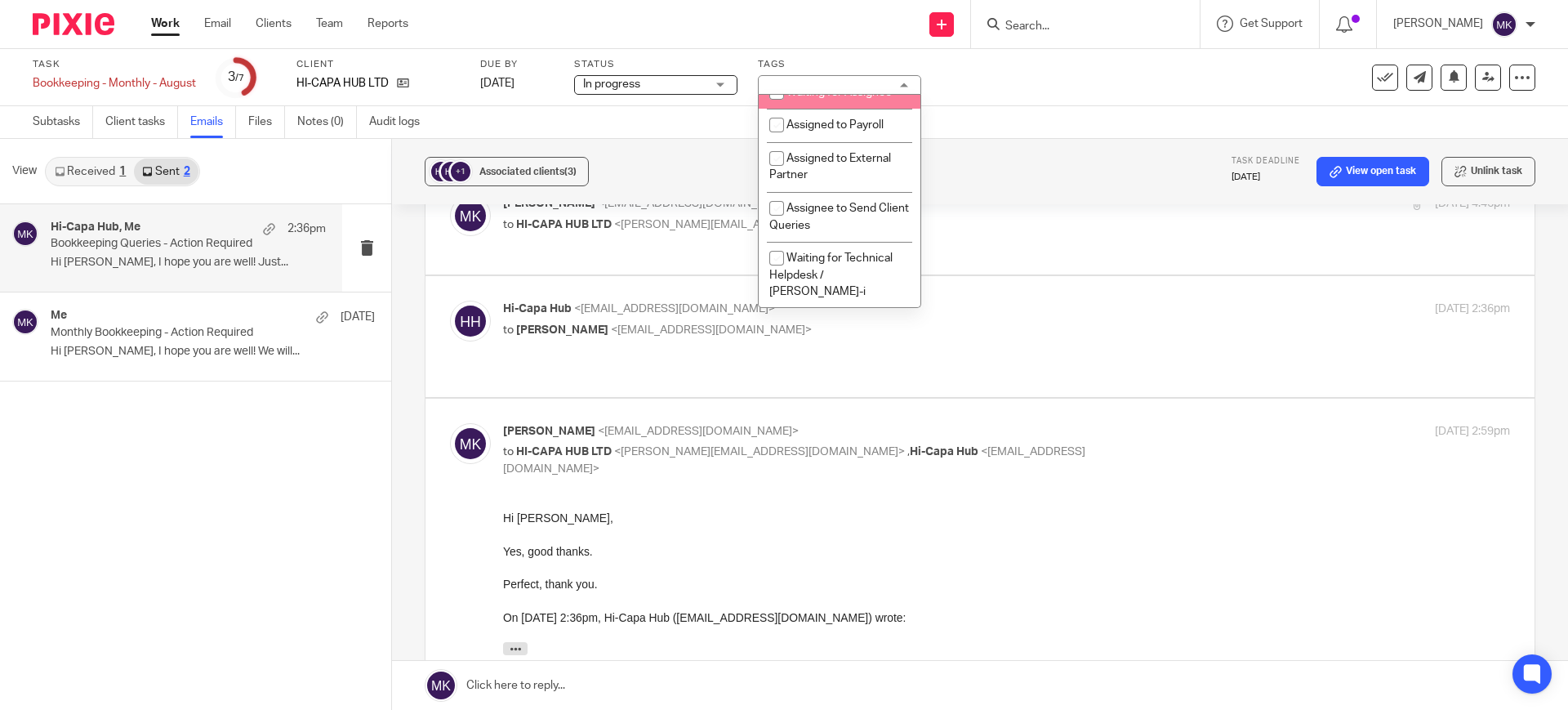
click at [877, 98] on span "Waiting for Assignee" at bounding box center [839, 92] width 105 height 12
checkbox input "true"
click at [1095, 94] on div "Task Bookkeeping - Monthly - August Save Bookkeeping - Monthly - August 3 /7 Cl…" at bounding box center [659, 77] width 1252 height 39
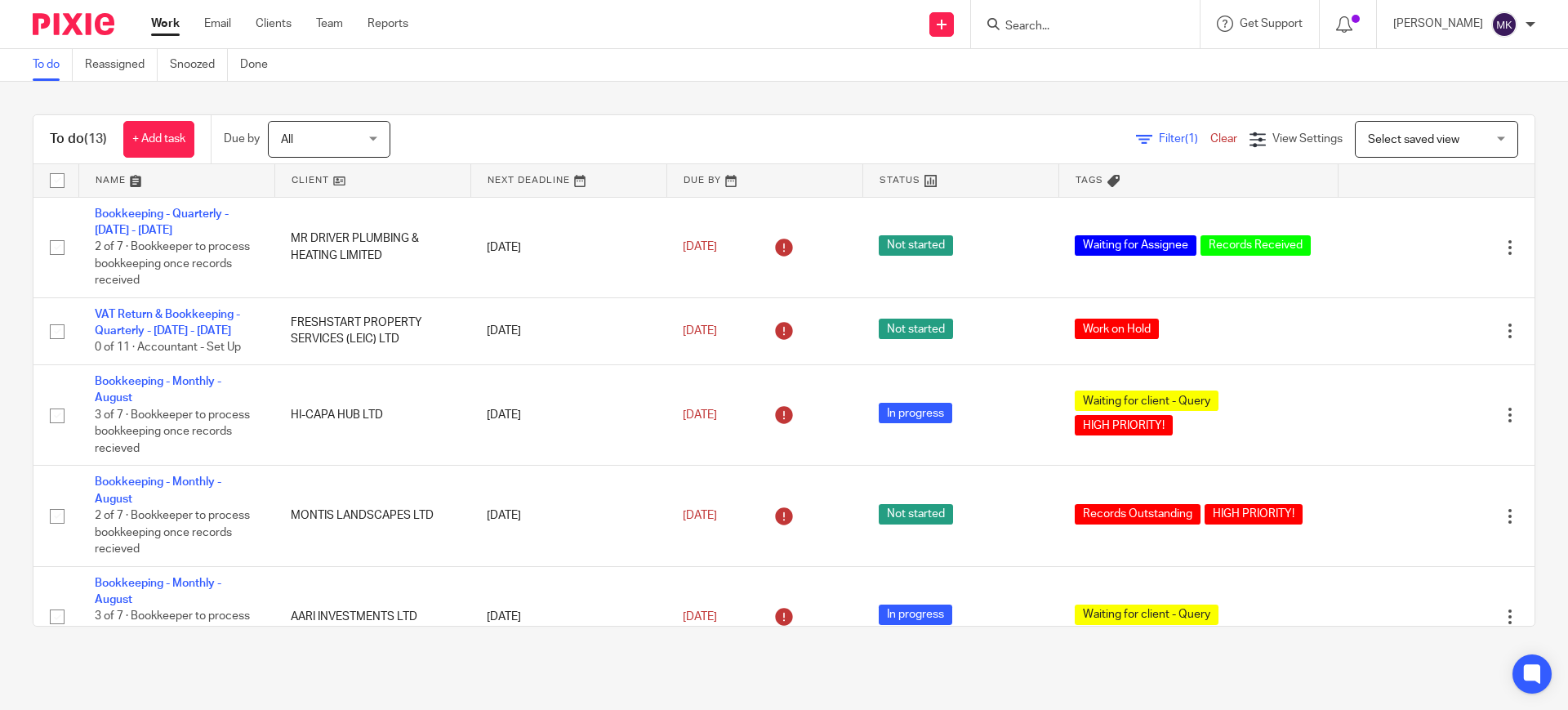
scroll to position [715, 0]
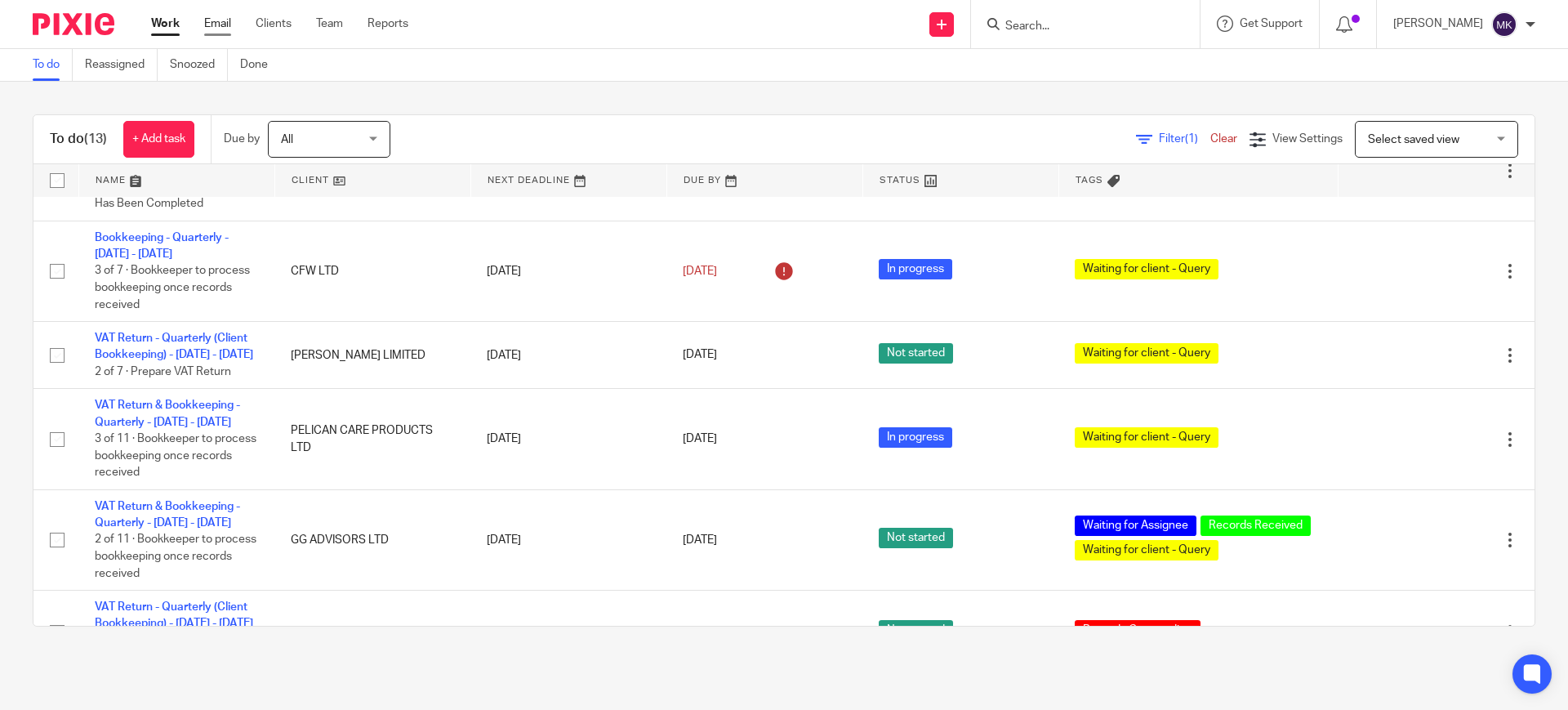
click at [226, 20] on link "Email" at bounding box center [218, 24] width 27 height 16
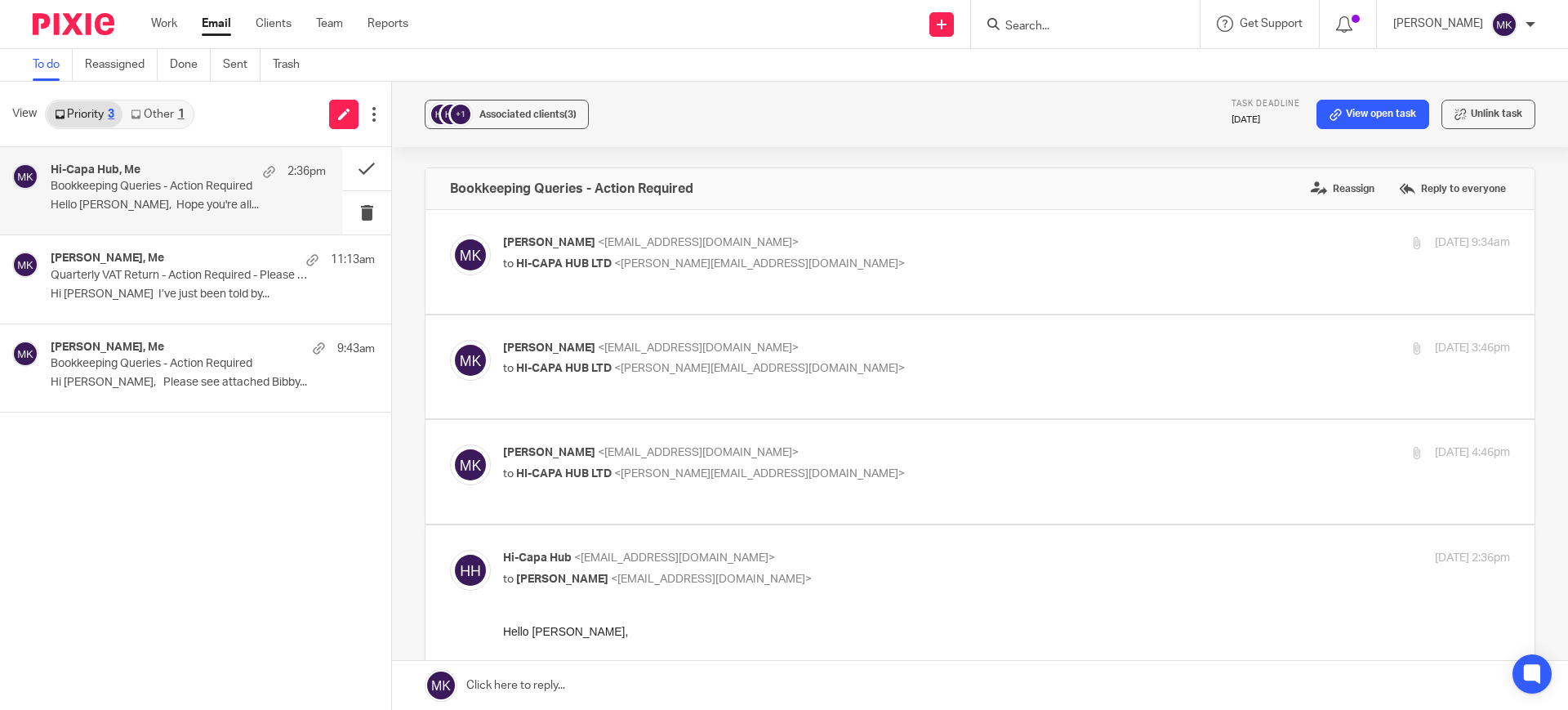
scroll to position [552, 0]
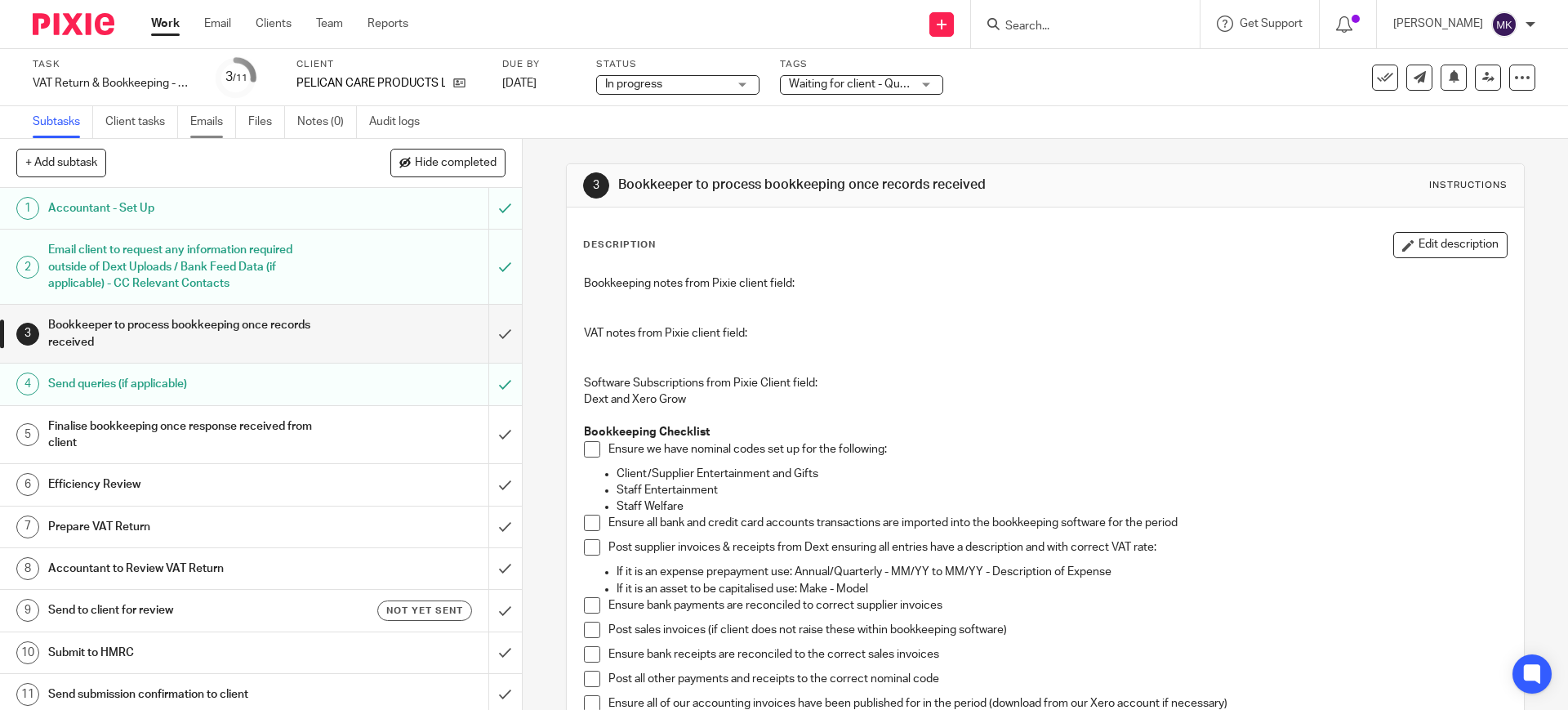
click at [224, 134] on link "Emails" at bounding box center [213, 121] width 46 height 32
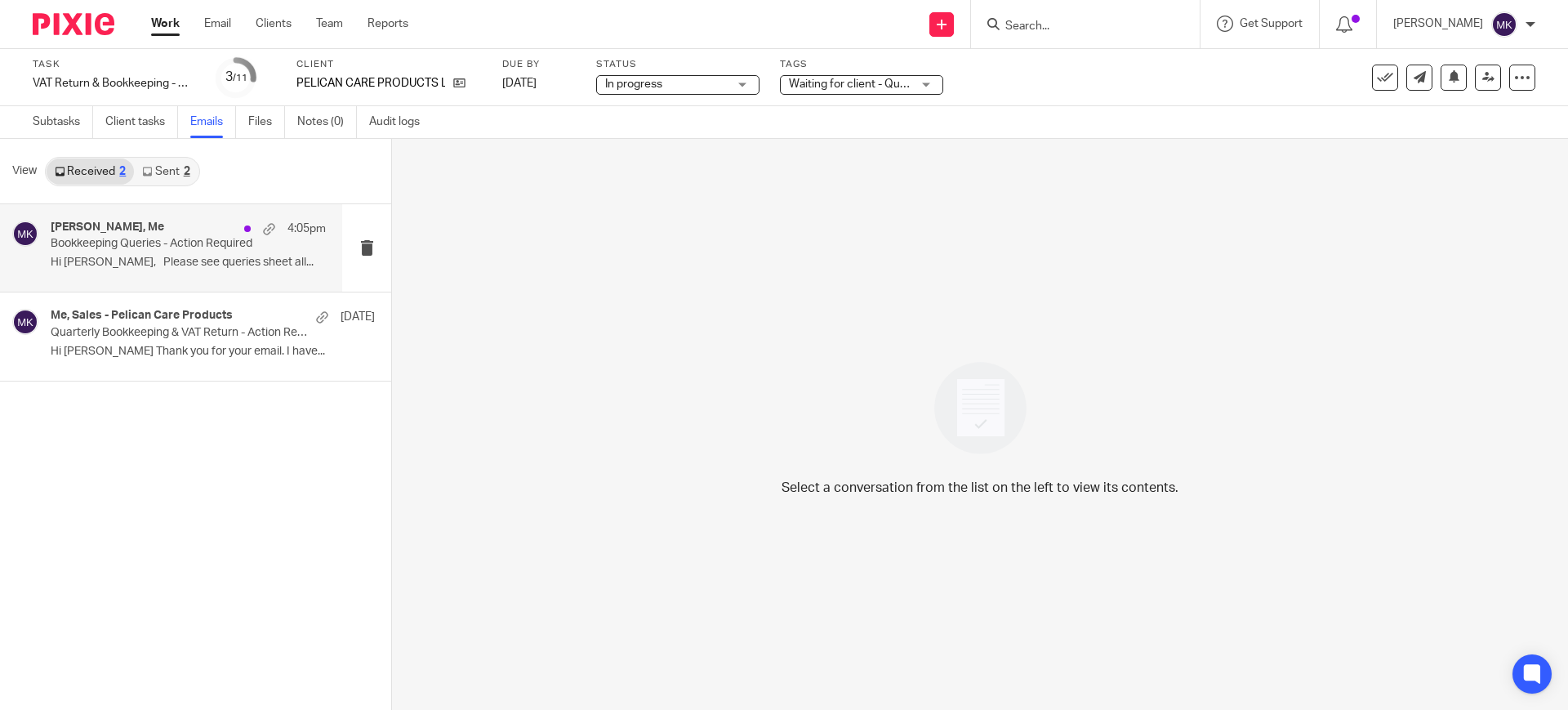
click at [221, 265] on p "Hi [PERSON_NAME], Please see queries sheet all..." at bounding box center [188, 262] width 275 height 14
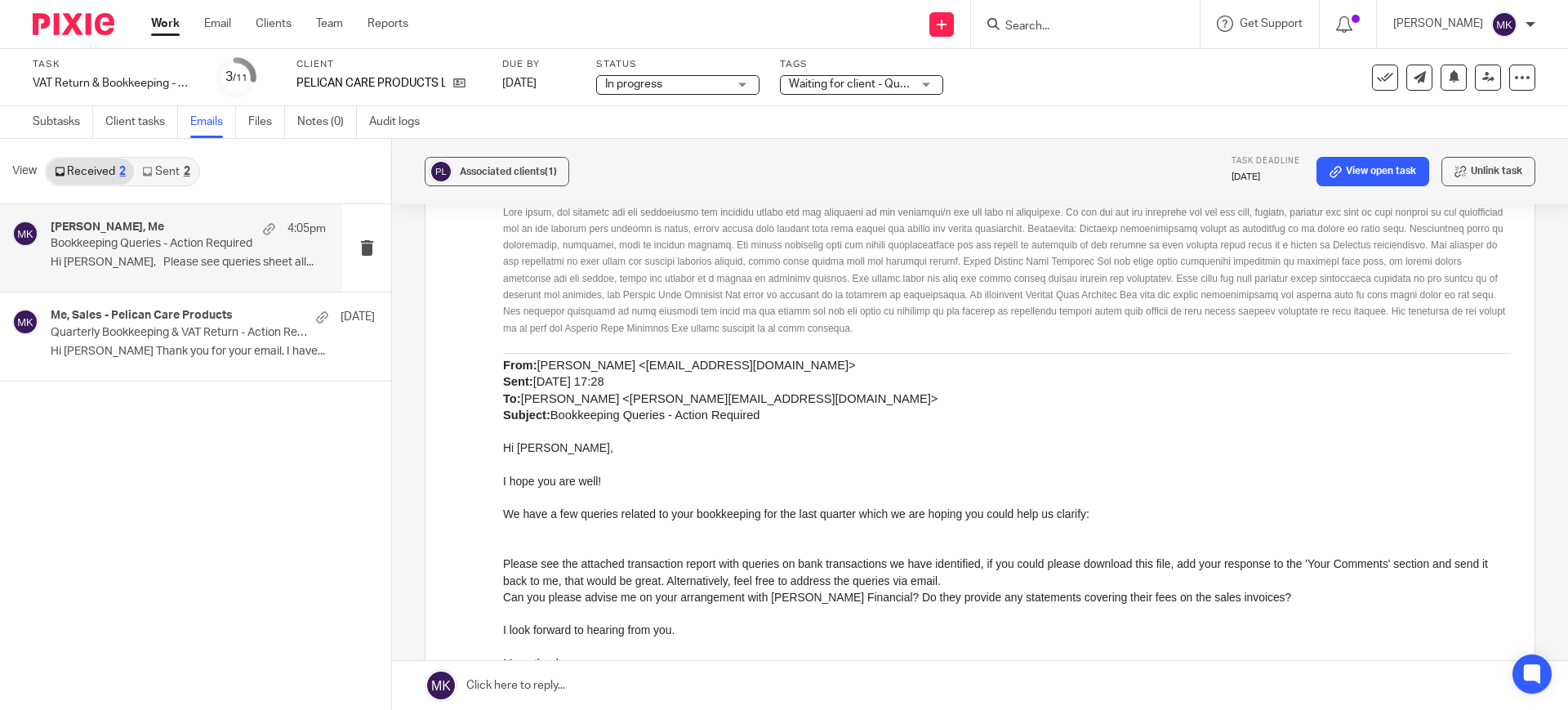
scroll to position [1429, 0]
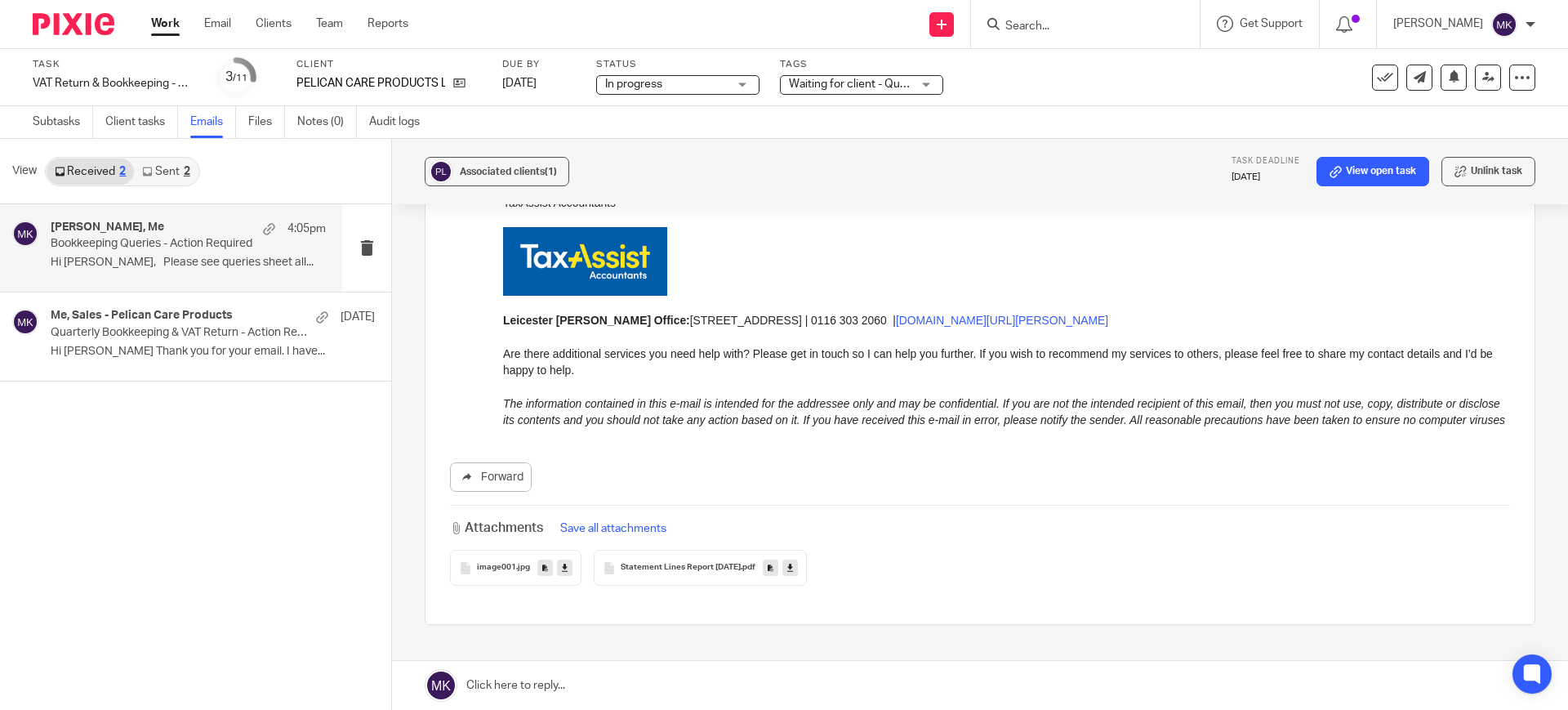
click at [794, 562] on icon at bounding box center [790, 568] width 5 height 13
click at [632, 690] on link at bounding box center [980, 685] width 1176 height 49
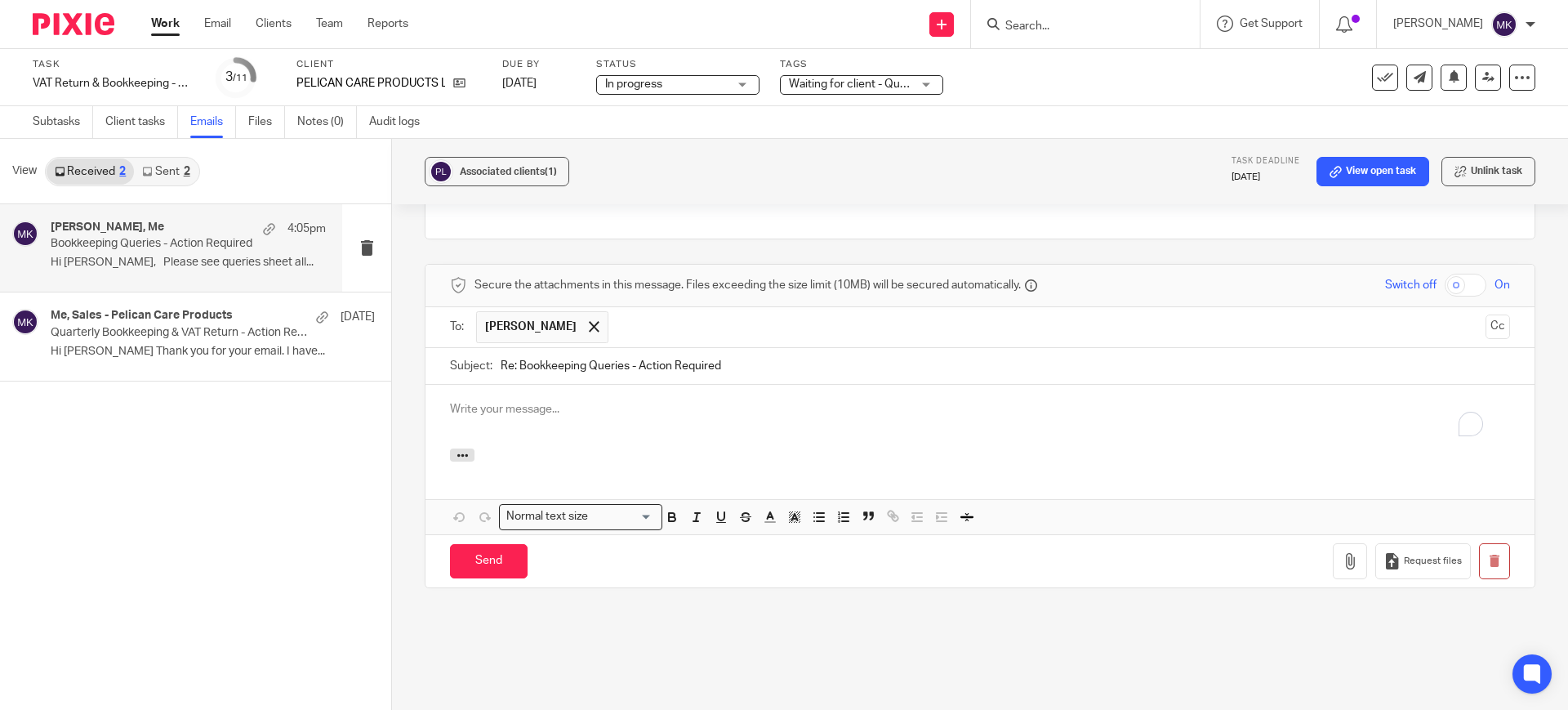
scroll to position [0, 0]
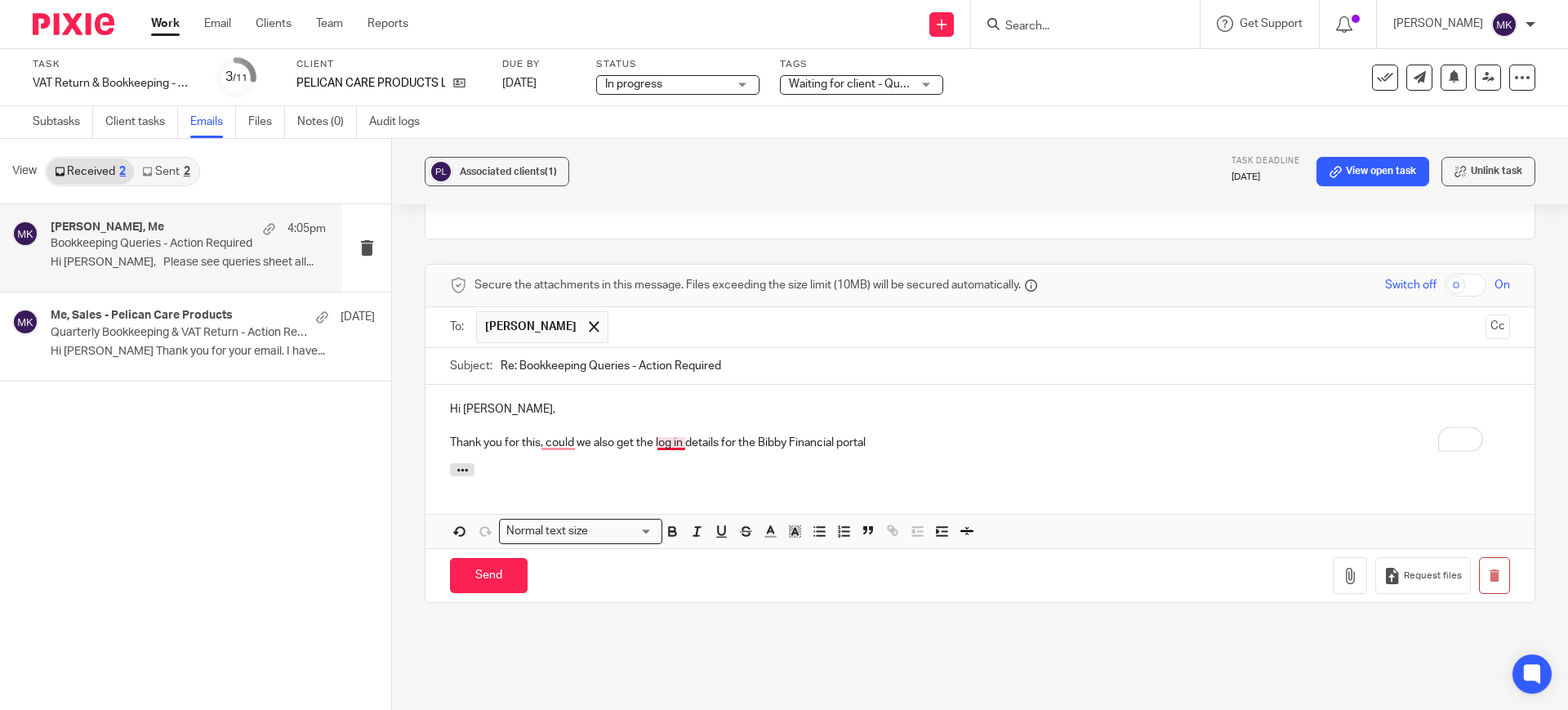
click at [663, 434] on p "Thank you for this, could we also get the log in details for the Bibby Financia…" at bounding box center [980, 442] width 1060 height 16
drag, startPoint x: 931, startPoint y: 409, endPoint x: 889, endPoint y: 420, distance: 43.4
click at [931, 434] on p "Thank you for this, could we also get the login details for the Bibby Financial…" at bounding box center [980, 442] width 1060 height 16
click at [562, 434] on p "Thank you for this, could we also get the login details for the Bibby Financial…" at bounding box center [980, 442] width 1060 height 16
click at [893, 418] on p "To enrich screen reader interactions, please activate Accessibility in Grammarl…" at bounding box center [980, 426] width 1060 height 16
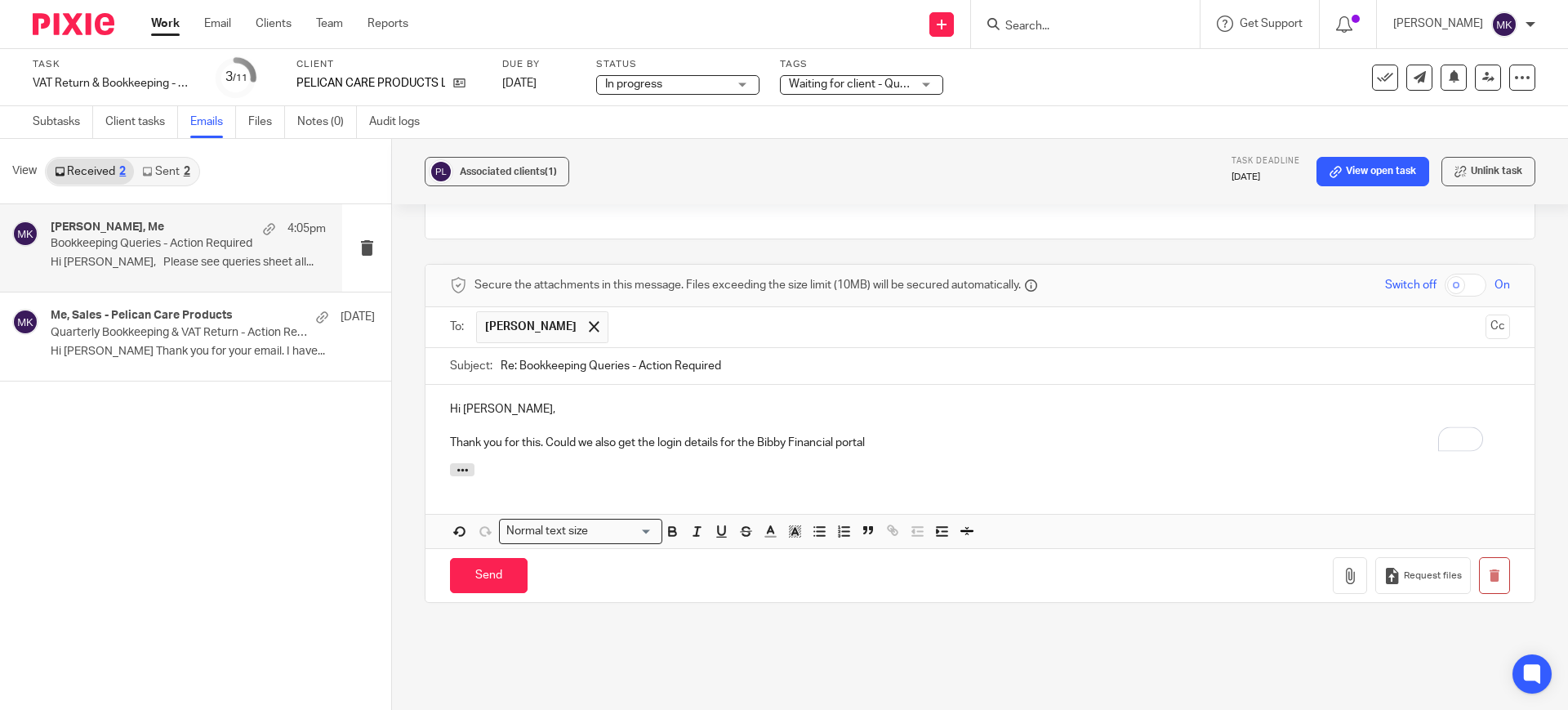
click at [893, 434] on p "Thank you for this. Could we also get the login details for the Bibby Financial…" at bounding box center [980, 442] width 1060 height 16
click at [546, 418] on p "To enrich screen reader interactions, please activate Accessibility in Grammarl…" at bounding box center [980, 426] width 1060 height 16
click at [543, 434] on p "Thank you for this. Could we also get the login details for the Bibby Financial…" at bounding box center [980, 442] width 1060 height 16
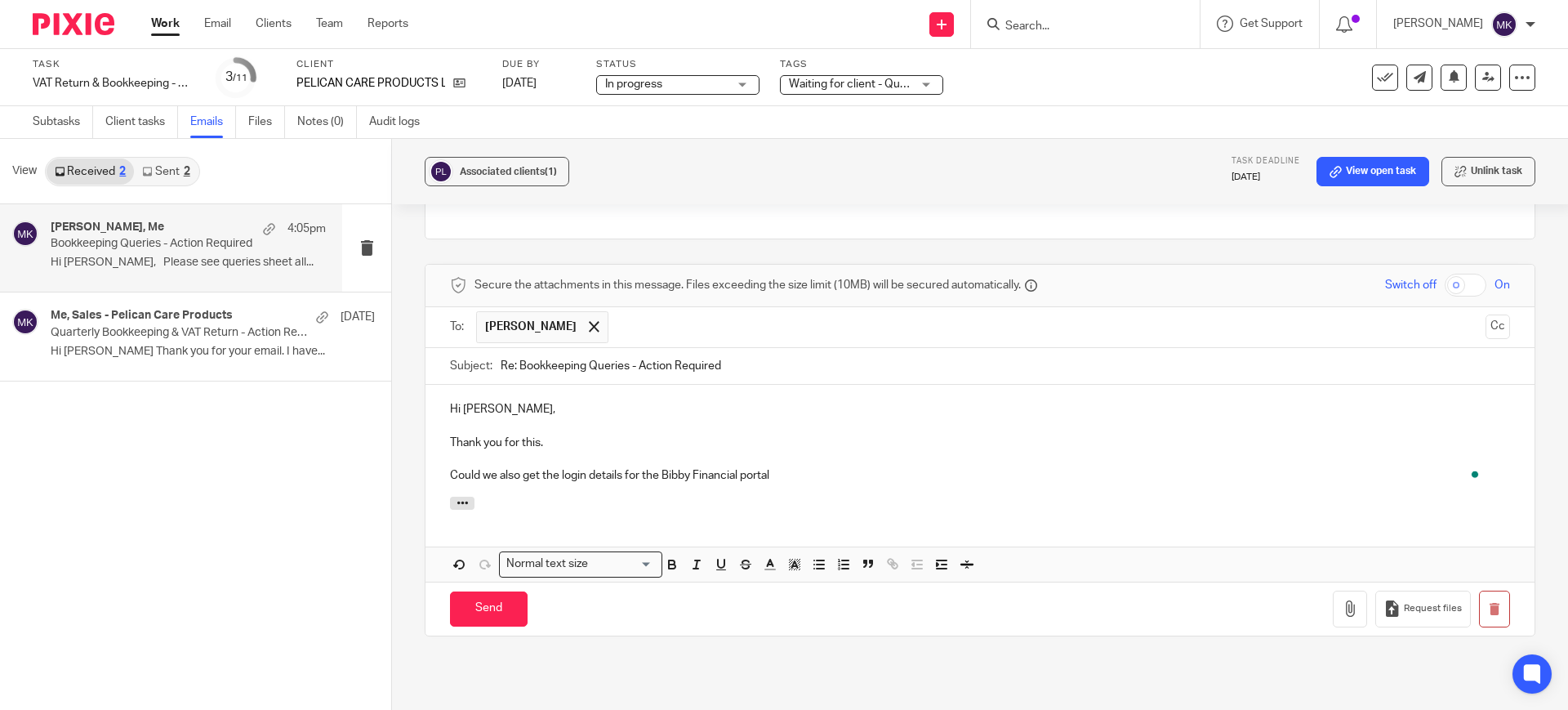
click at [794, 467] on p "Could we also get the login details for the Bibby Financial portal" at bounding box center [980, 475] width 1060 height 16
click at [755, 467] on p "Could we also get the login details for the Bibby Financial portal" at bounding box center [980, 475] width 1060 height 16
click at [816, 467] on p "Could we also get the login details for the Bibby Financial portal?" at bounding box center [980, 475] width 1060 height 16
click at [839, 467] on p "Could we also get the login details for the Bibby Financial portal?" at bounding box center [980, 475] width 1060 height 16
click at [837, 450] on p "To enrich screen reader interactions, please activate Accessibility in Grammarl…" at bounding box center [980, 459] width 1060 height 16
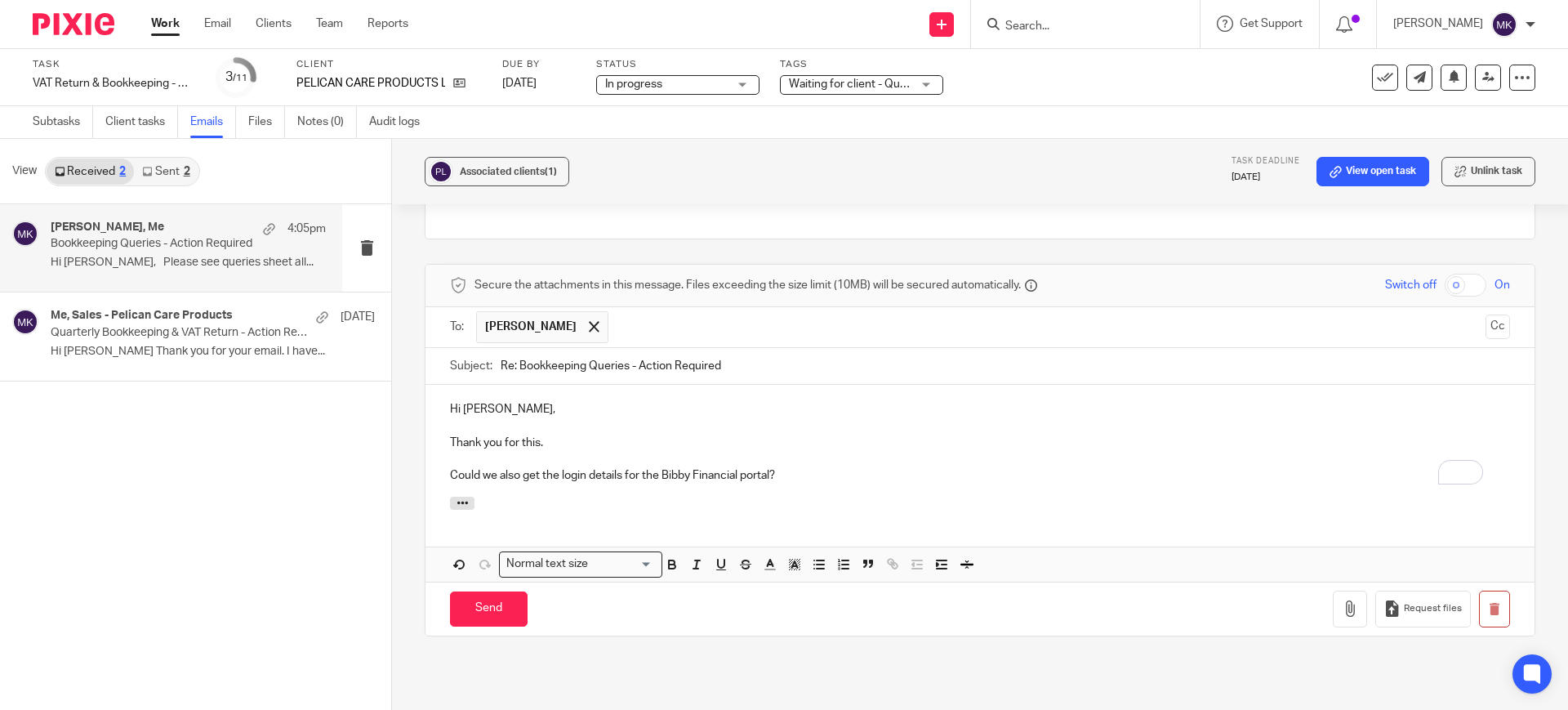
click at [837, 450] on p "To enrich screen reader interactions, please activate Accessibility in Grammarl…" at bounding box center [980, 459] width 1060 height 16
click at [789, 467] on p "Could we also get the login details for the Bibby Financial portal?" at bounding box center [980, 475] width 1060 height 16
click at [502, 592] on input "Send" at bounding box center [489, 609] width 78 height 35
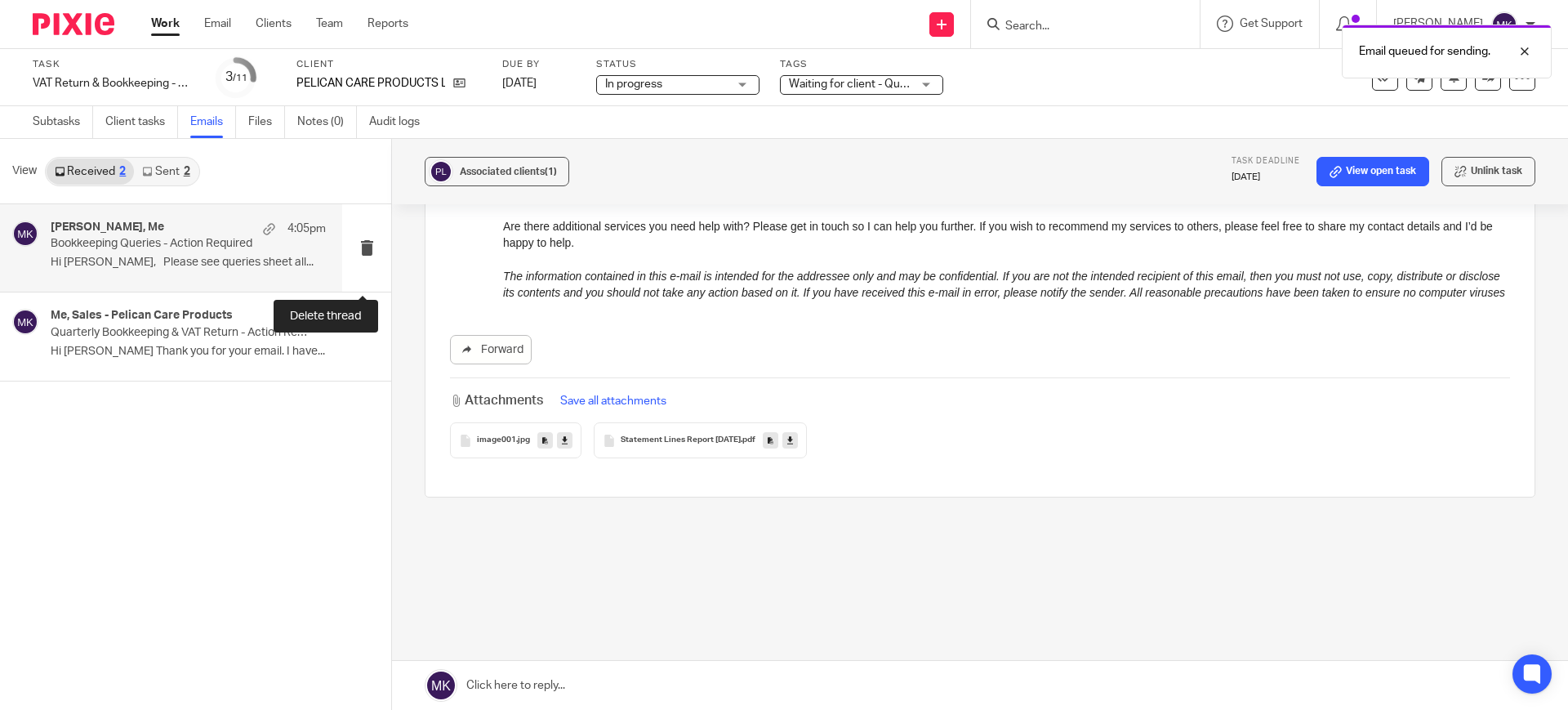
scroll to position [1529, 0]
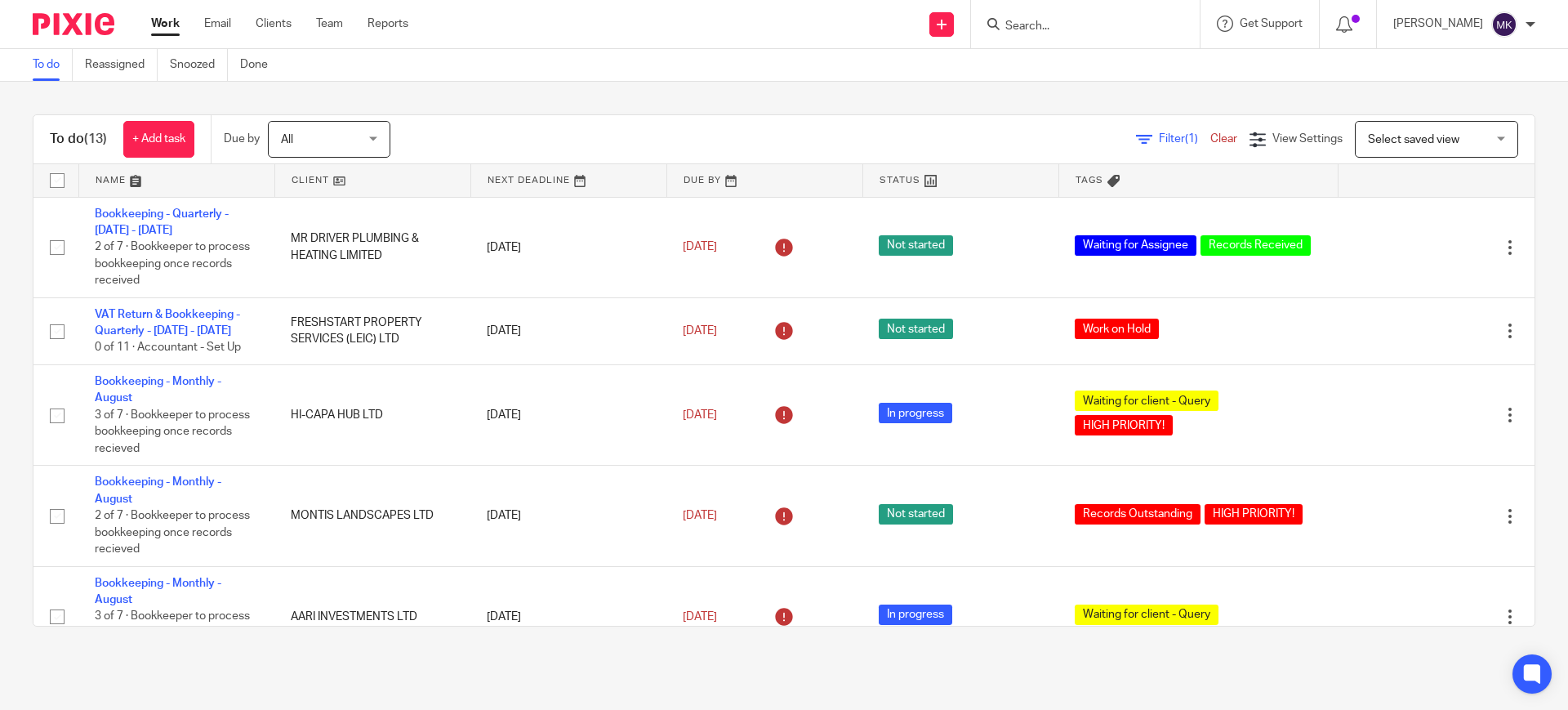
scroll to position [204, 0]
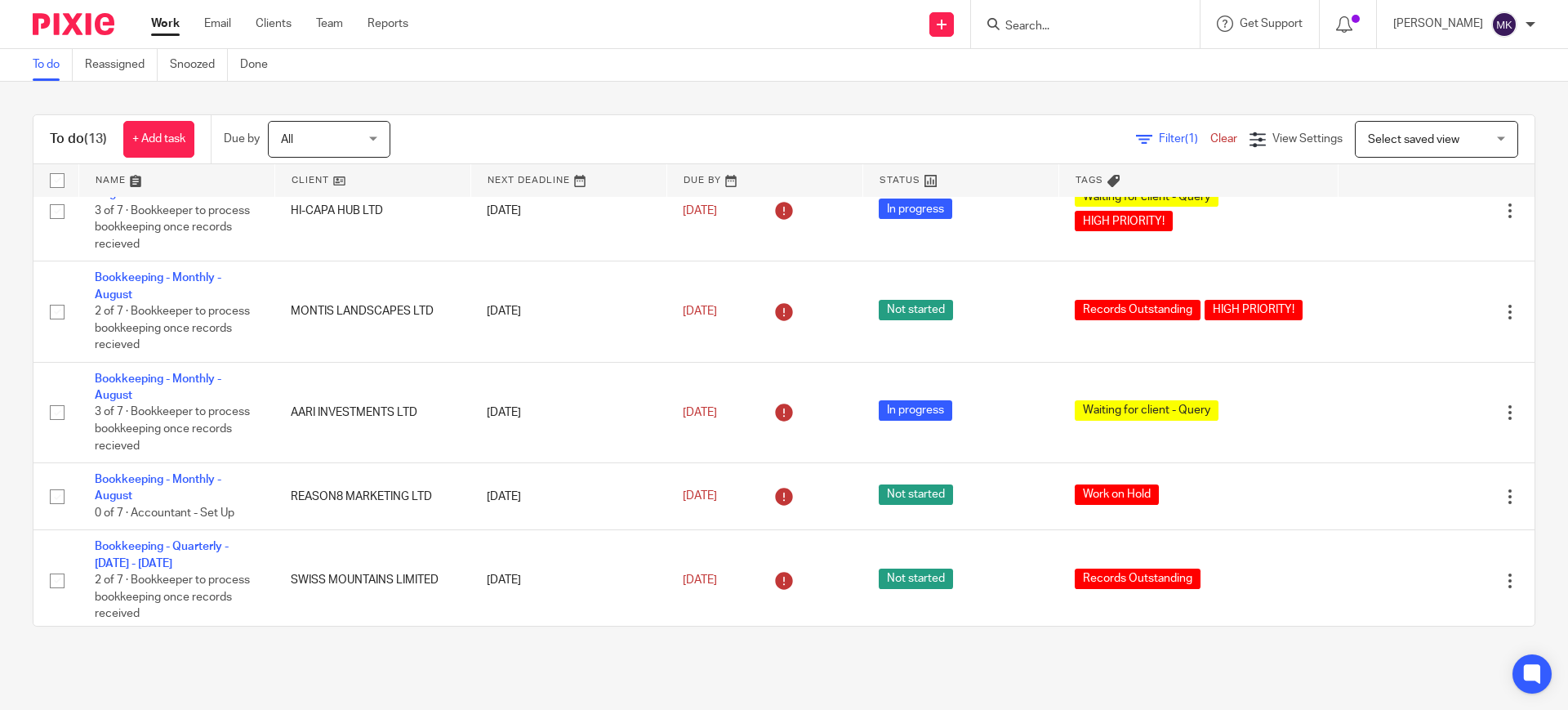
click at [1060, 16] on form at bounding box center [1091, 24] width 174 height 21
click at [1058, 33] on input "Search" at bounding box center [1078, 27] width 147 height 14
type input "chimop"
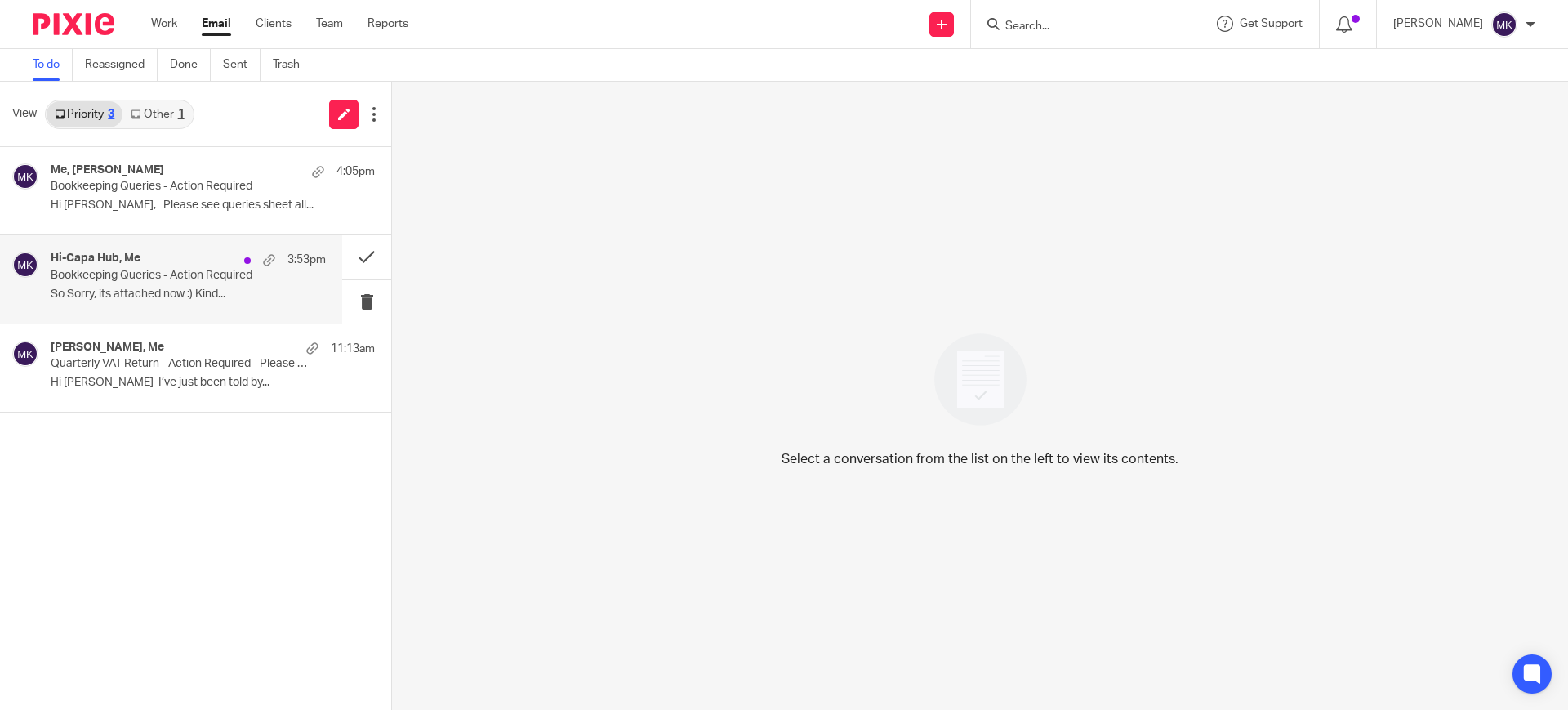
click at [234, 307] on div "Hi-Capa Hub, Me 3:53pm Bookkeeping Queries - Action Required So Sorry, its atta…" at bounding box center [171, 279] width 342 height 88
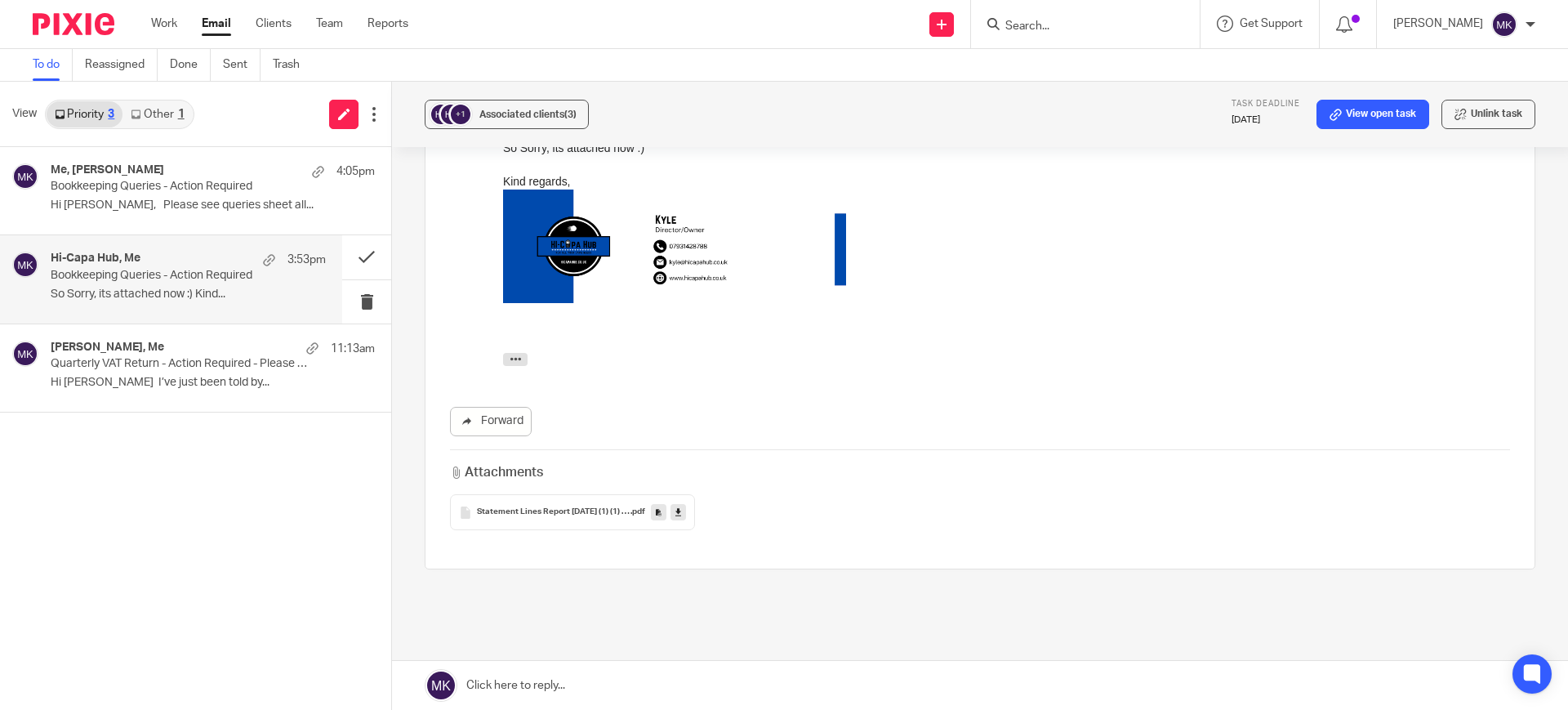
click at [708, 668] on link at bounding box center [980, 685] width 1176 height 49
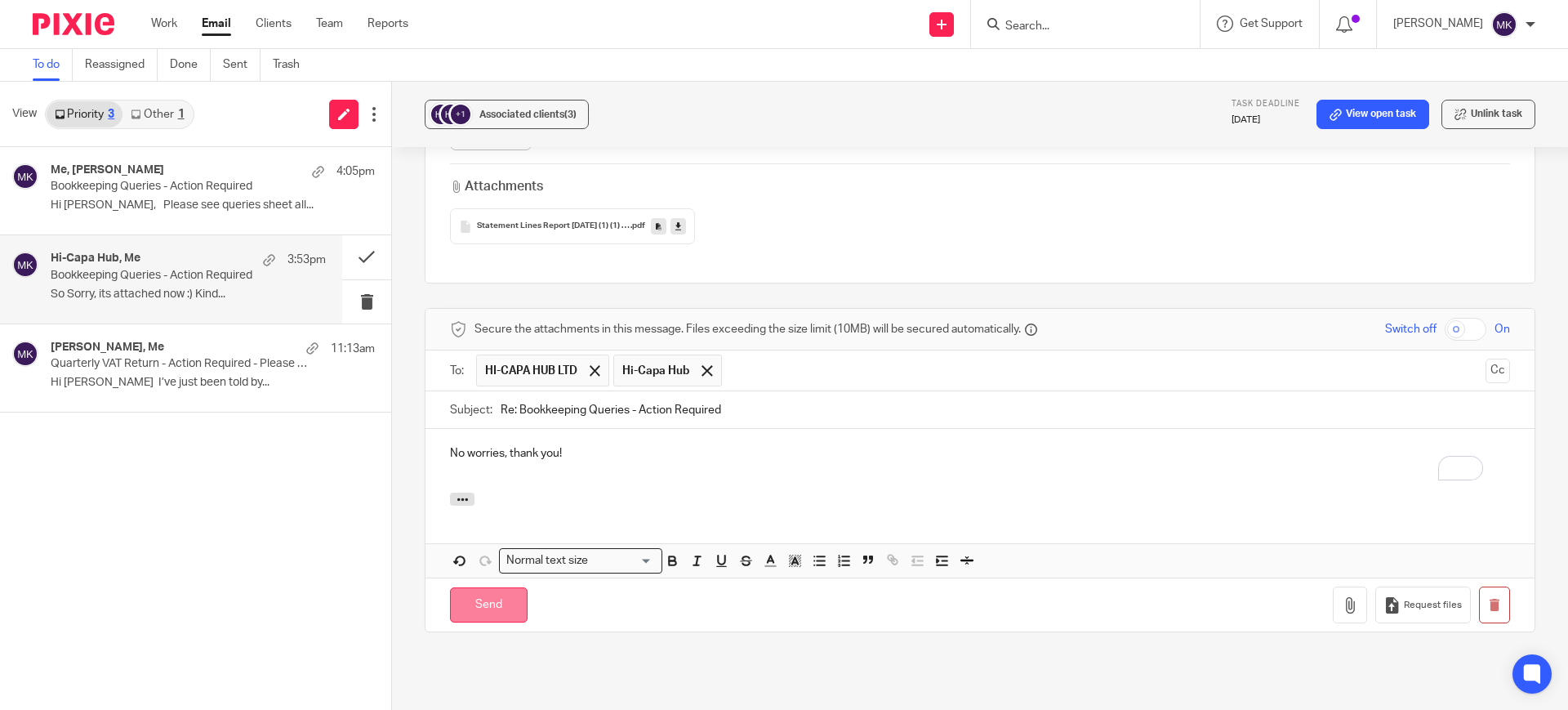
click at [513, 587] on input "Send" at bounding box center [489, 604] width 78 height 35
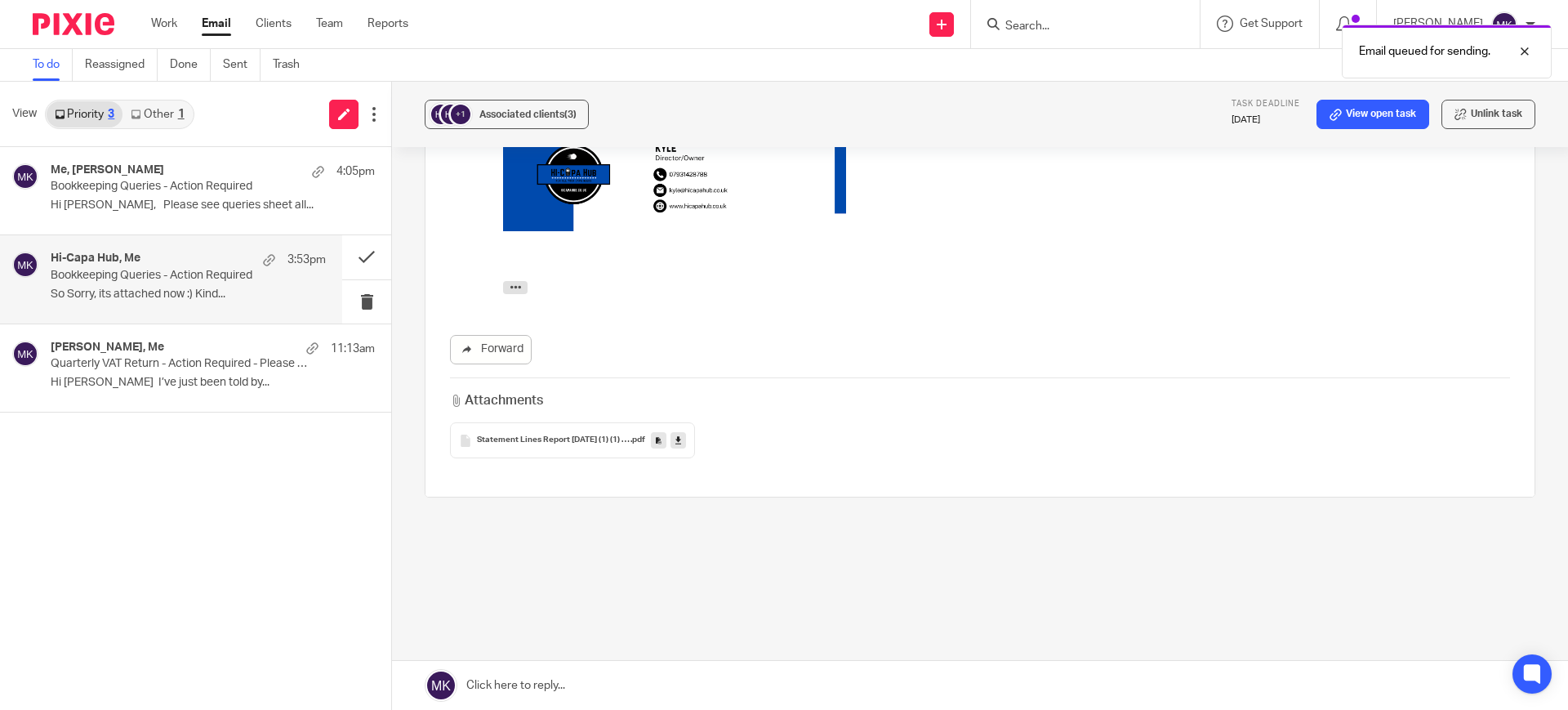
scroll to position [816, 0]
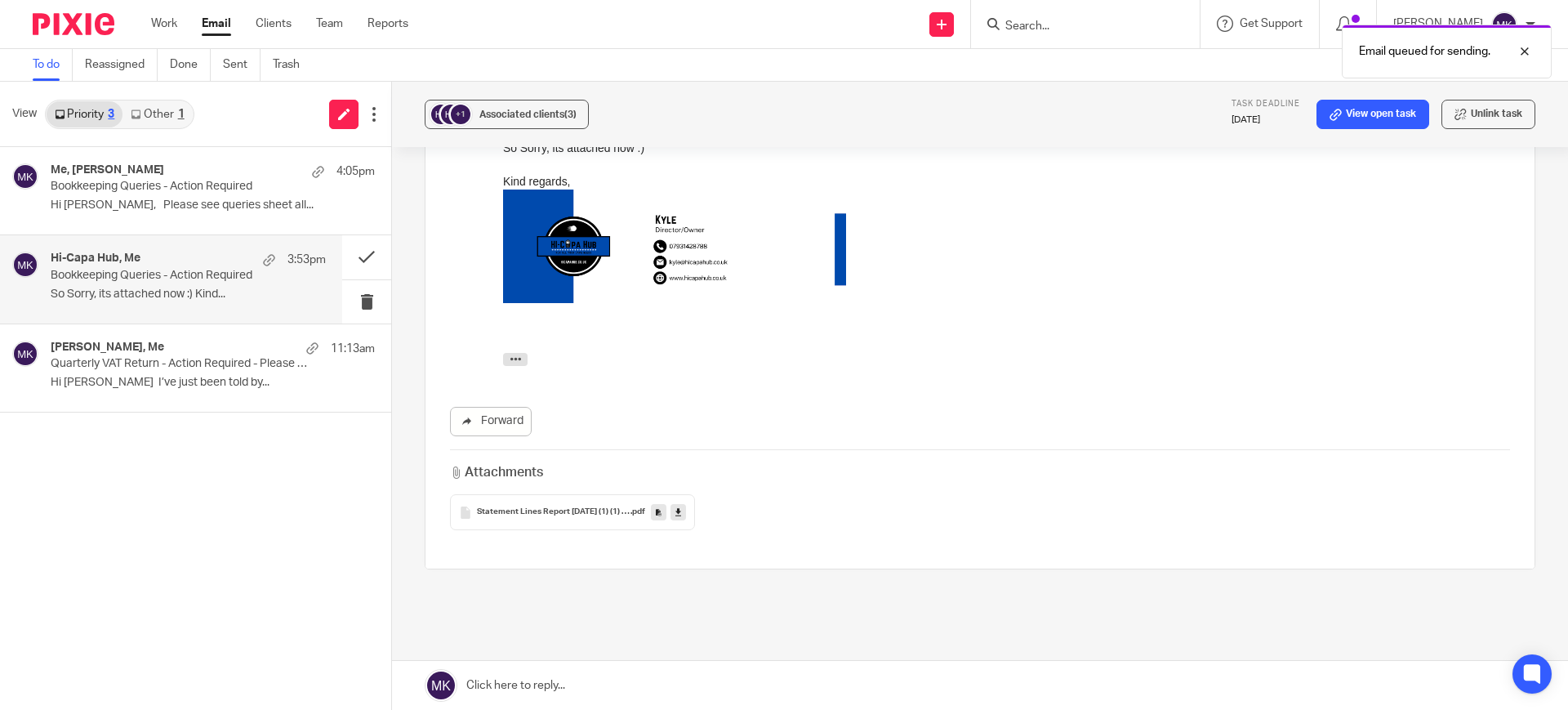
click at [677, 506] on icon at bounding box center [679, 513] width 5 height 13
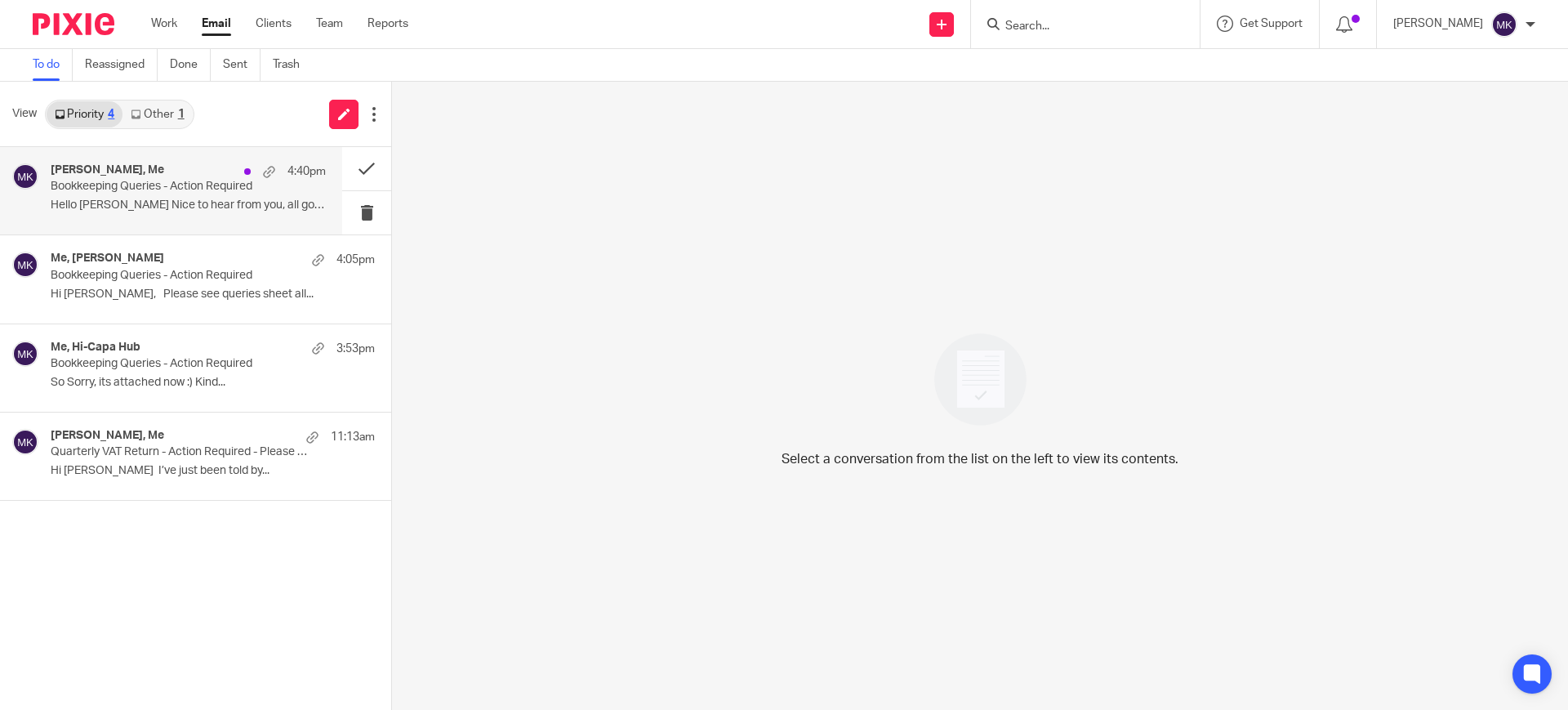
click at [171, 220] on div "[PERSON_NAME], Me 4:40pm Bookkeeping Queries - Action Required Hello [PERSON_NA…" at bounding box center [171, 191] width 342 height 88
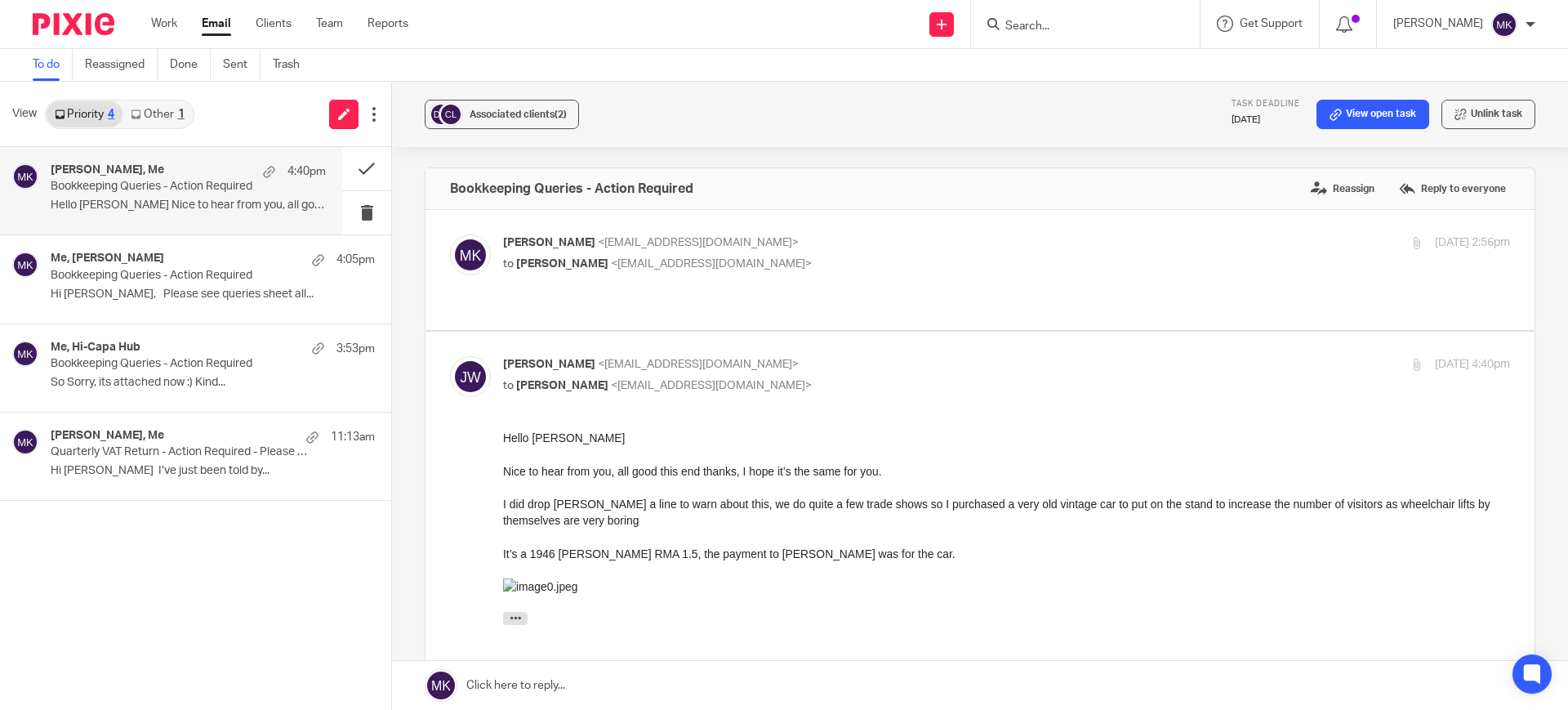
click at [130, 110] on link "Other 1" at bounding box center [157, 114] width 70 height 26
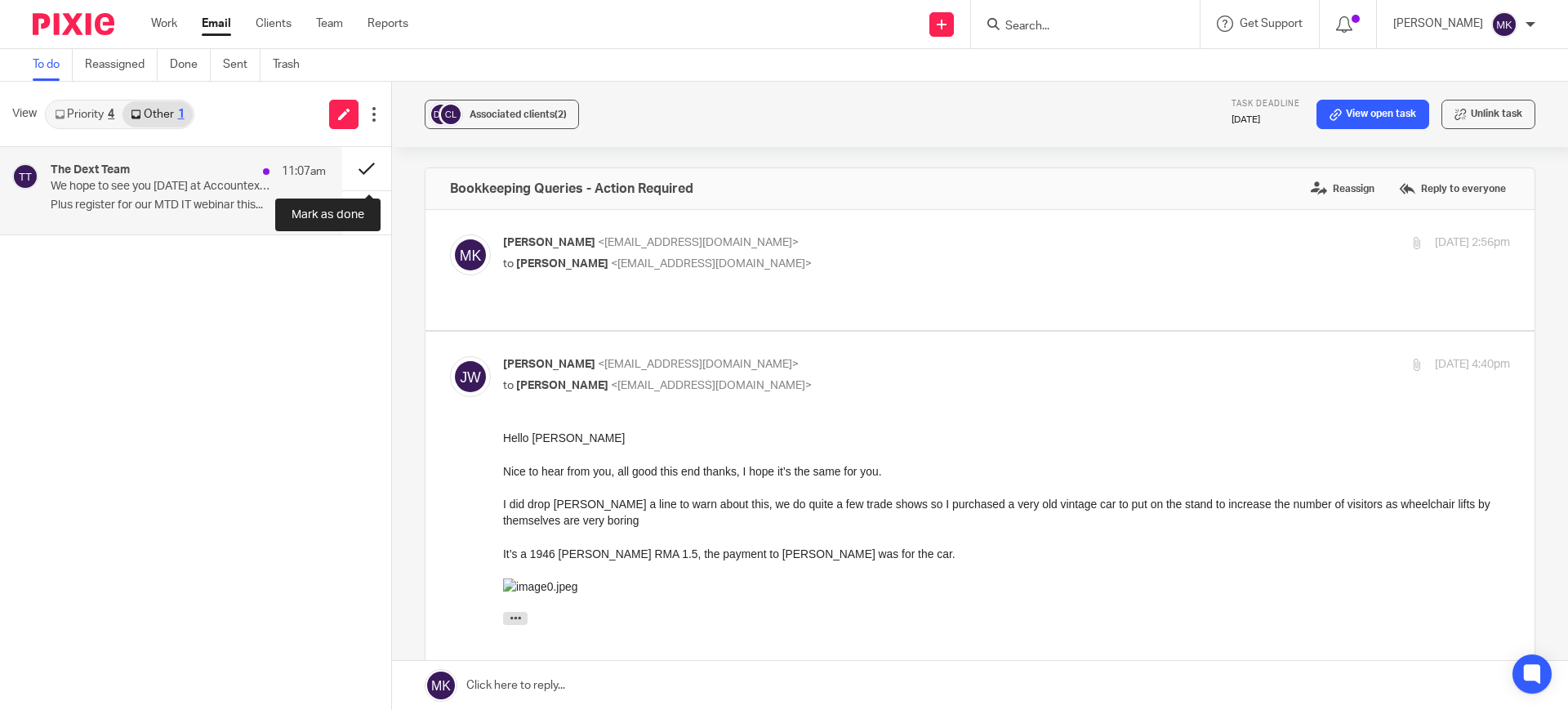
click at [369, 165] on button at bounding box center [366, 169] width 49 height 43
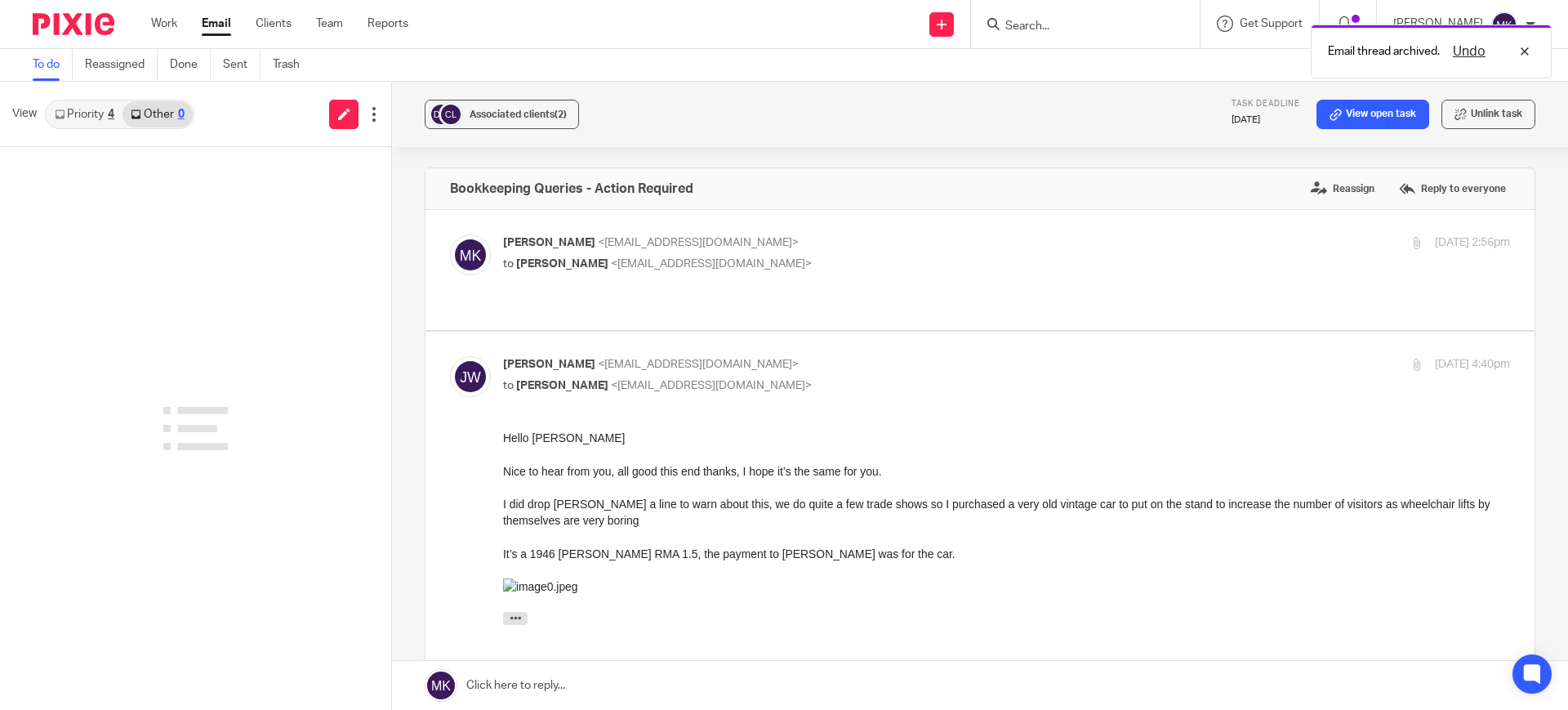
click at [53, 121] on link "Priority 4" at bounding box center [84, 114] width 76 height 26
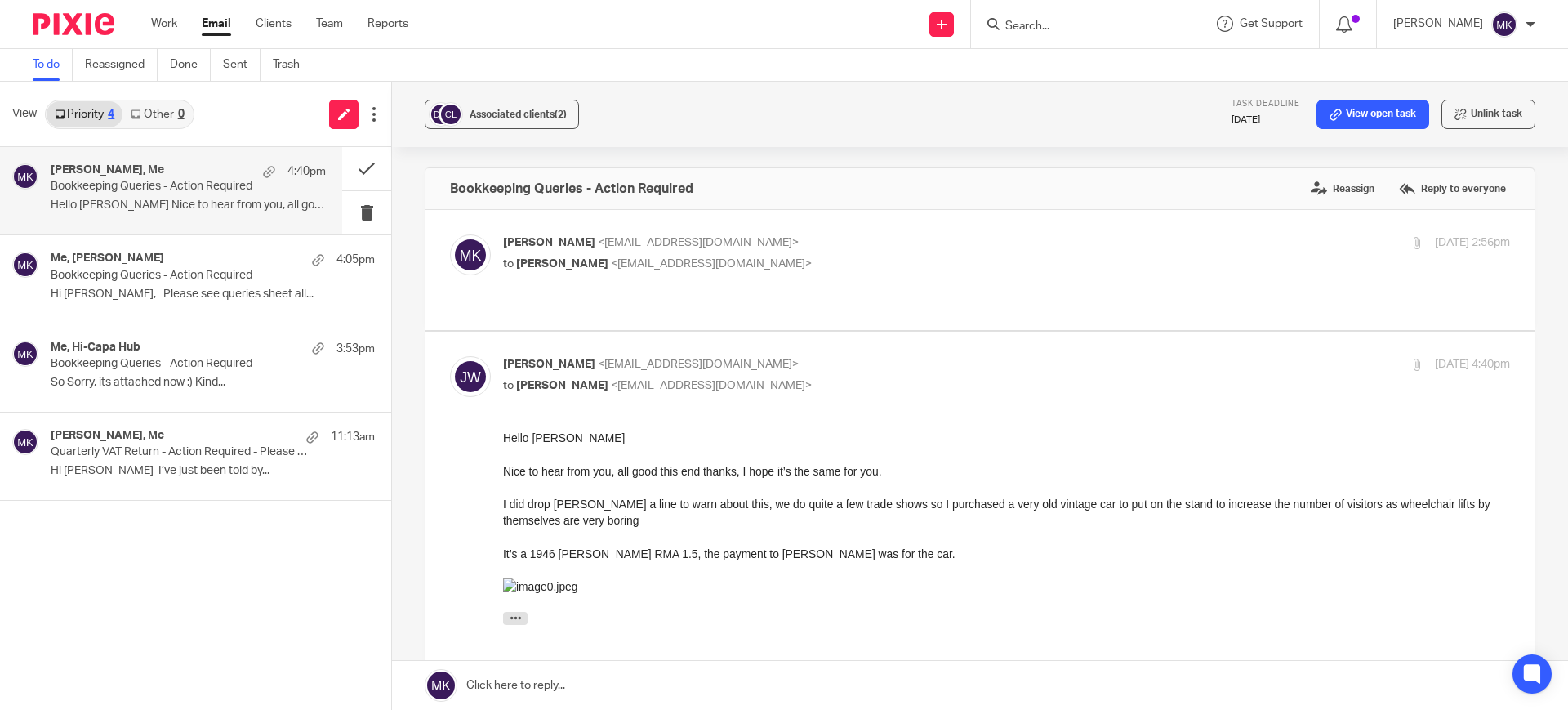
click at [1124, 235] on p "Moiz Khatri <moizkhatri@taxassist.co.uk>" at bounding box center [839, 242] width 671 height 17
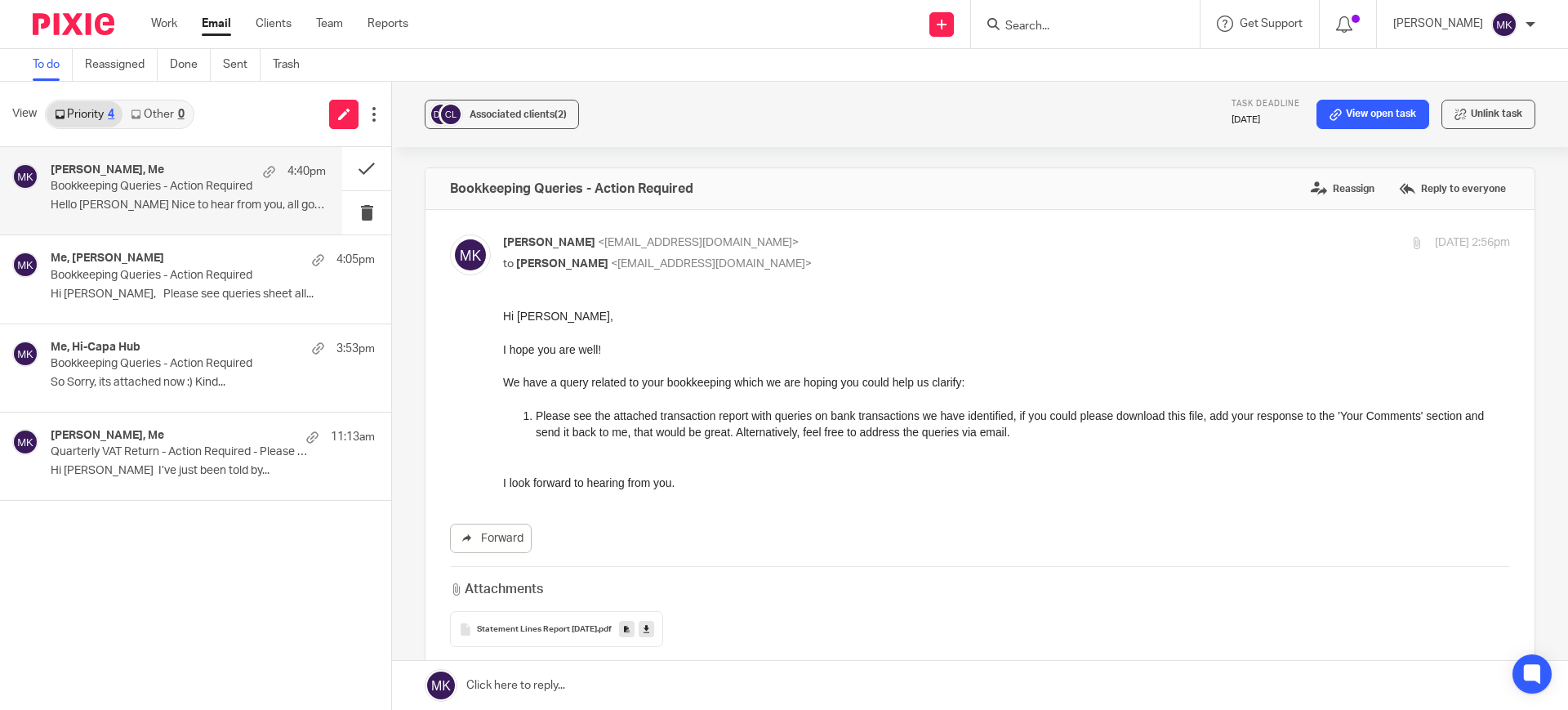
click at [1124, 235] on p "Moiz Khatri <moizkhatri@taxassist.co.uk>" at bounding box center [839, 242] width 671 height 17
checkbox input "false"
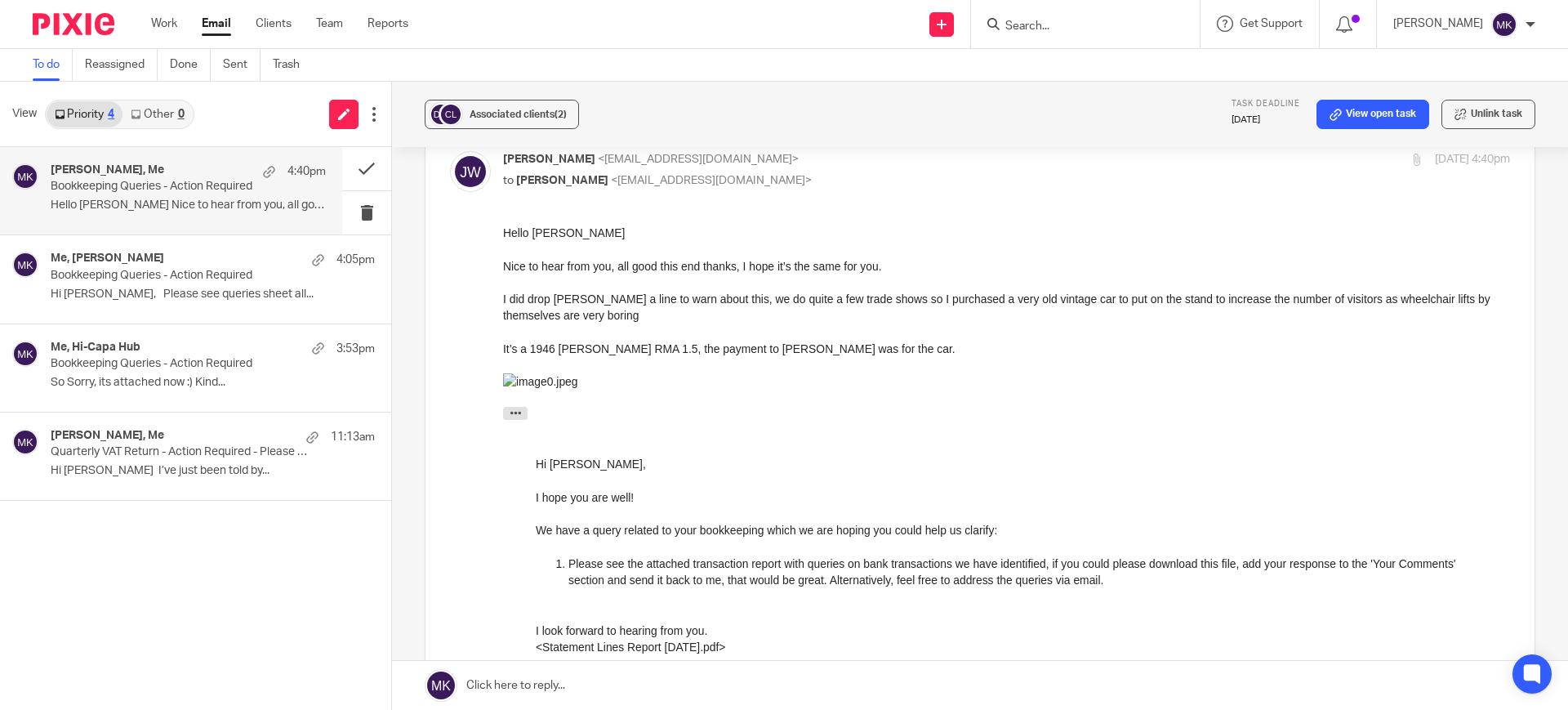
scroll to position [204, 0]
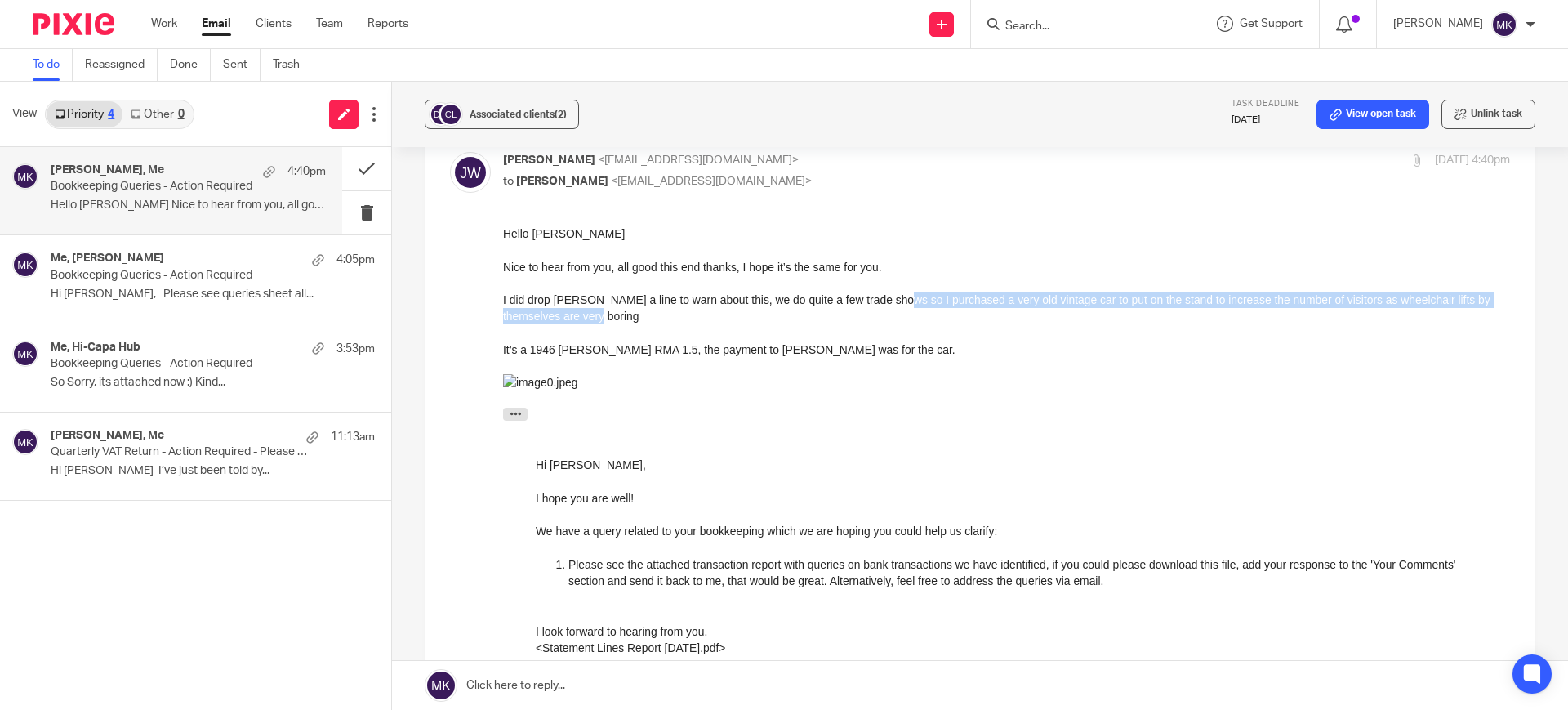
drag, startPoint x: 893, startPoint y: 298, endPoint x: 887, endPoint y: 312, distance: 15.2
click at [887, 312] on div "I did drop Mason a line to warn about this, we do quite a few trade shows so I …" at bounding box center [1006, 308] width 1007 height 33
copy div "purchased a very old vintage car to put on the stand to increase the number of …"
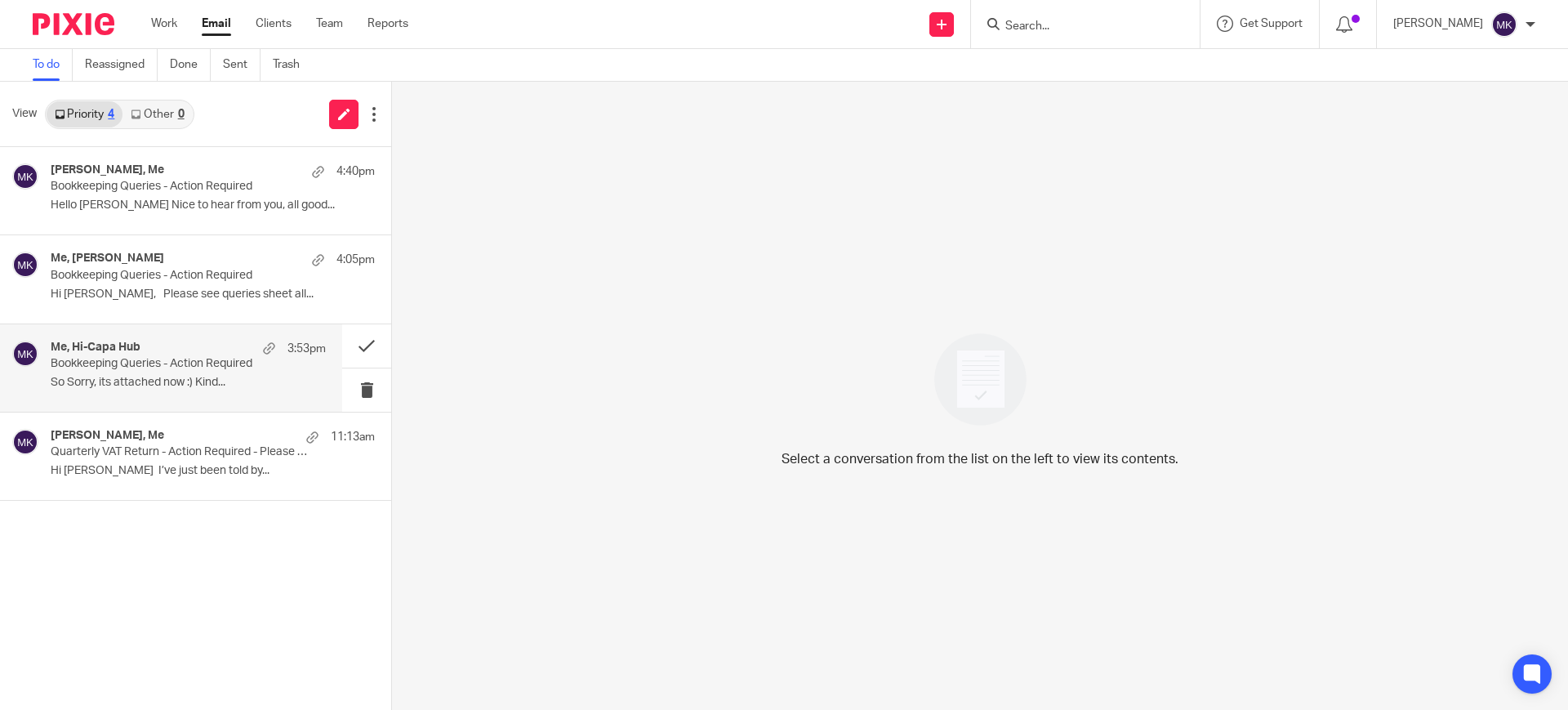
click at [195, 373] on div "Me, Hi-Capa Hub 3:53pm Bookkeeping Queries - Action Required So Sorry, its atta…" at bounding box center [188, 367] width 275 height 54
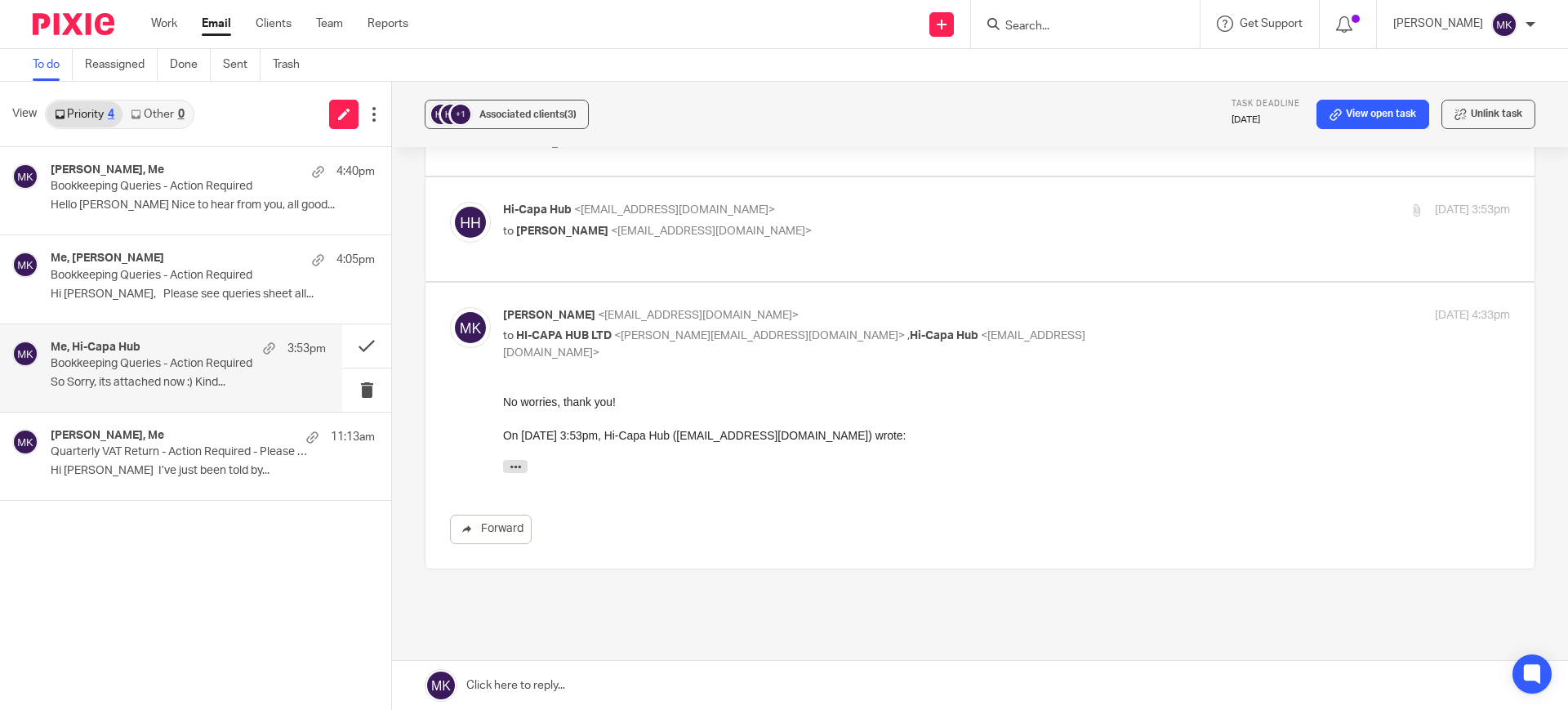
scroll to position [578, 0]
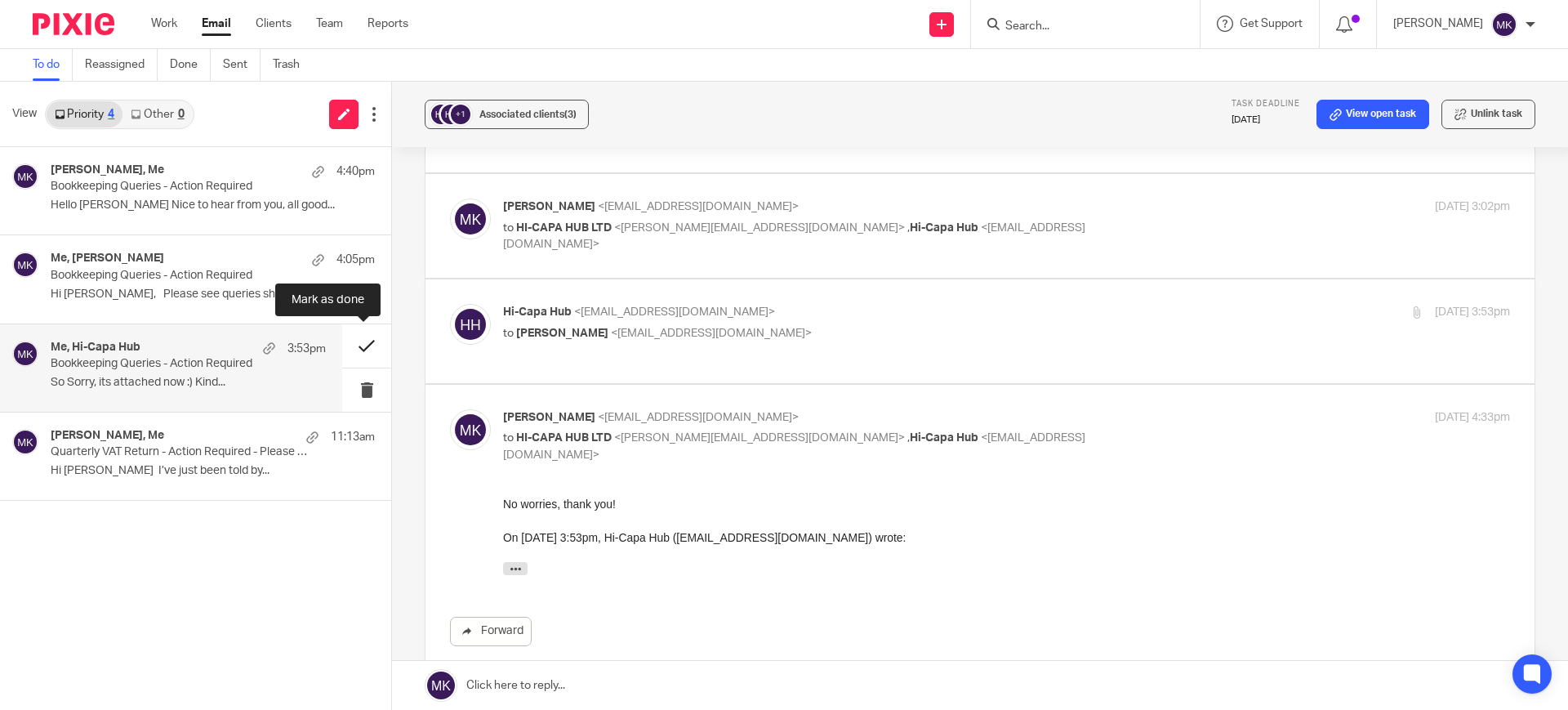
click at [372, 345] on button at bounding box center [366, 346] width 49 height 43
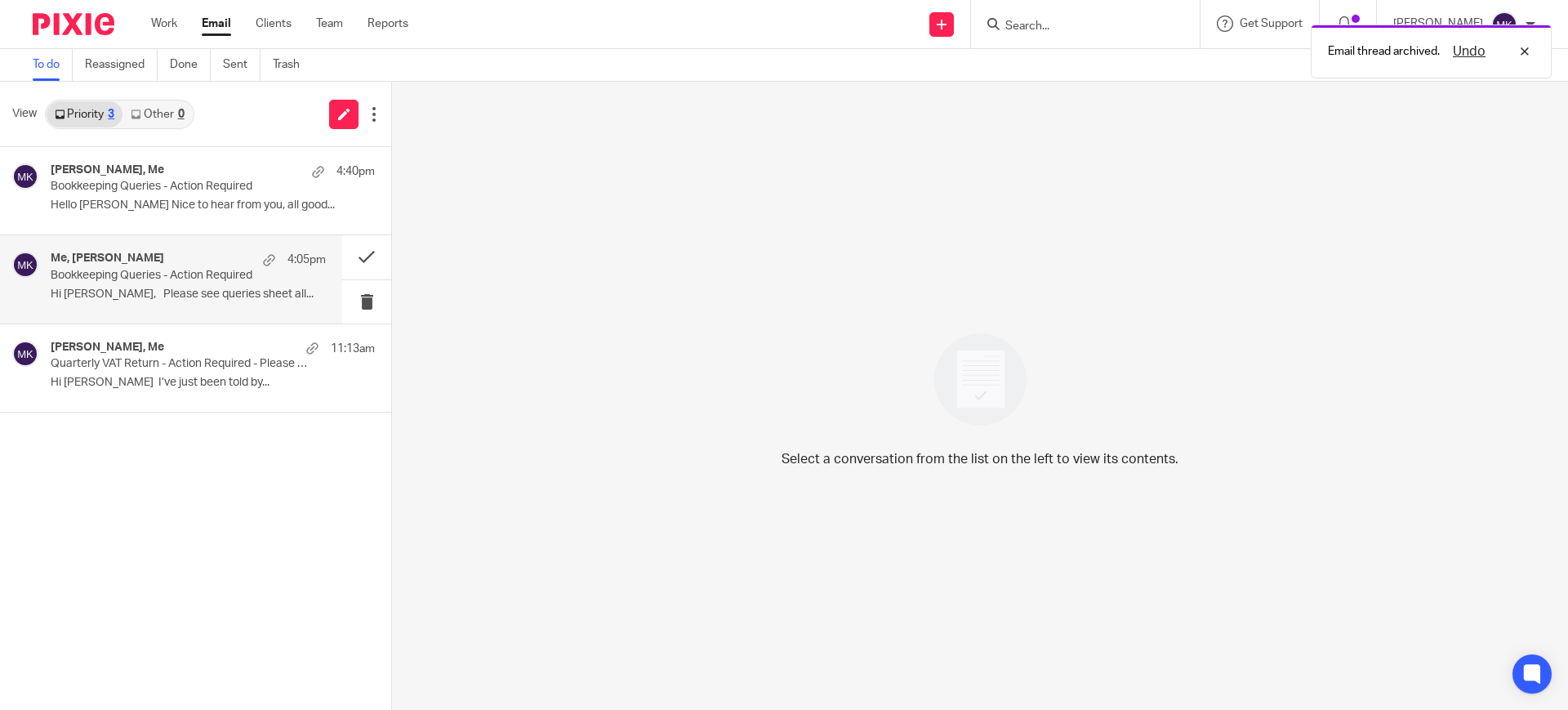
click at [164, 289] on p "Hi [PERSON_NAME], Please see queries sheet all..." at bounding box center [188, 294] width 275 height 14
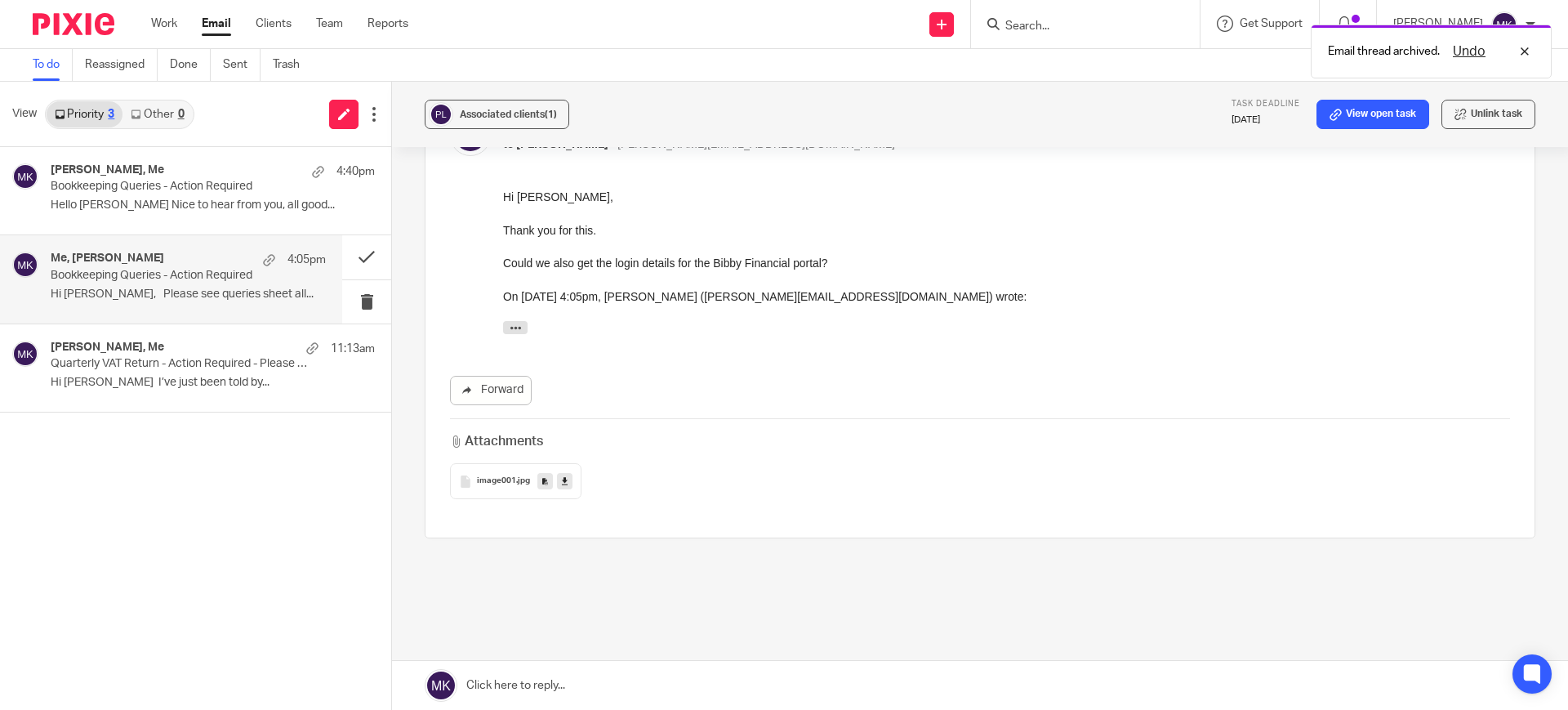
scroll to position [231, 0]
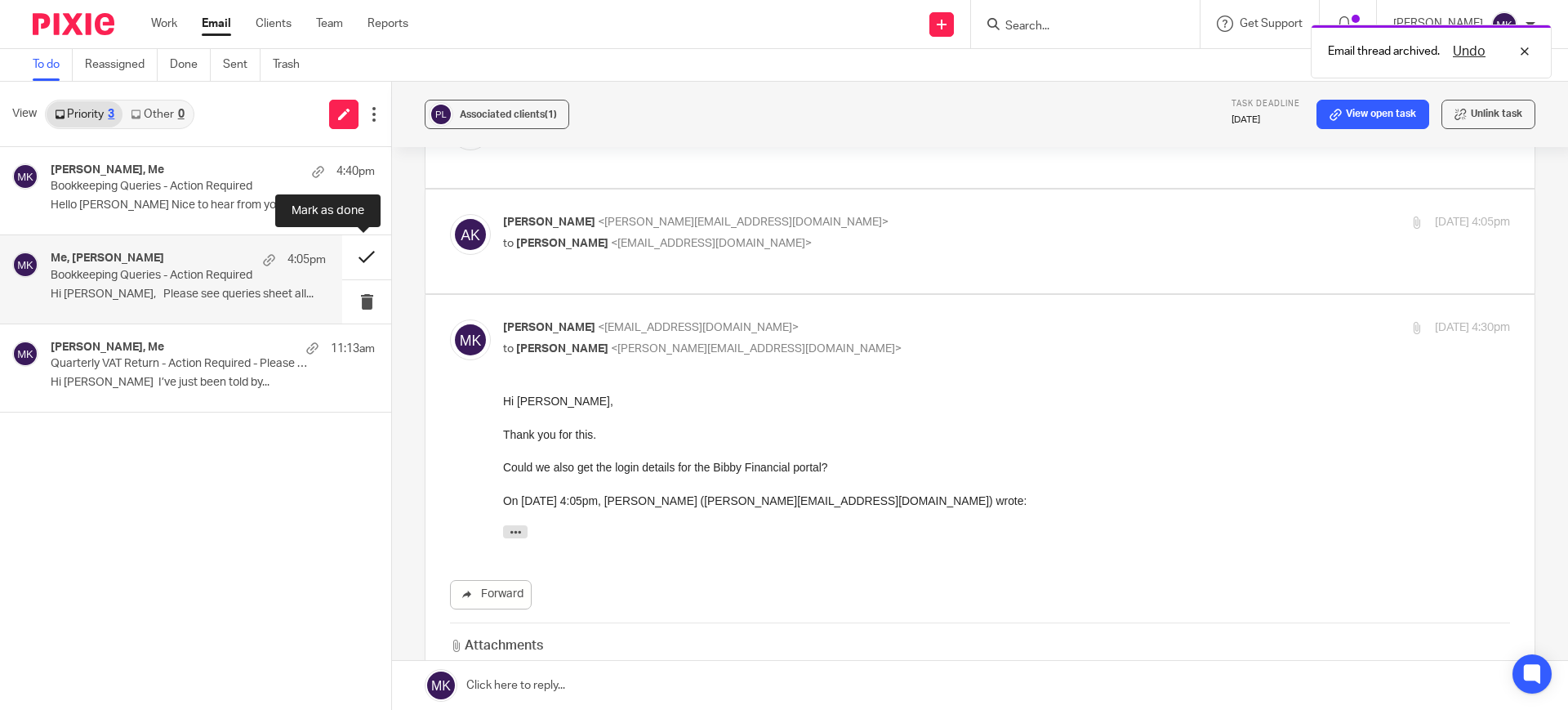
click at [345, 249] on button at bounding box center [366, 257] width 49 height 43
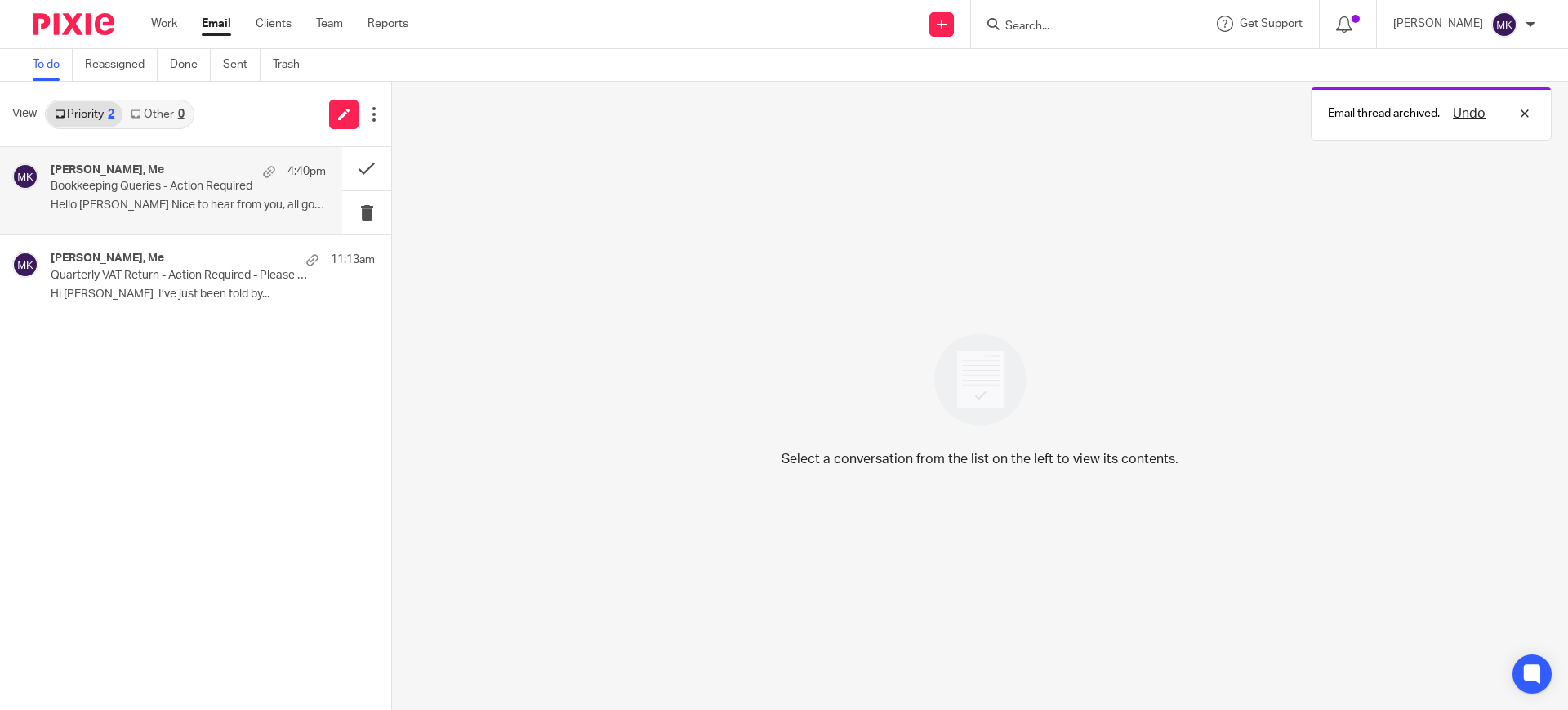
click at [166, 214] on div "Jon Weatherhog, Me 4:40pm Bookkeeping Queries - Action Required Hello Moiz Nice…" at bounding box center [188, 191] width 275 height 54
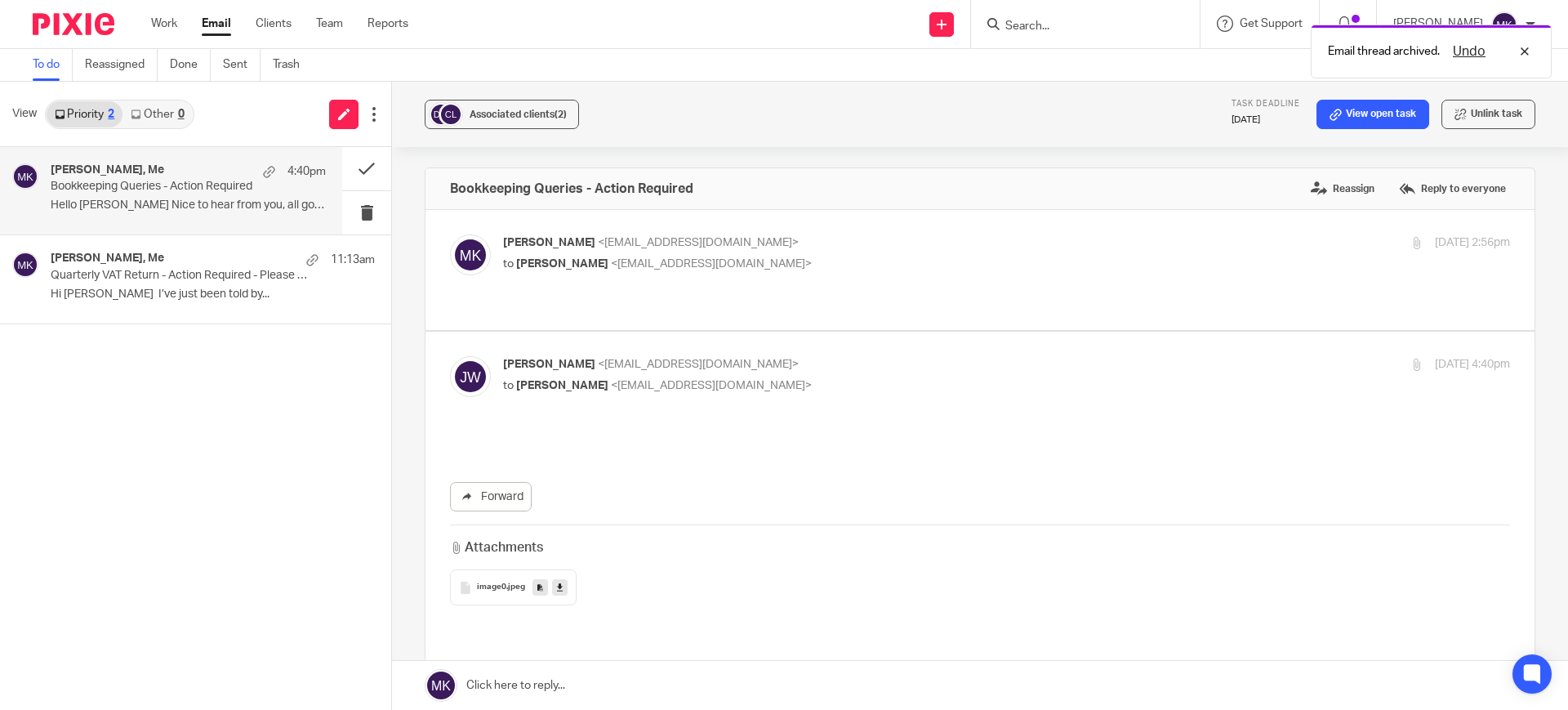
scroll to position [0, 0]
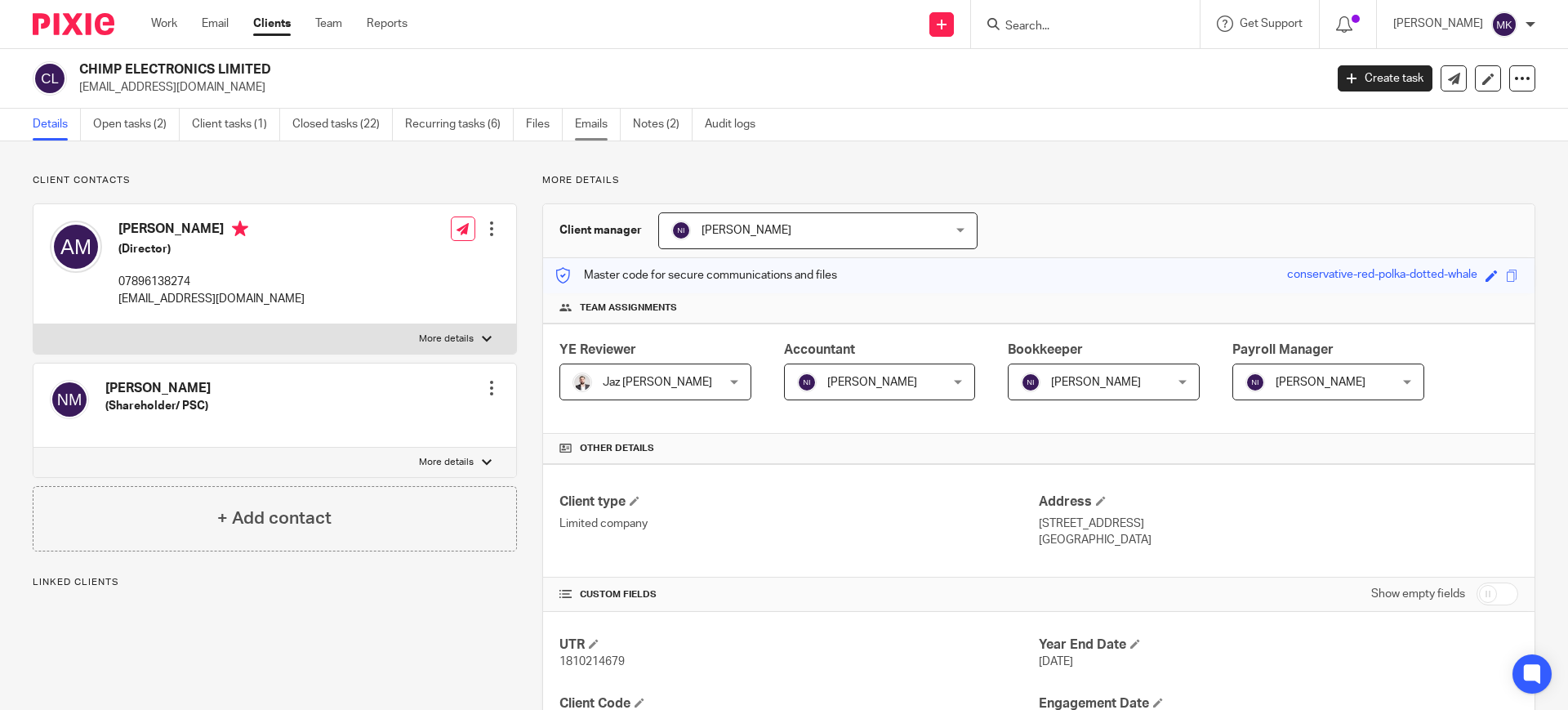
click at [577, 118] on link "Emails" at bounding box center [598, 124] width 46 height 32
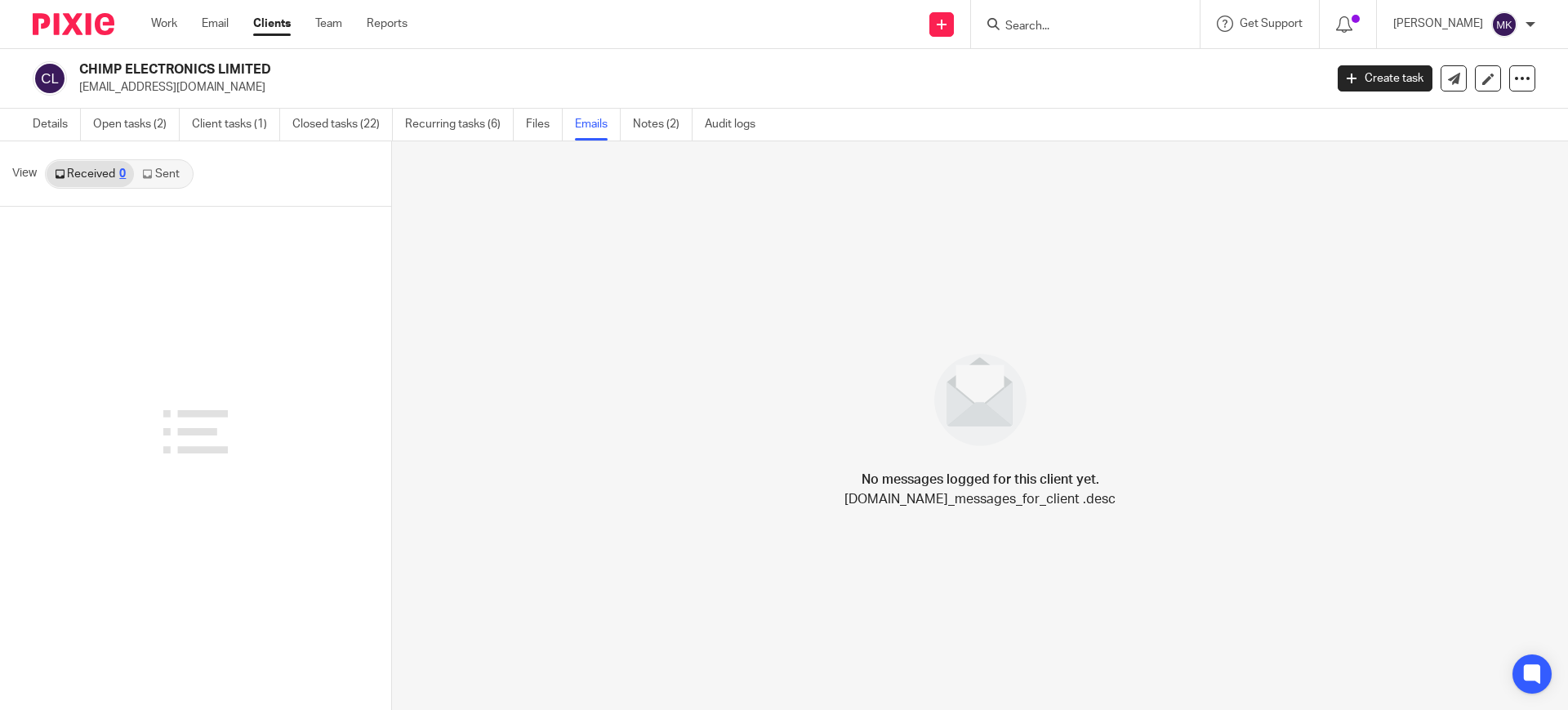
click at [164, 174] on link "Sent" at bounding box center [162, 174] width 57 height 26
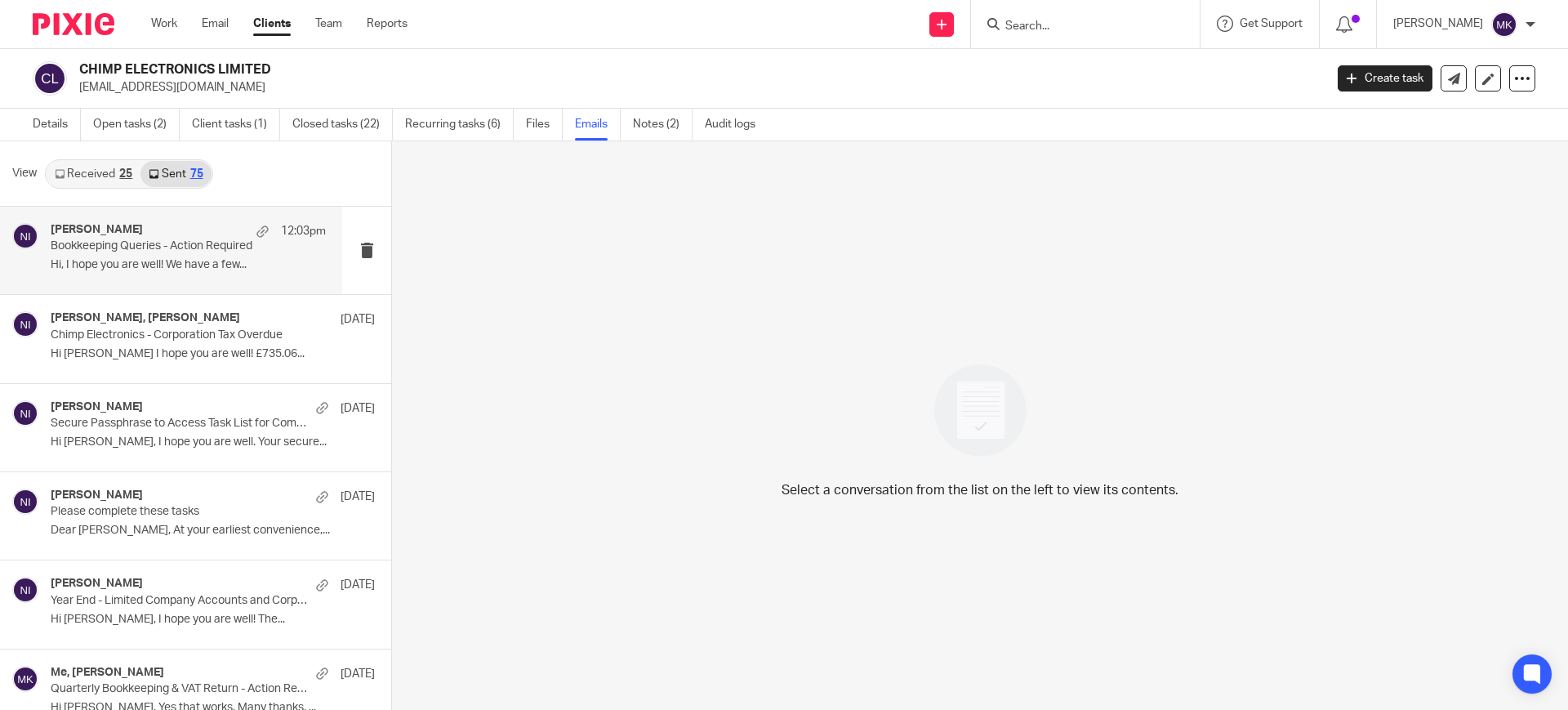
click at [207, 274] on div "[PERSON_NAME] 12:03pm Bookkeeping Queries - Action Required Hi, I hope you are …" at bounding box center [188, 250] width 275 height 54
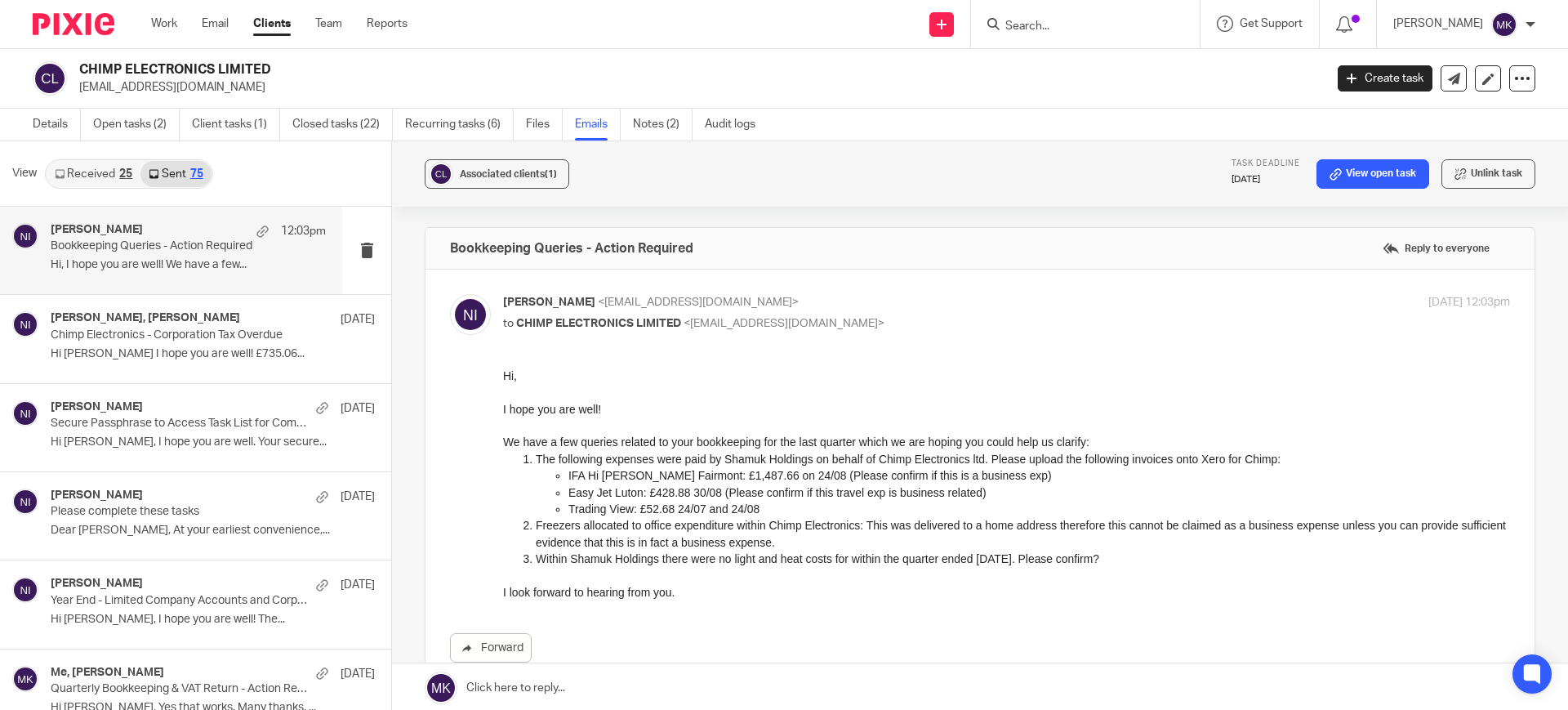
click at [268, 24] on link "Clients" at bounding box center [272, 24] width 38 height 16
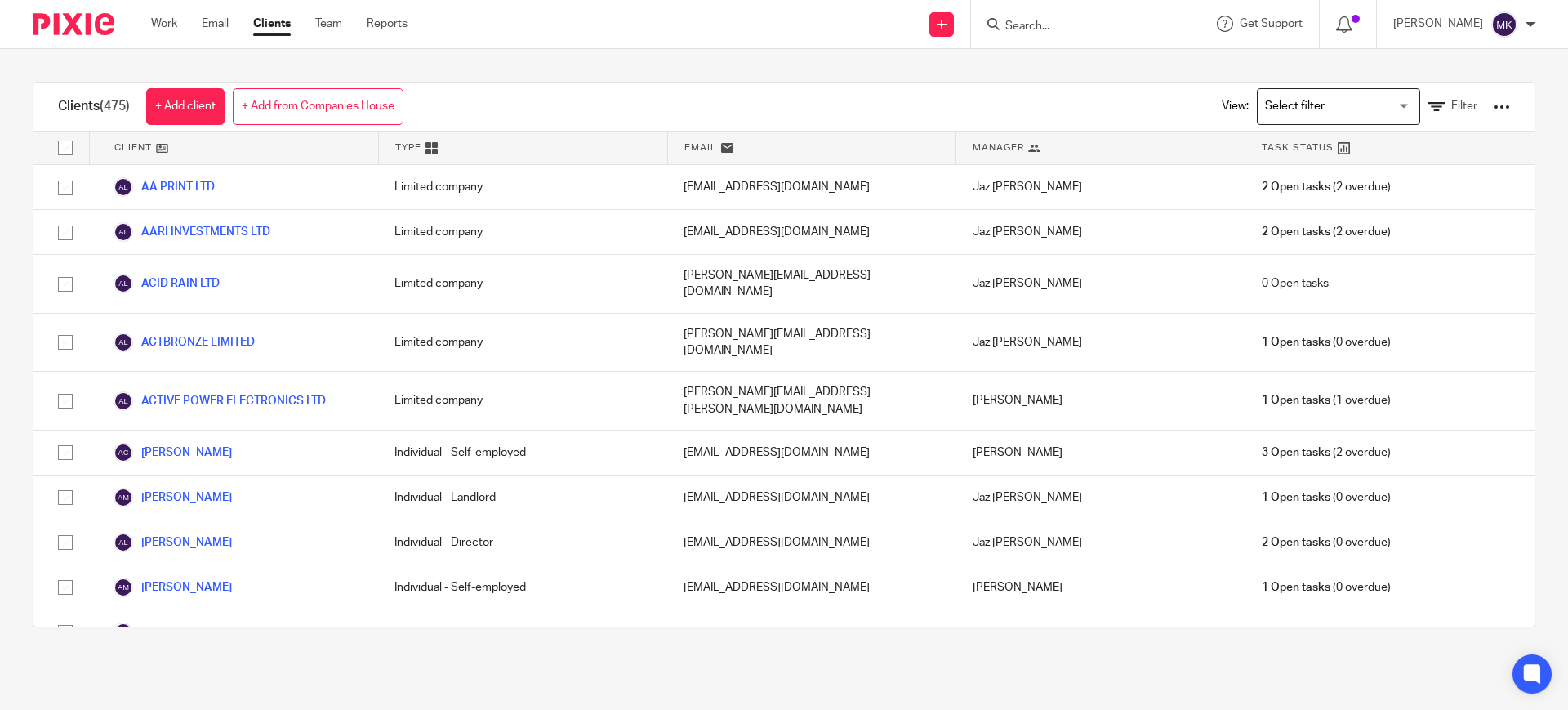
click at [1120, 33] on input "Search" at bounding box center [1078, 27] width 147 height 14
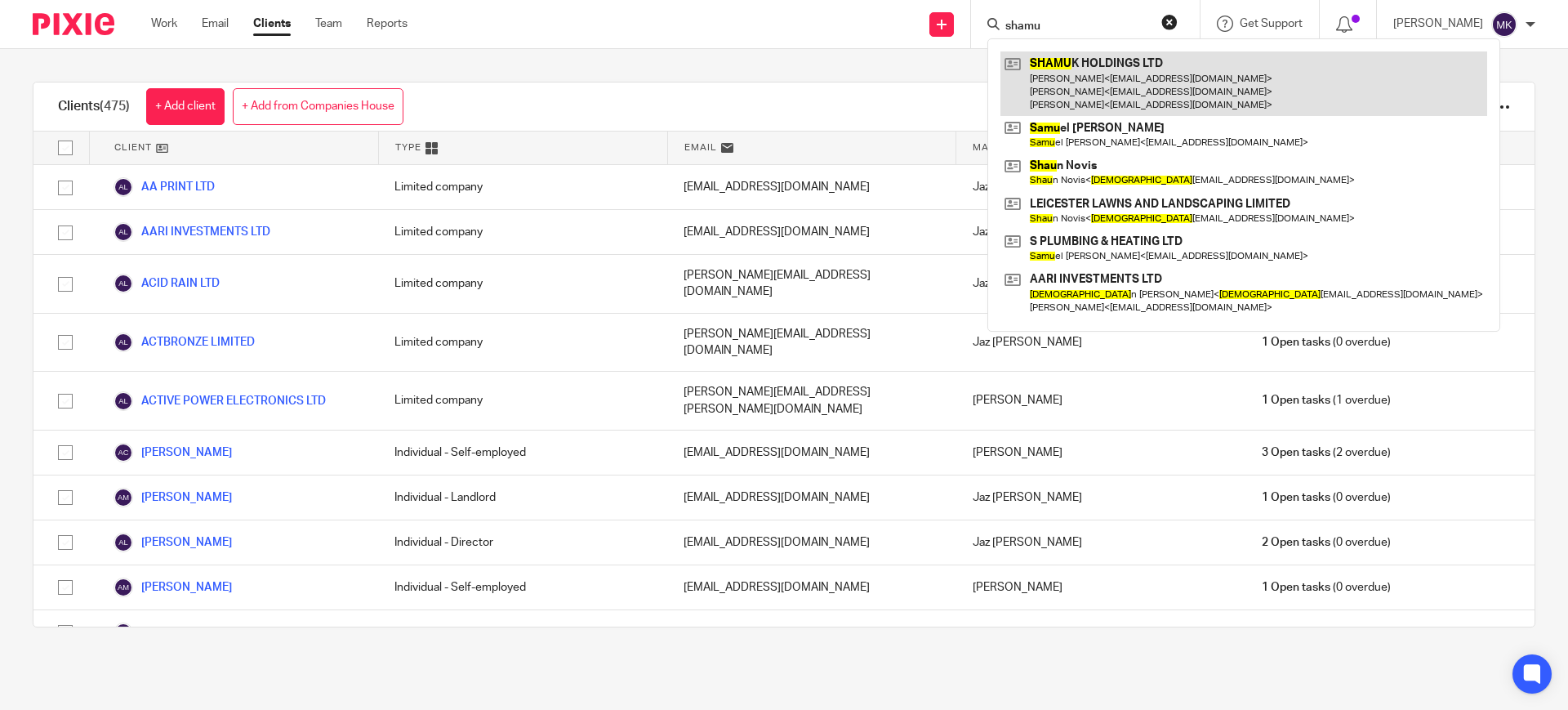
type input "shamu"
click at [1126, 71] on link at bounding box center [1244, 83] width 487 height 64
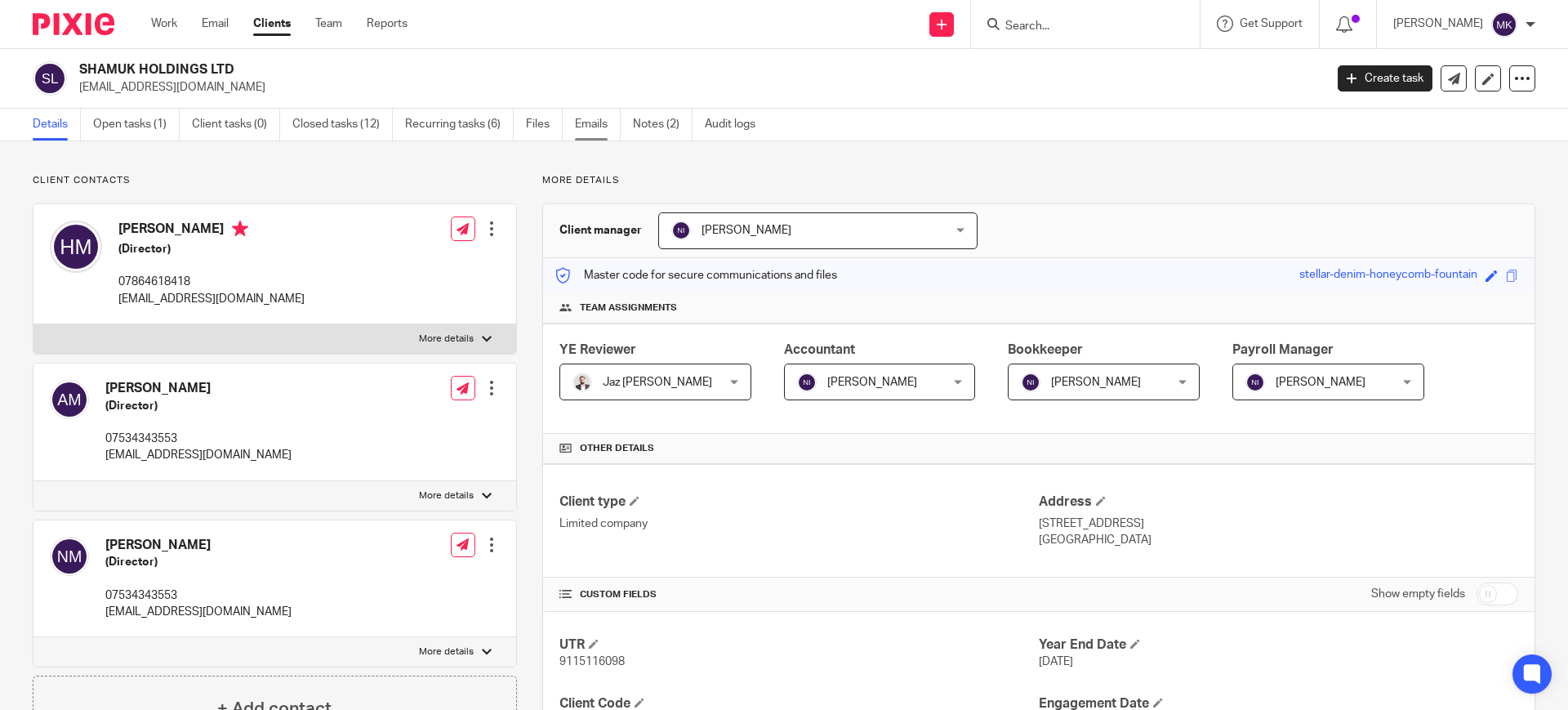
click at [576, 128] on link "Emails" at bounding box center [598, 124] width 46 height 32
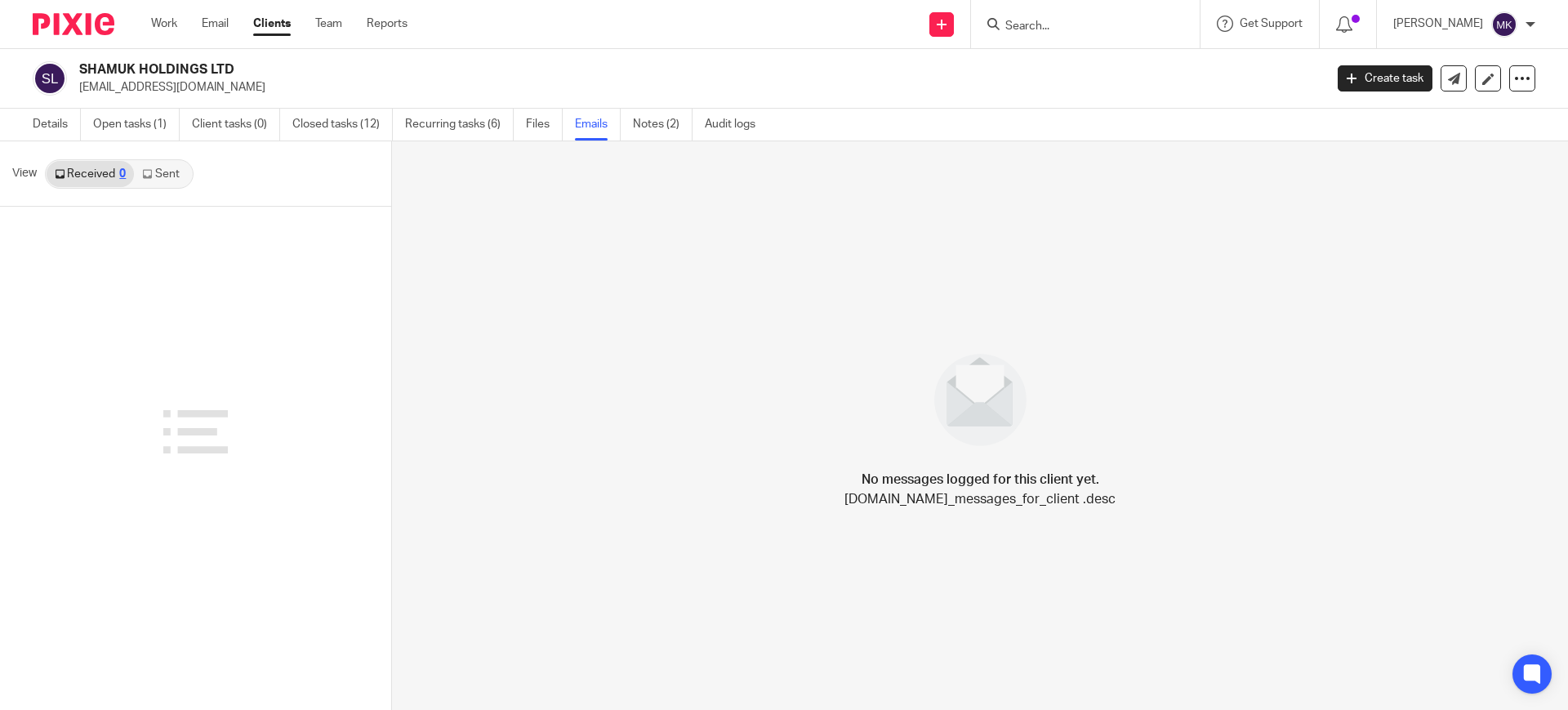
click at [161, 177] on link "Sent" at bounding box center [162, 174] width 57 height 26
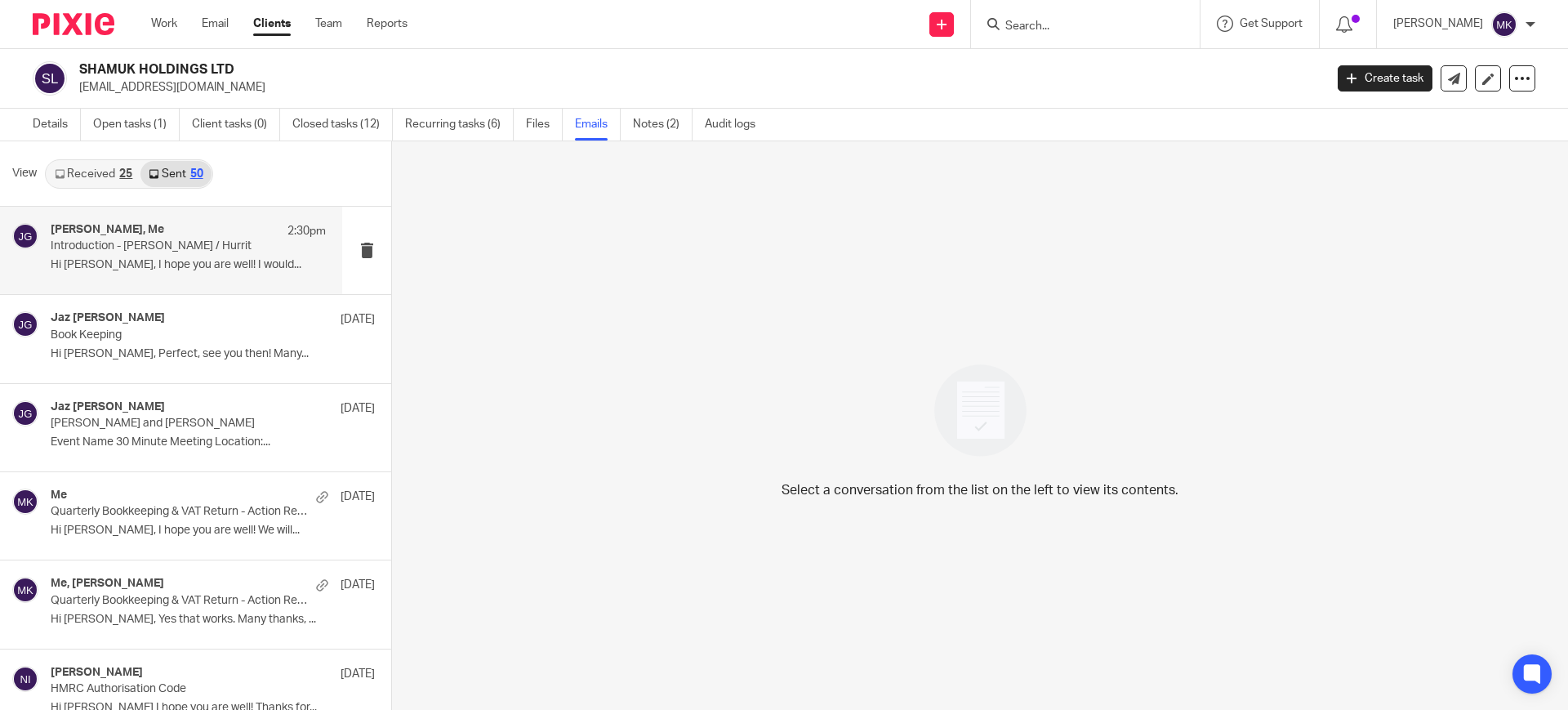
click at [192, 285] on div "[PERSON_NAME], Me 2:30pm Introduction - [PERSON_NAME] / Hurrit Hi Hurrit, I hop…" at bounding box center [171, 250] width 342 height 88
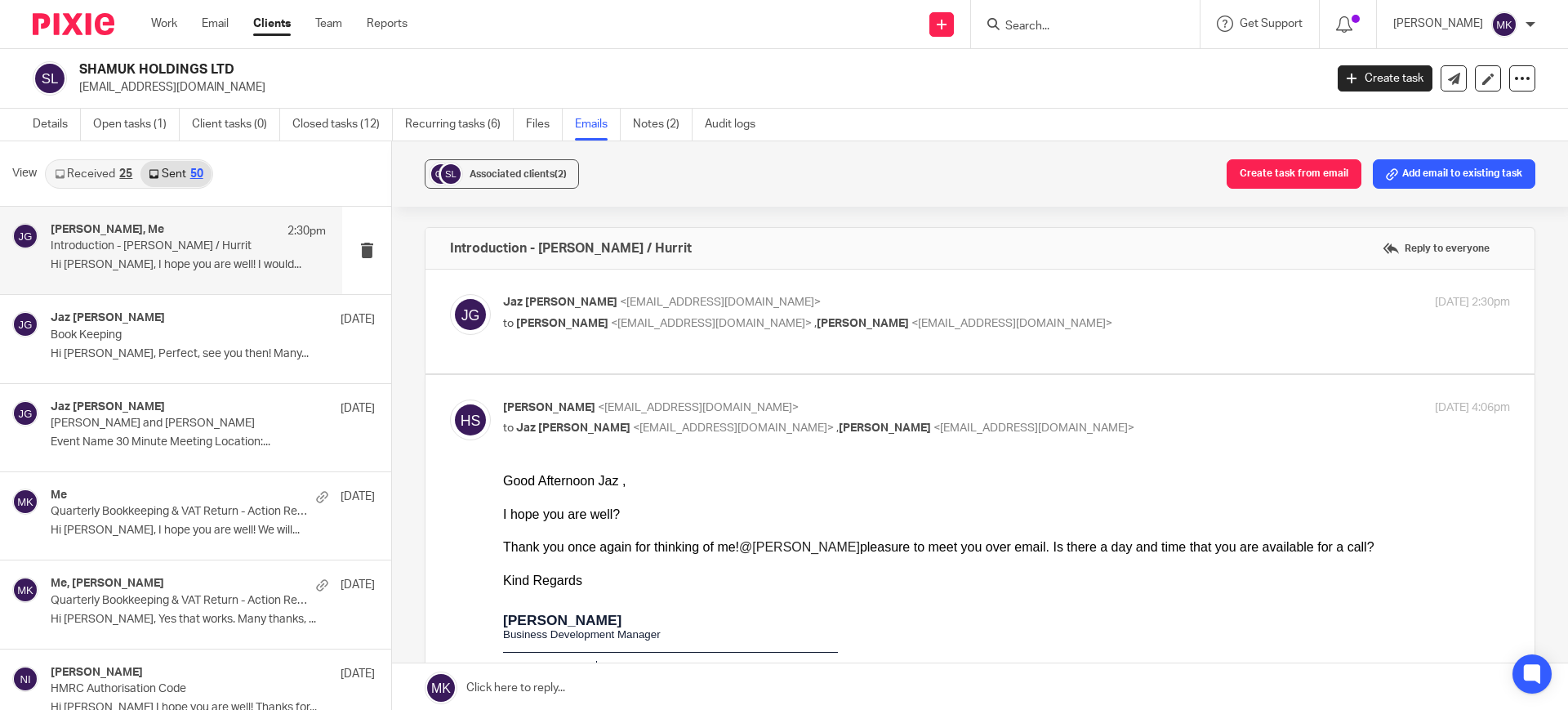
click at [1041, 294] on p "[PERSON_NAME] <[EMAIL_ADDRESS][DOMAIN_NAME]>" at bounding box center [839, 302] width 671 height 17
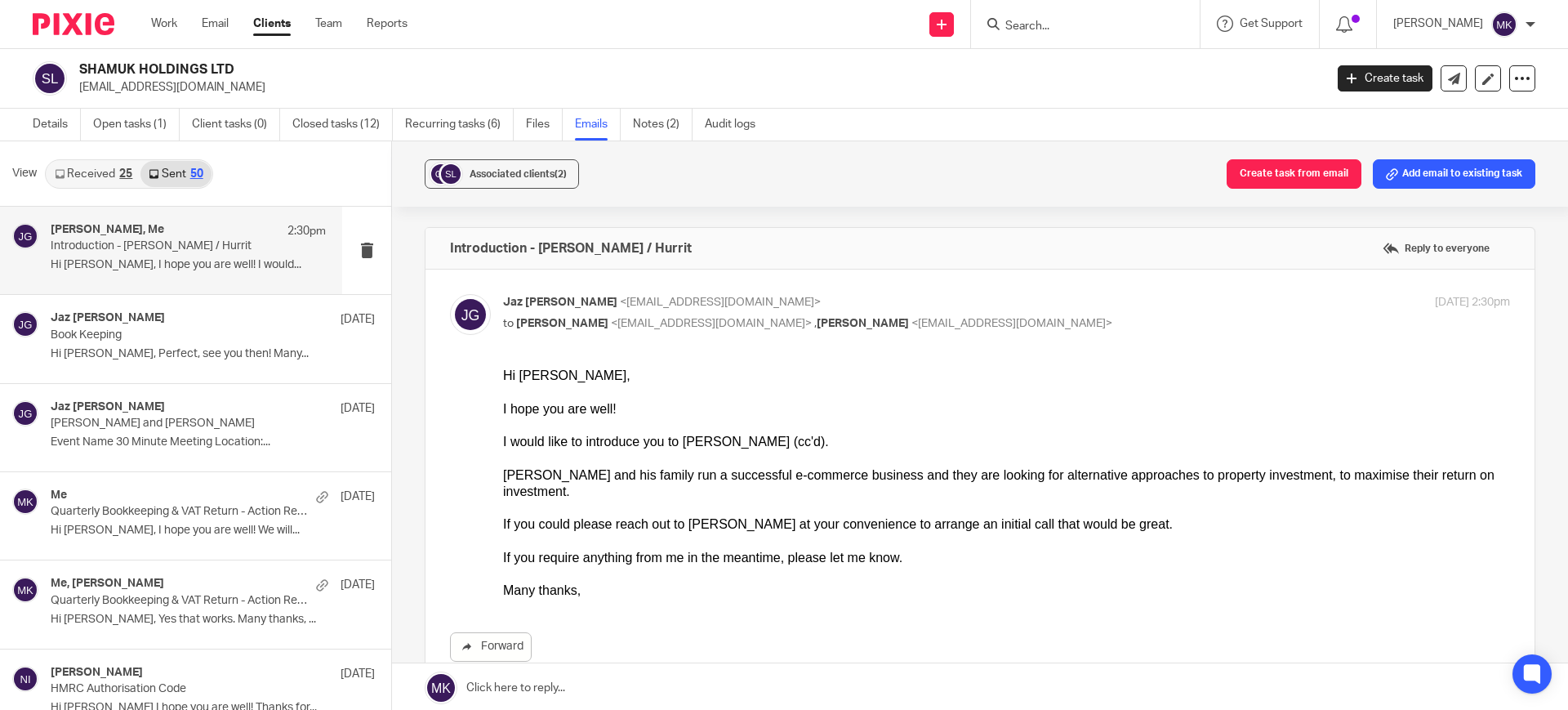
click at [1041, 294] on p "[PERSON_NAME] <[EMAIL_ADDRESS][DOMAIN_NAME]>" at bounding box center [839, 302] width 671 height 17
checkbox input "false"
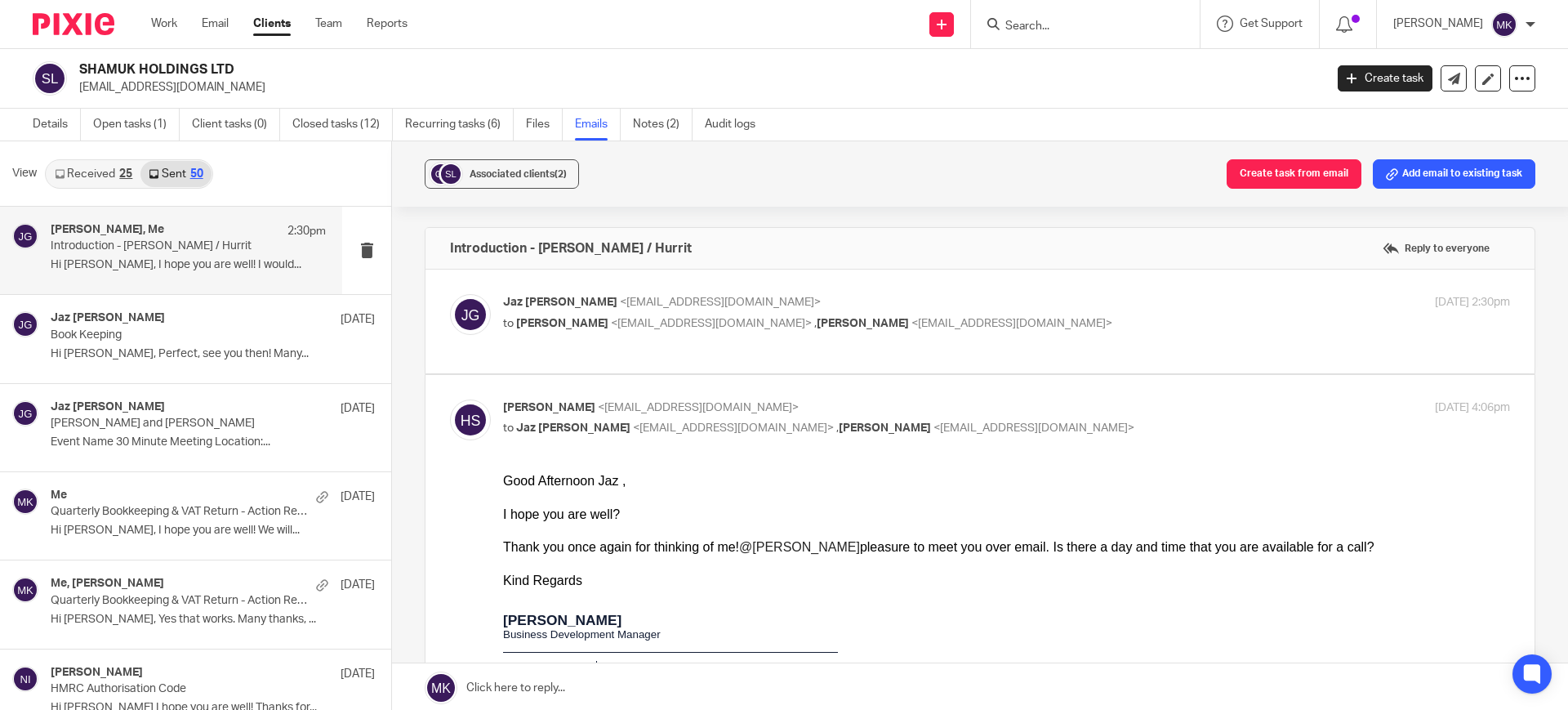
click at [943, 404] on p "[PERSON_NAME] <[EMAIL_ADDRESS][DOMAIN_NAME]>" at bounding box center [839, 407] width 671 height 17
checkbox input "false"
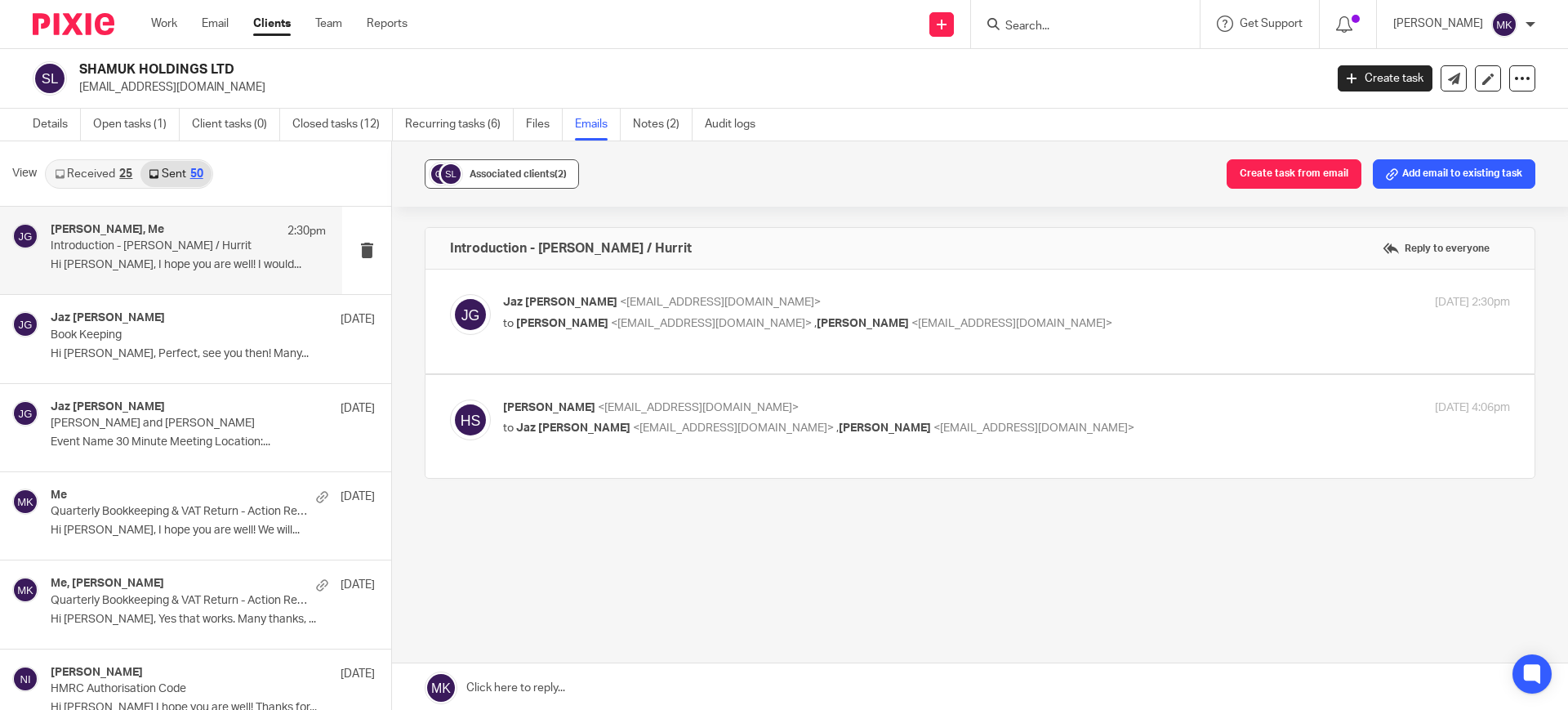
click at [480, 166] on div "Associated clients (2)" at bounding box center [518, 174] width 97 height 16
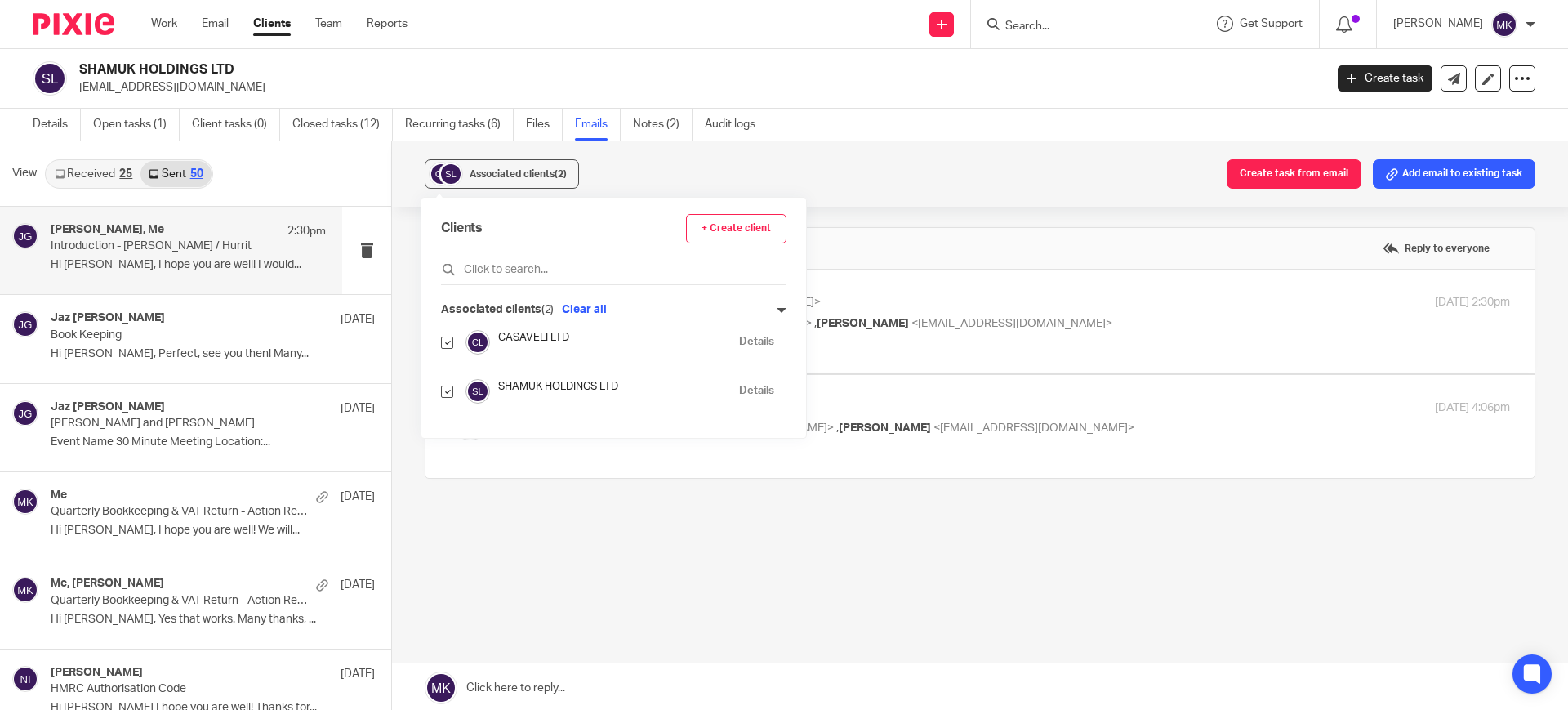
click at [959, 189] on div "Associated clients (2) Create task from email Add email to existing task" at bounding box center [980, 174] width 1176 height 65
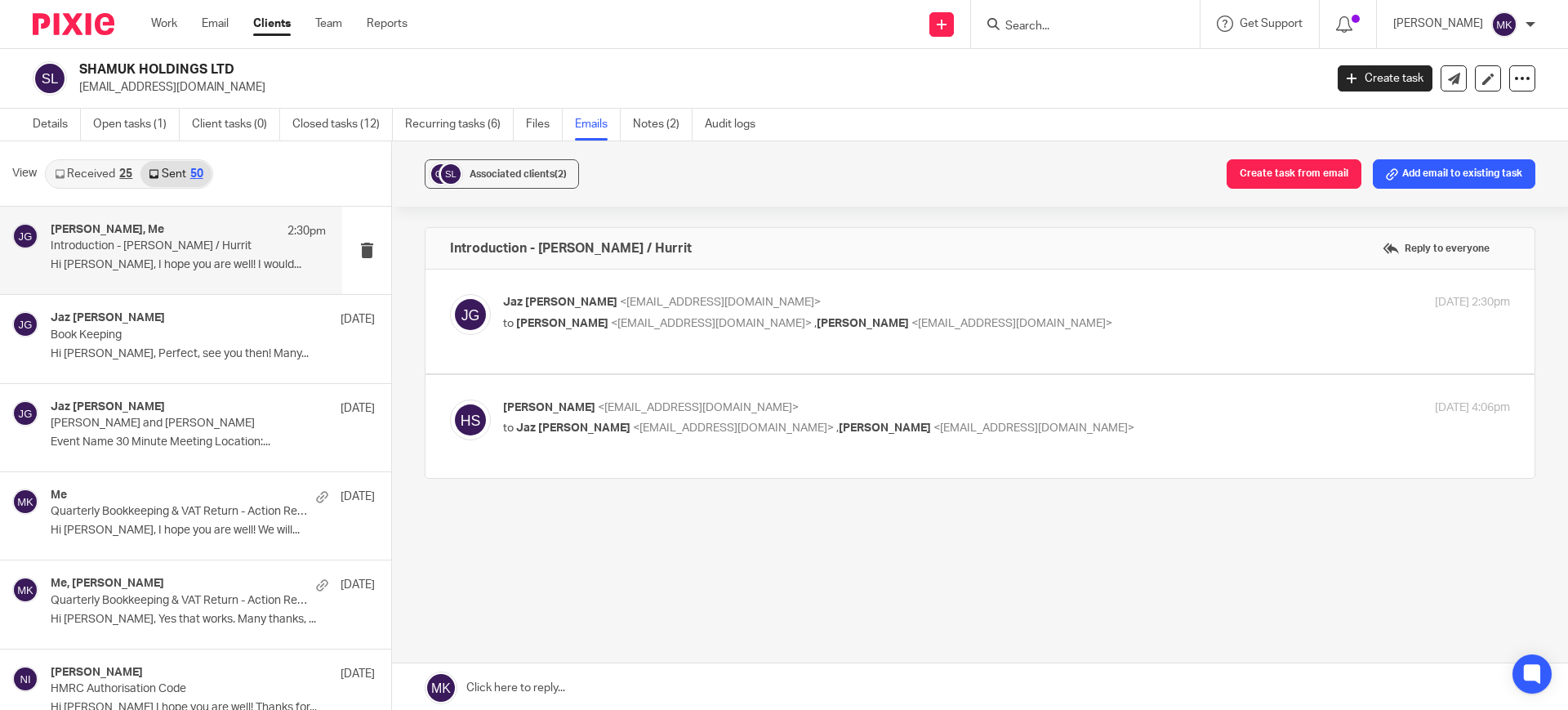
click at [1116, 37] on div at bounding box center [1085, 24] width 229 height 48
click at [1107, 21] on input "Search" at bounding box center [1078, 27] width 147 height 14
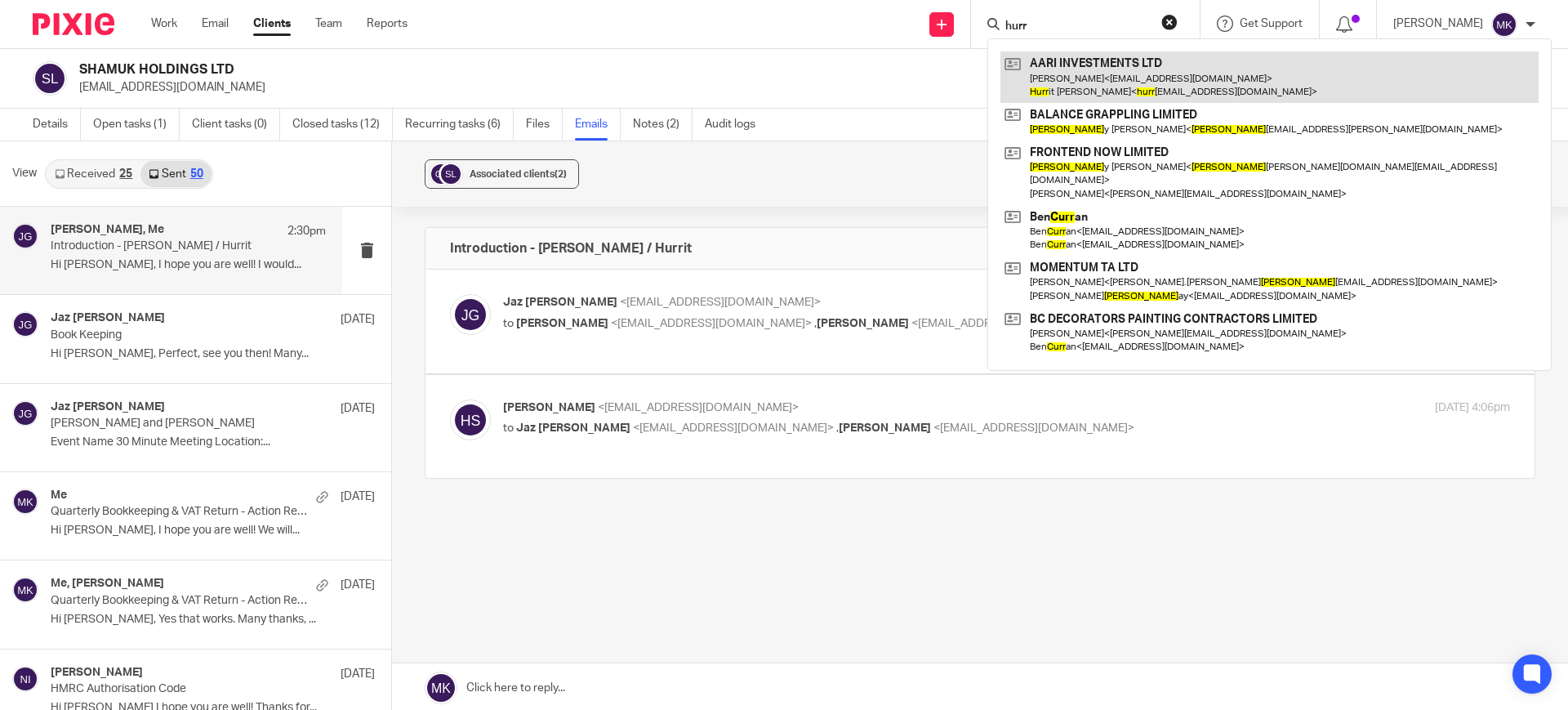
type input "hurr"
click at [1198, 87] on link at bounding box center [1269, 77] width 538 height 51
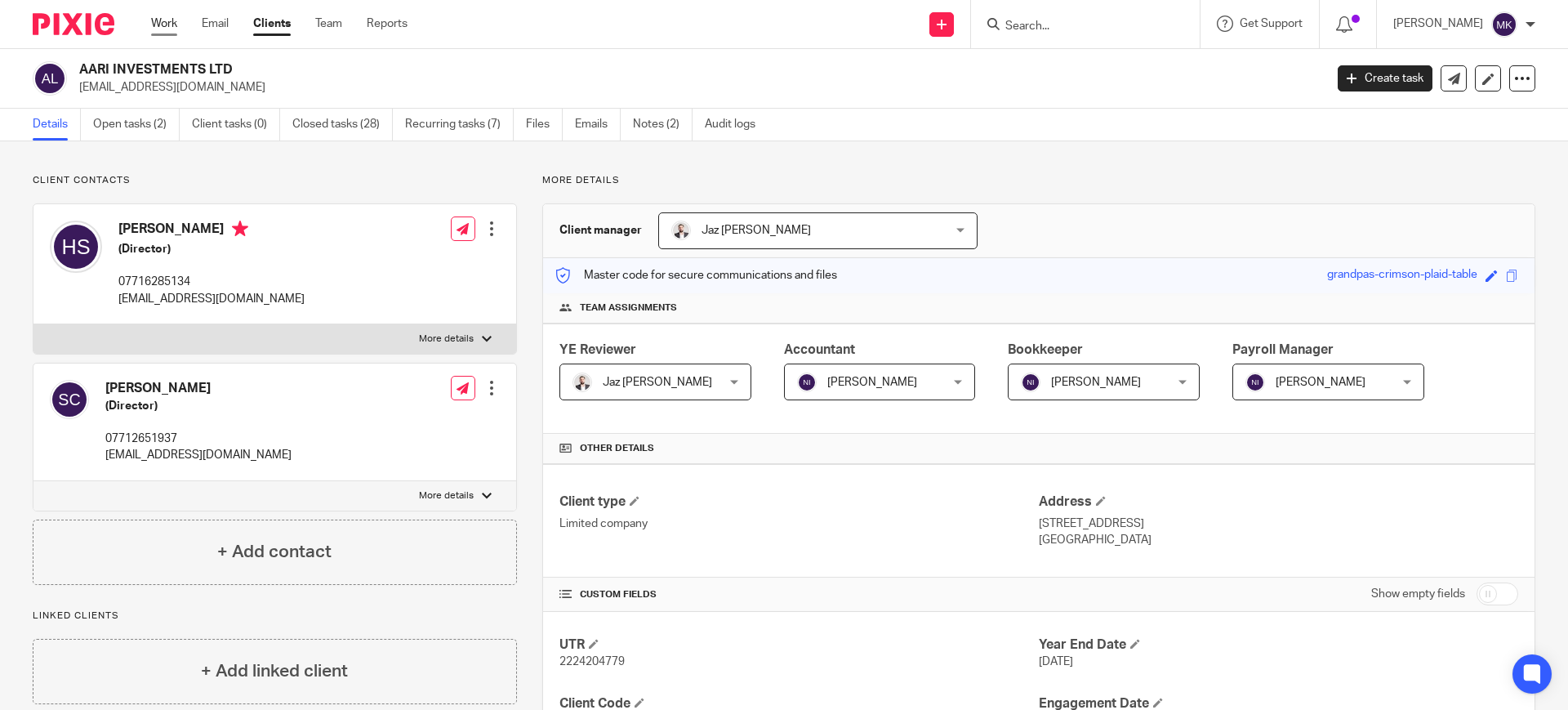
click at [173, 18] on link "Work" at bounding box center [164, 24] width 26 height 16
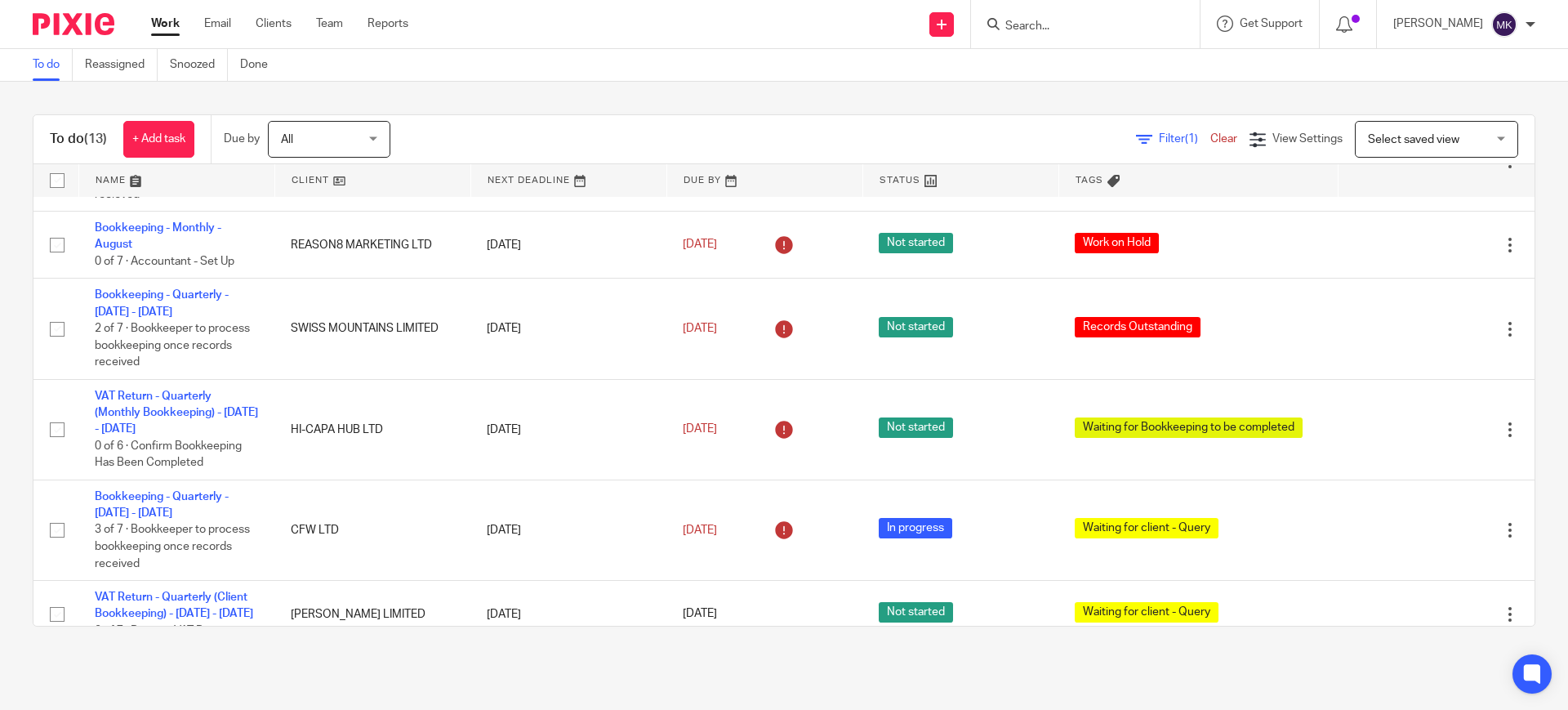
scroll to position [421, 0]
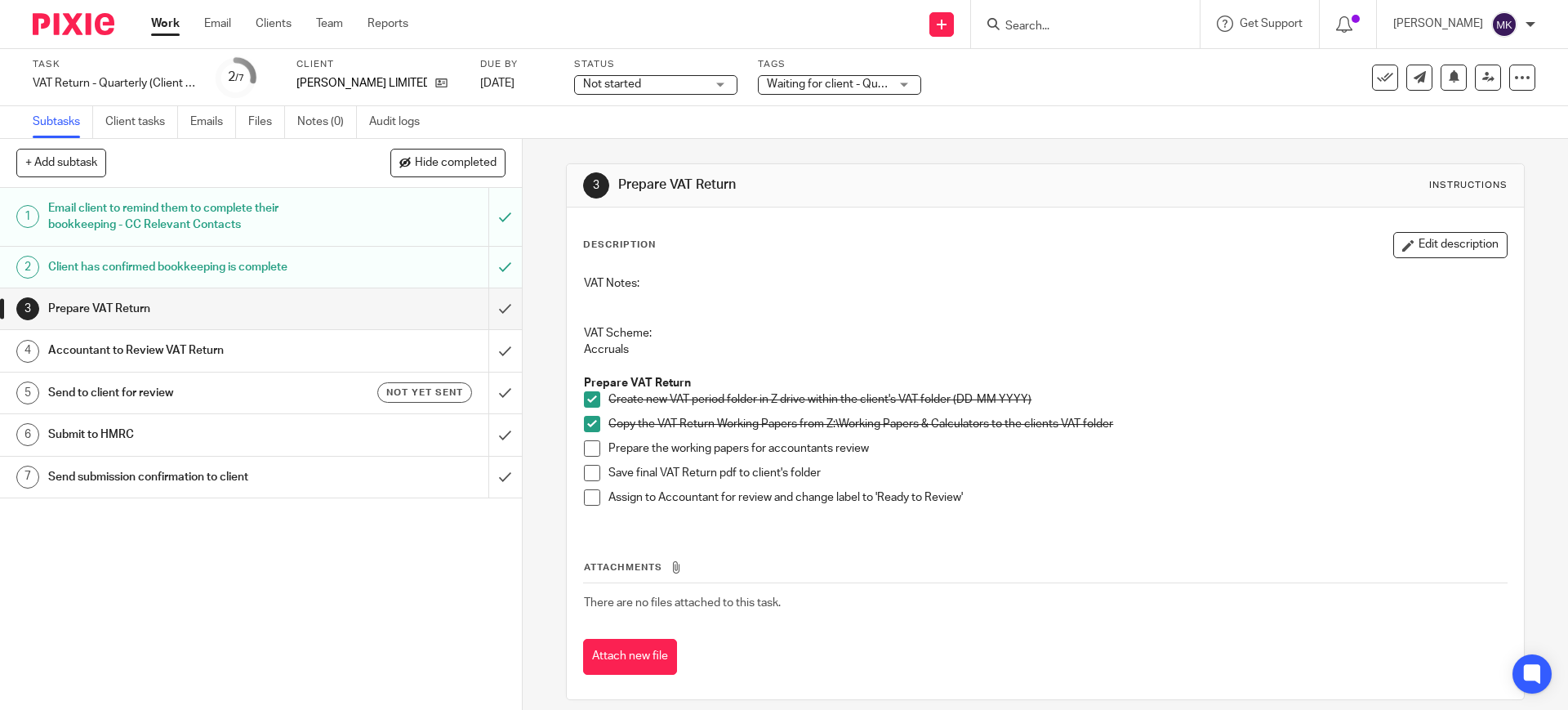
click at [828, 80] on span "Waiting for client - Query" at bounding box center [831, 84] width 128 height 12
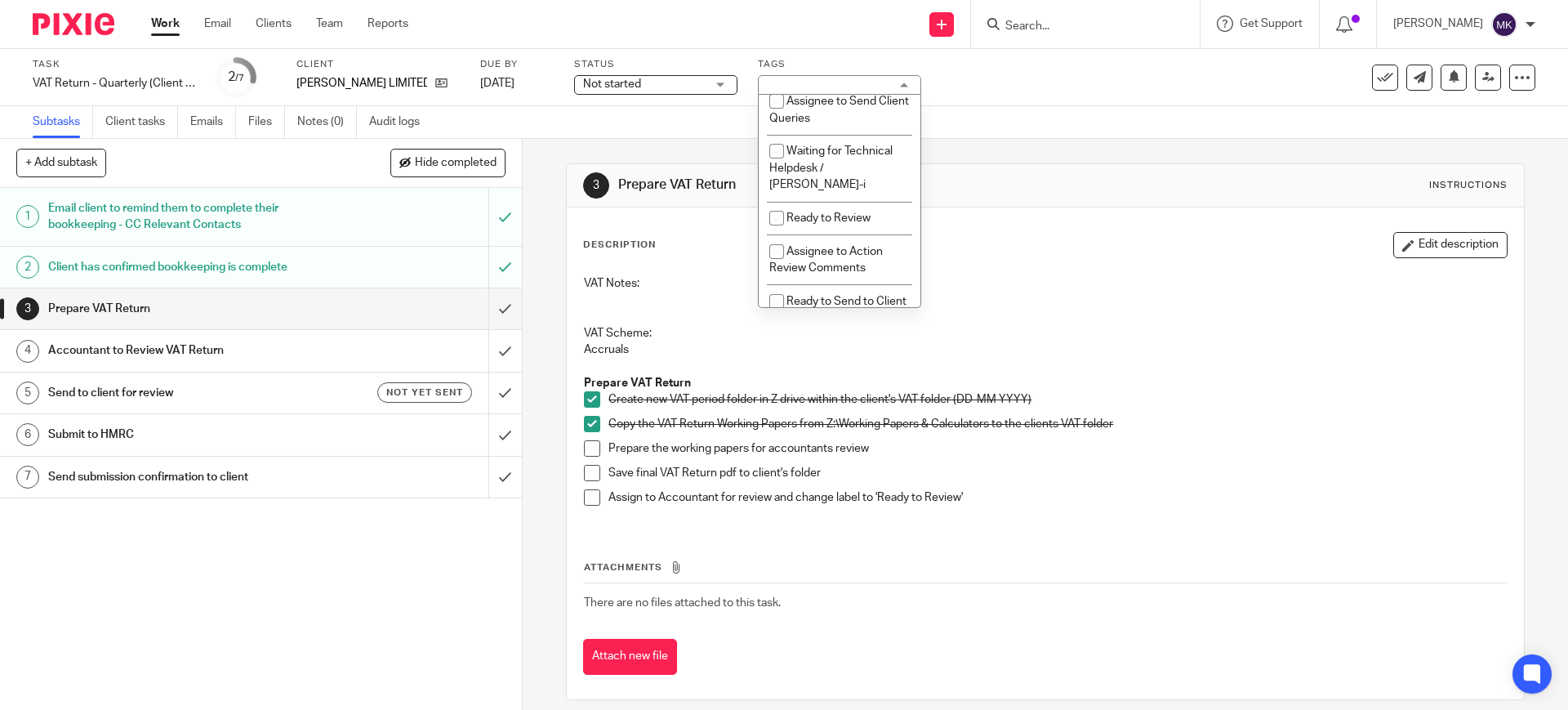
scroll to position [307, 0]
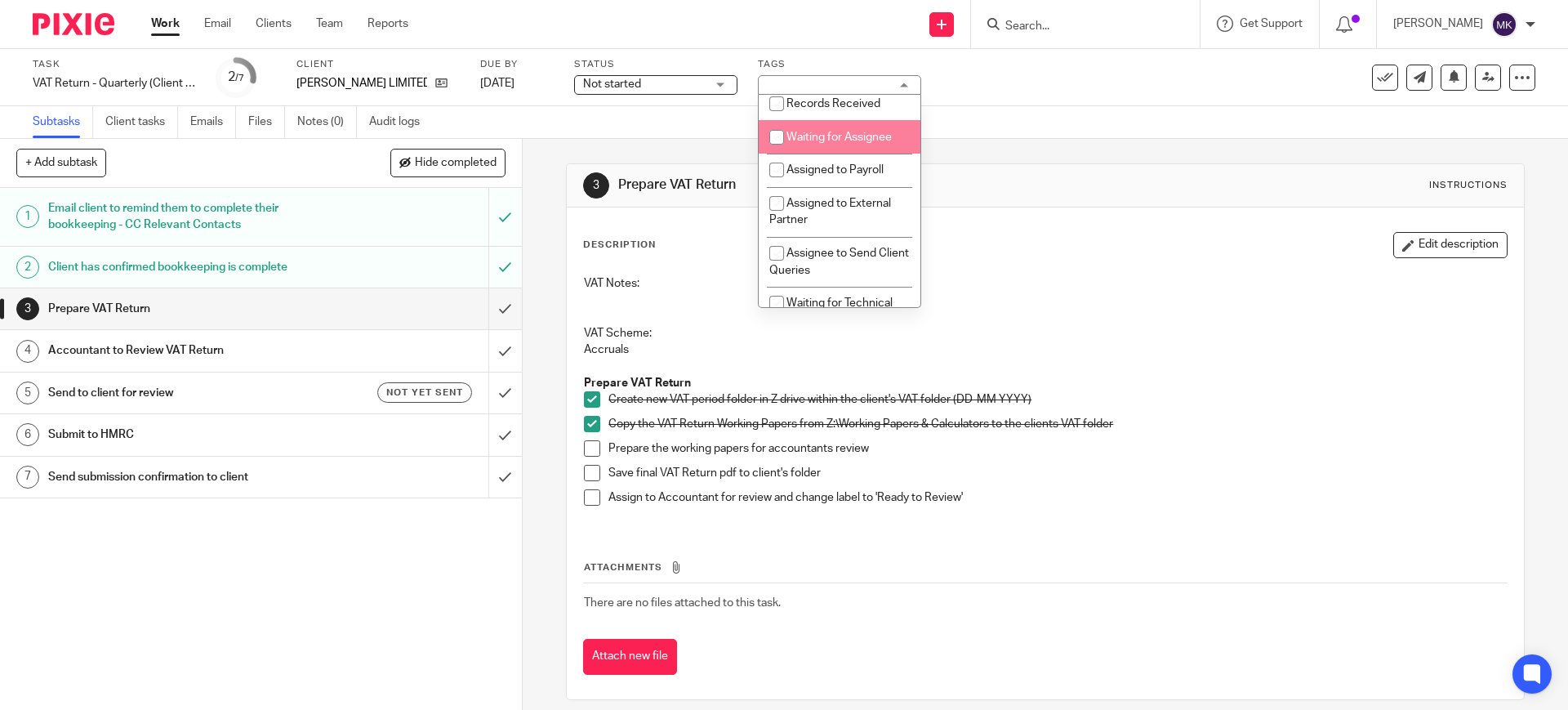
click at [870, 143] on span "Waiting for Assignee" at bounding box center [839, 137] width 105 height 12
checkbox input "true"
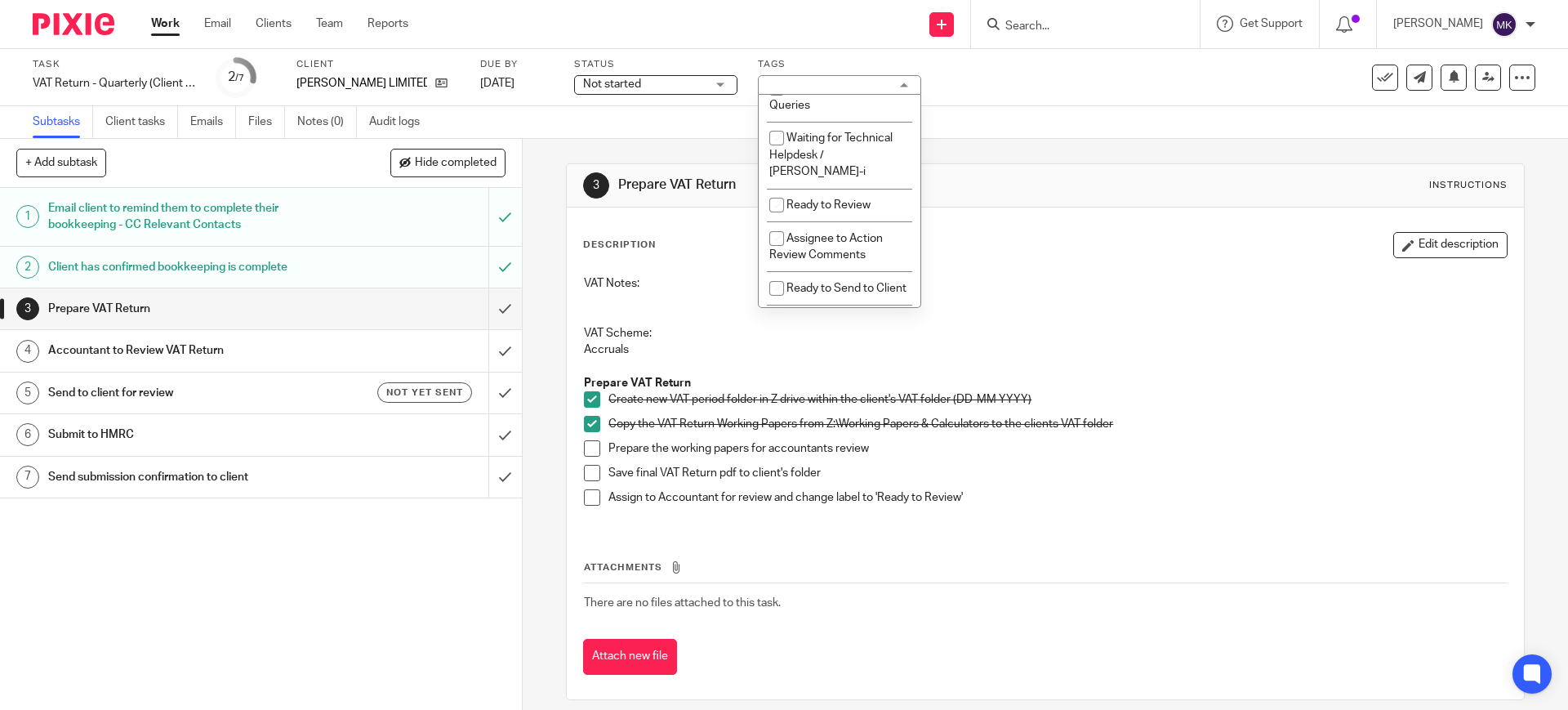
scroll to position [817, 0]
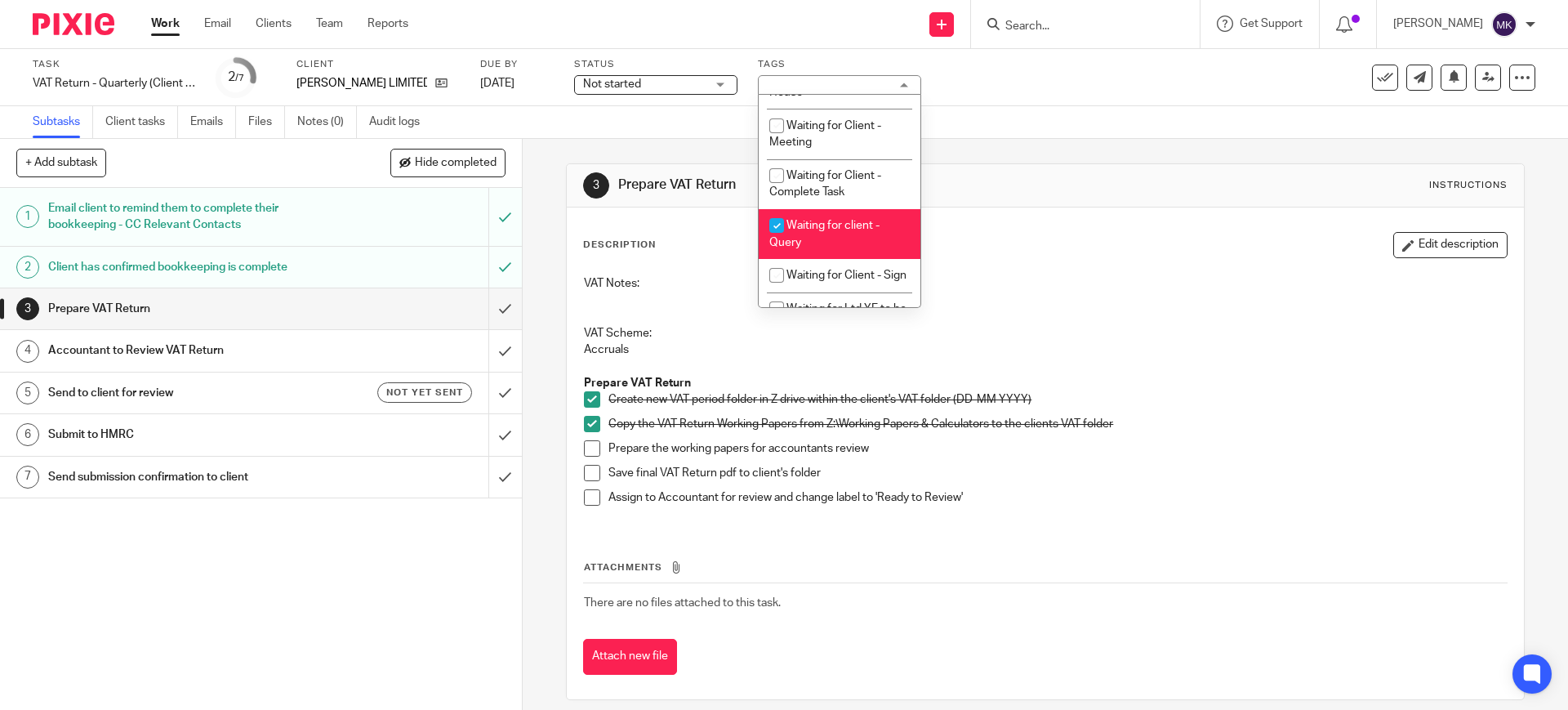
click at [837, 248] on span "Waiting for client - Query" at bounding box center [824, 234] width 110 height 29
checkbox input "false"
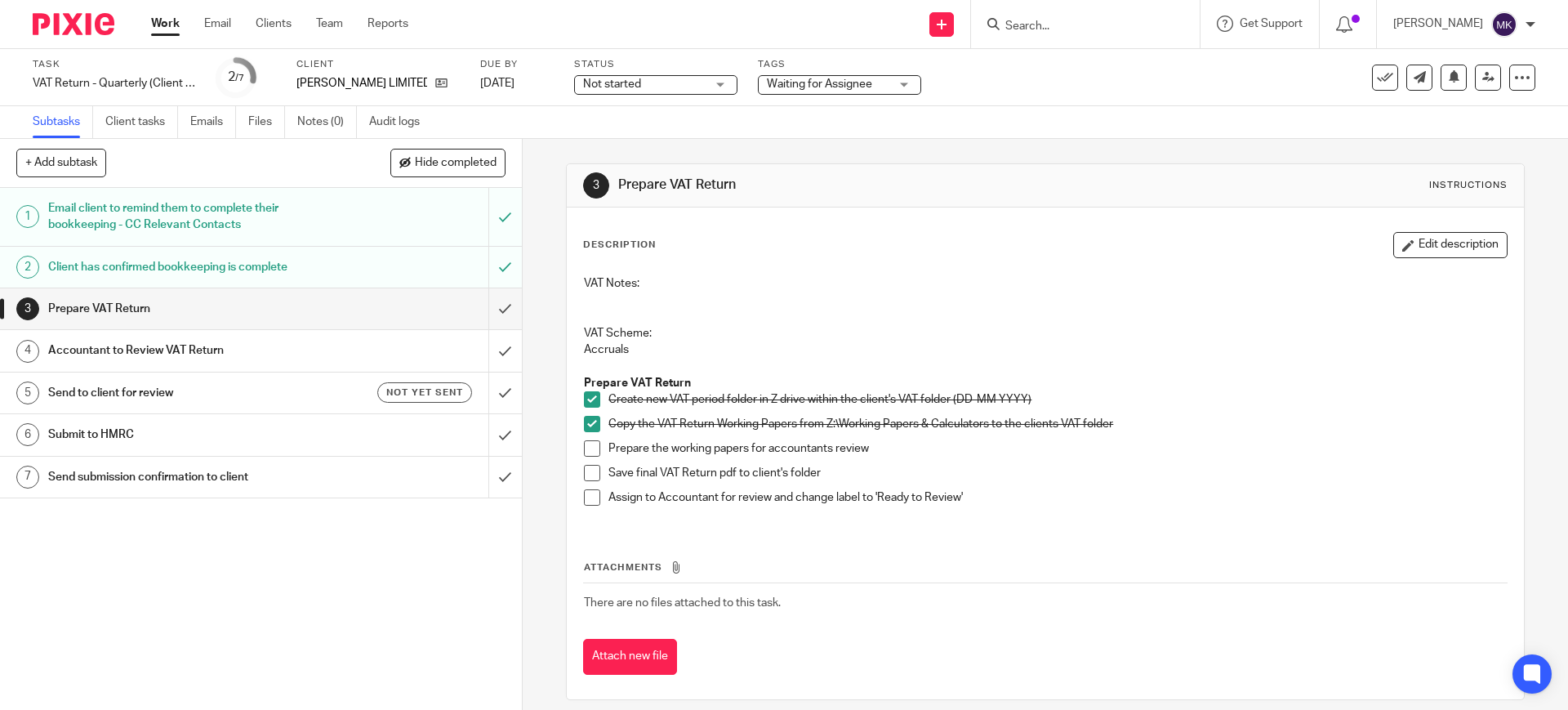
click at [1034, 46] on div at bounding box center [1085, 24] width 229 height 48
click at [624, 91] on span "Not started" at bounding box center [644, 84] width 122 height 17
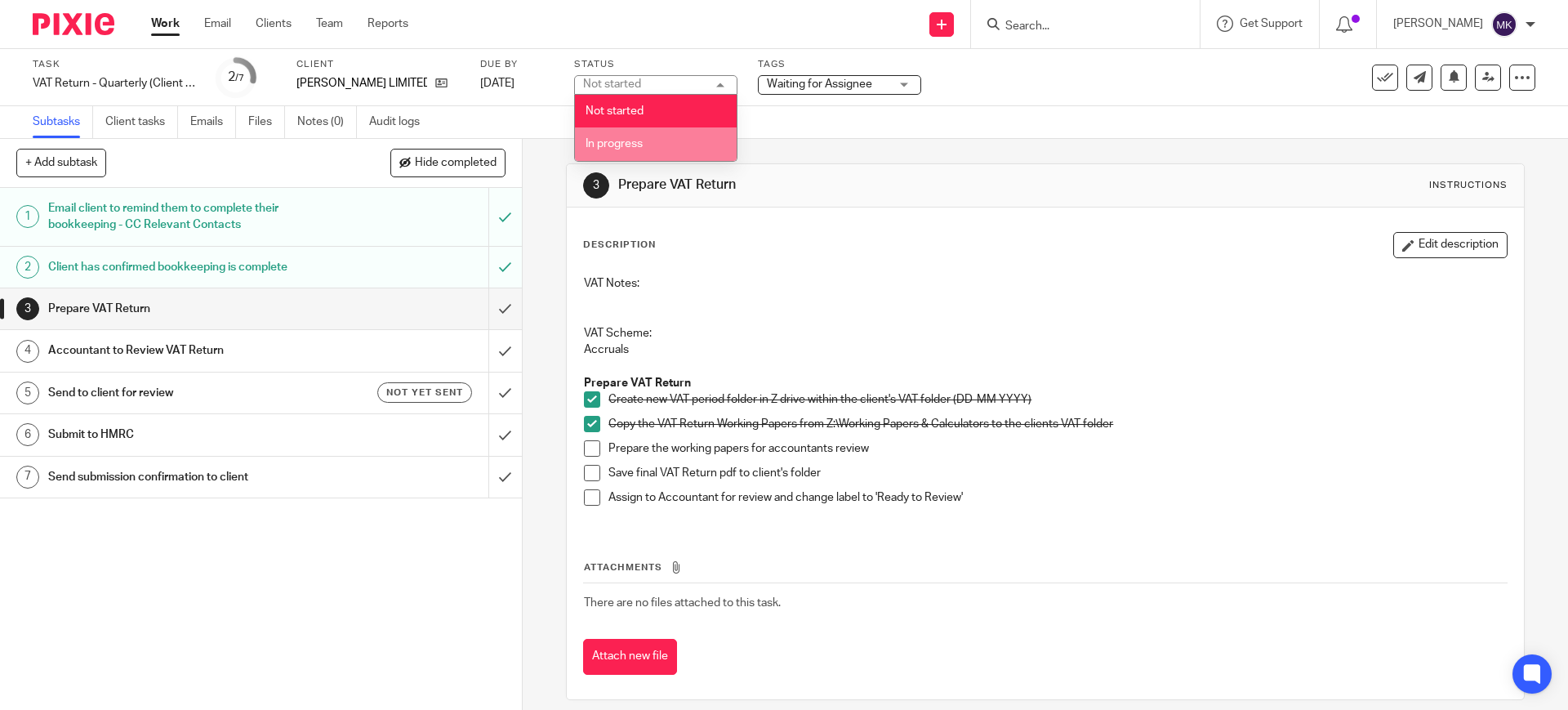
click at [629, 138] on span "In progress" at bounding box center [613, 144] width 57 height 12
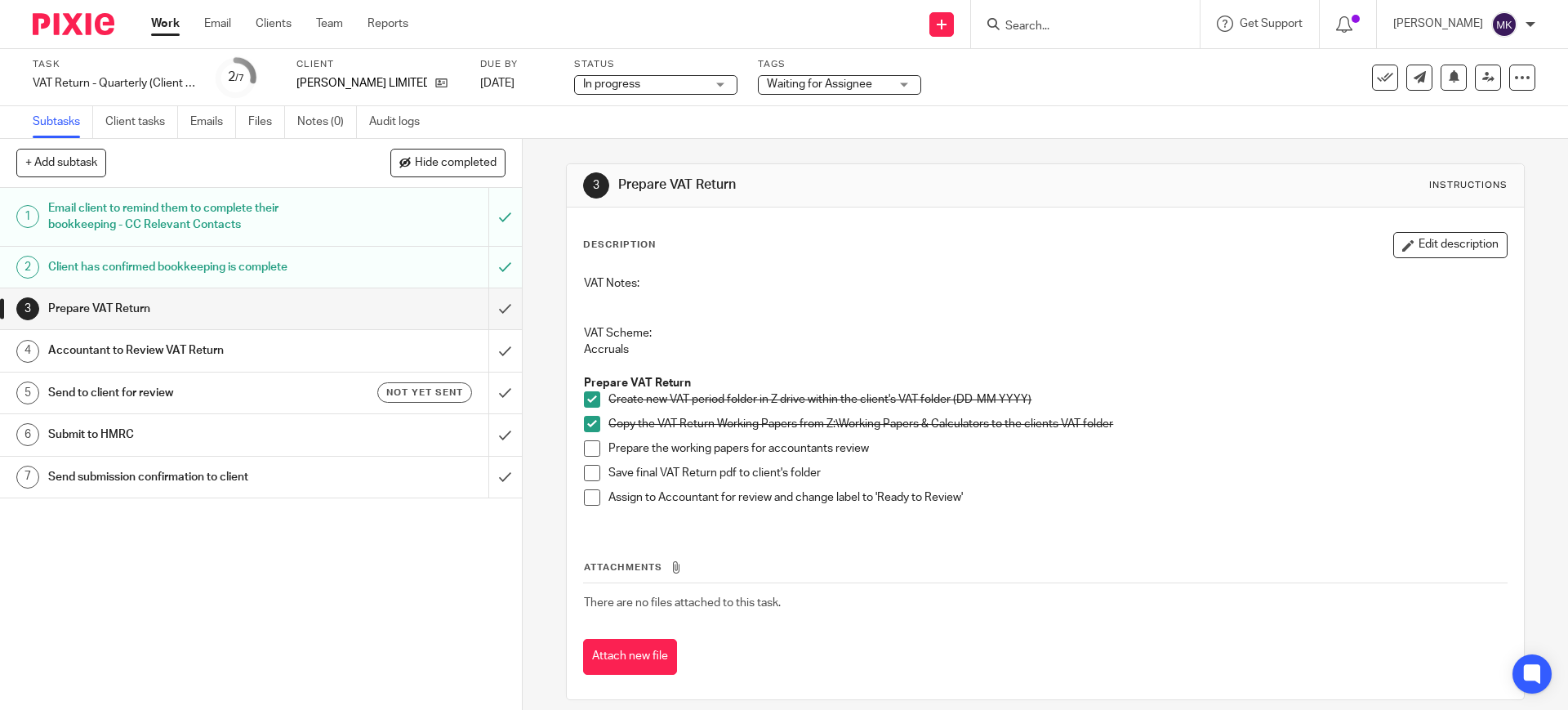
click at [1051, 140] on div "3 Prepare VAT Return Instructions Description Edit description VAT Notes: VAT S…" at bounding box center [1045, 431] width 958 height 585
